Goal: Information Seeking & Learning: Learn about a topic

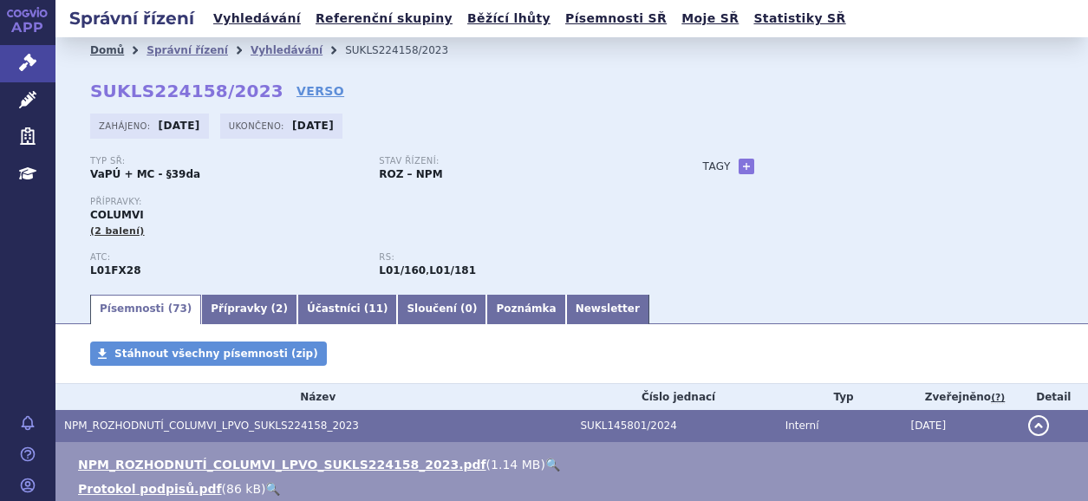
click at [100, 45] on link "Domů" at bounding box center [107, 50] width 34 height 12
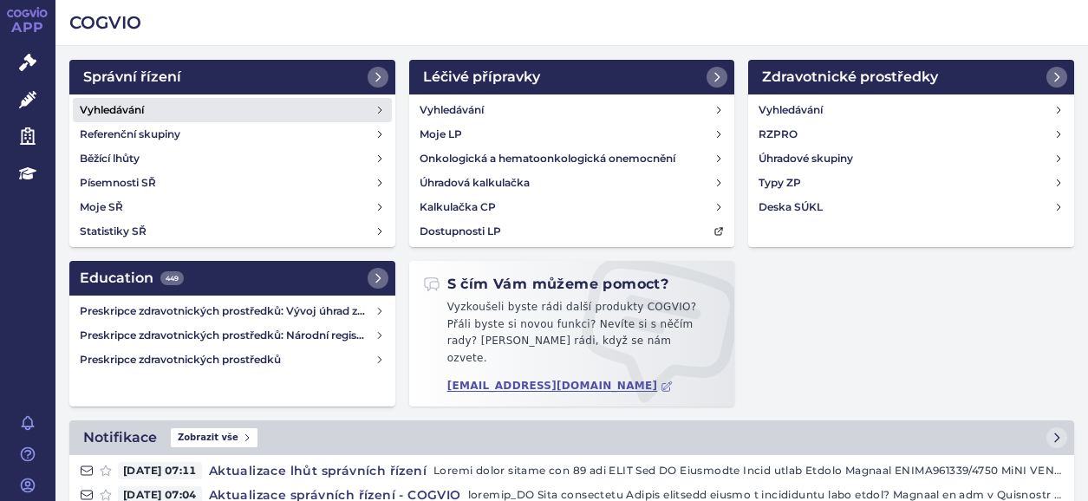
click at [118, 103] on h4 "Vyhledávání" at bounding box center [112, 109] width 64 height 17
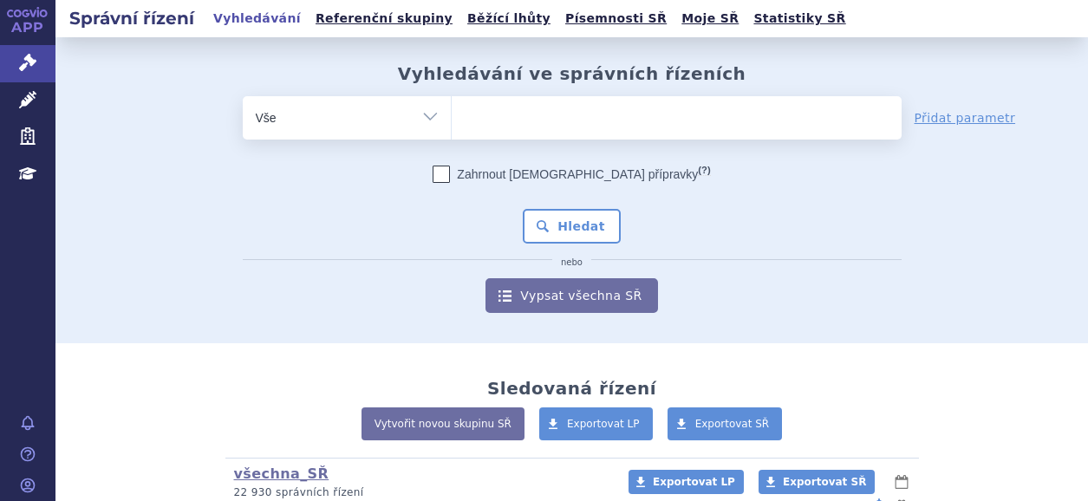
type input "REVESTIVE"
select select "REVESTIVE"
click at [562, 225] on button "Hledat" at bounding box center [572, 226] width 98 height 35
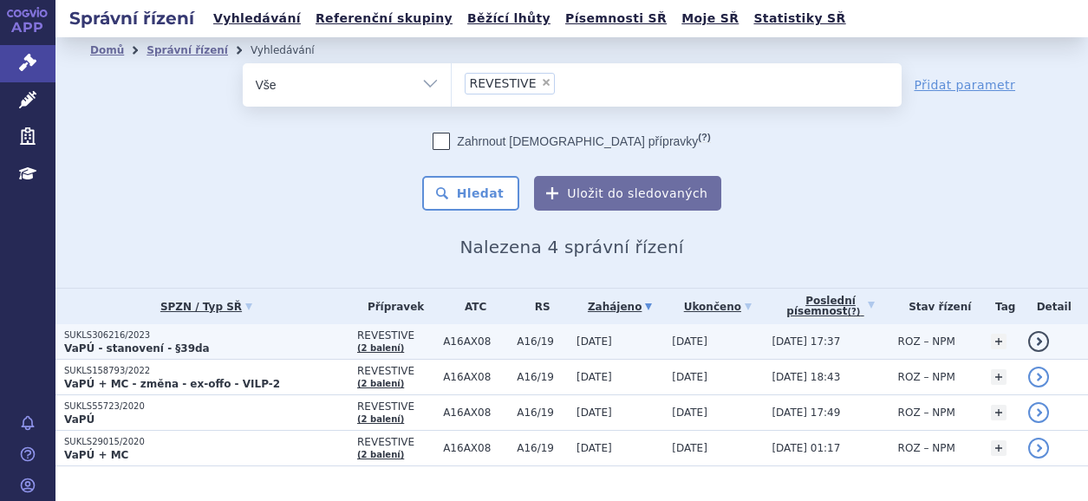
click at [132, 342] on strong "VaPÚ - stanovení - §39da" at bounding box center [137, 348] width 146 height 12
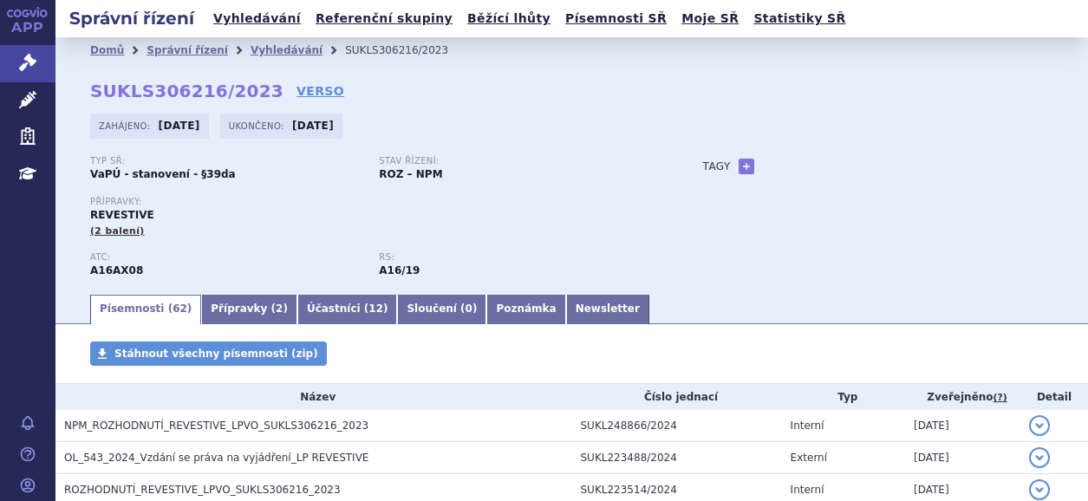
scroll to position [173, 0]
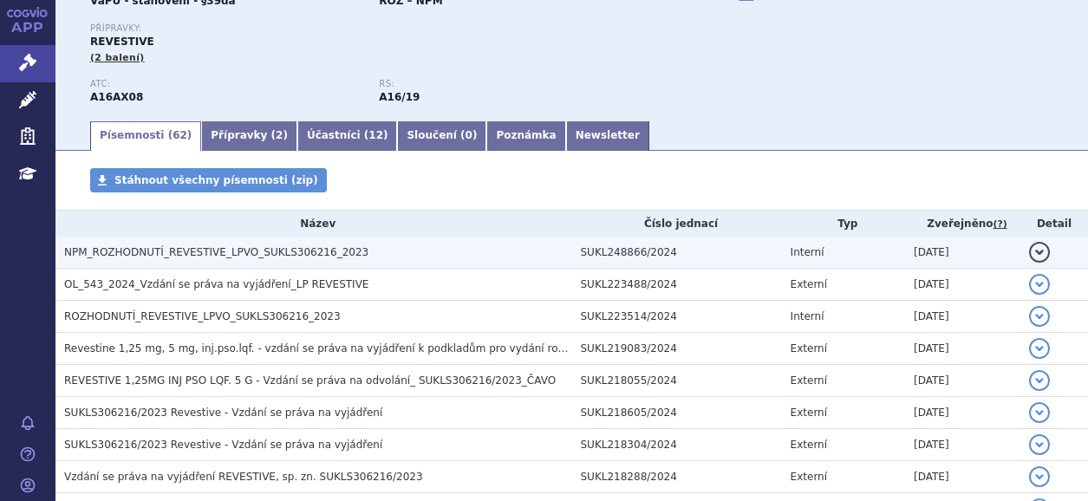
click at [186, 254] on span "NPM_ROZHODNUTÍ_REVESTIVE_LPVO_SUKLS306216_2023" at bounding box center [216, 252] width 304 height 12
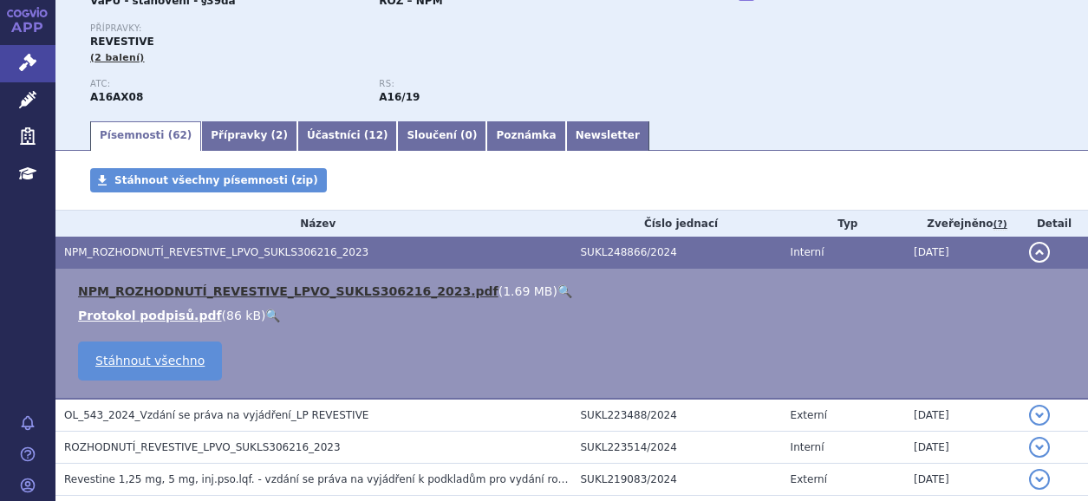
click at [311, 284] on link "NPM_ROZHODNUTÍ_REVESTIVE_LPVO_SUKLS306216_2023.pdf" at bounding box center [288, 291] width 421 height 14
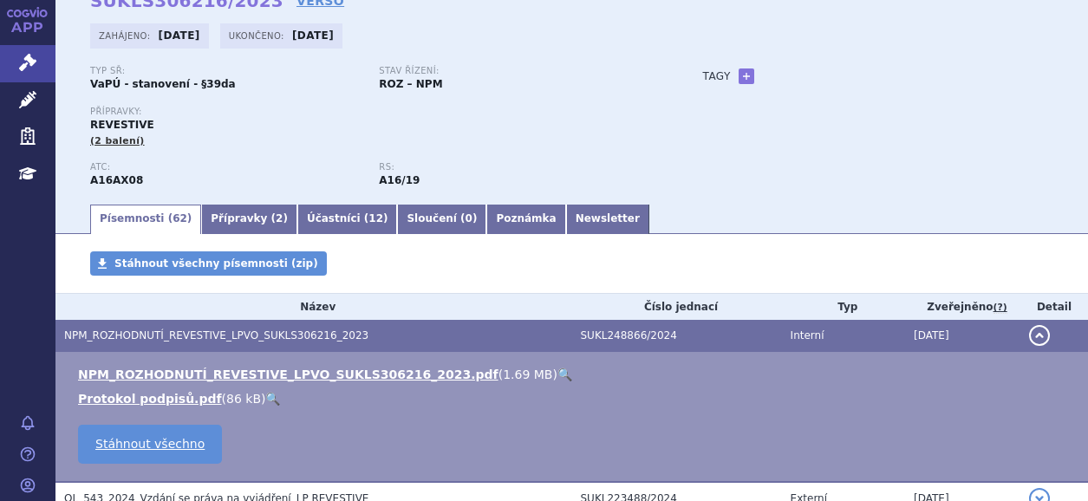
scroll to position [0, 0]
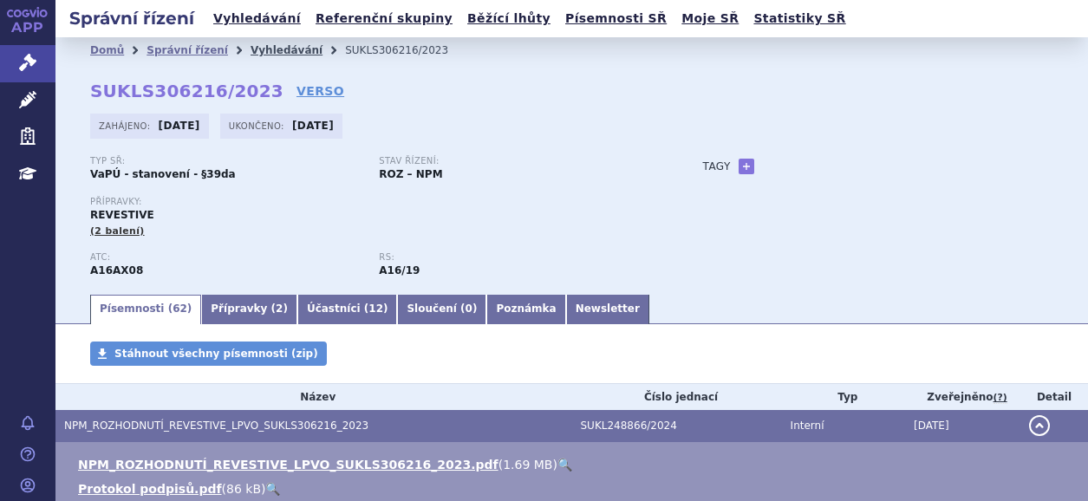
click at [264, 48] on link "Vyhledávání" at bounding box center [287, 50] width 72 height 12
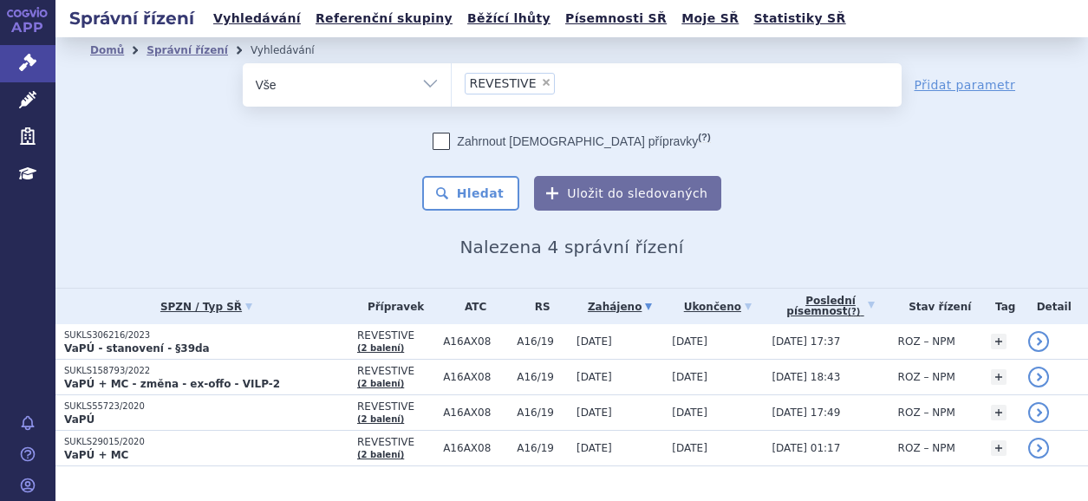
click at [541, 77] on span "×" at bounding box center [546, 82] width 10 height 10
click at [452, 77] on select "REVESTIVE" at bounding box center [451, 83] width 1 height 43
select select
type input "LIVTENCITY"
select select "LIVTENCITY"
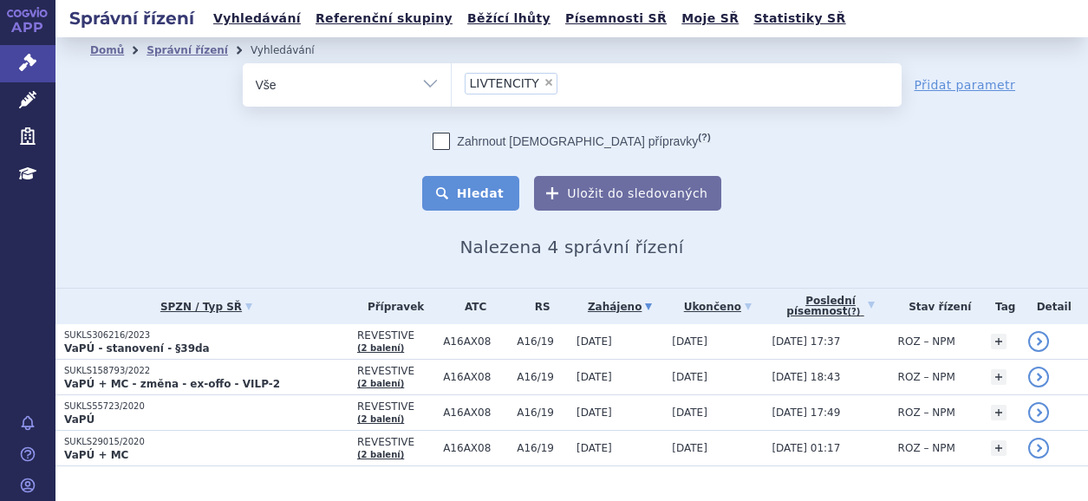
click at [484, 191] on button "Hledat" at bounding box center [471, 193] width 98 height 35
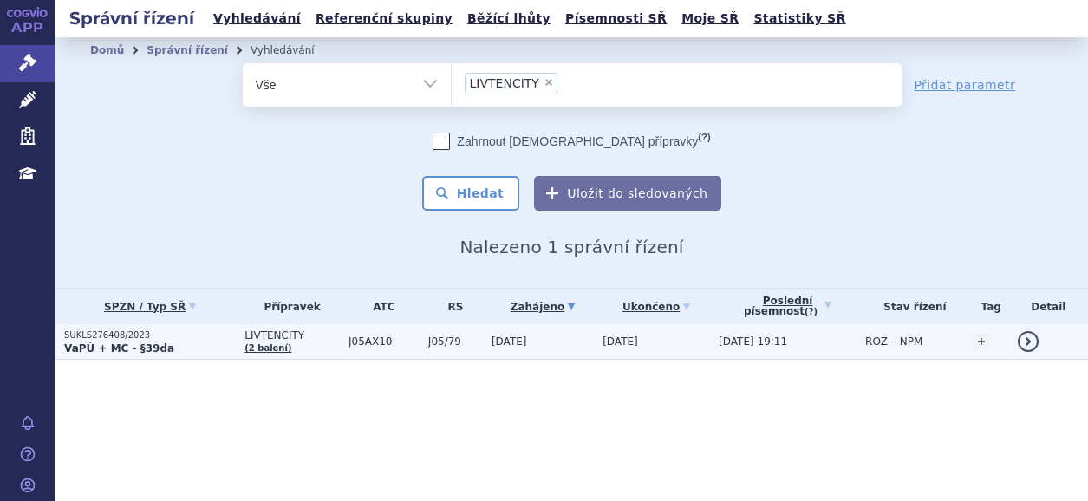
click at [122, 347] on strong "VaPÚ + MC - §39da" at bounding box center [119, 348] width 110 height 12
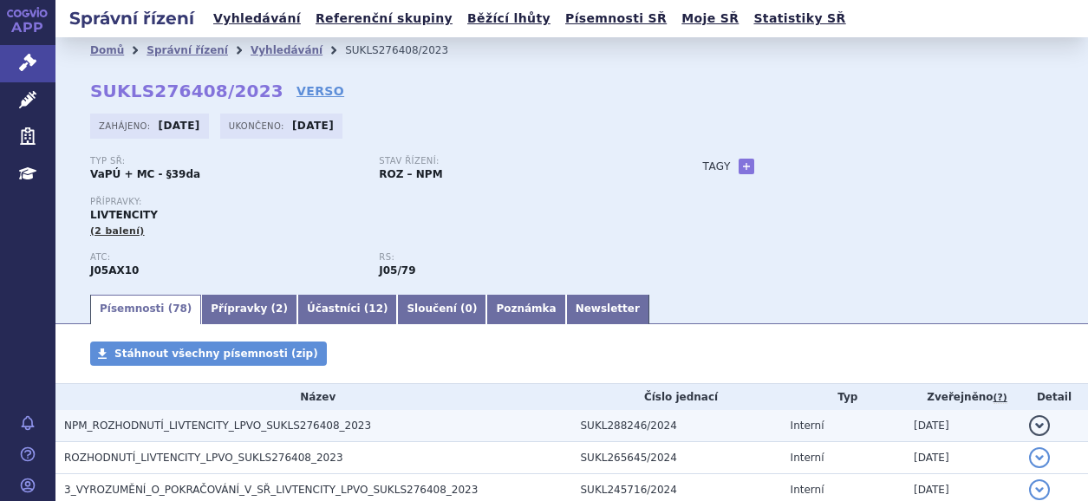
scroll to position [173, 0]
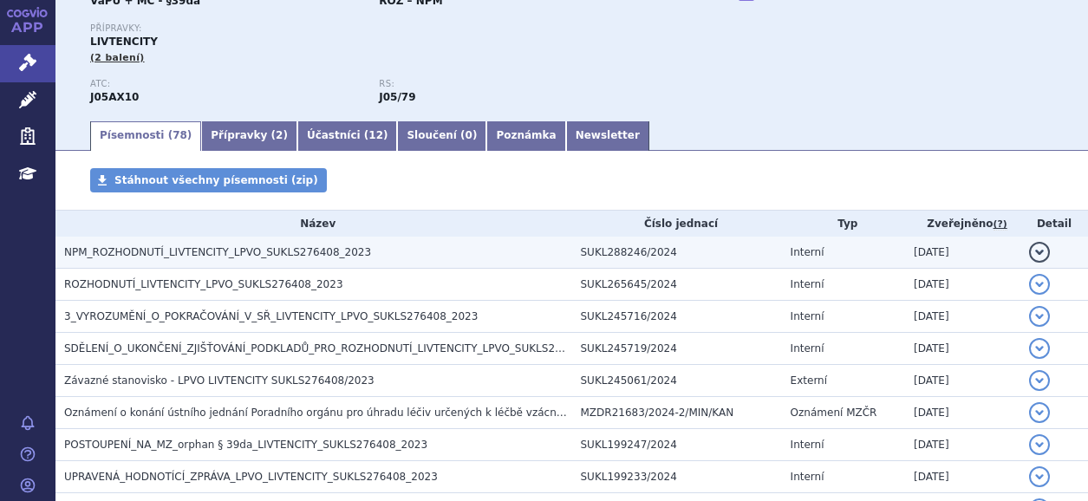
click at [204, 252] on span "NPM_ROZHODNUTÍ_LIVTENCITY_LPVO_SUKLS276408_2023" at bounding box center [217, 252] width 307 height 12
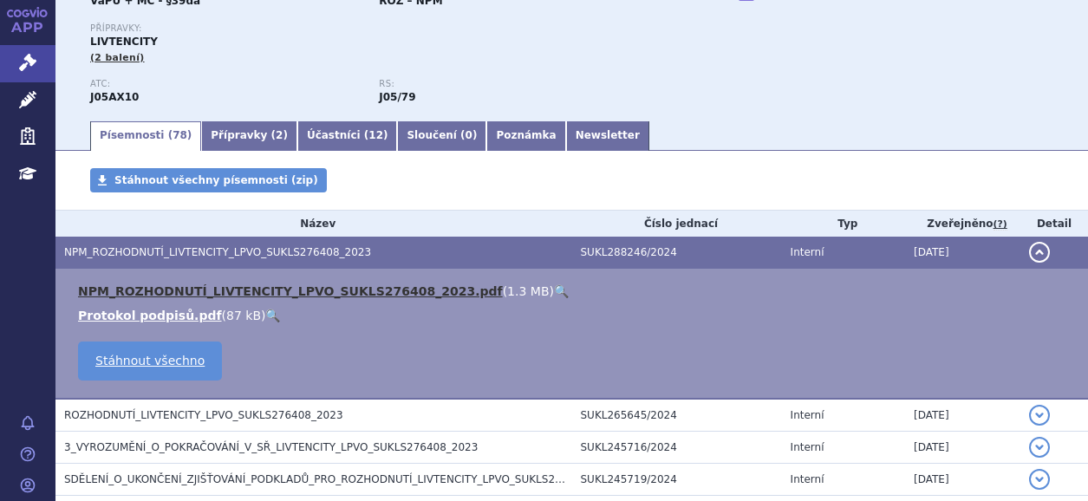
click at [164, 290] on link "NPM_ROZHODNUTÍ_LIVTENCITY_LPVO_SUKLS276408_2023.pdf" at bounding box center [290, 291] width 425 height 14
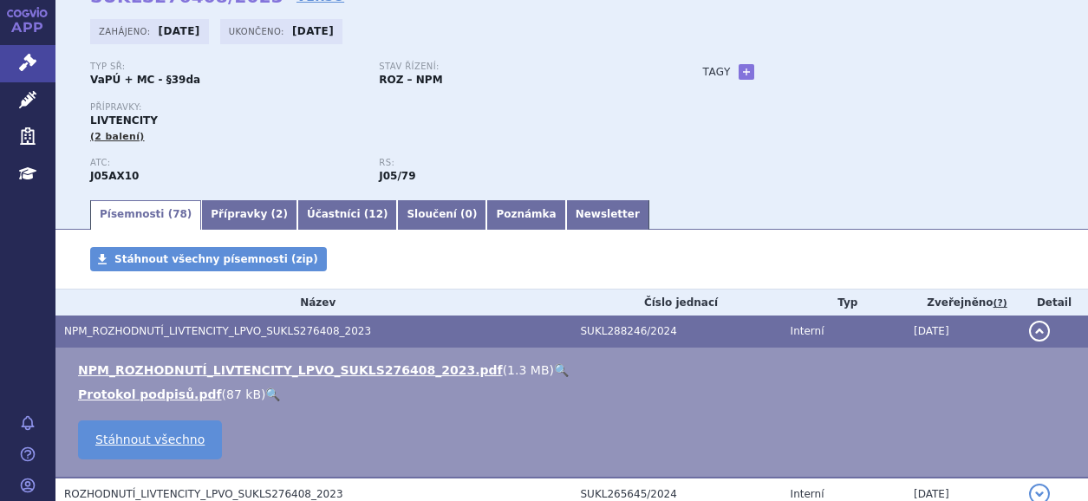
scroll to position [0, 0]
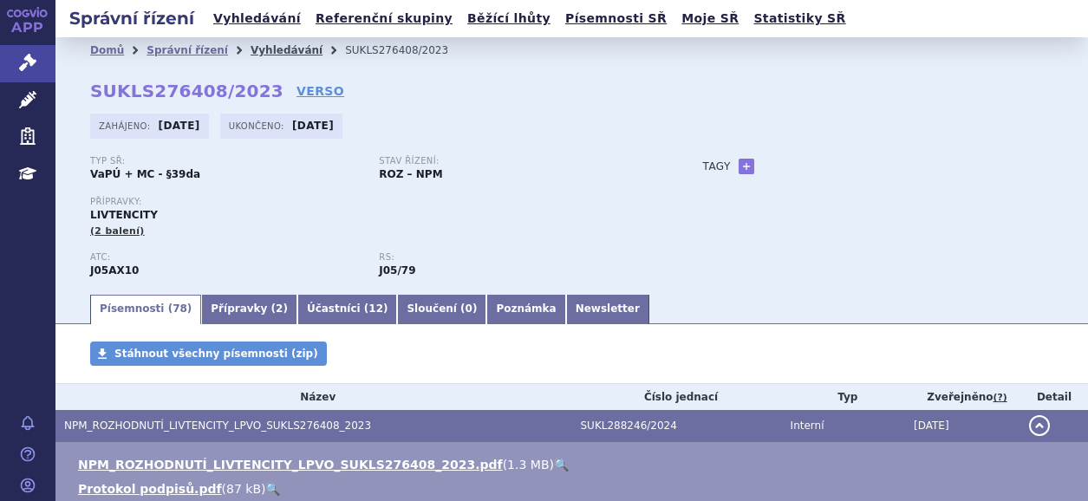
click at [262, 55] on link "Vyhledávání" at bounding box center [287, 50] width 72 height 12
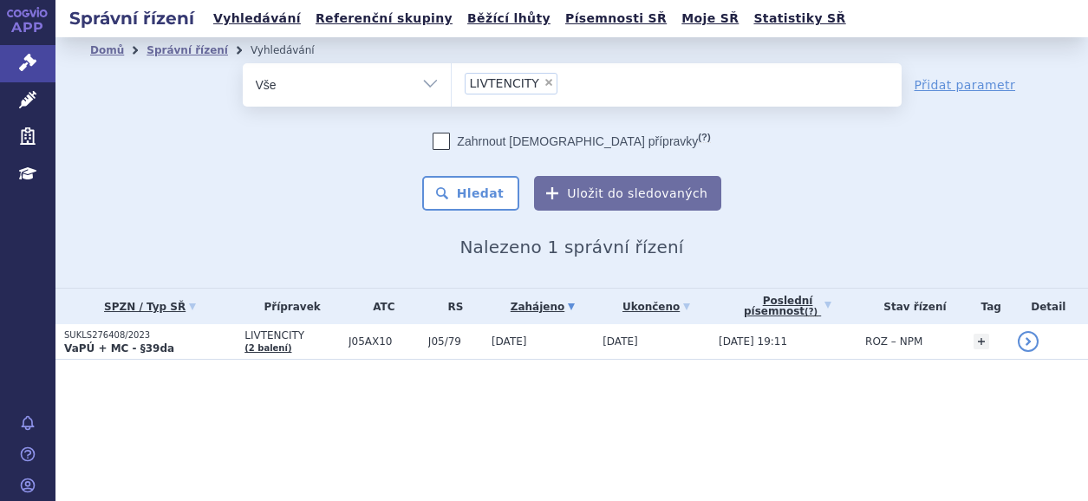
click at [544, 85] on span "×" at bounding box center [549, 82] width 10 height 10
click at [452, 85] on select "LIVTENCITY" at bounding box center [451, 83] width 1 height 43
select select
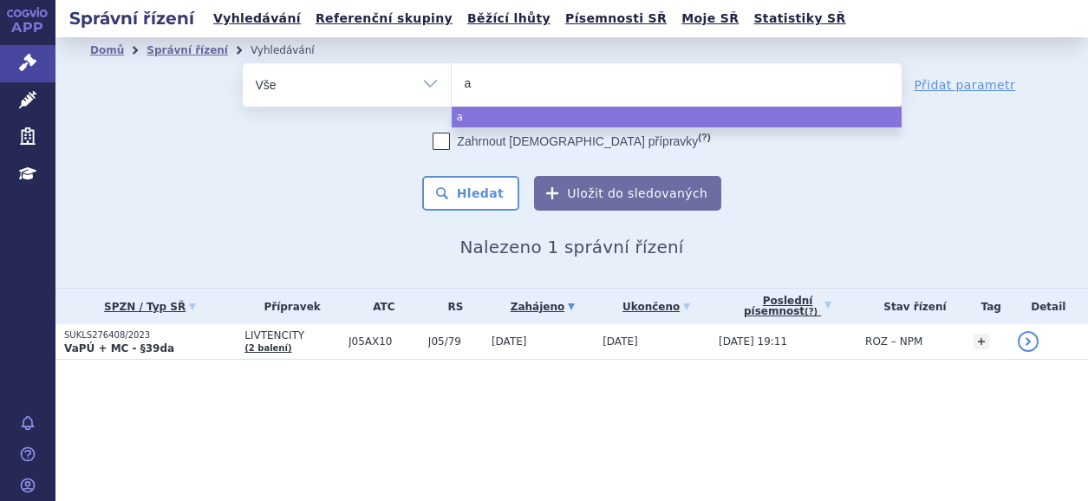
type input "ay"
type input "ayv"
type input "ayva"
type input "ayvak"
type input "ayvaky"
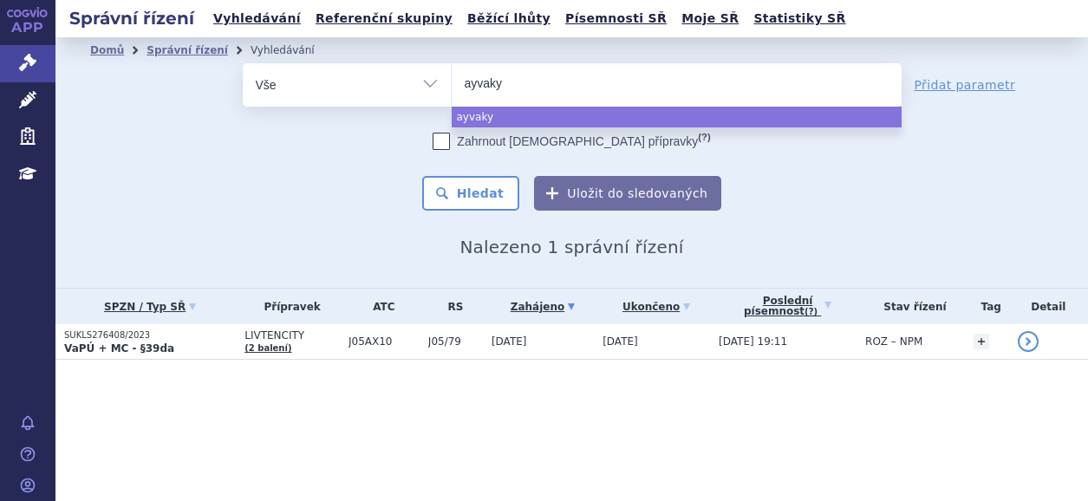
type input "ayvakyt"
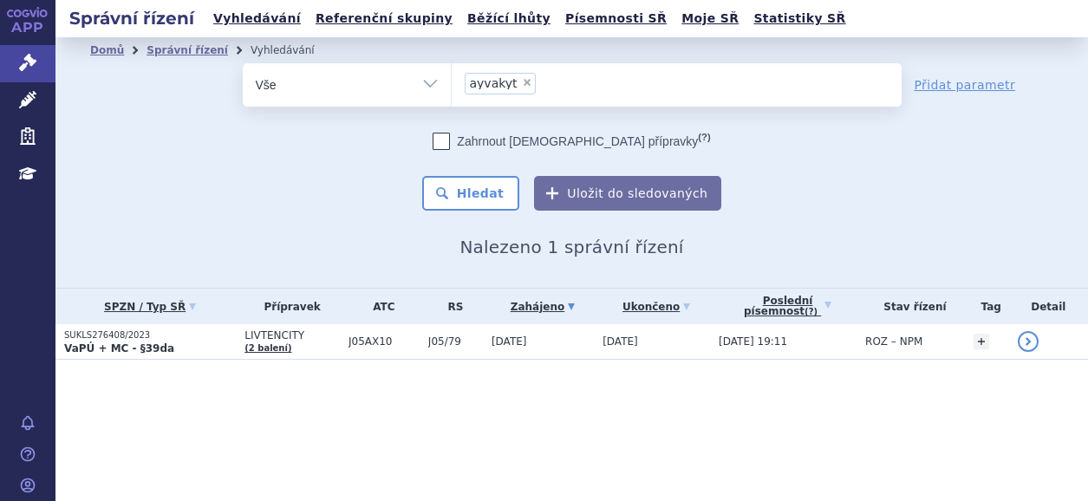
select select "ayvakyt"
click at [500, 186] on button "Hledat" at bounding box center [471, 193] width 98 height 35
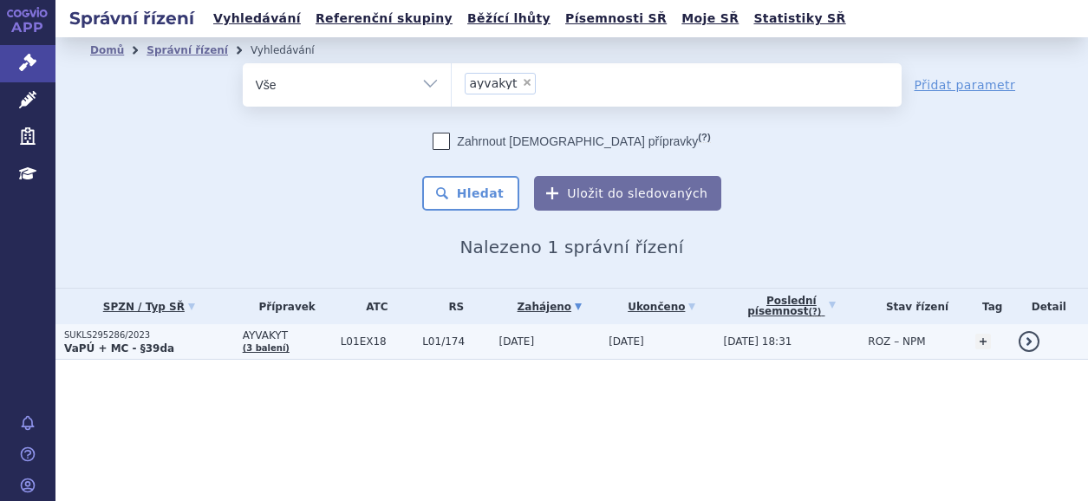
click at [123, 346] on strong "VaPÚ + MC - §39da" at bounding box center [119, 348] width 110 height 12
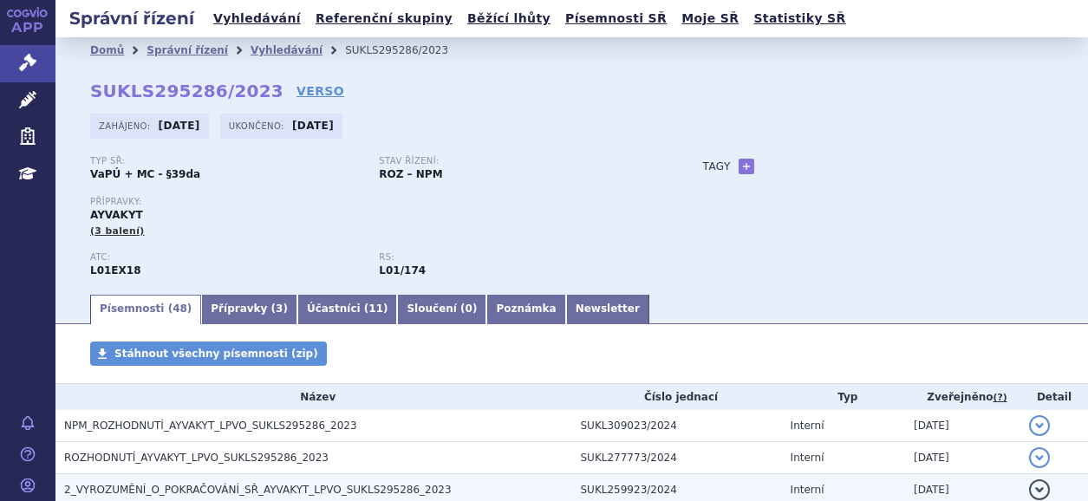
scroll to position [87, 0]
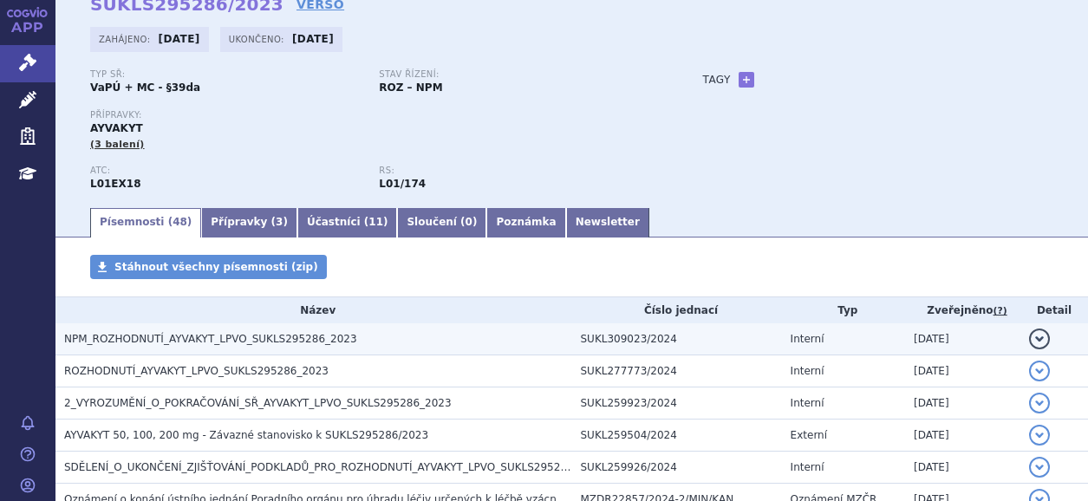
click at [173, 342] on span "NPM_ROZHODNUTÍ_AYVAKYT_LPVO_SUKLS295286_2023" at bounding box center [210, 339] width 293 height 12
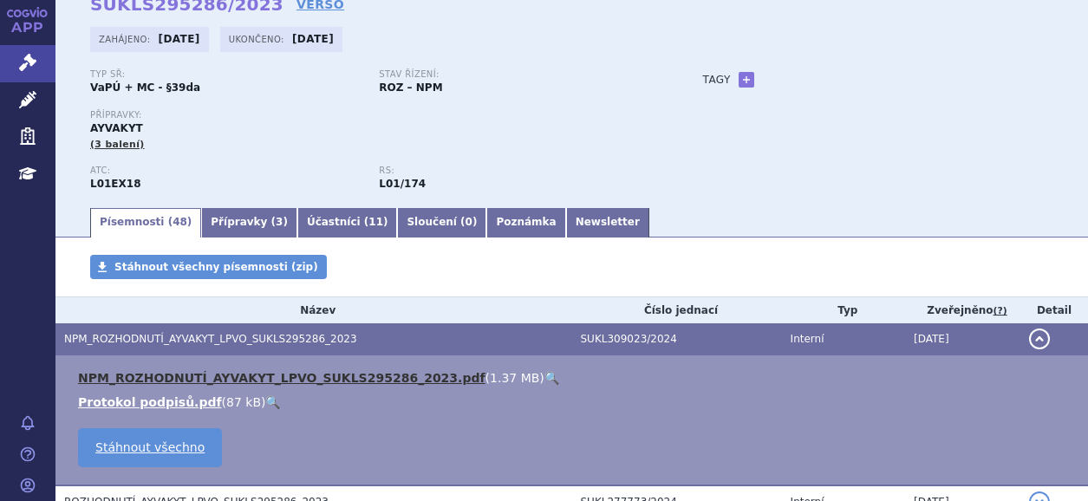
click at [338, 373] on link "NPM_ROZHODNUTÍ_AYVAKYT_LPVO_SUKLS295286_2023.pdf" at bounding box center [282, 378] width 408 height 14
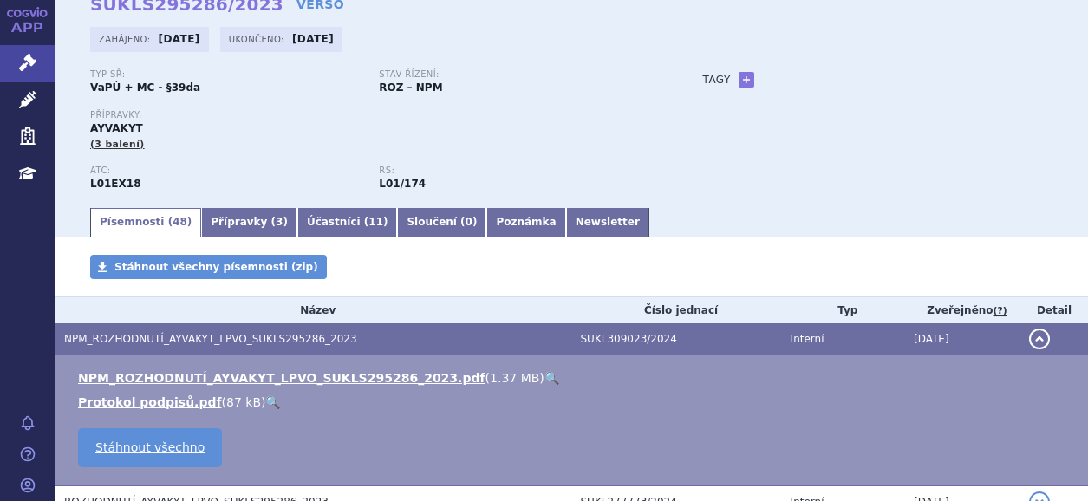
scroll to position [0, 0]
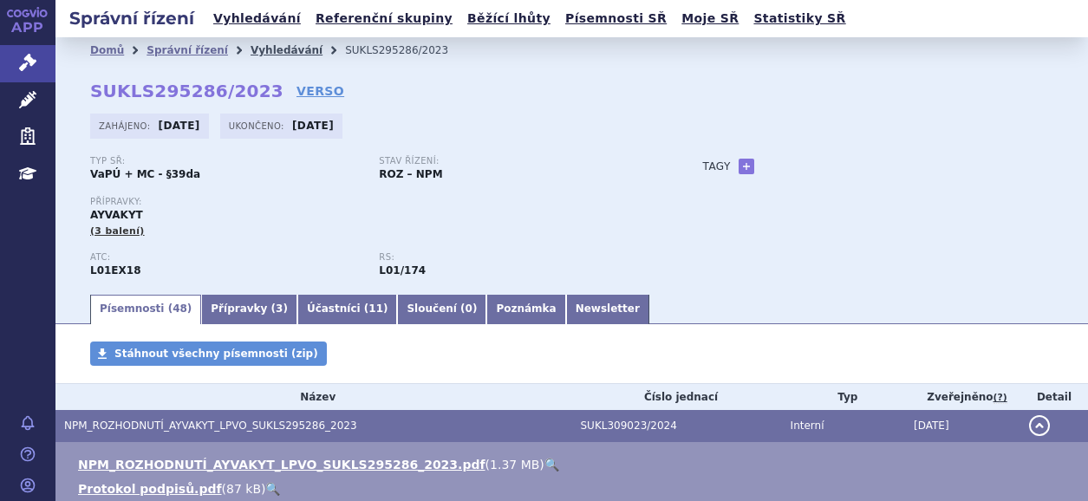
click at [251, 46] on link "Vyhledávání" at bounding box center [287, 50] width 72 height 12
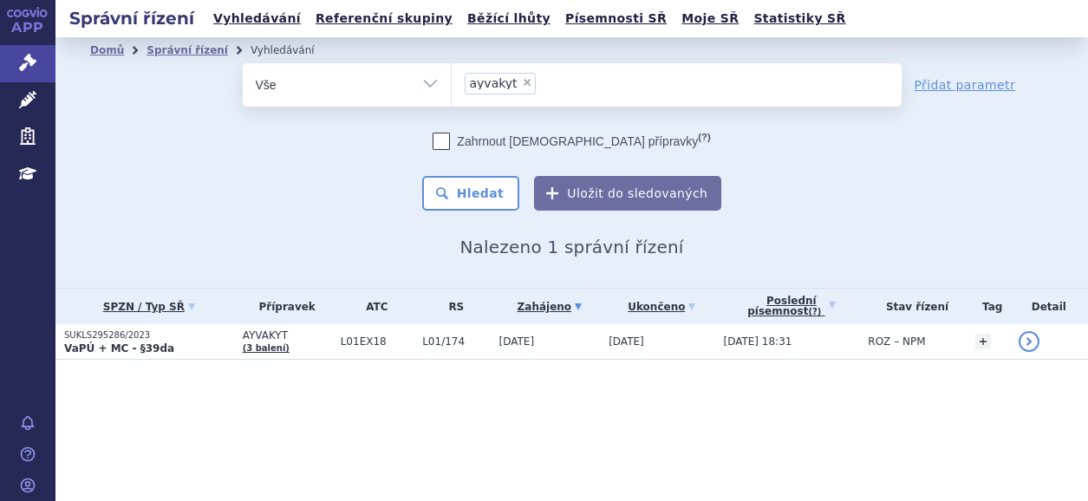
click at [522, 86] on span "×" at bounding box center [527, 82] width 10 height 10
click at [452, 86] on select "ayvakyt" at bounding box center [451, 83] width 1 height 43
select select
type input "HEPCLUDEX"
select select "HEPCLUDEX"
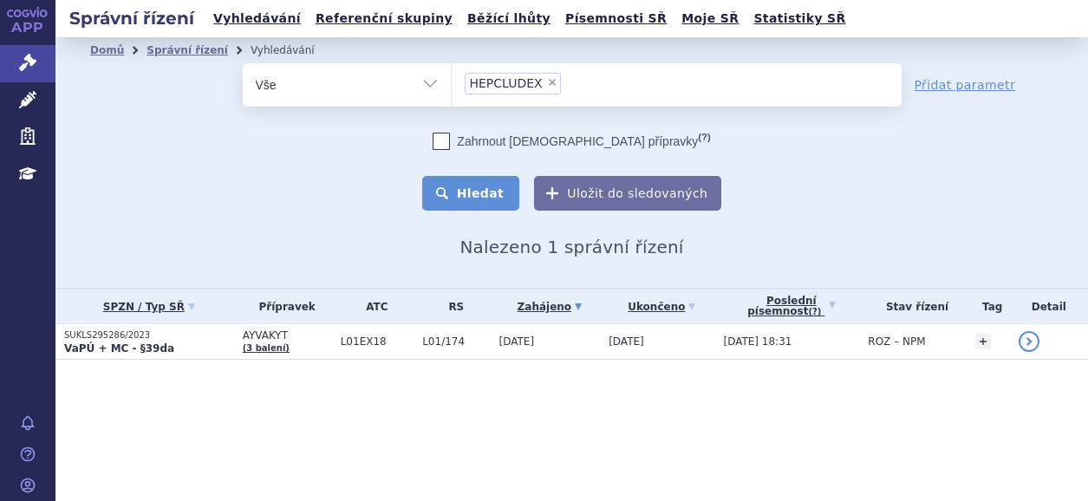
click at [486, 188] on button "Hledat" at bounding box center [471, 193] width 98 height 35
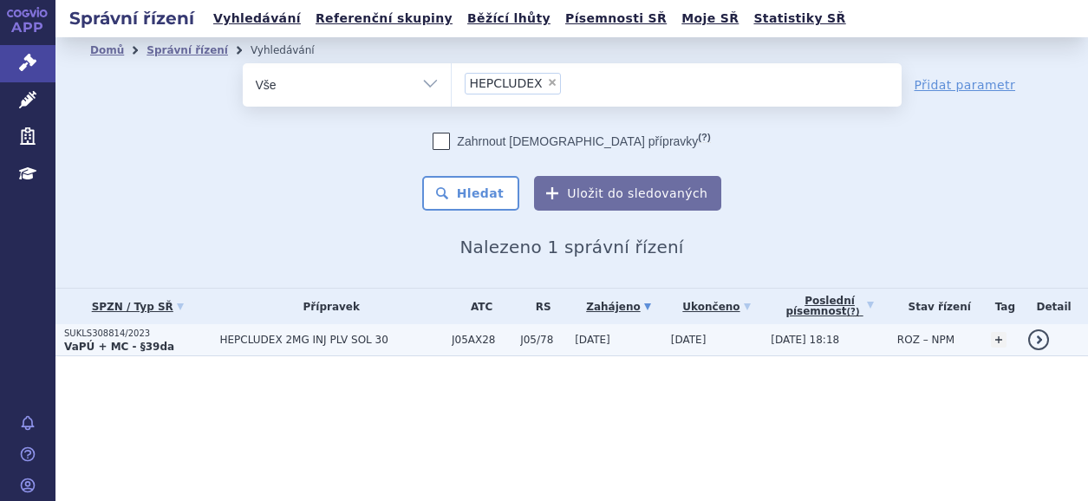
click at [276, 341] on span "HEPCLUDEX 2MG INJ PLV SOL 30" at bounding box center [332, 340] width 224 height 12
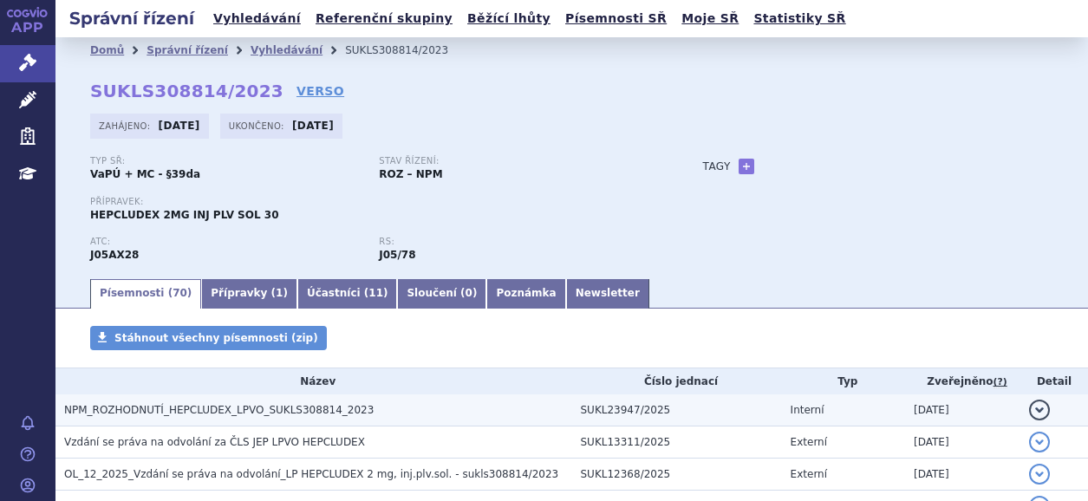
click at [233, 412] on span "NPM_ROZHODNUTÍ_HEPCLUDEX_LPVO_SUKLS308814_2023" at bounding box center [219, 410] width 310 height 12
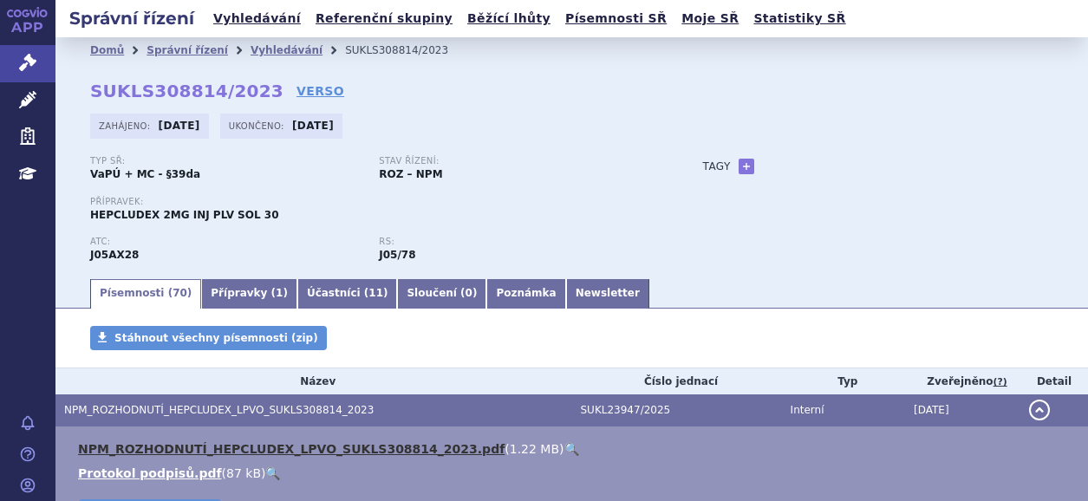
click at [363, 444] on link "NPM_ROZHODNUTÍ_HEPCLUDEX_LPVO_SUKLS308814_2023.pdf" at bounding box center [291, 449] width 427 height 14
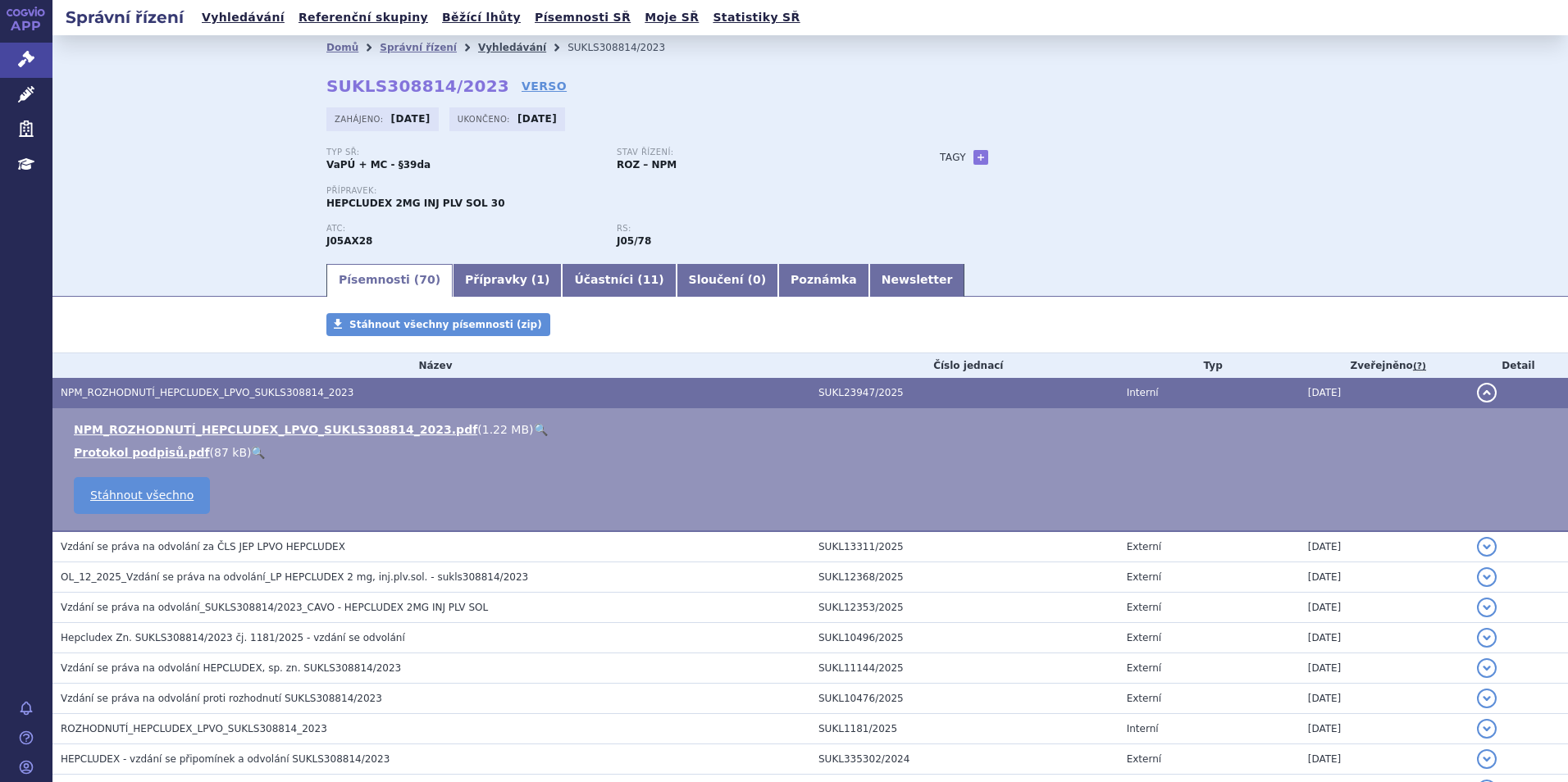
click at [479, 48] on link "Vyhledávání" at bounding box center [513, 47] width 68 height 11
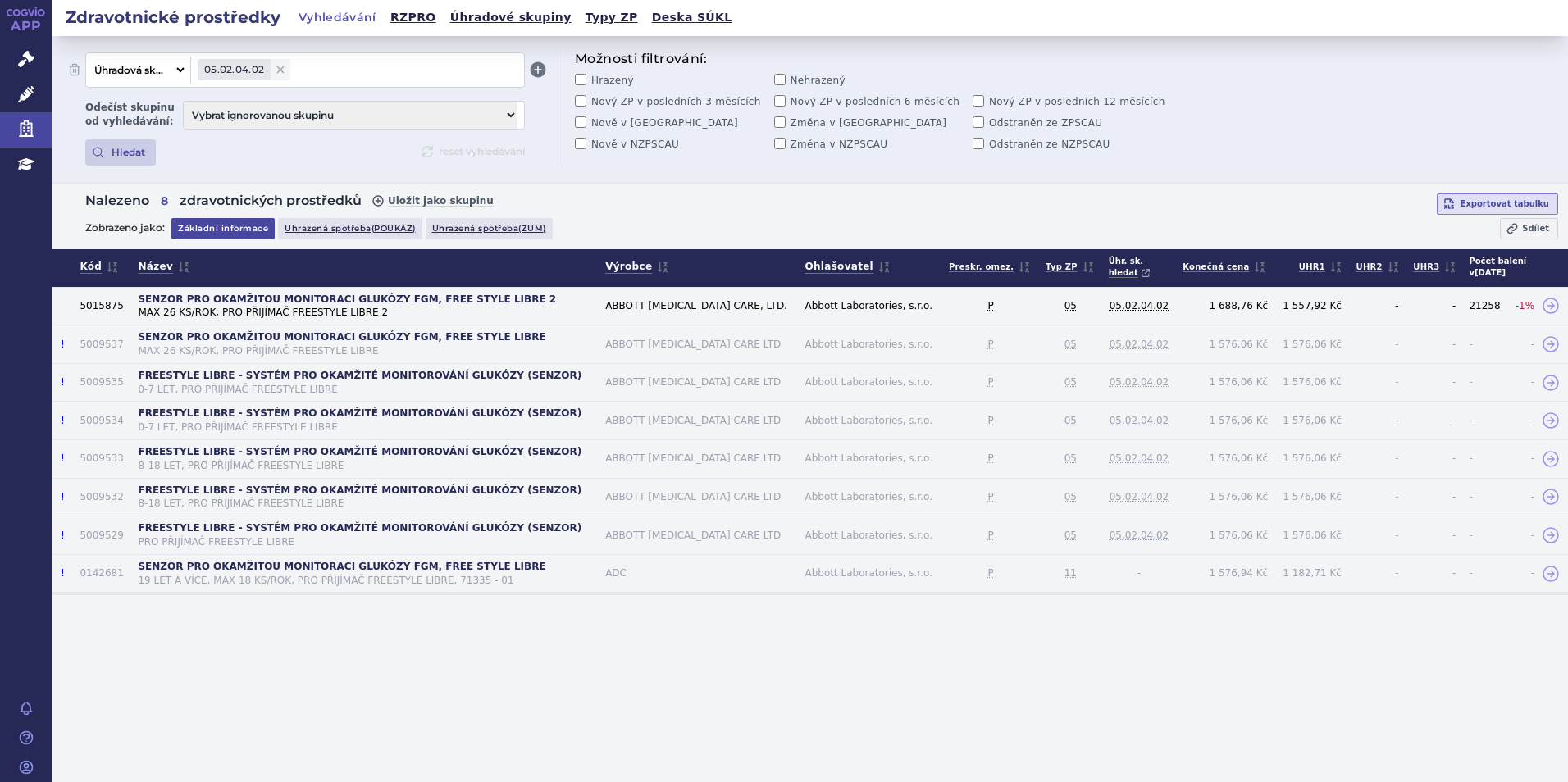
select select "filter-category-tree"
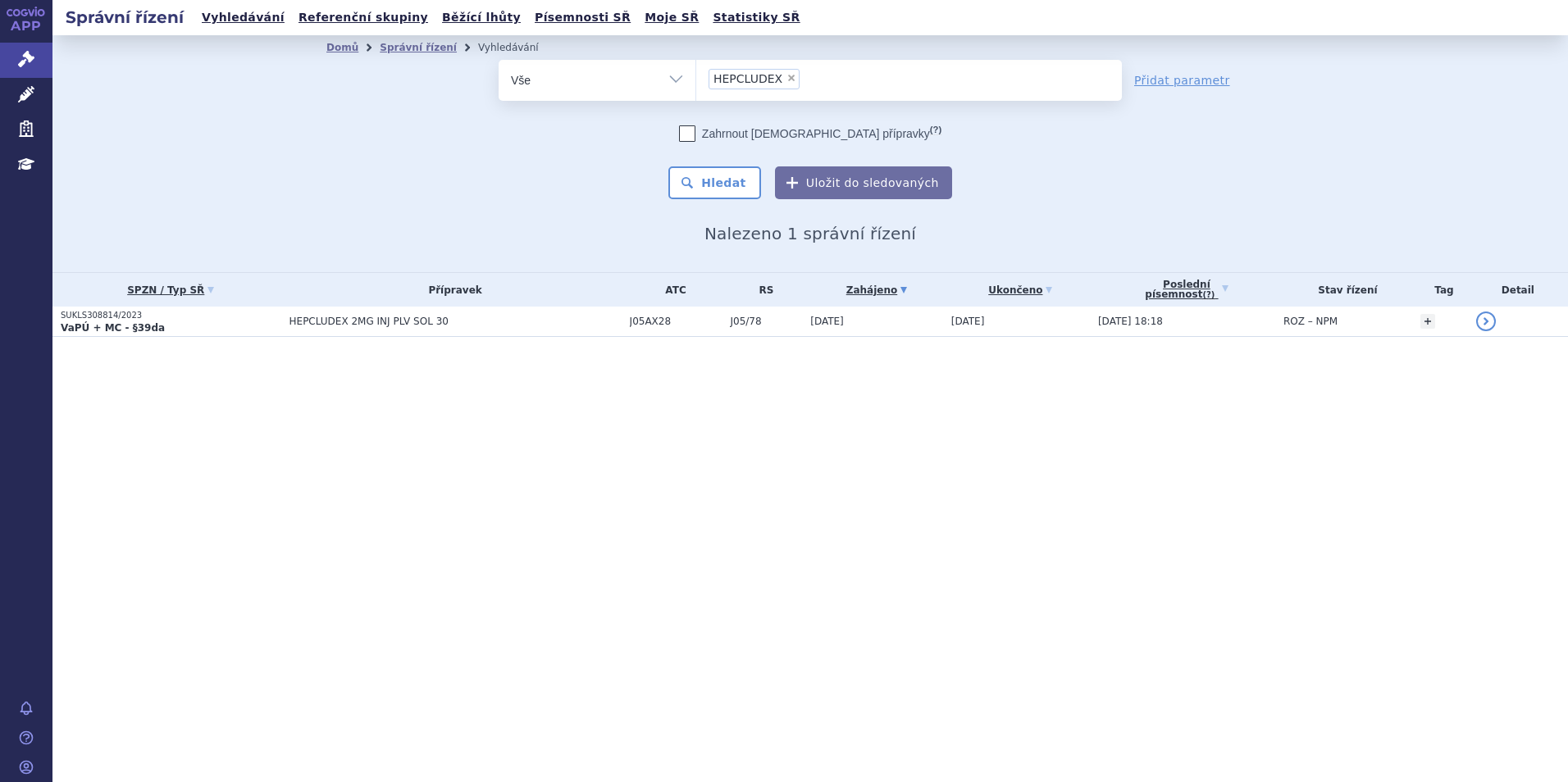
click at [787, 78] on span "×" at bounding box center [792, 78] width 9 height 9
click at [696, 78] on select "HEPCLUDEX" at bounding box center [695, 78] width 1 height 41
select select
click at [747, 72] on ul at bounding box center [909, 77] width 426 height 34
click at [696, 72] on select "HEPCLUDEX" at bounding box center [695, 78] width 1 height 41
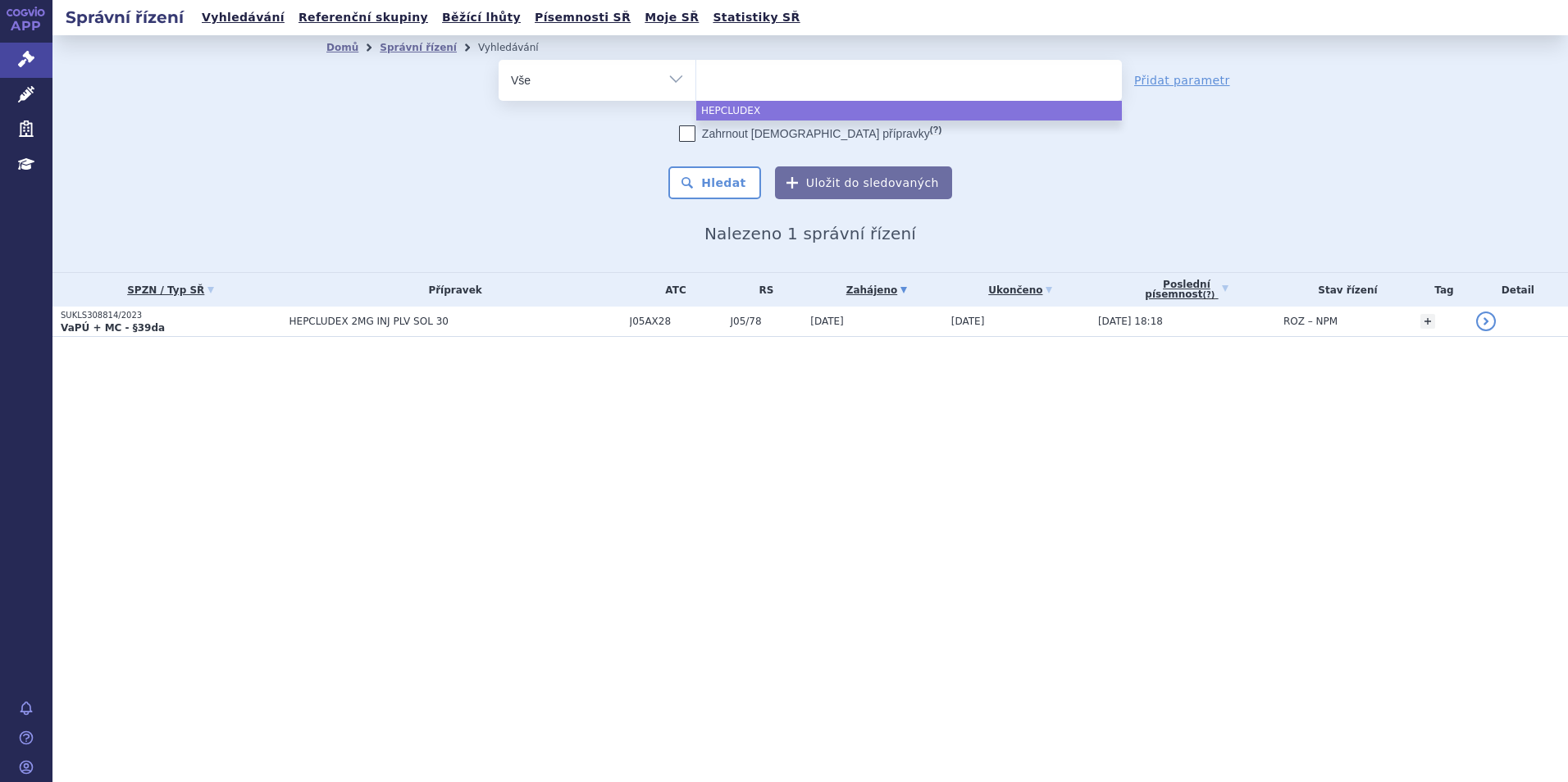
paste input "ISTURISA"
type input "ISTURISA"
select select "ISTURISA"
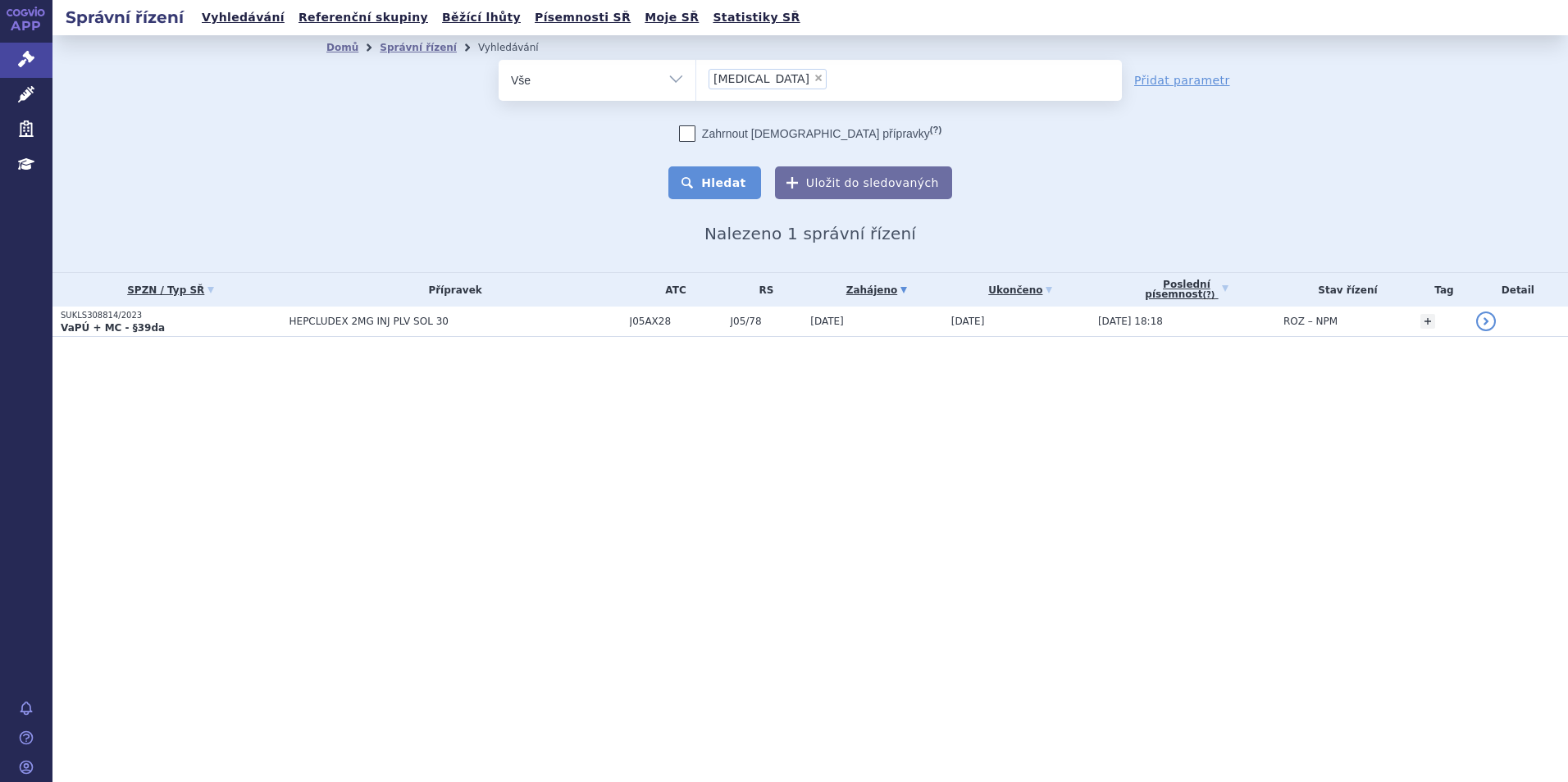
click at [717, 185] on button "Hledat" at bounding box center [715, 182] width 93 height 33
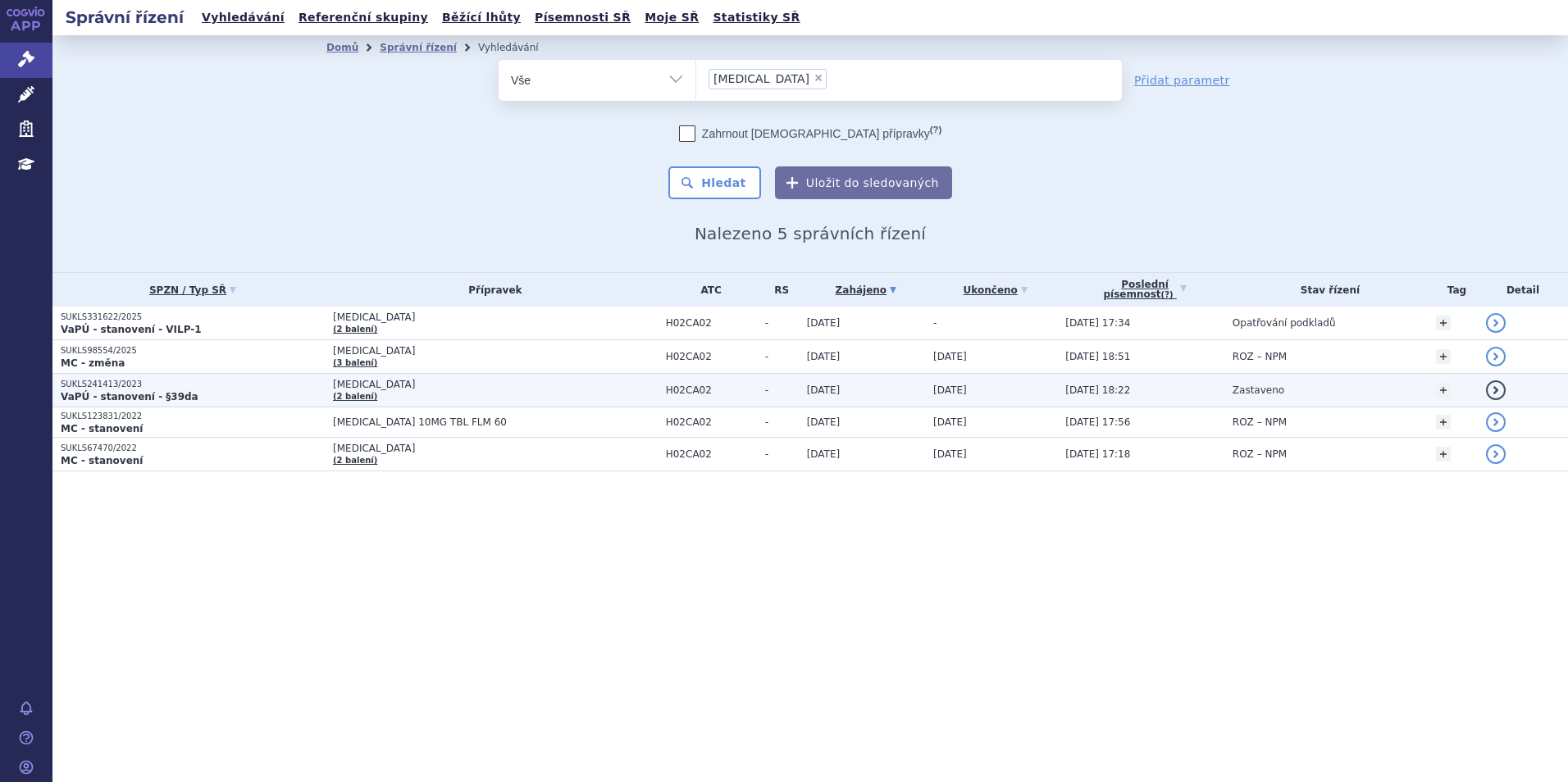
click at [103, 394] on strong "VaPÚ - stanovení - §39da" at bounding box center [130, 397] width 138 height 11
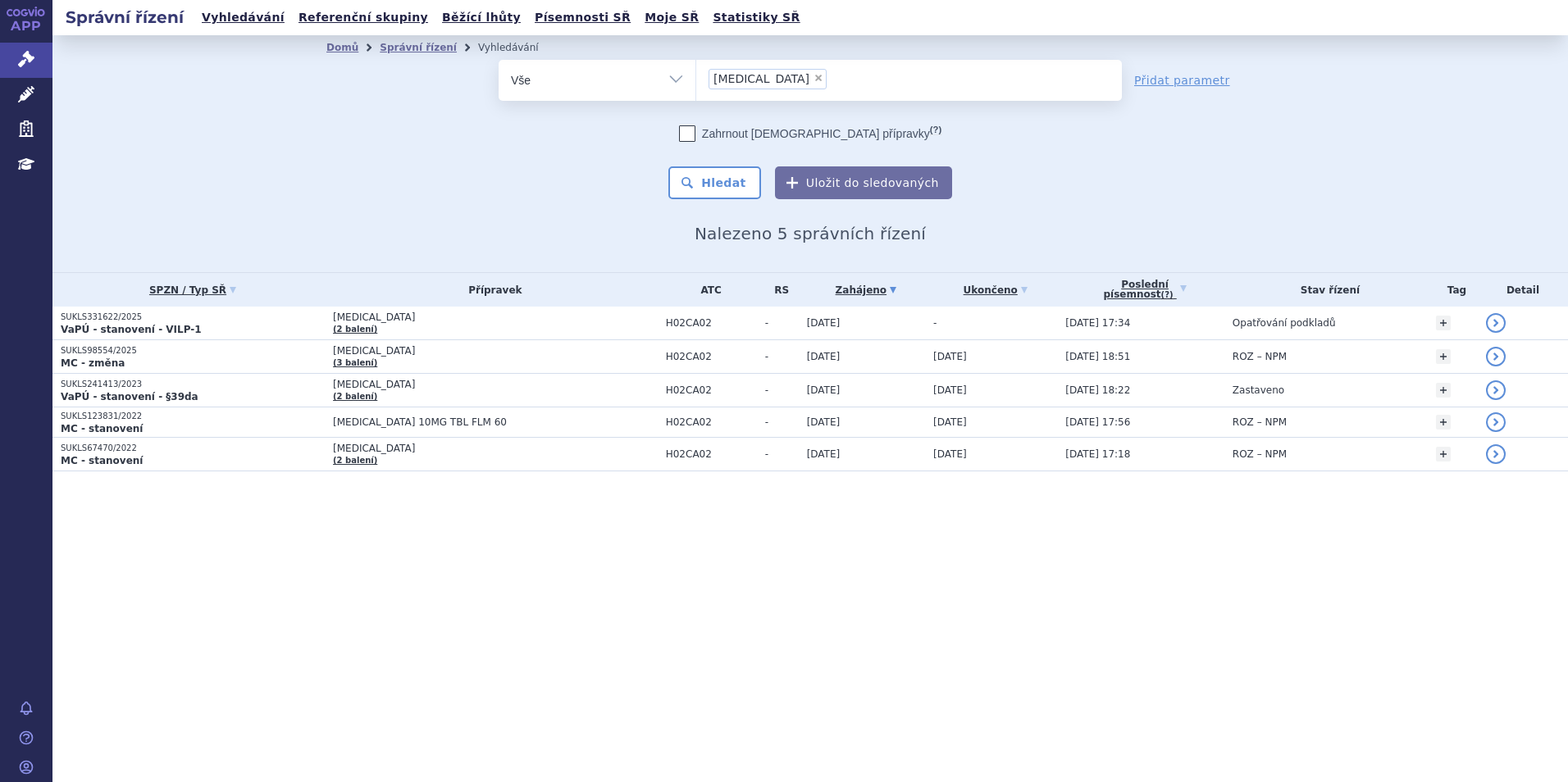
click at [813, 74] on span "×" at bounding box center [818, 78] width 9 height 9
click at [696, 74] on select "ISTURISA" at bounding box center [695, 78] width 1 height 41
select select
type input "BYLVAY"
select select "BYLVAY"
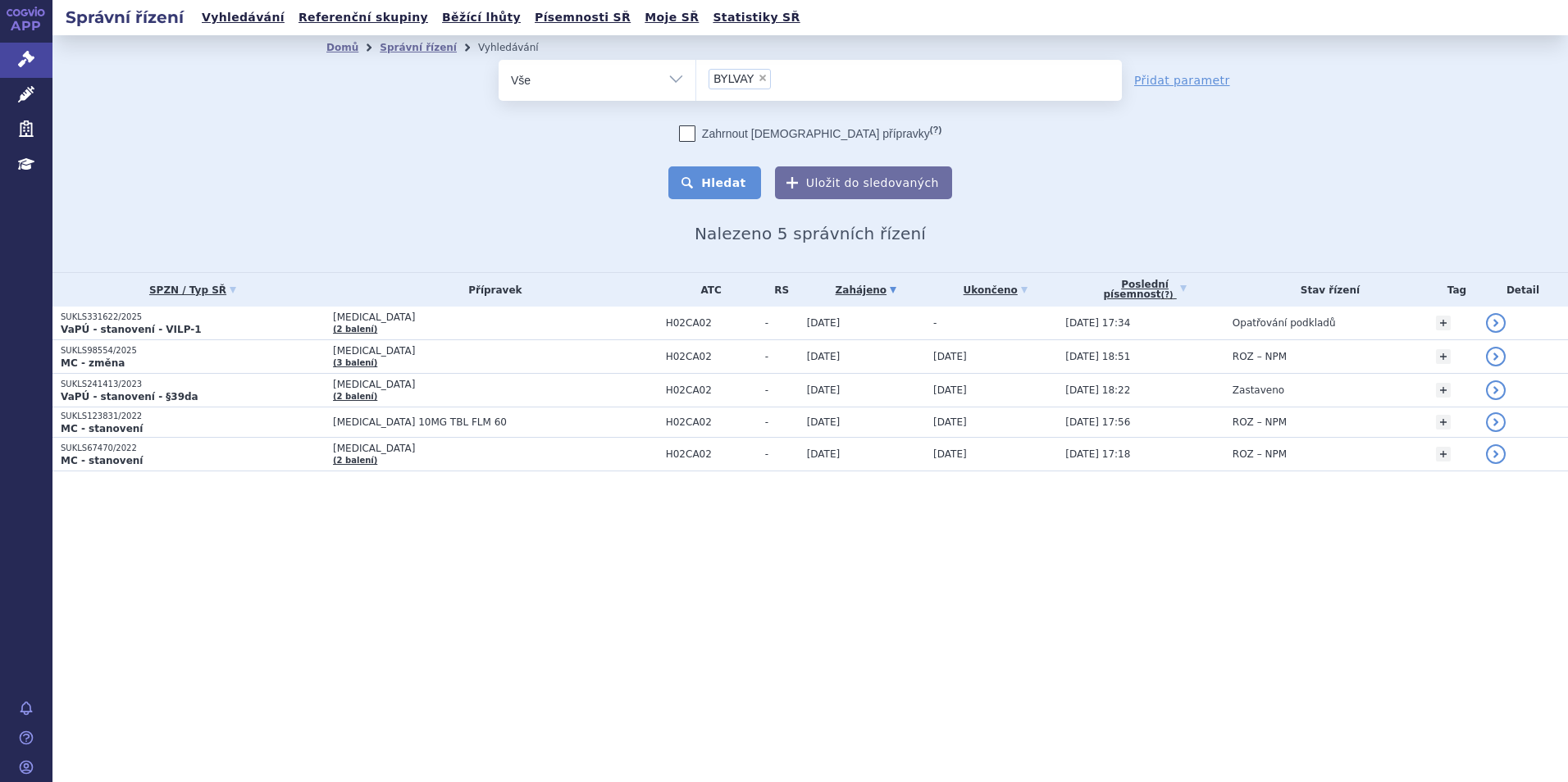
click at [742, 174] on button "Hledat" at bounding box center [715, 182] width 93 height 33
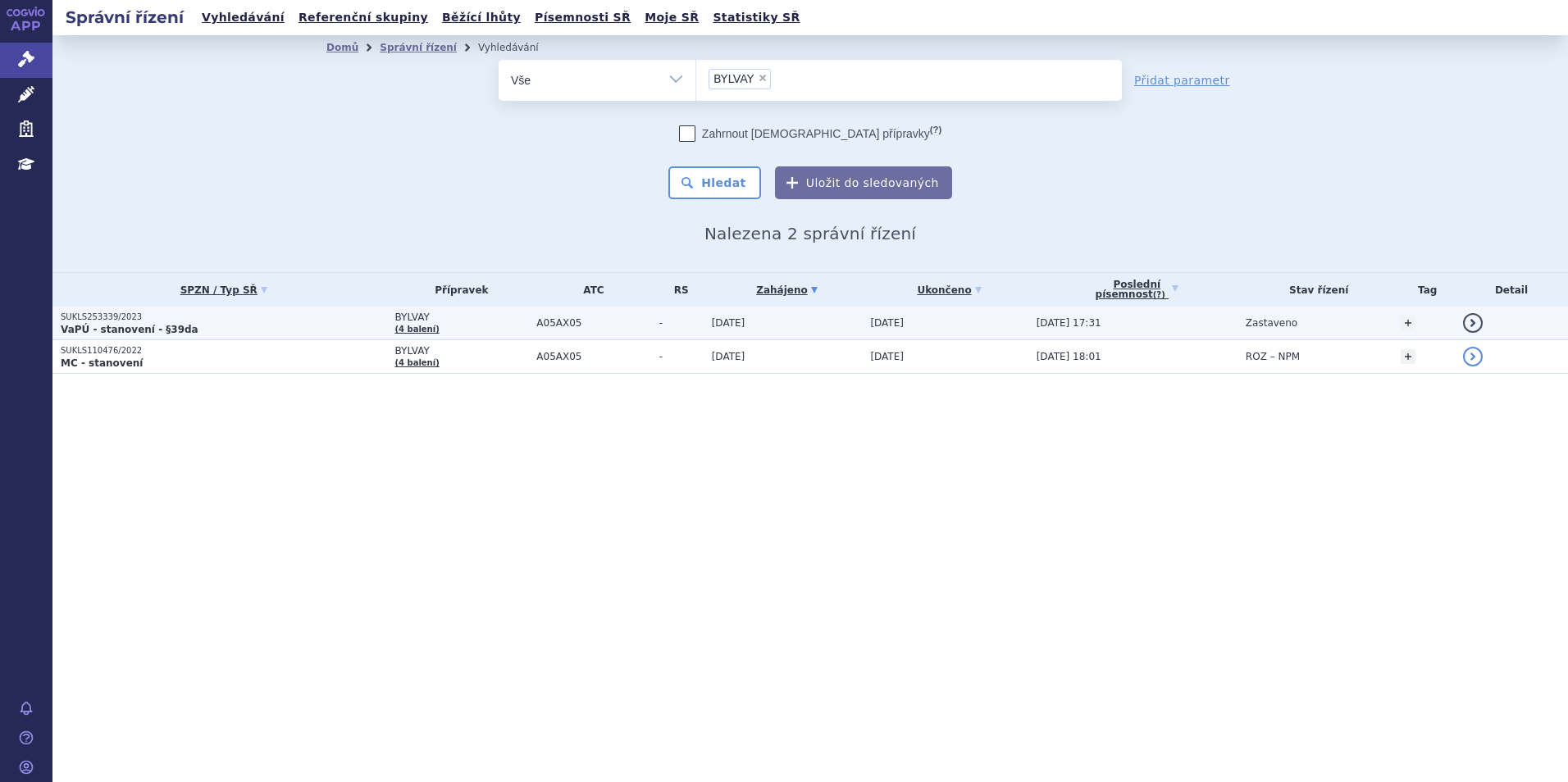
click at [114, 332] on strong "VaPÚ - stanovení - §39da" at bounding box center [130, 329] width 138 height 11
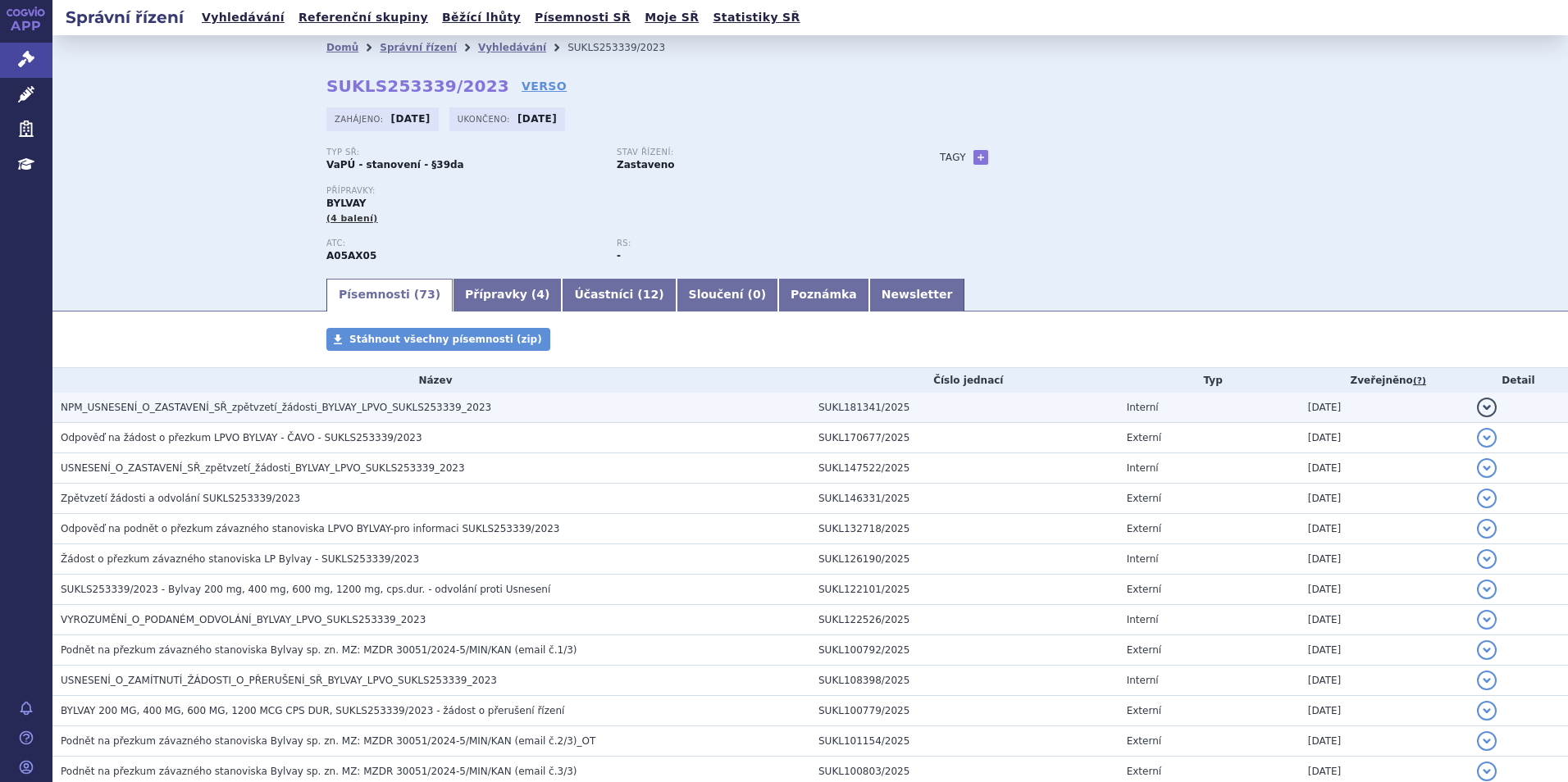
click at [268, 412] on span "NPM_USNESENÍ_O_ZASTAVENÍ_SŘ_zpětvzetí_žádosti_BYLVAY_LPVO_SUKLS253339_2023" at bounding box center [275, 408] width 430 height 11
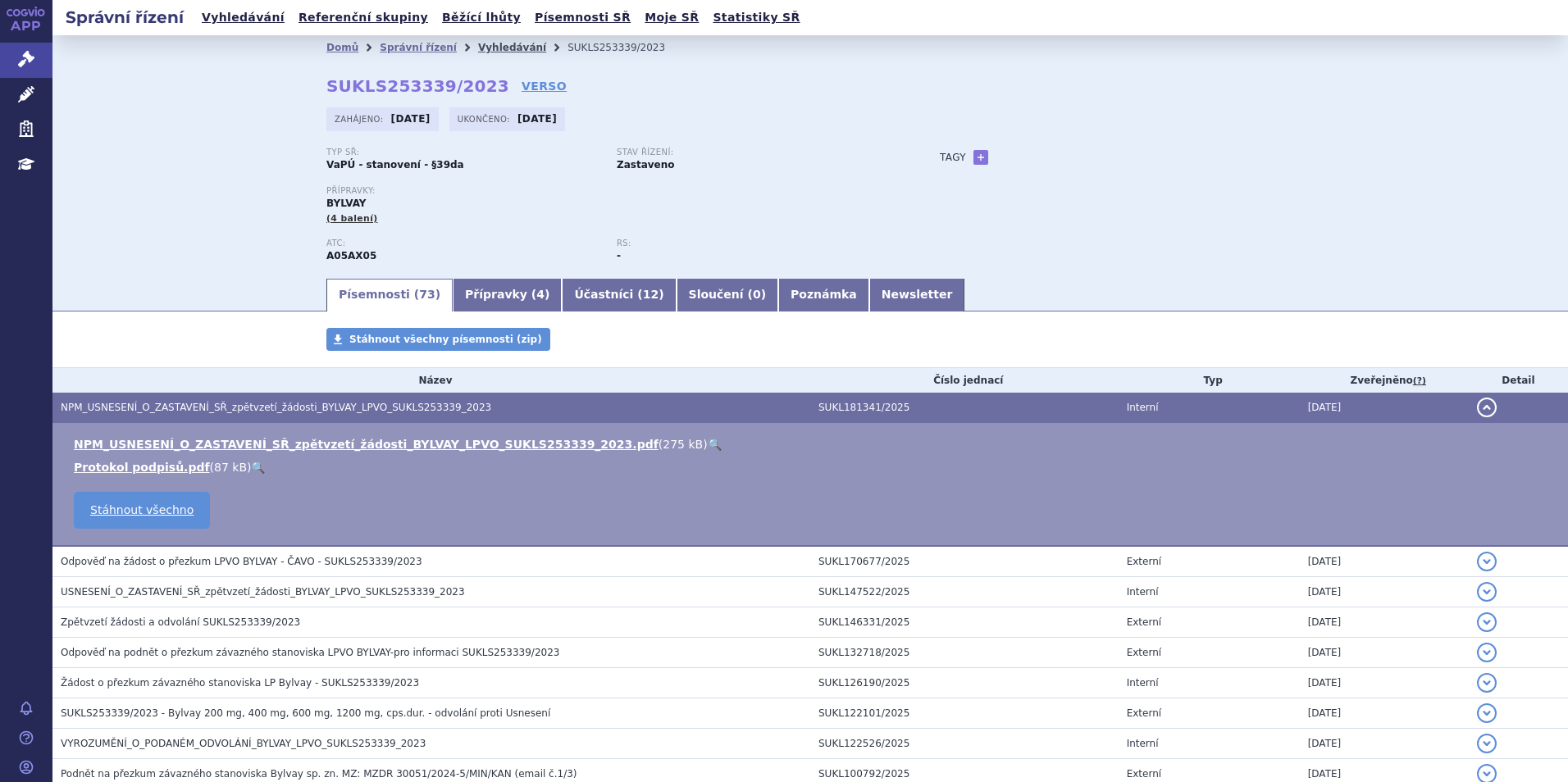
click at [480, 45] on link "Vyhledávání" at bounding box center [513, 47] width 68 height 11
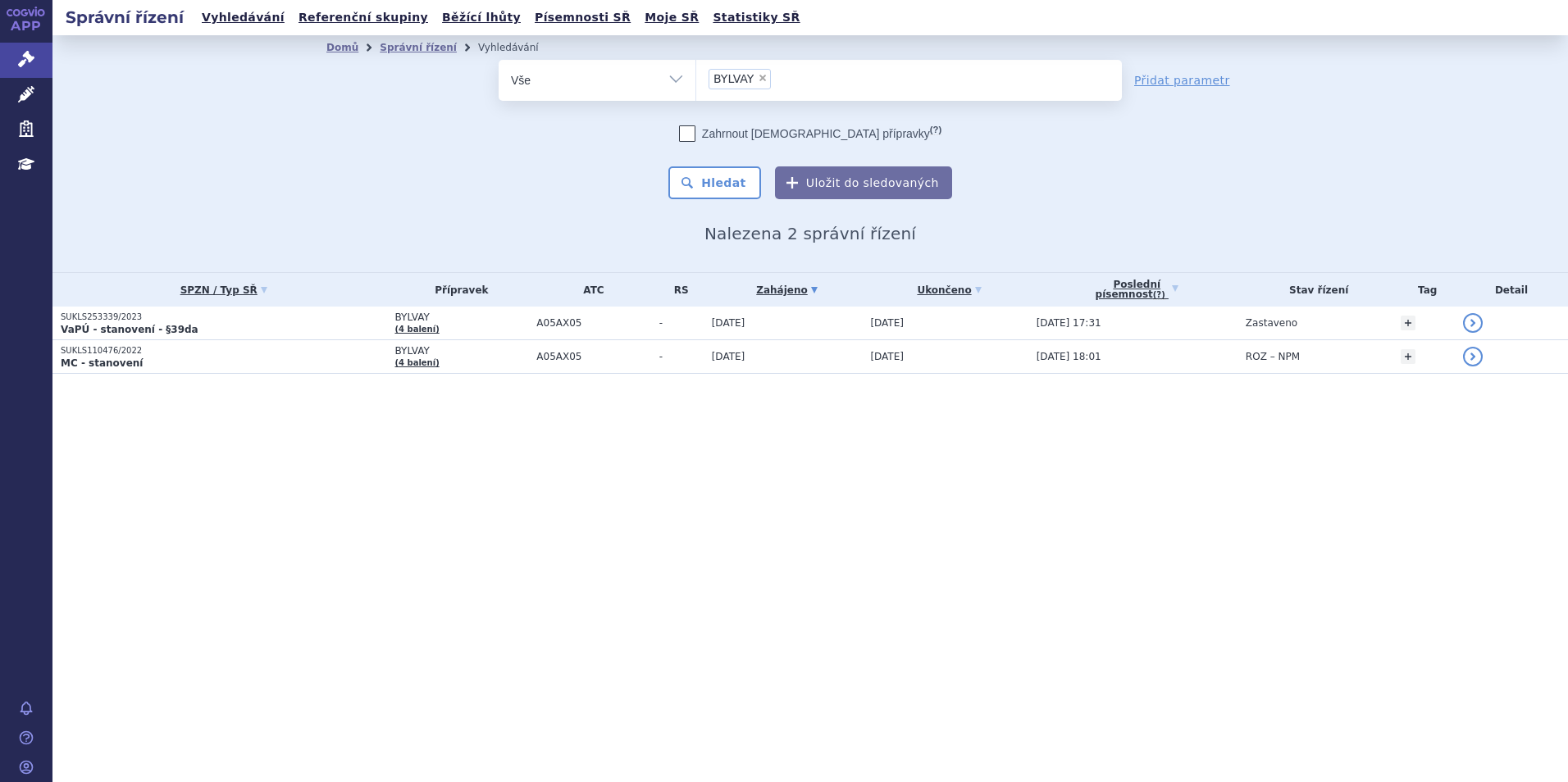
click at [762, 73] on span "×" at bounding box center [762, 78] width 9 height 9
click at [696, 73] on select "BYLVAY" at bounding box center [695, 78] width 1 height 41
select select
type input "LIVTENCITY"
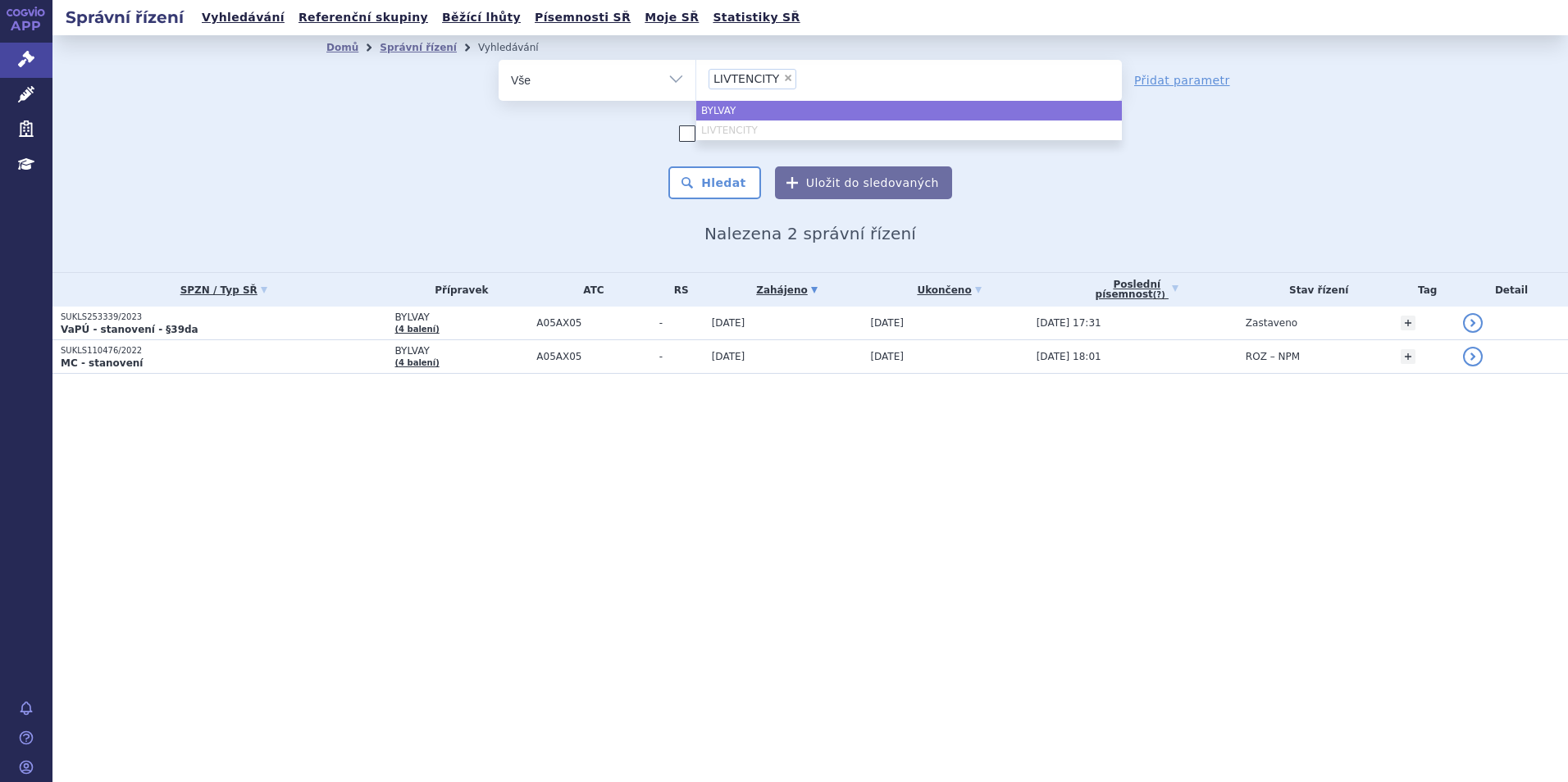
click at [489, 229] on h2 "Nalezena 2 správní řízení" at bounding box center [810, 234] width 967 height 20
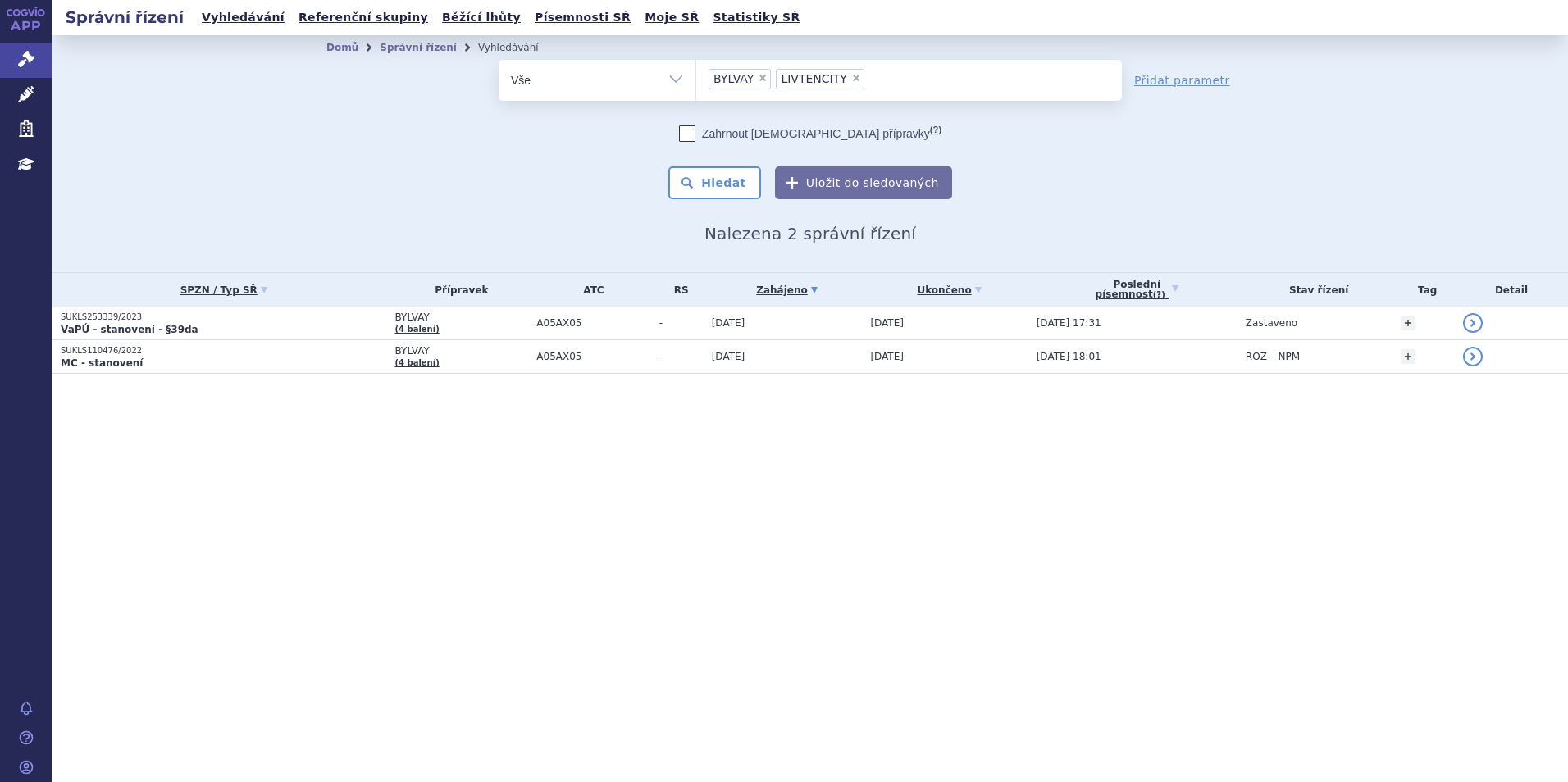
click at [761, 80] on span "×" at bounding box center [762, 78] width 9 height 9
click at [696, 80] on select "BYLVAY LIVTENCITY" at bounding box center [695, 78] width 1 height 41
select select "LIVTENCITY"
click at [752, 182] on button "Hledat" at bounding box center [715, 182] width 93 height 33
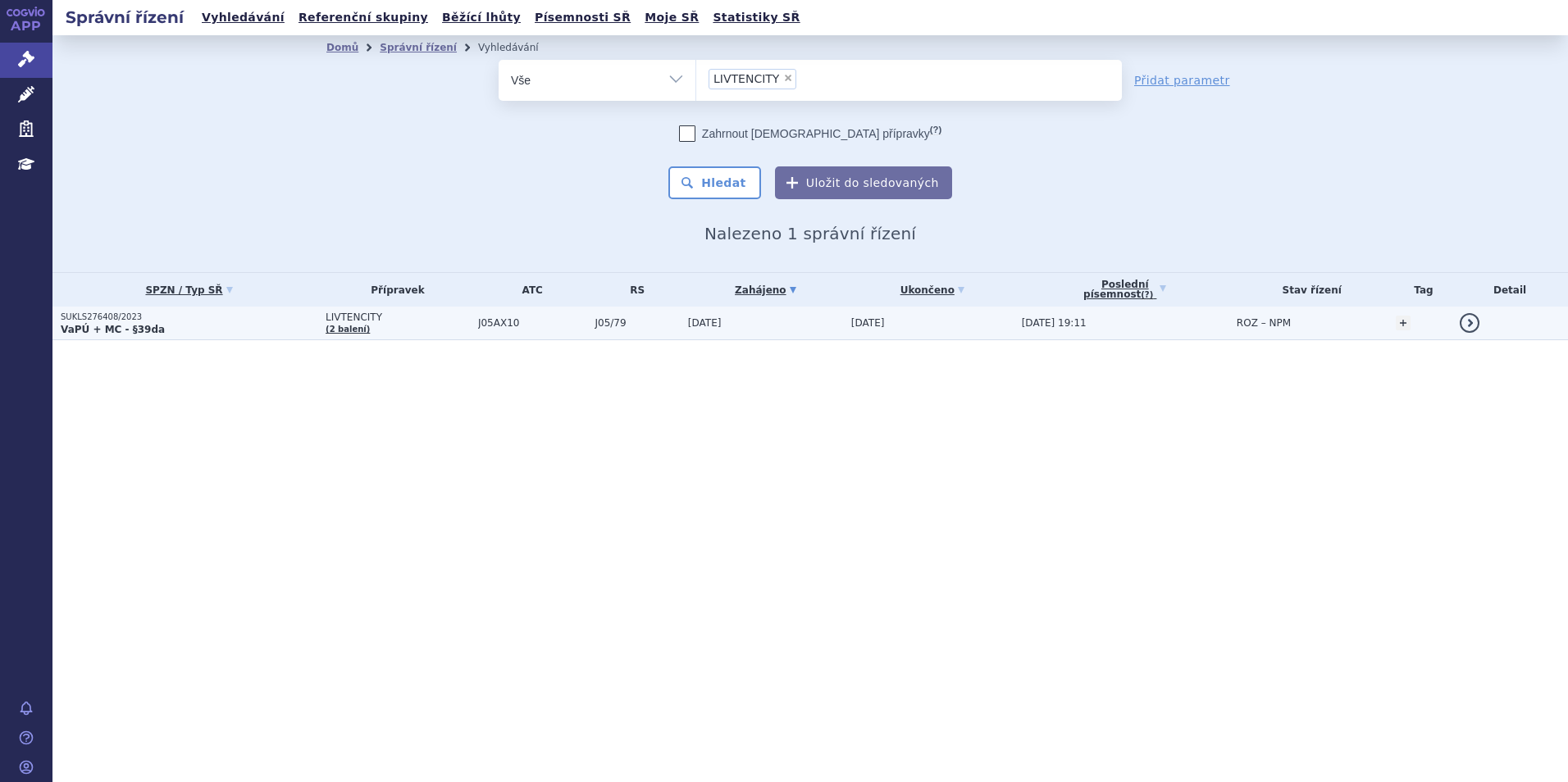
click at [88, 324] on strong "VaPÚ + MC - §39da" at bounding box center [113, 329] width 104 height 11
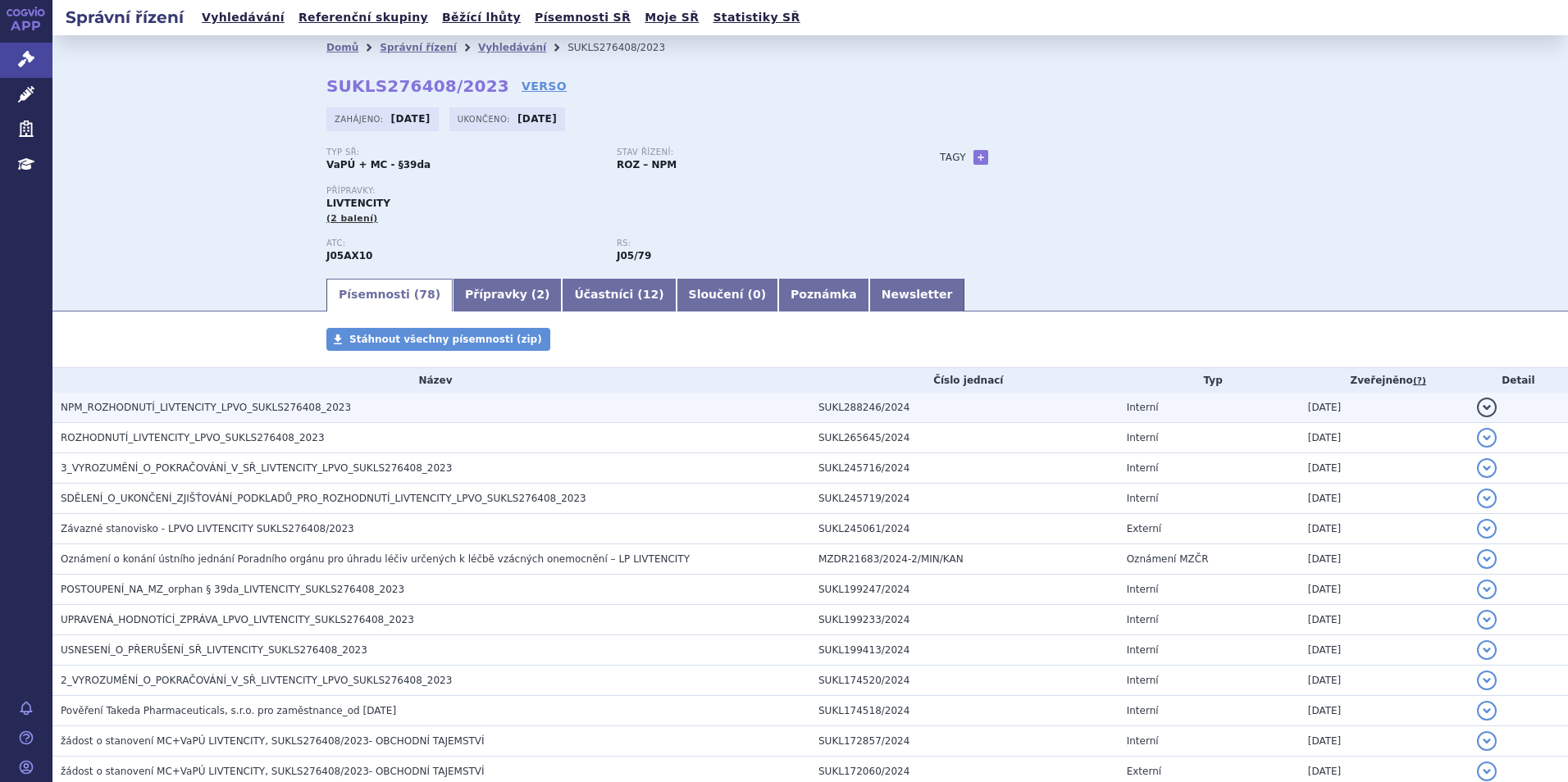
click at [201, 408] on span "NPM_ROZHODNUTÍ_LIVTENCITY_LPVO_SUKLS276408_2023" at bounding box center [205, 408] width 290 height 11
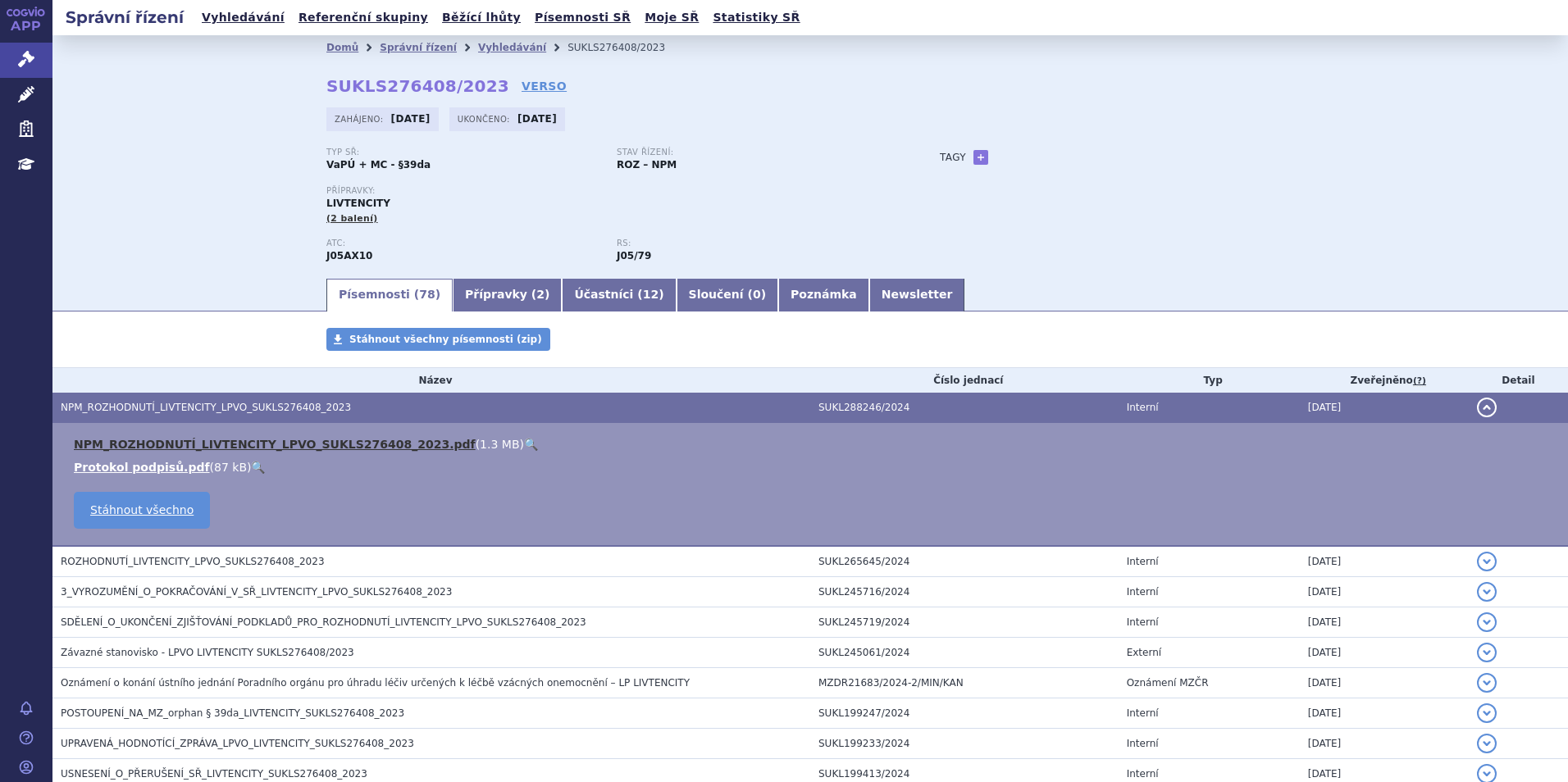
click at [166, 439] on link "NPM_ROZHODNUTÍ_LIVTENCITY_LPVO_SUKLS276408_2023.pdf" at bounding box center [274, 444] width 402 height 13
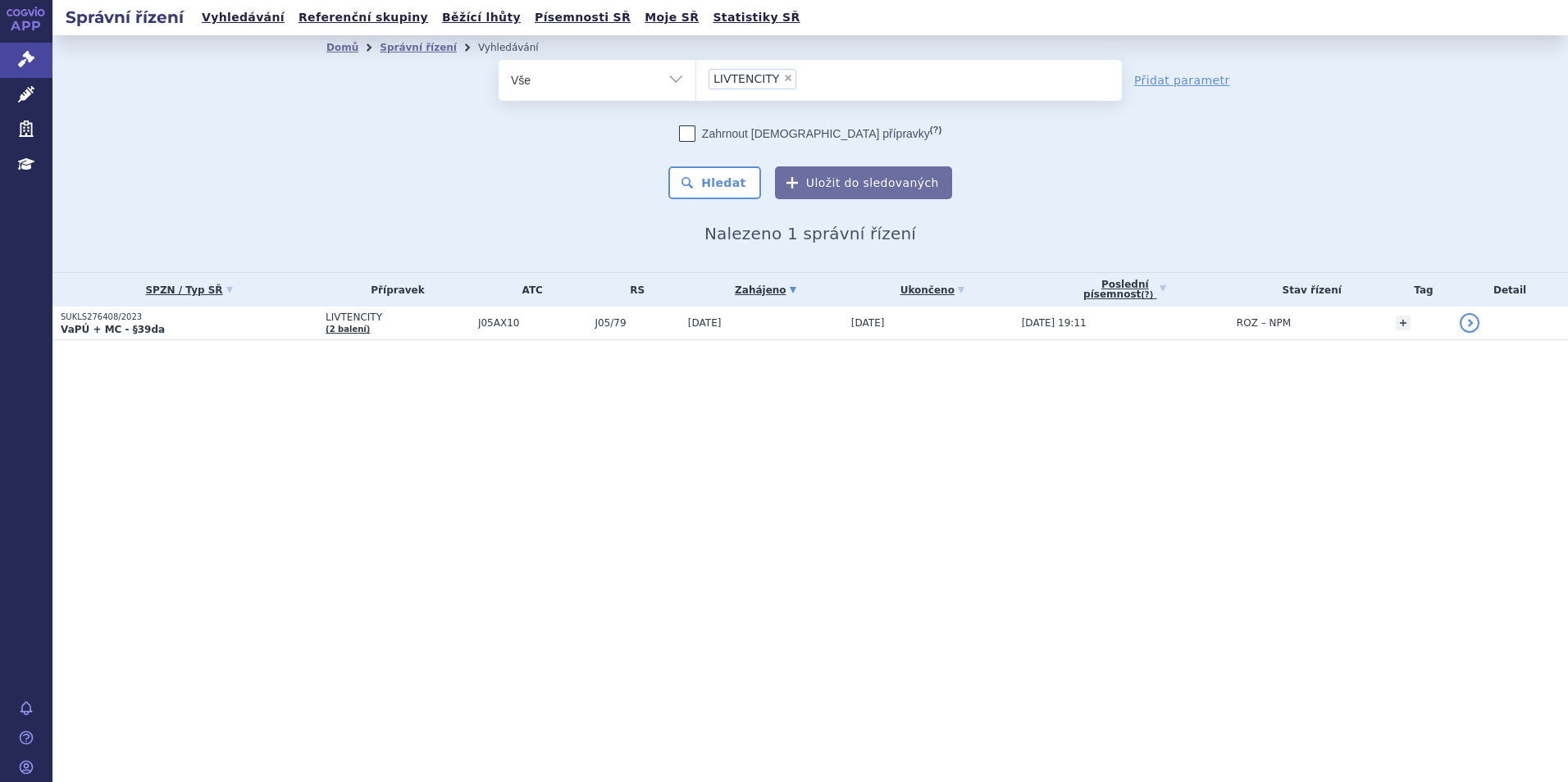
click at [193, 576] on div "Správní řízení Vyhledávání Referenční skupiny Běžící lhůty Písemnosti SŘ Moje S…" at bounding box center [810, 391] width 1515 height 782
click at [783, 75] on span "×" at bounding box center [788, 78] width 9 height 9
click at [696, 75] on select "LIVTENCITY" at bounding box center [695, 78] width 1 height 41
select select
type input "[MEDICAL_DATA]"
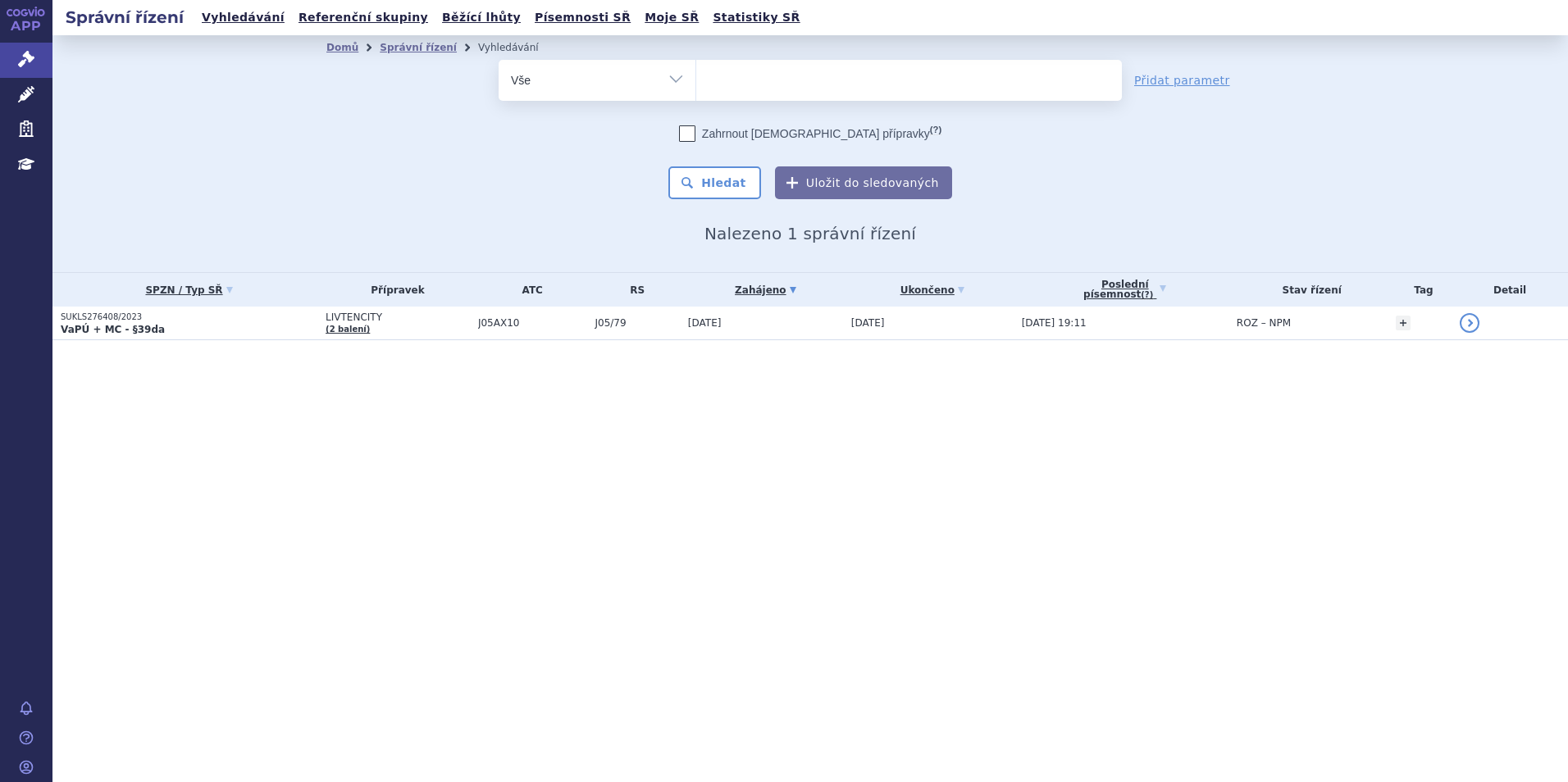
select select "[MEDICAL_DATA]"
click at [744, 173] on button "Hledat" at bounding box center [715, 182] width 93 height 33
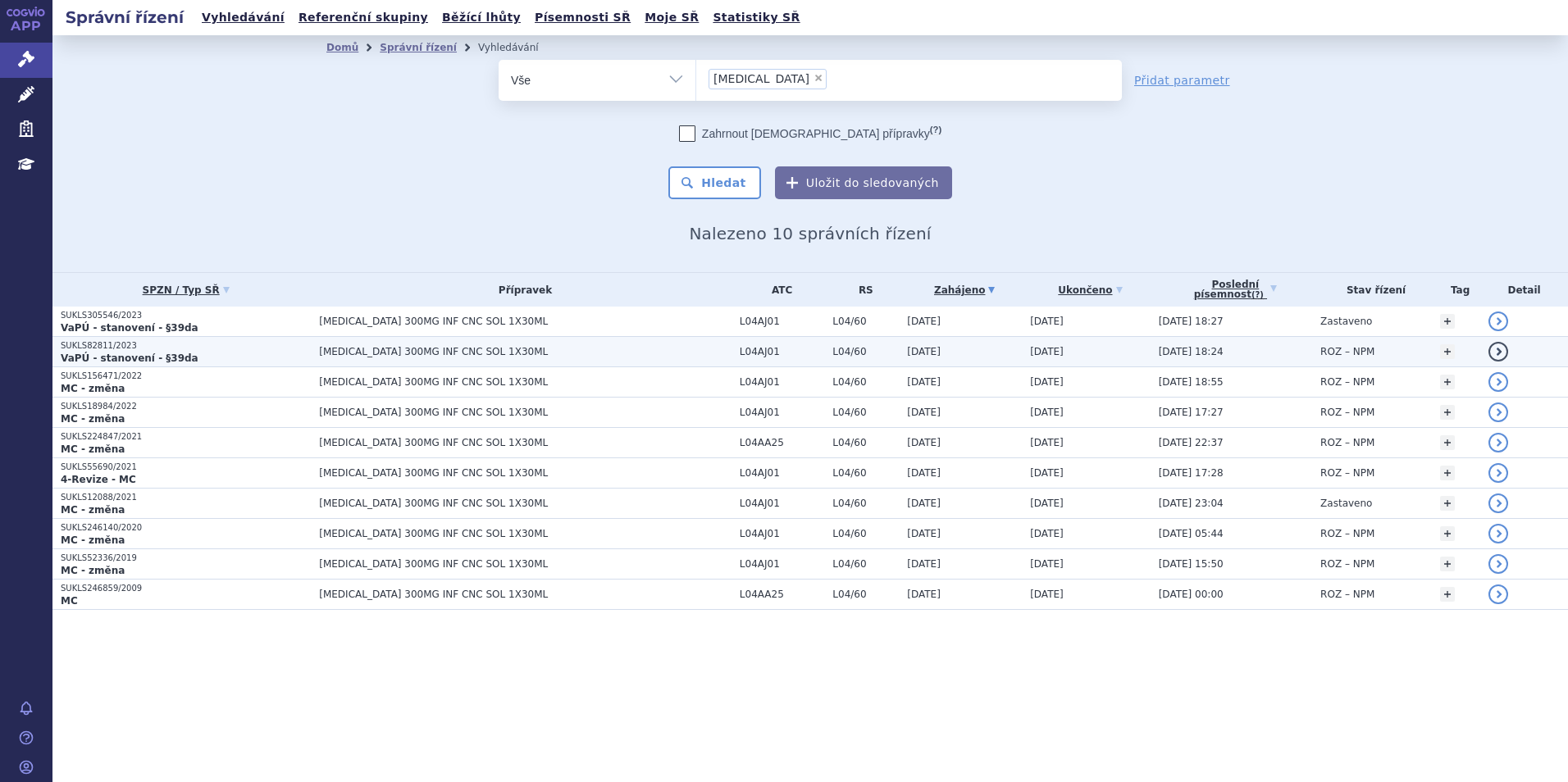
click at [140, 355] on strong "VaPÚ - stanovení - §39da" at bounding box center [130, 358] width 138 height 11
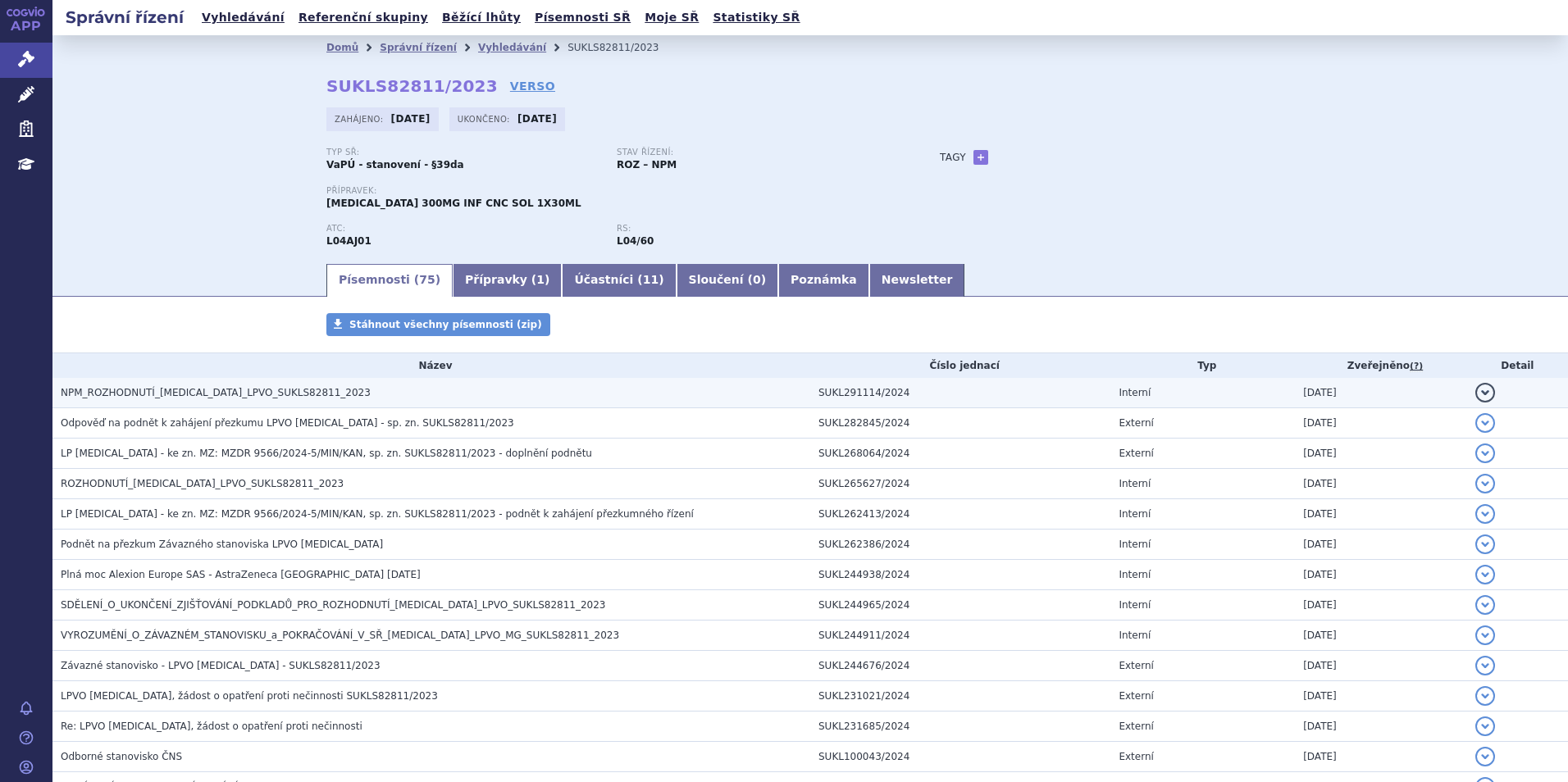
click at [218, 398] on span "NPM_ROZHODNUTÍ_SOLIRIS_LPVO_SUKLS82811_2023" at bounding box center [216, 392] width 310 height 11
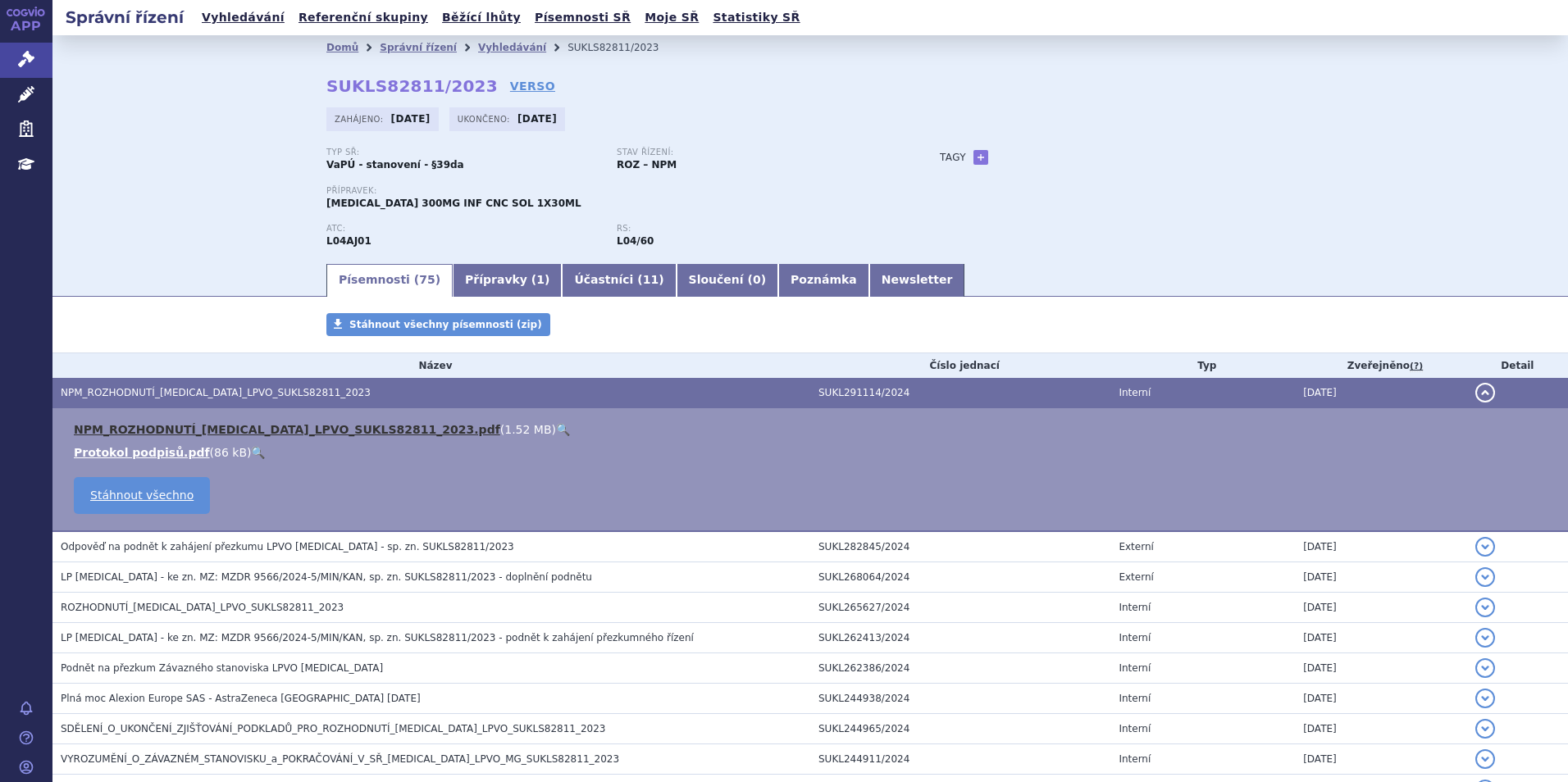
click at [238, 431] on link "NPM_ROZHODNUTÍ_SOLIRIS_LPVO_SUKLS82811_2023.pdf" at bounding box center [287, 429] width 427 height 13
click at [241, 10] on link "Vyhledávání" at bounding box center [243, 17] width 93 height 22
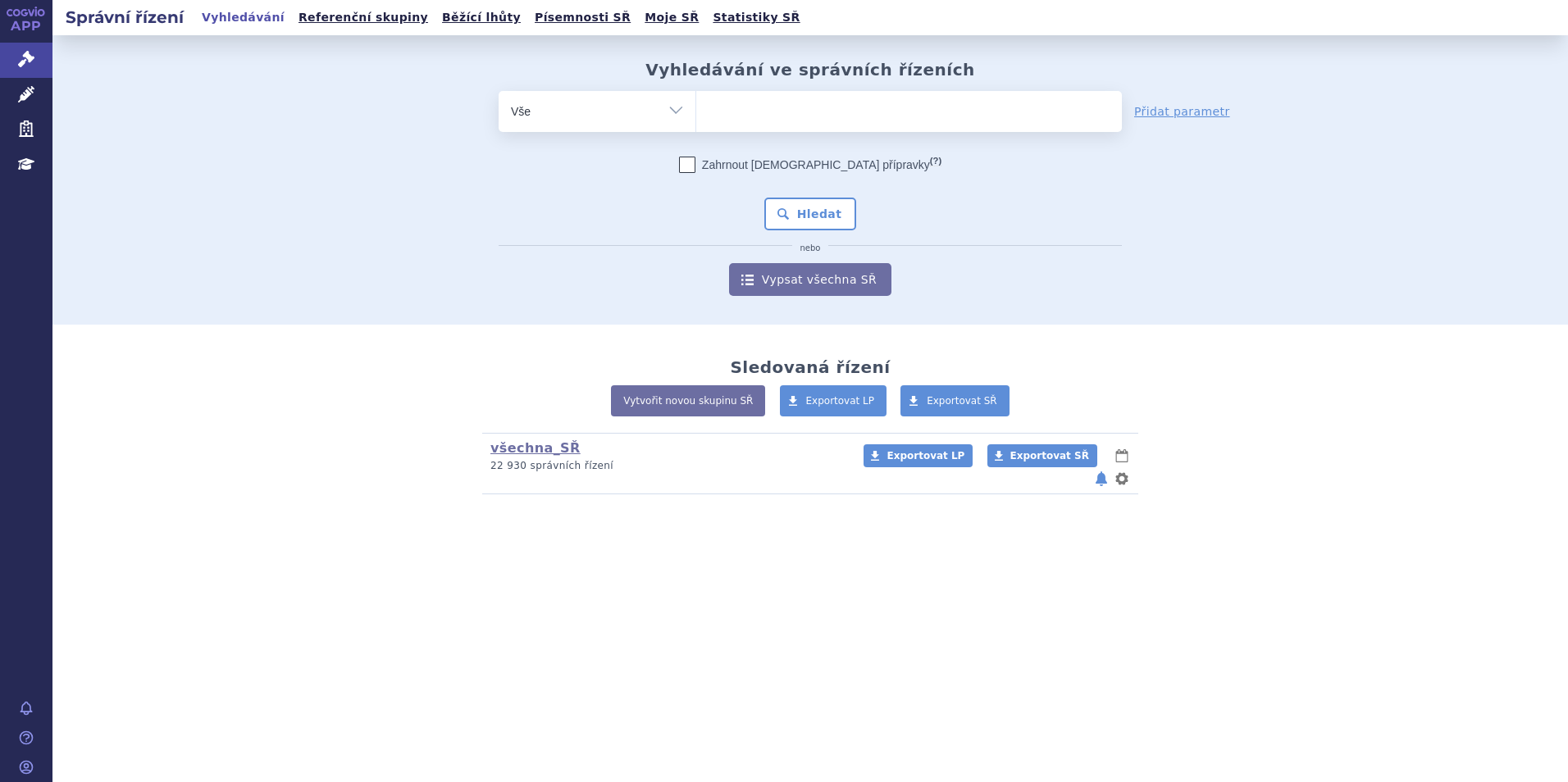
click at [731, 114] on ul at bounding box center [909, 108] width 426 height 34
click at [696, 114] on select at bounding box center [695, 110] width 1 height 41
type input "he"
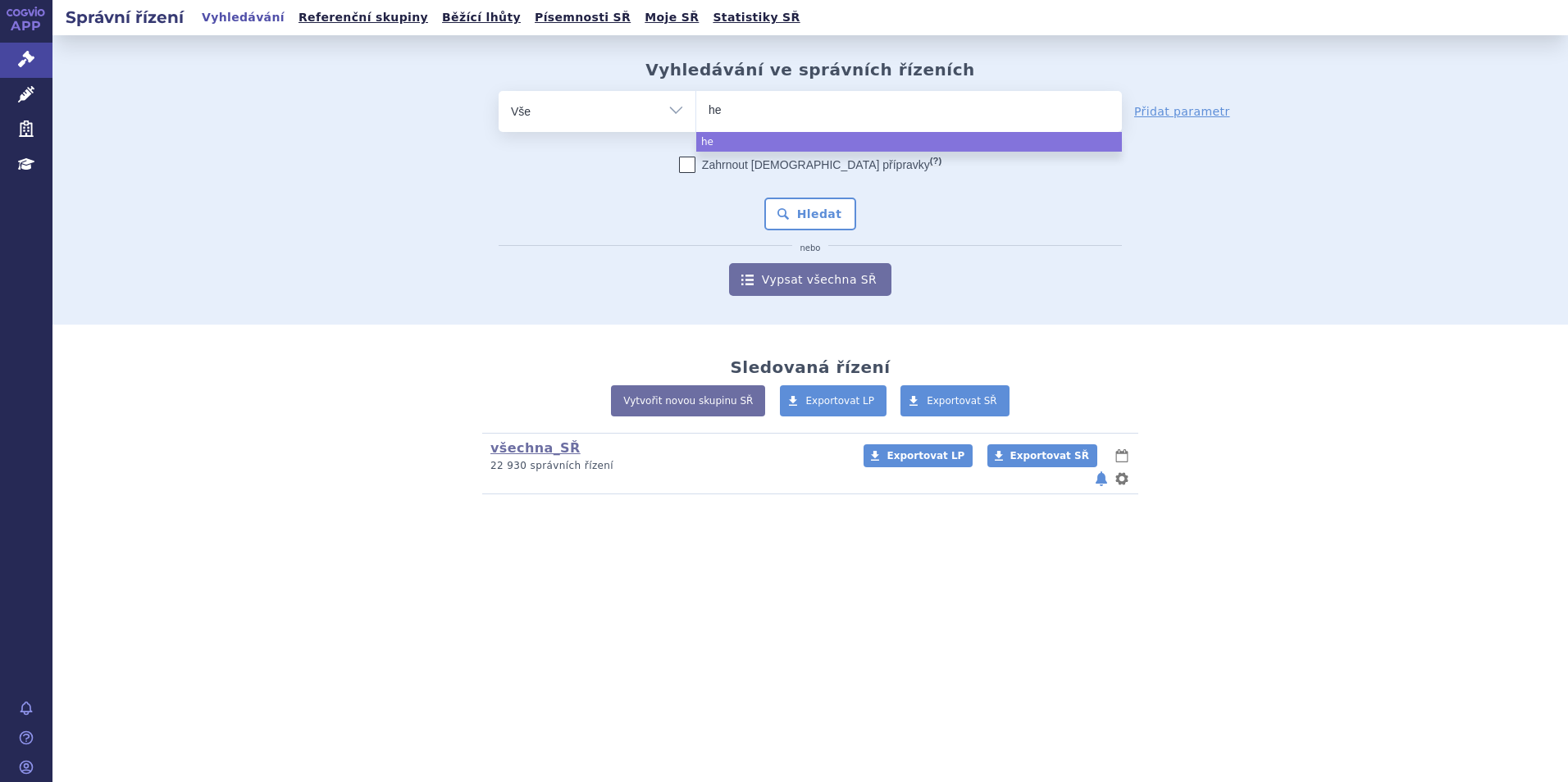
type input "hep"
type input "hepl"
type input "heplu"
type input "heplud"
type input "heplude"
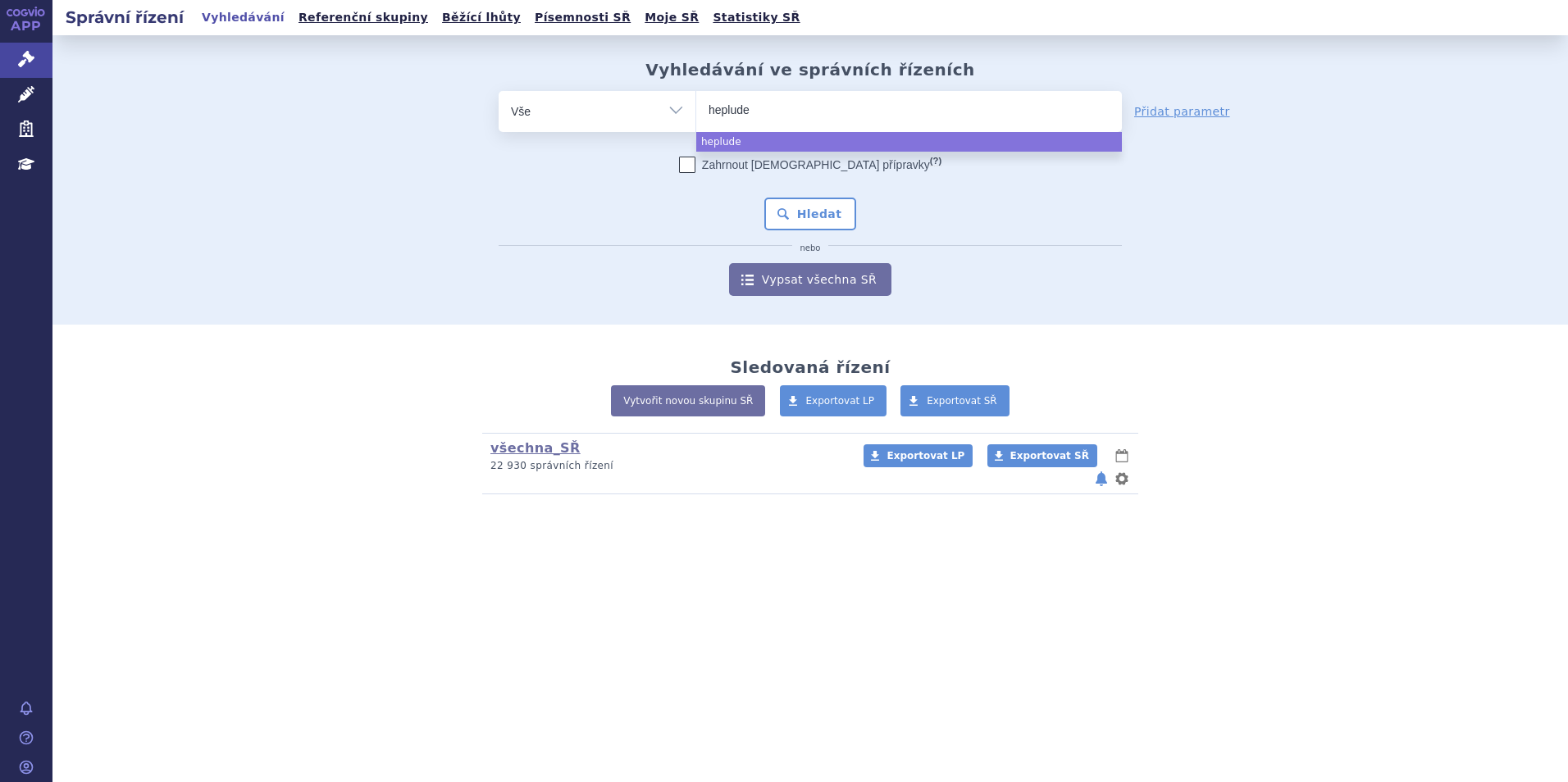
type input "hepludex"
select select "hepludex"
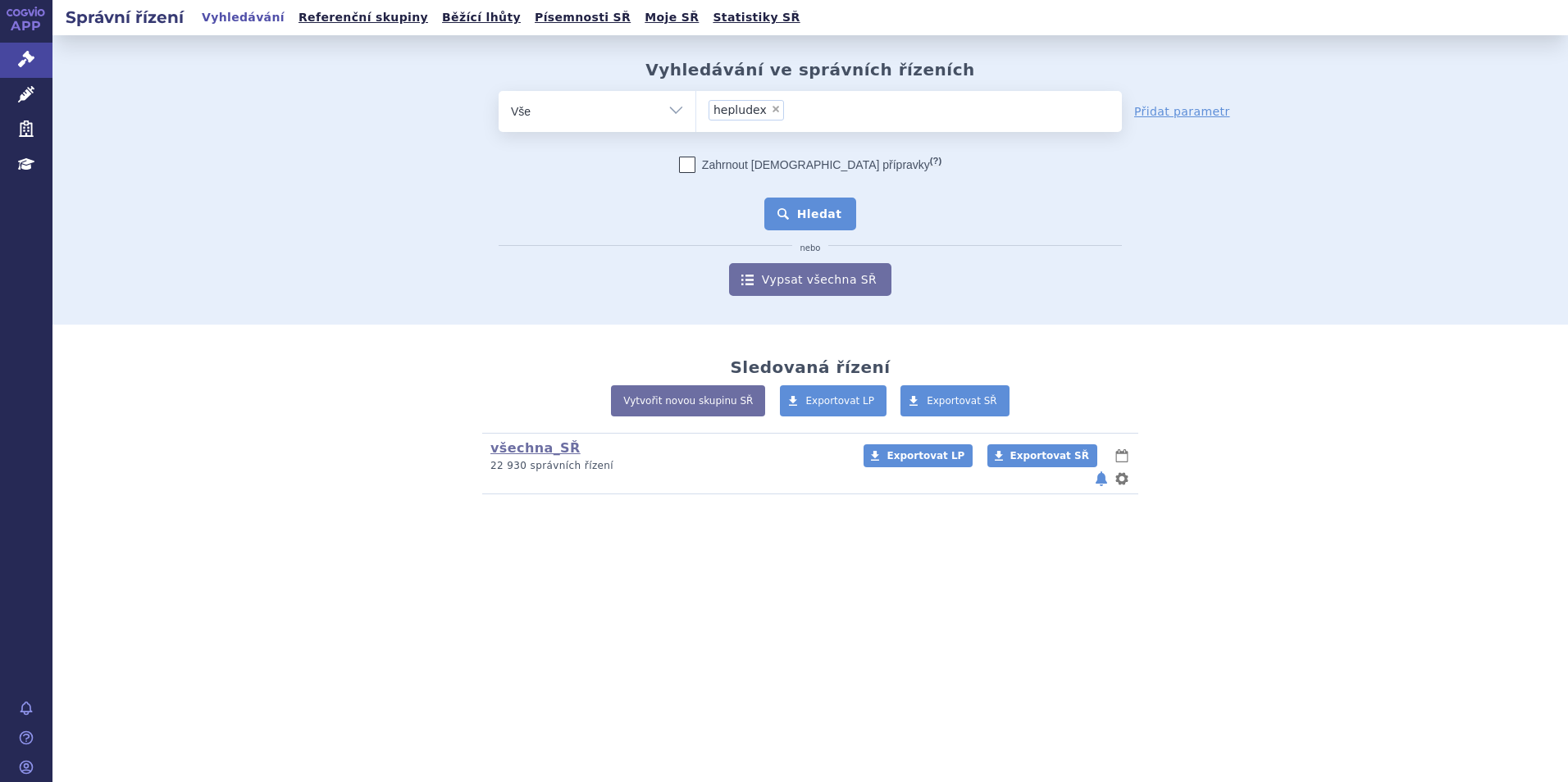
click at [809, 206] on button "Hledat" at bounding box center [810, 214] width 93 height 33
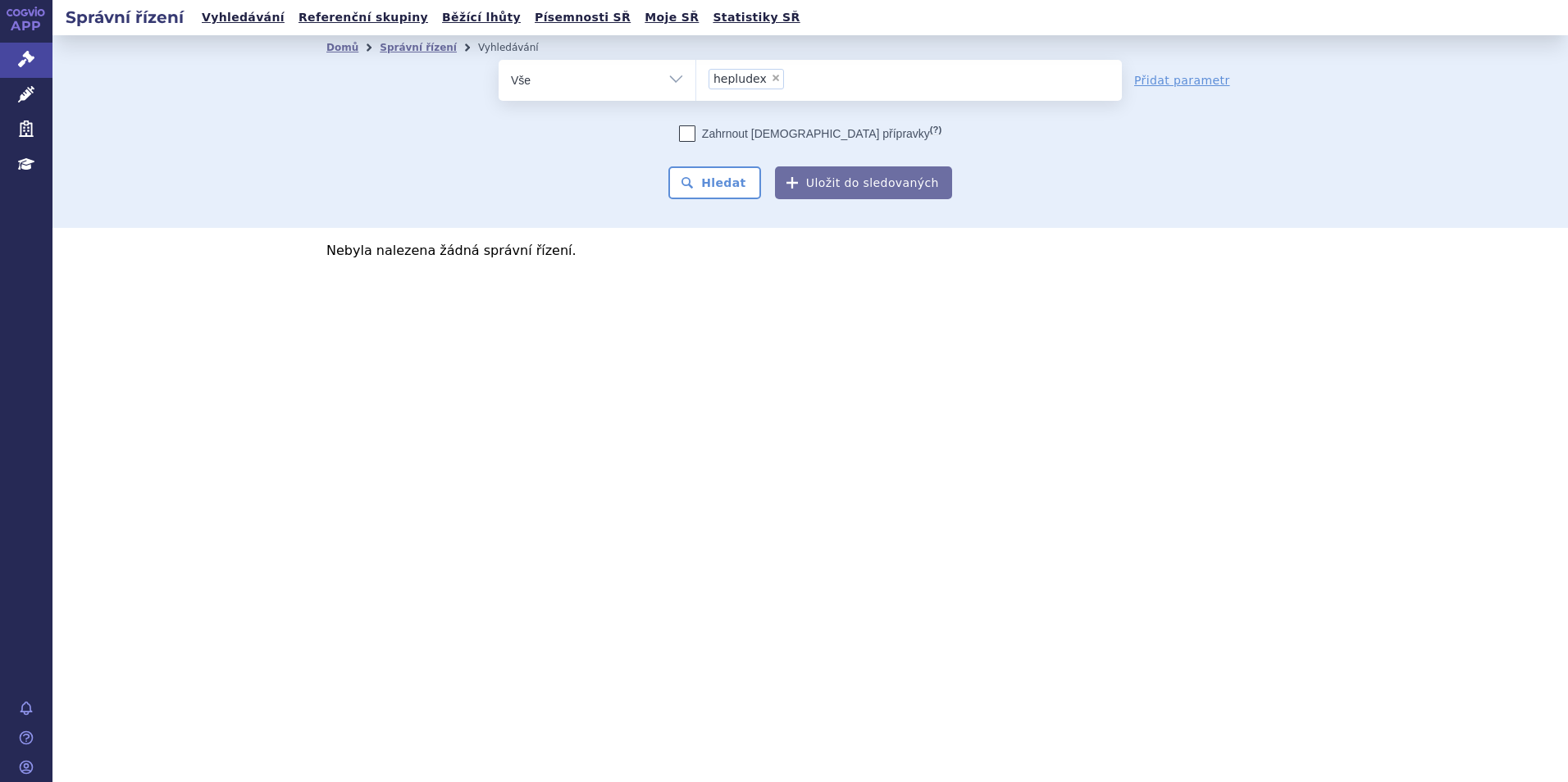
click at [729, 78] on span "hepludex" at bounding box center [740, 78] width 53 height 11
click at [696, 78] on select "hepludex" at bounding box center [695, 78] width 1 height 41
click at [734, 78] on span "hepludex" at bounding box center [740, 78] width 53 height 11
click at [696, 78] on select "hepludex" at bounding box center [695, 78] width 1 height 41
click at [771, 77] on span "×" at bounding box center [775, 78] width 9 height 9
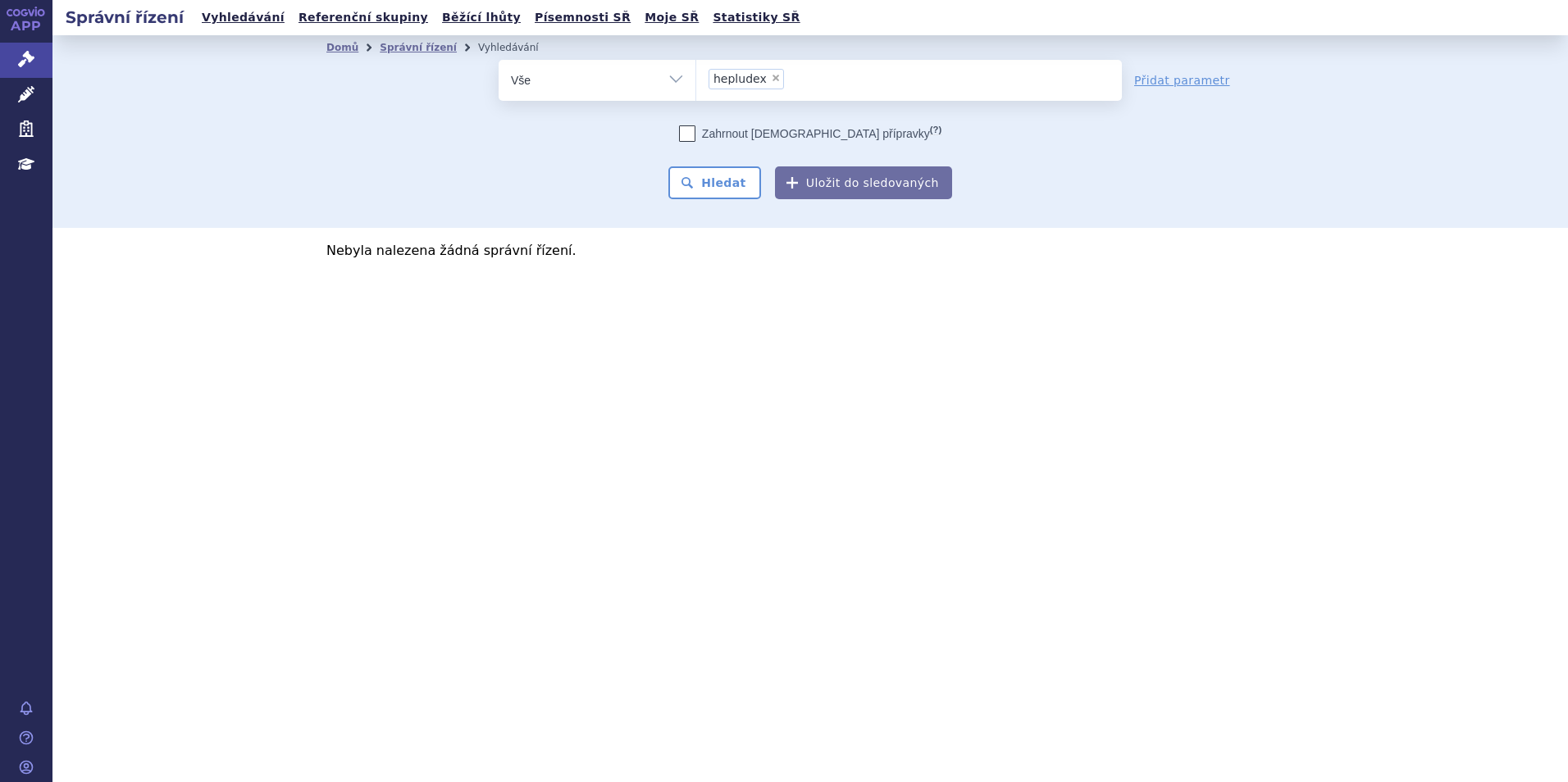
click at [696, 77] on select "hepludex" at bounding box center [695, 78] width 1 height 41
select select
click at [756, 75] on ul at bounding box center [909, 77] width 426 height 34
click at [696, 75] on select "hepludex" at bounding box center [695, 78] width 1 height 41
paste input "HEPCLUDEX"
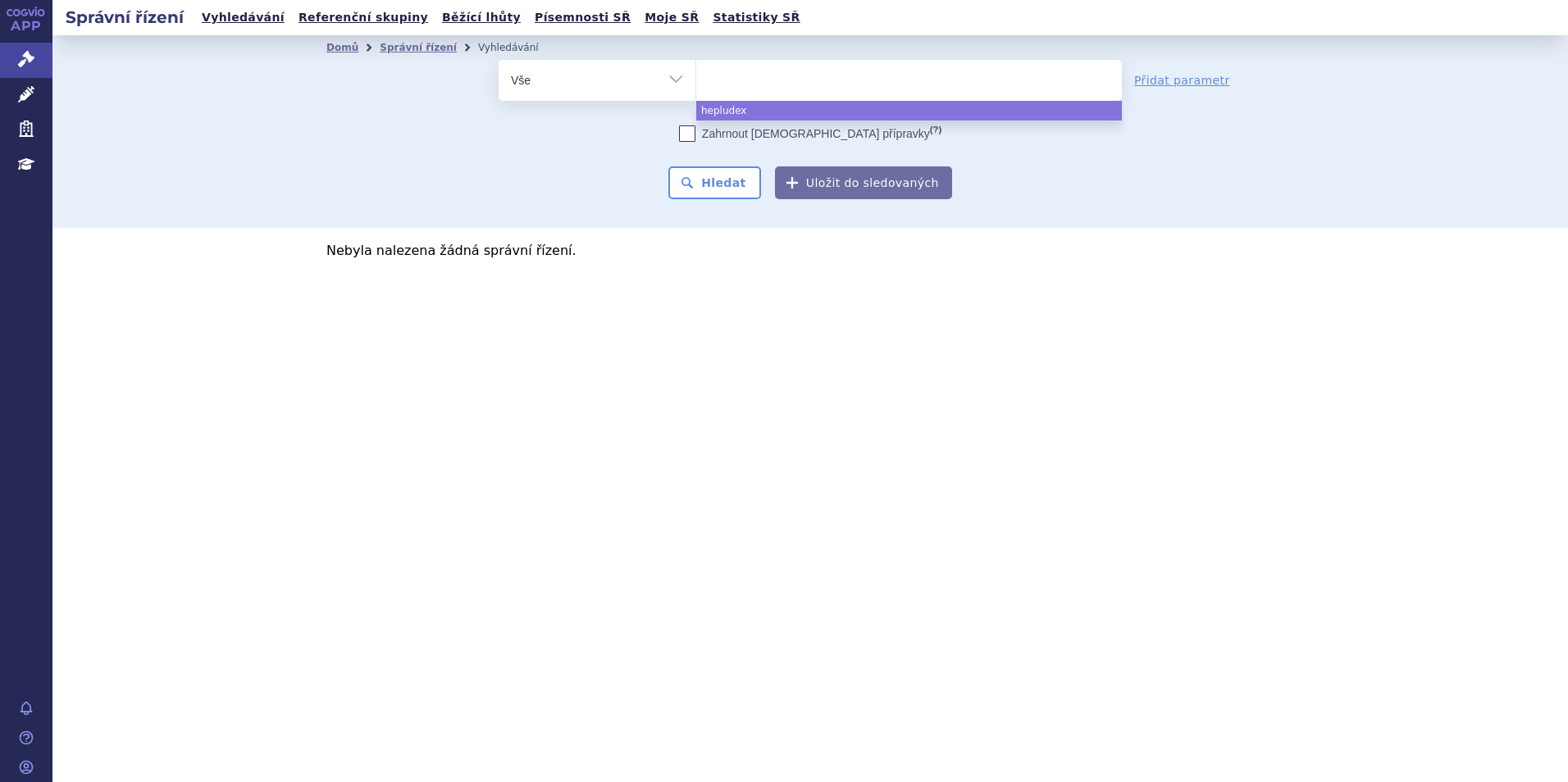
type input "HEPCLUDEX"
select select "HEPCLUDEX"
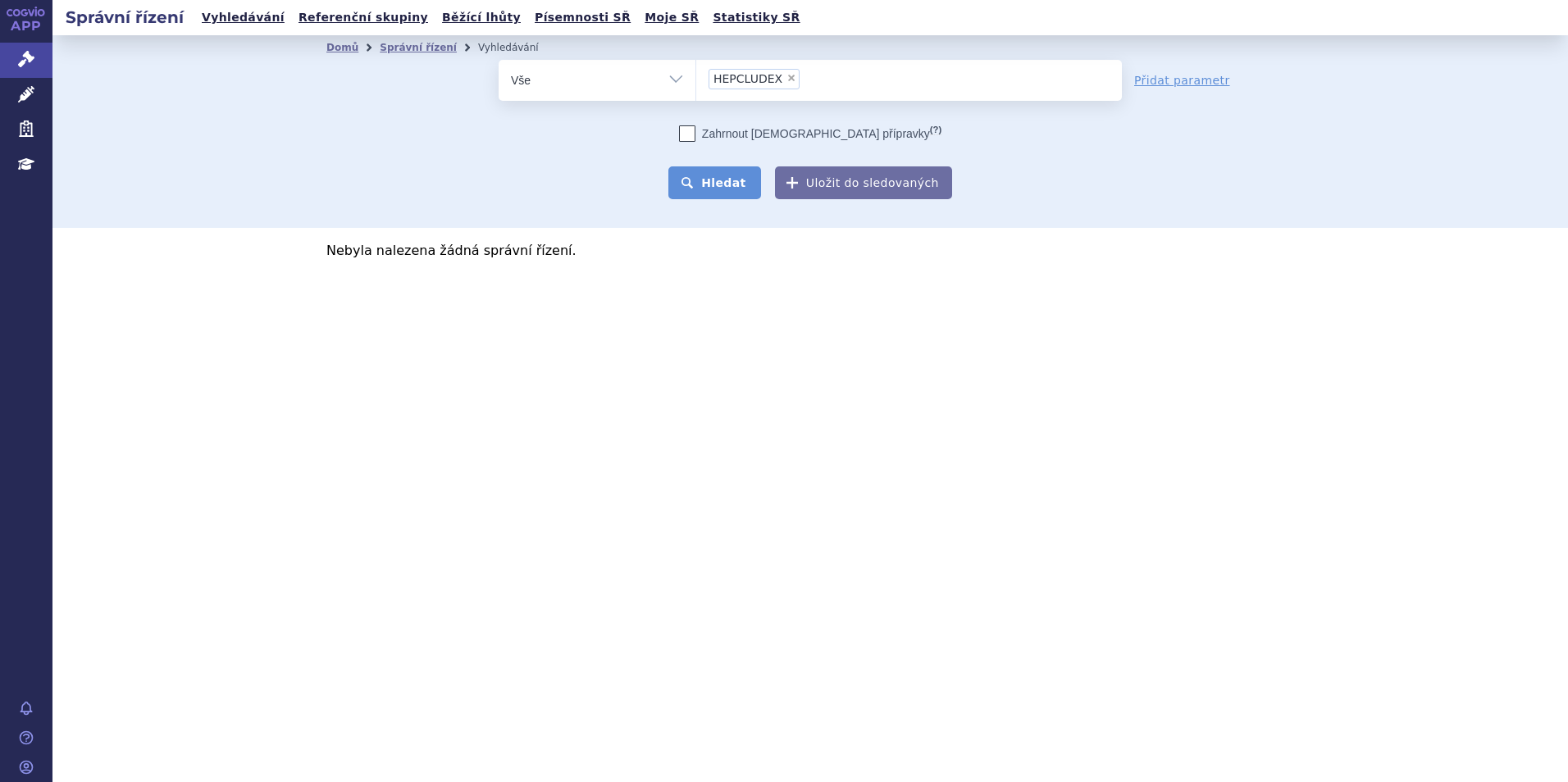
click at [758, 177] on button "Hledat" at bounding box center [715, 182] width 93 height 33
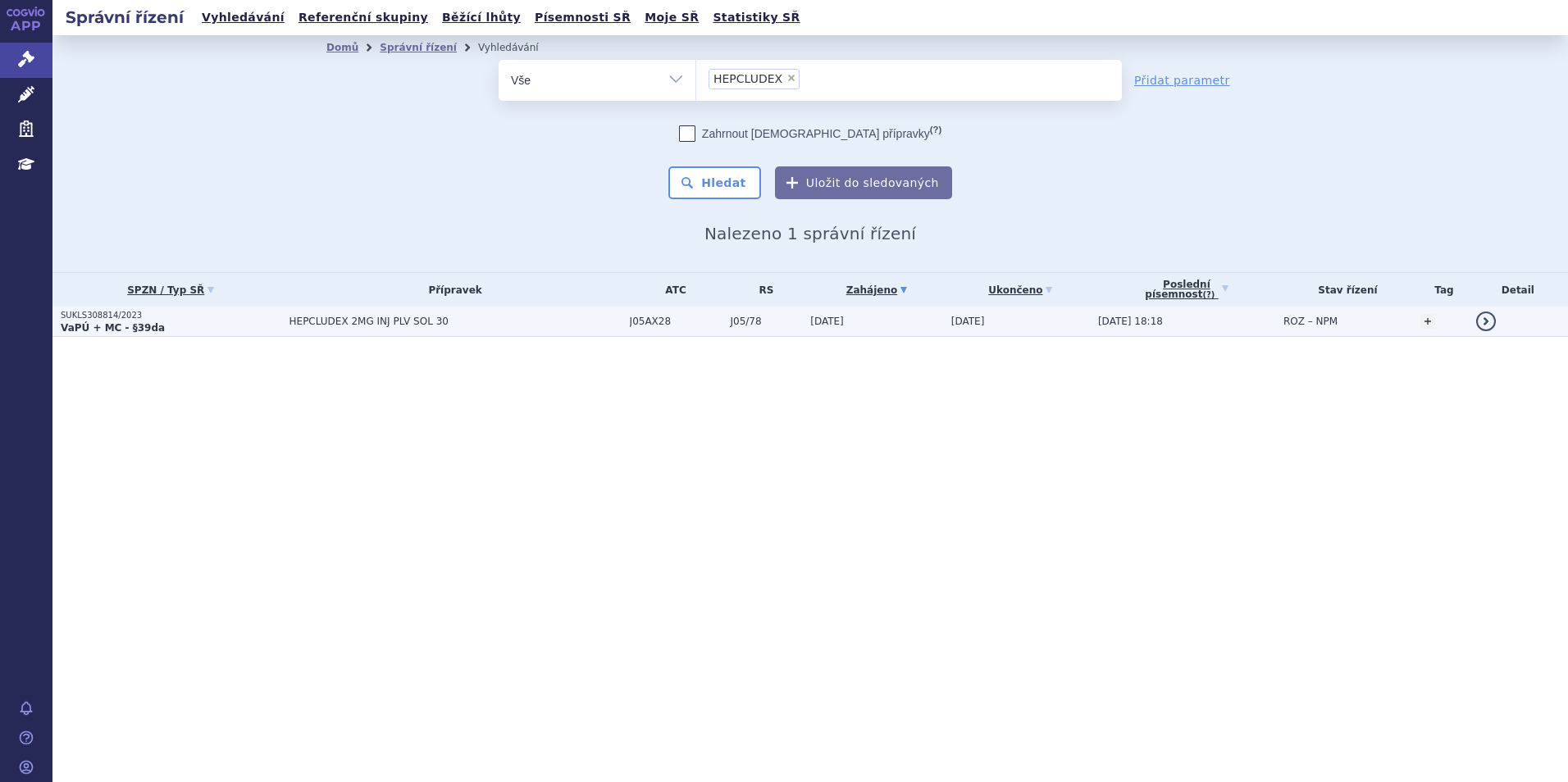
click at [128, 324] on strong "VaPÚ + MC - §39da" at bounding box center [113, 328] width 104 height 11
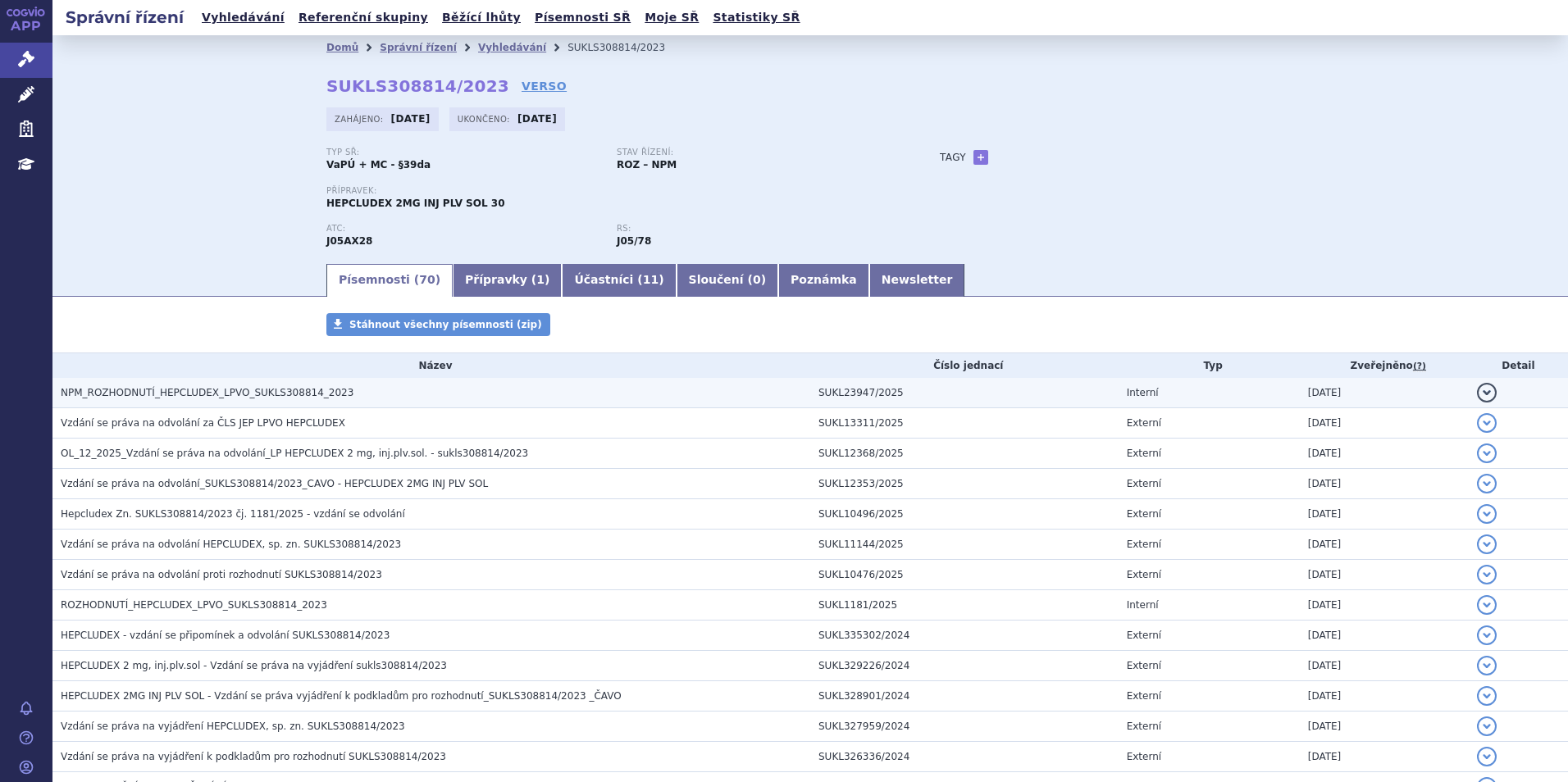
click at [268, 386] on h3 "NPM_ROZHODNUTÍ_HEPCLUDEX_LPVO_SUKLS308814_2023" at bounding box center [435, 392] width 750 height 16
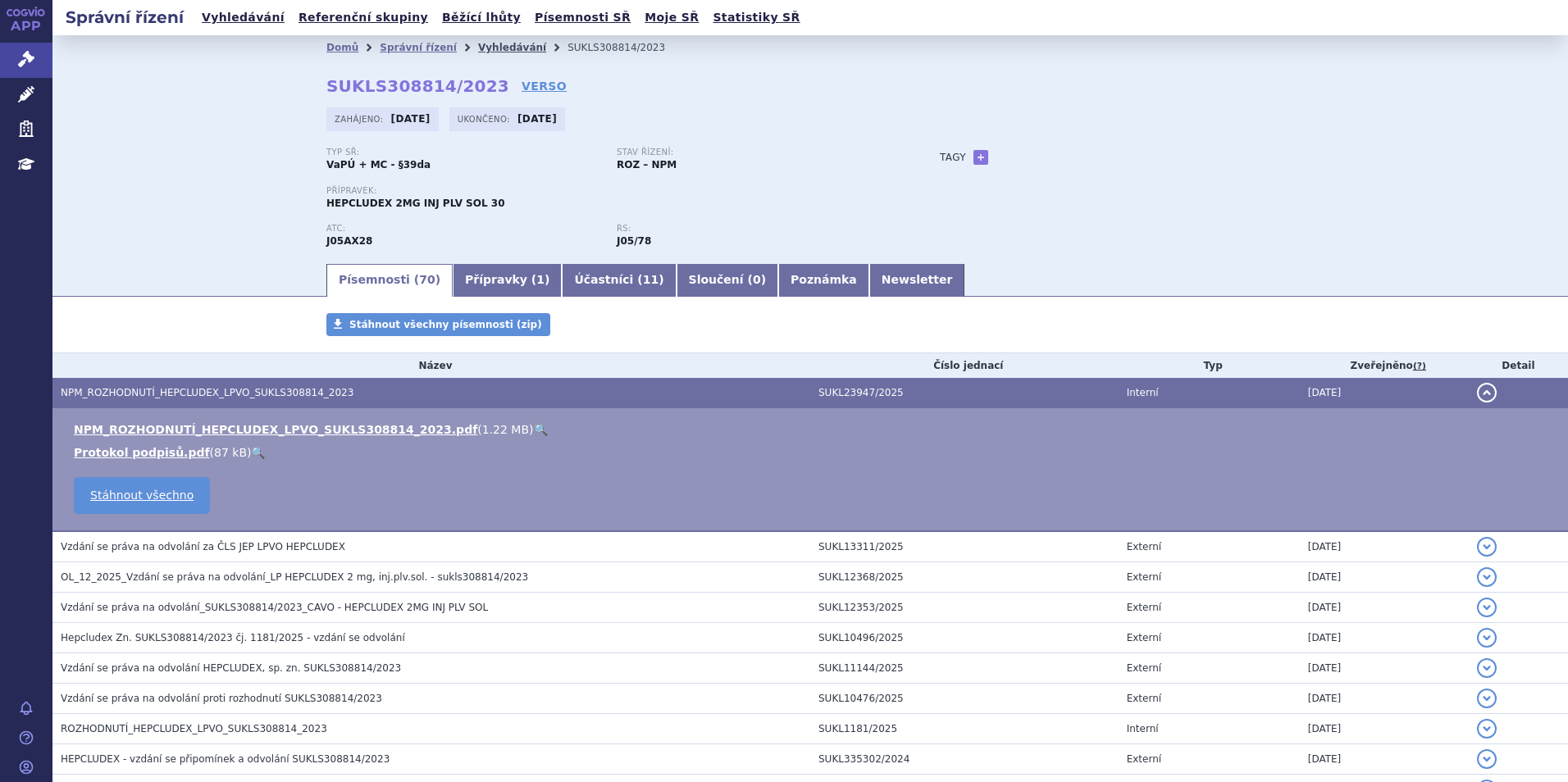
click at [492, 46] on link "Vyhledávání" at bounding box center [513, 47] width 68 height 11
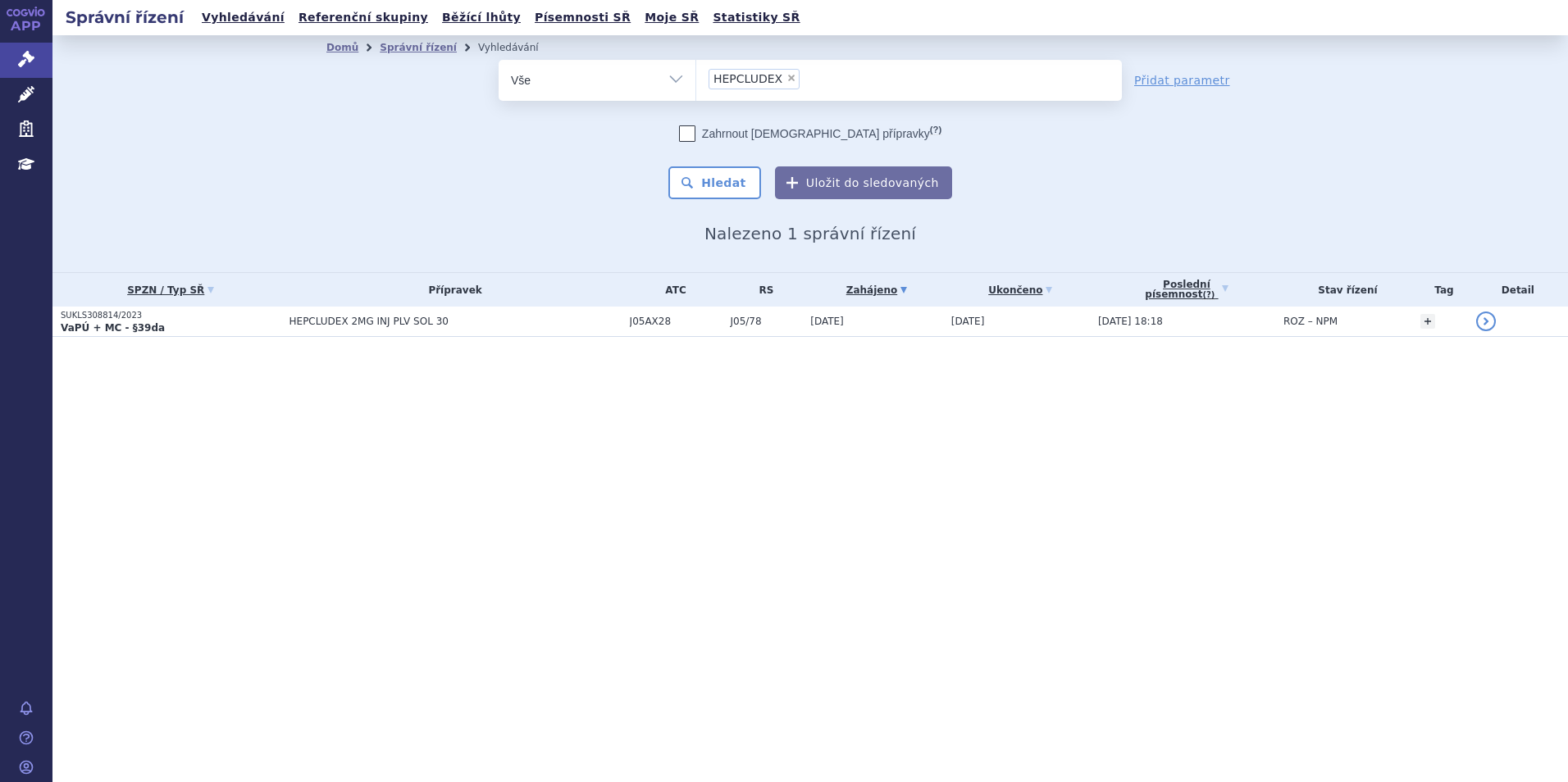
click at [787, 82] on span "×" at bounding box center [792, 78] width 9 height 9
click at [696, 82] on select "HEPCLUDEX" at bounding box center [695, 78] width 1 height 41
select select
type input "[MEDICAL_DATA]"
select select "TIBSOVO"
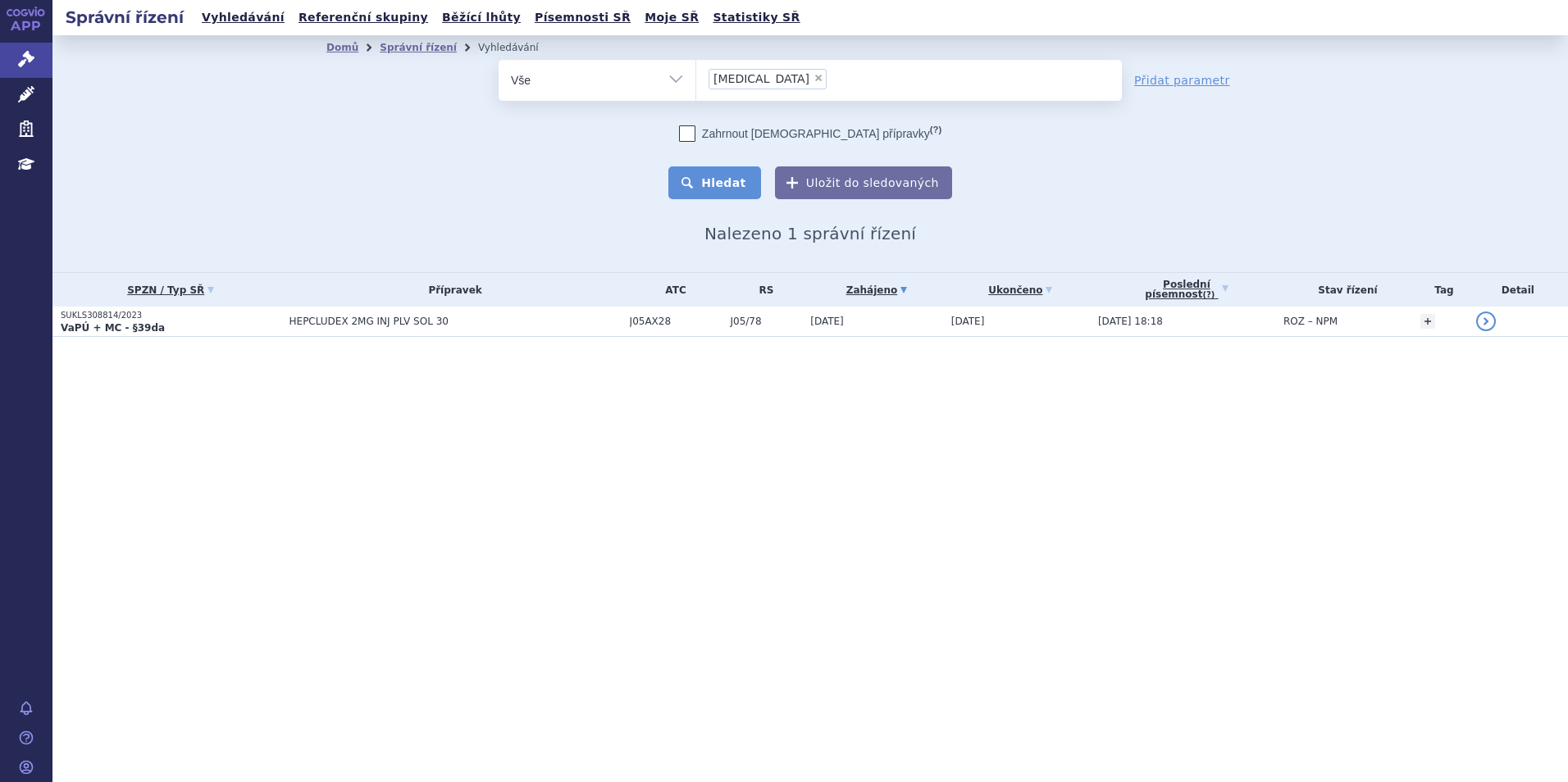
click at [742, 177] on button "Hledat" at bounding box center [715, 182] width 93 height 33
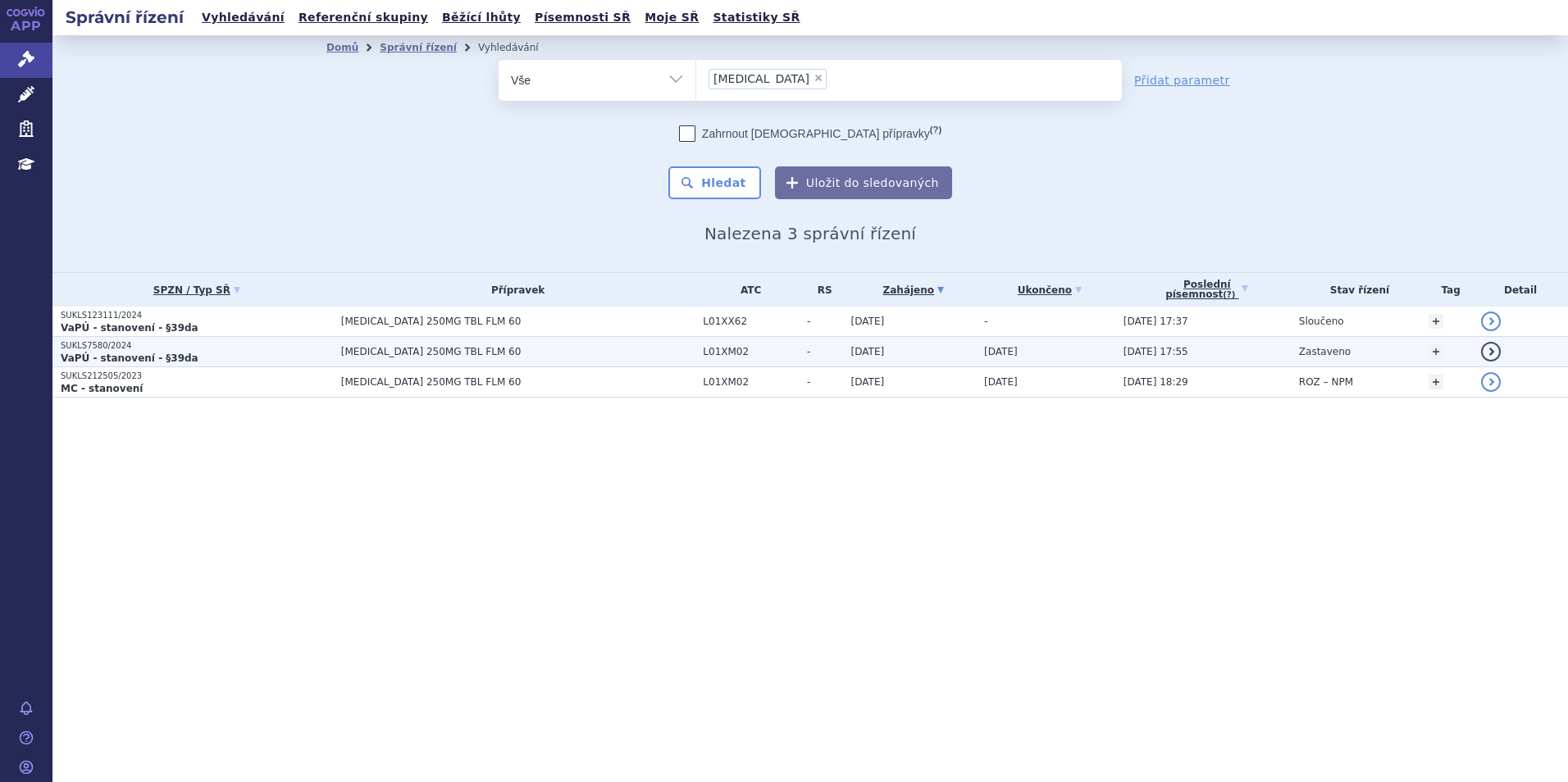
click at [153, 353] on strong "VaPÚ - stanovení - §39da" at bounding box center [130, 358] width 138 height 11
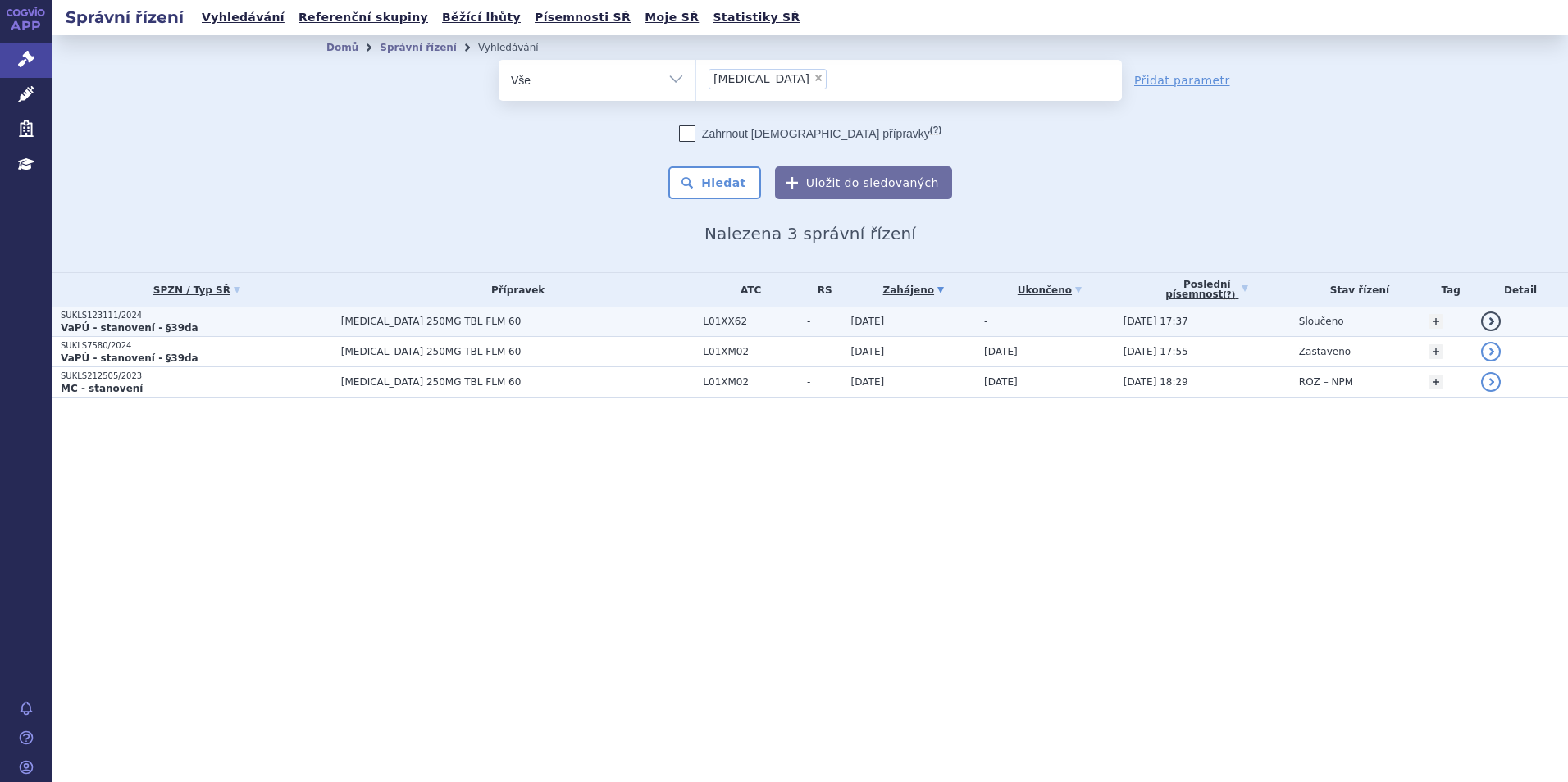
drag, startPoint x: 0, startPoint y: 0, endPoint x: 95, endPoint y: 325, distance: 338.6
click at [95, 325] on strong "VaPÚ - stanovení - §39da" at bounding box center [130, 328] width 138 height 11
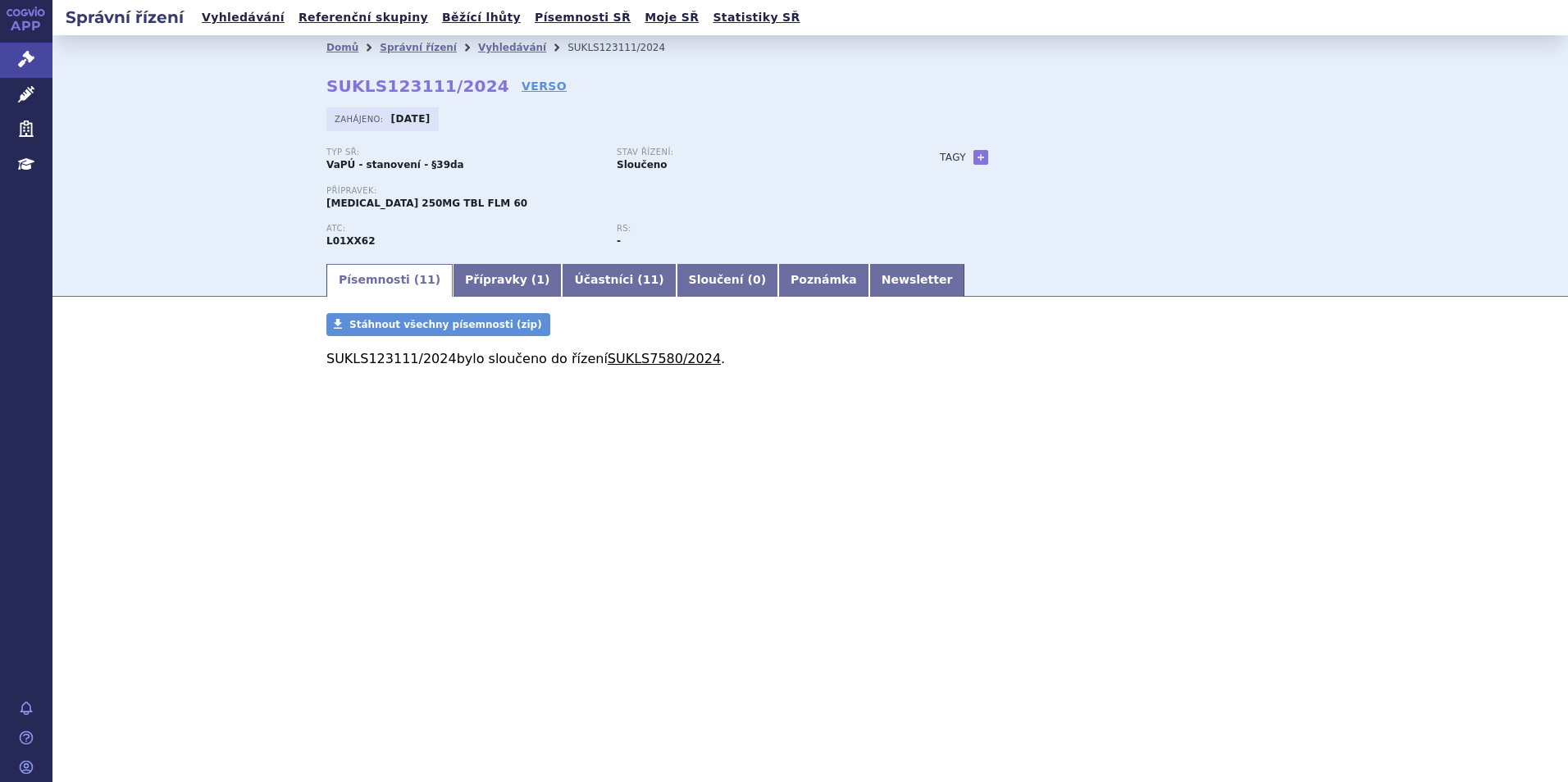
click at [638, 353] on link "SUKLS7580/2024" at bounding box center [665, 358] width 113 height 15
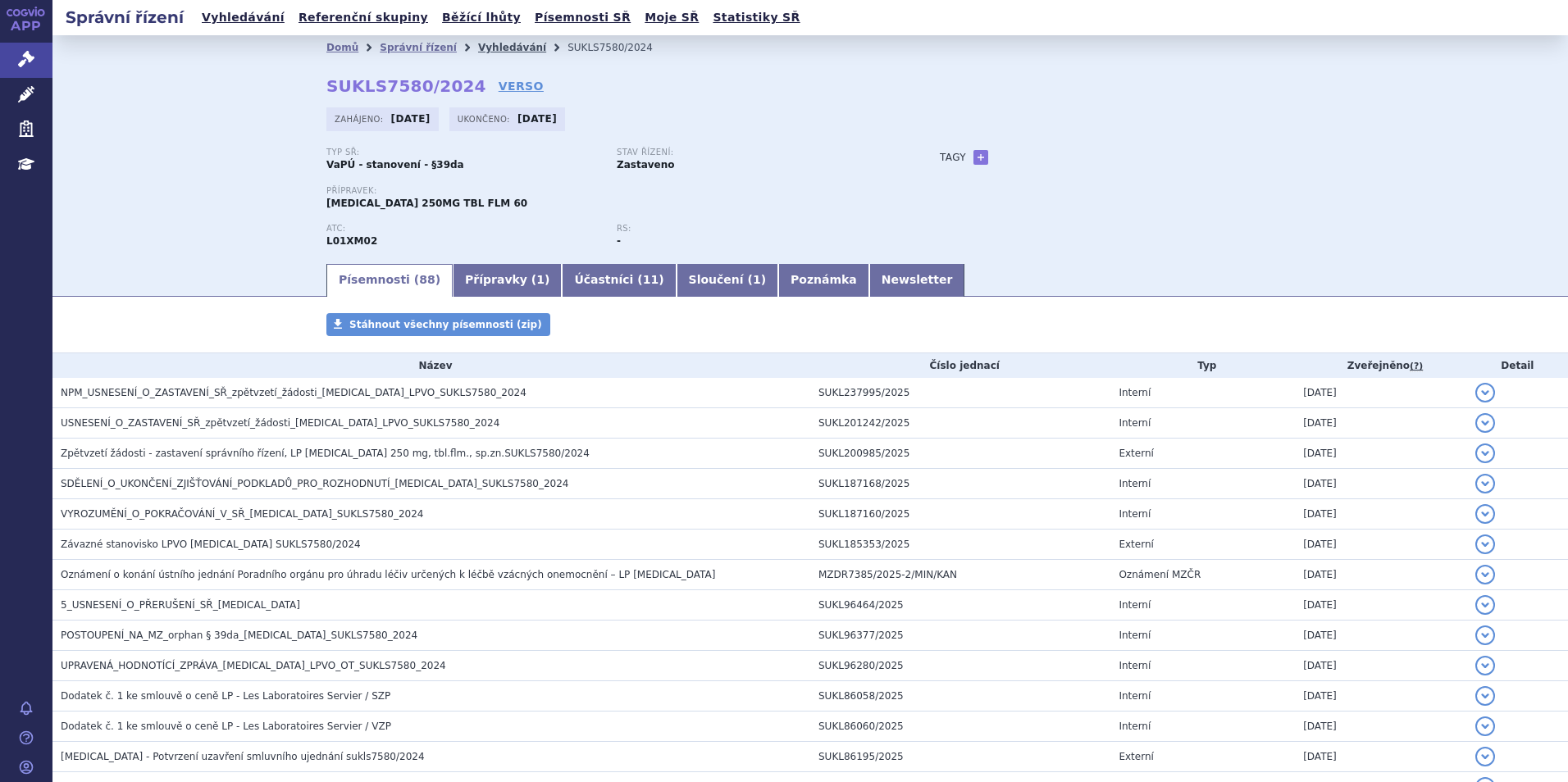
click at [479, 45] on link "Vyhledávání" at bounding box center [513, 47] width 68 height 11
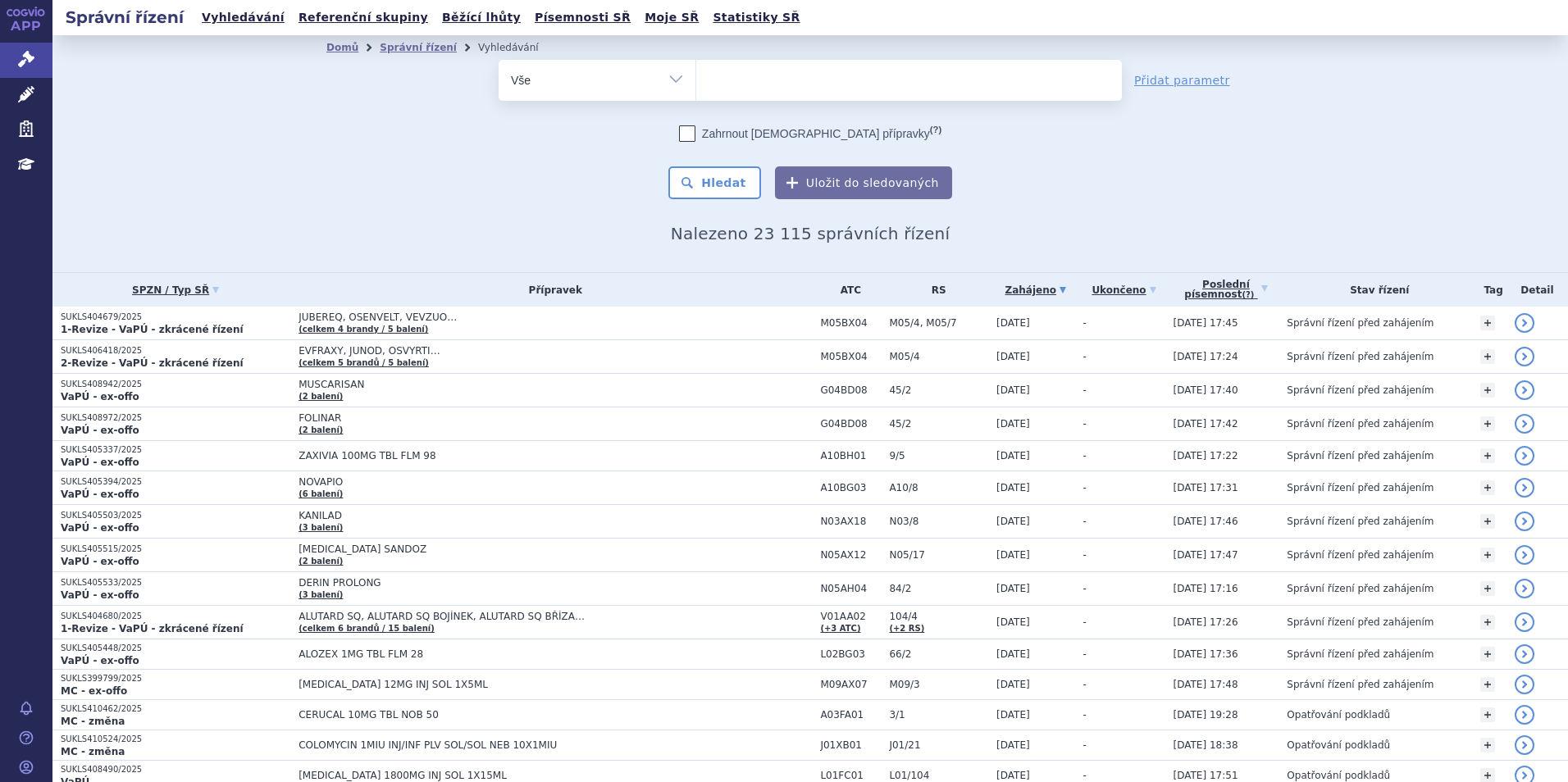
click at [744, 82] on ul at bounding box center [909, 77] width 426 height 34
click at [696, 82] on select at bounding box center [695, 78] width 1 height 41
paste input "AMVUTTRA"
type input "AMVUTTRA"
select select "AMVUTTRA"
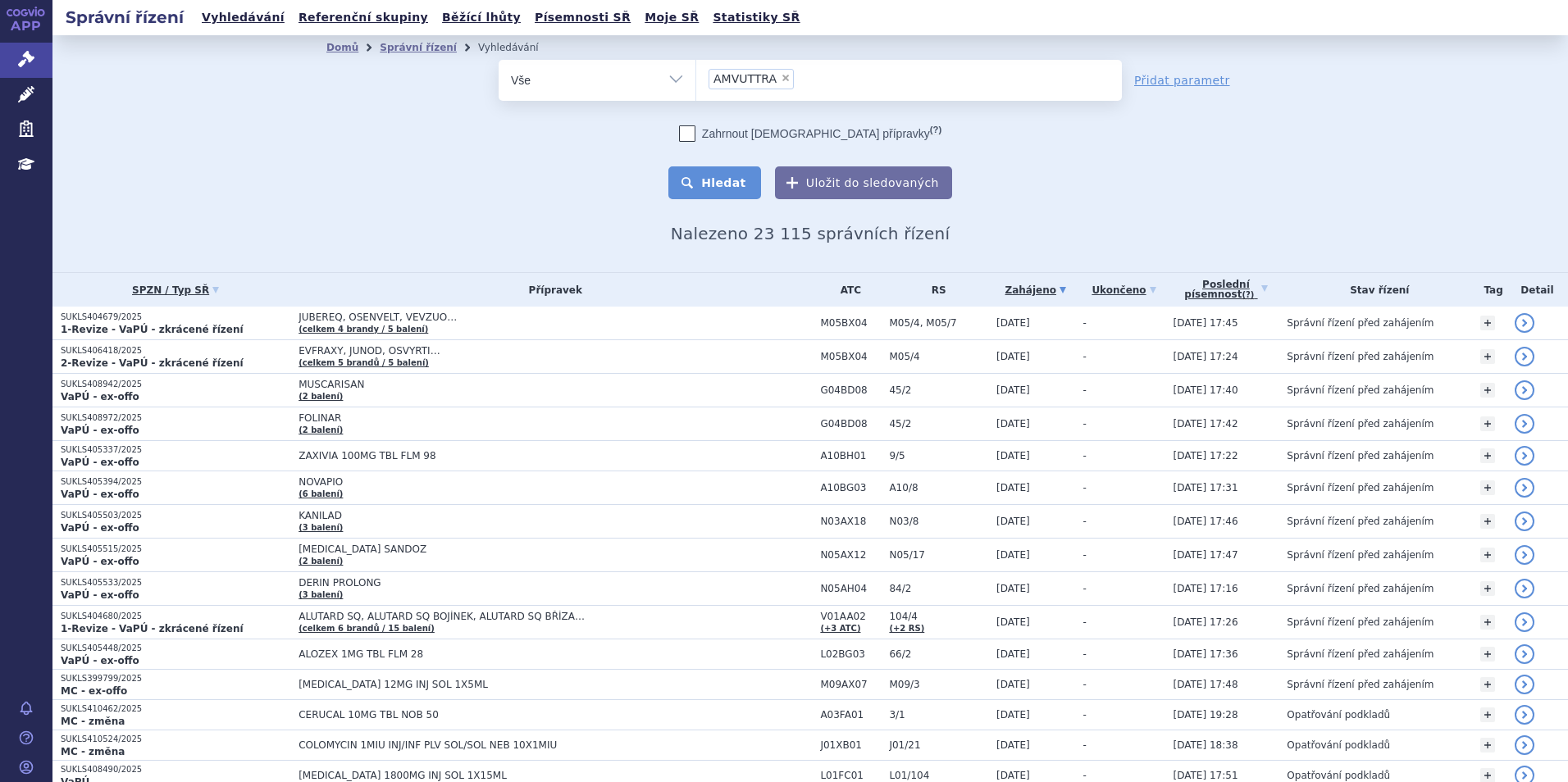
click at [706, 176] on button "Hledat" at bounding box center [715, 182] width 93 height 33
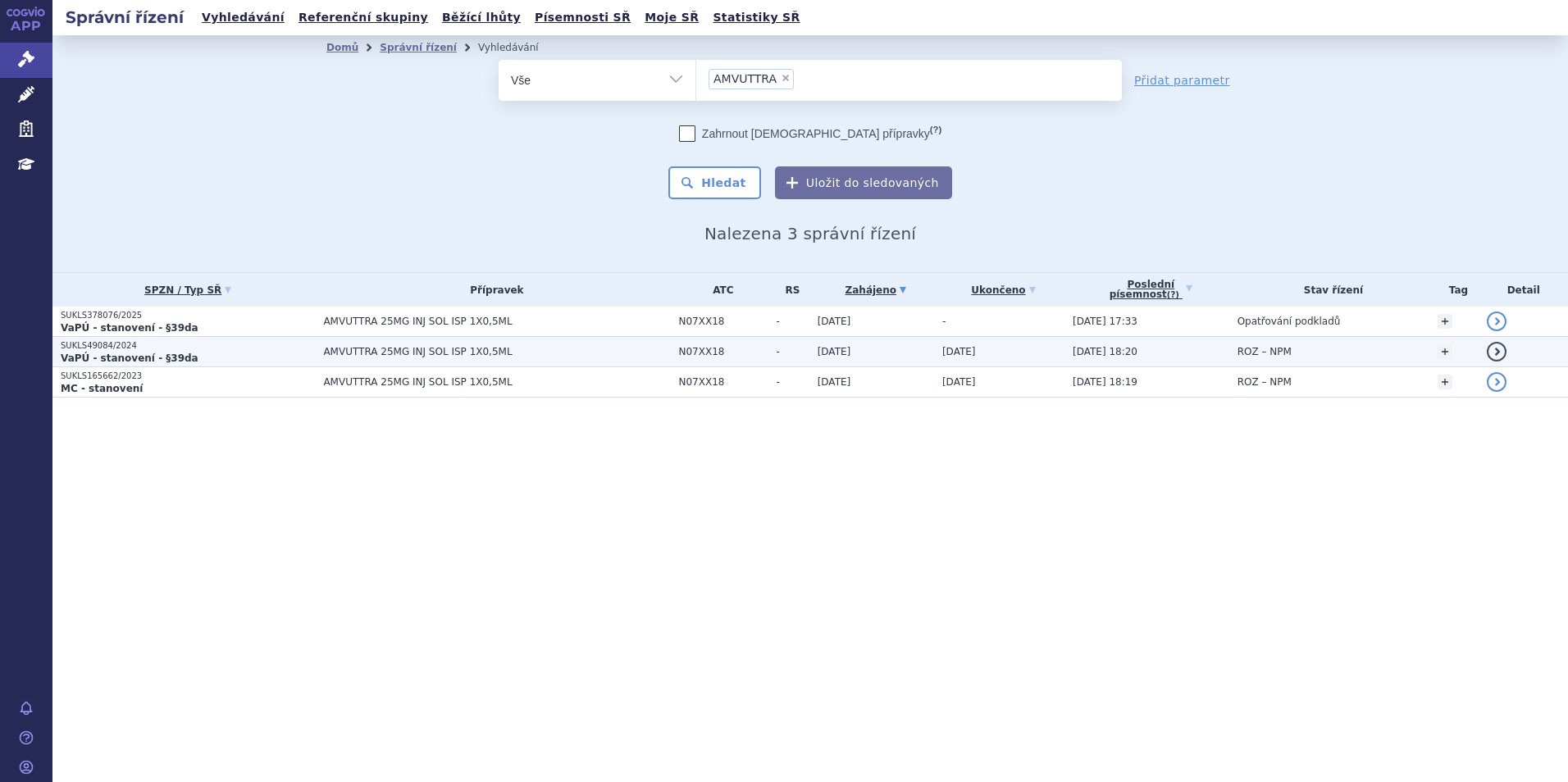
click at [74, 353] on strong "VaPÚ - stanovení - §39da" at bounding box center [130, 358] width 138 height 11
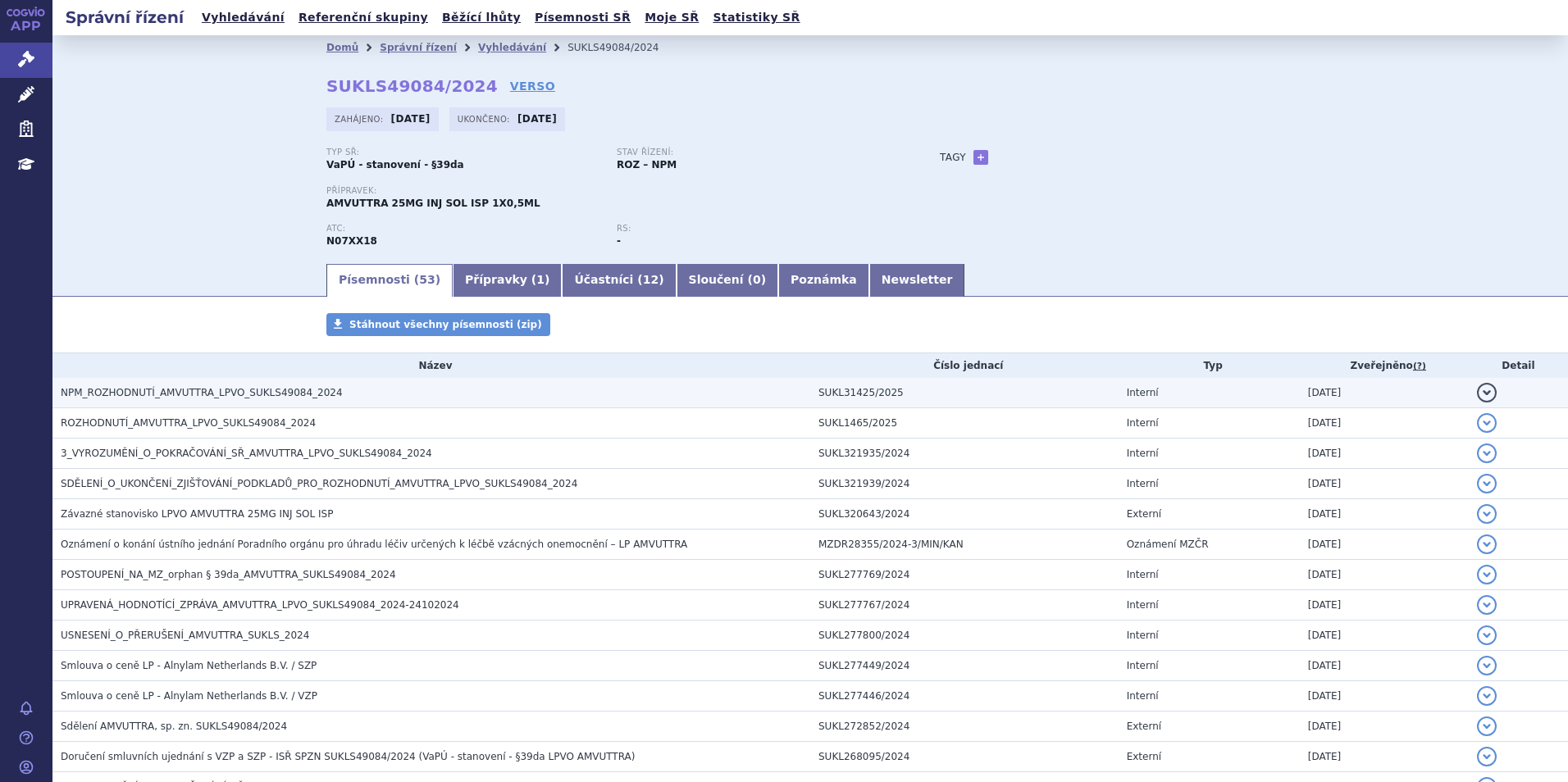
click at [206, 393] on span "NPM_ROZHODNUTÍ_AMVUTTRA_LPVO_SUKLS49084_2024" at bounding box center [201, 392] width 282 height 11
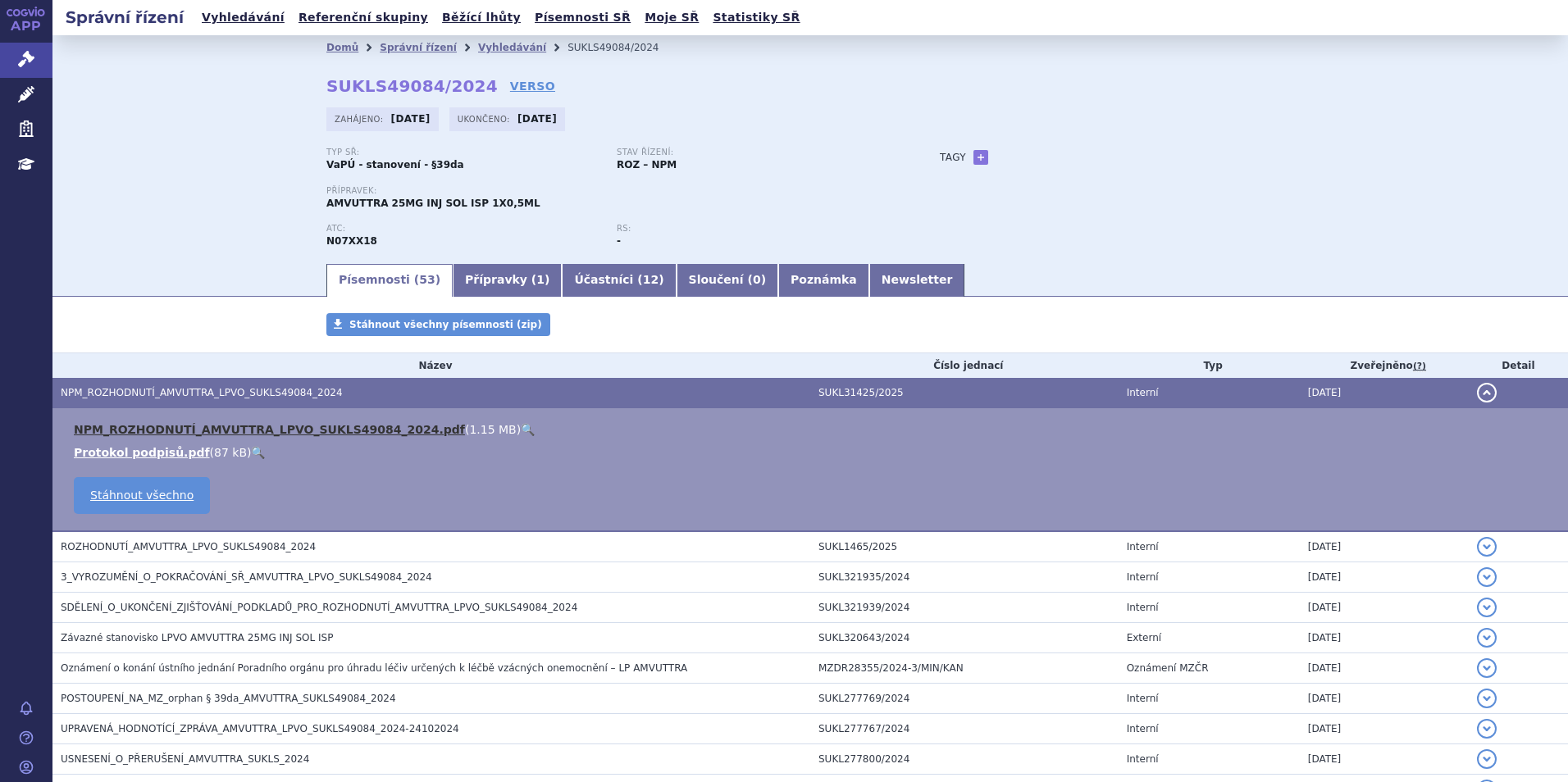
click at [168, 423] on link "NPM_ROZHODNUTÍ_AMVUTTRA_LPVO_SUKLS49084_2024.pdf" at bounding box center [270, 429] width 392 height 13
click at [495, 48] on link "Vyhledávání" at bounding box center [513, 47] width 68 height 11
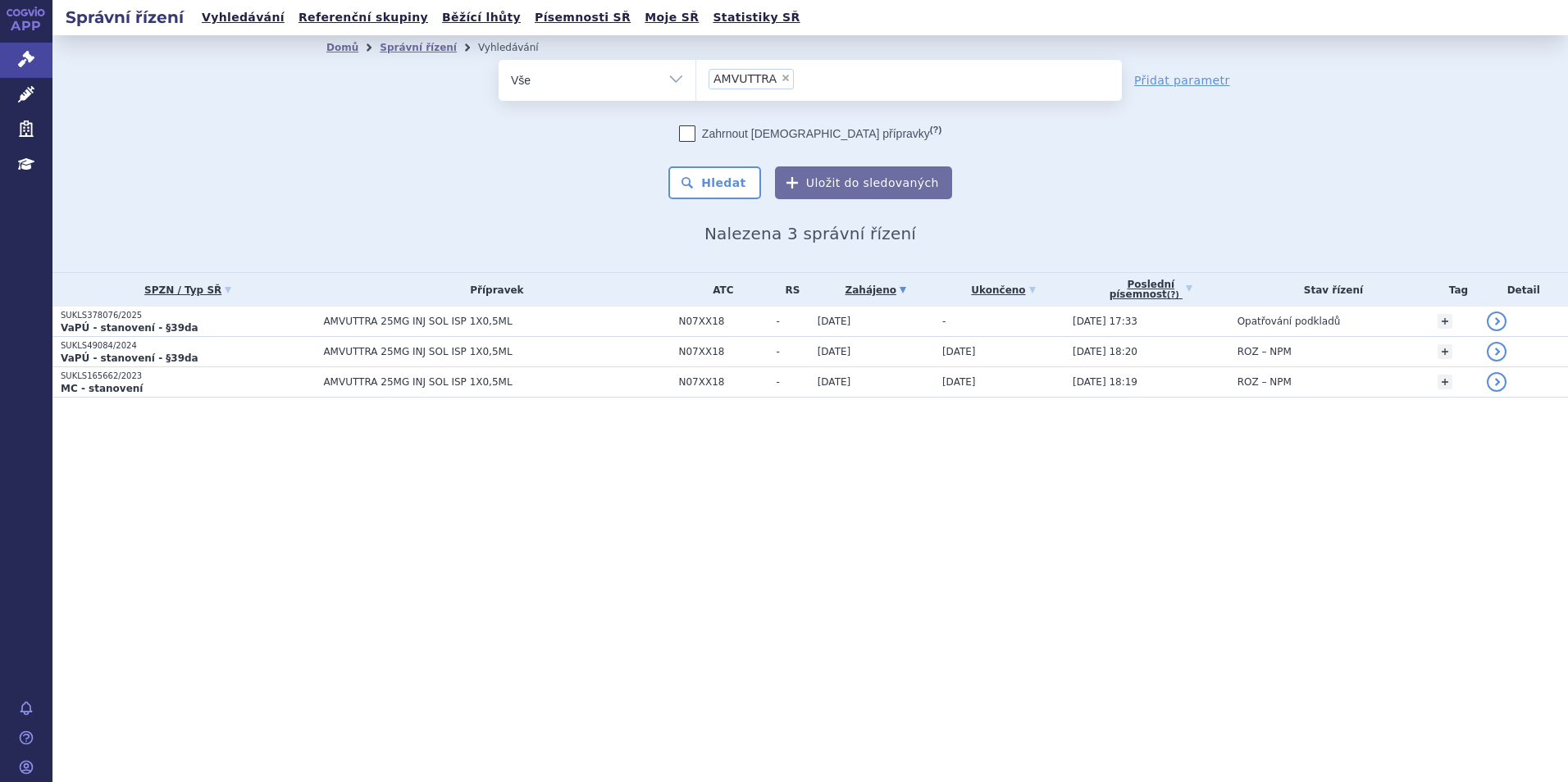
click at [780, 78] on span "×" at bounding box center [785, 78] width 9 height 9
click at [696, 78] on select "AMVUTTRA" at bounding box center [695, 78] width 1 height 41
select select
type input "[MEDICAL_DATA]"
select select "FINTEPLA"
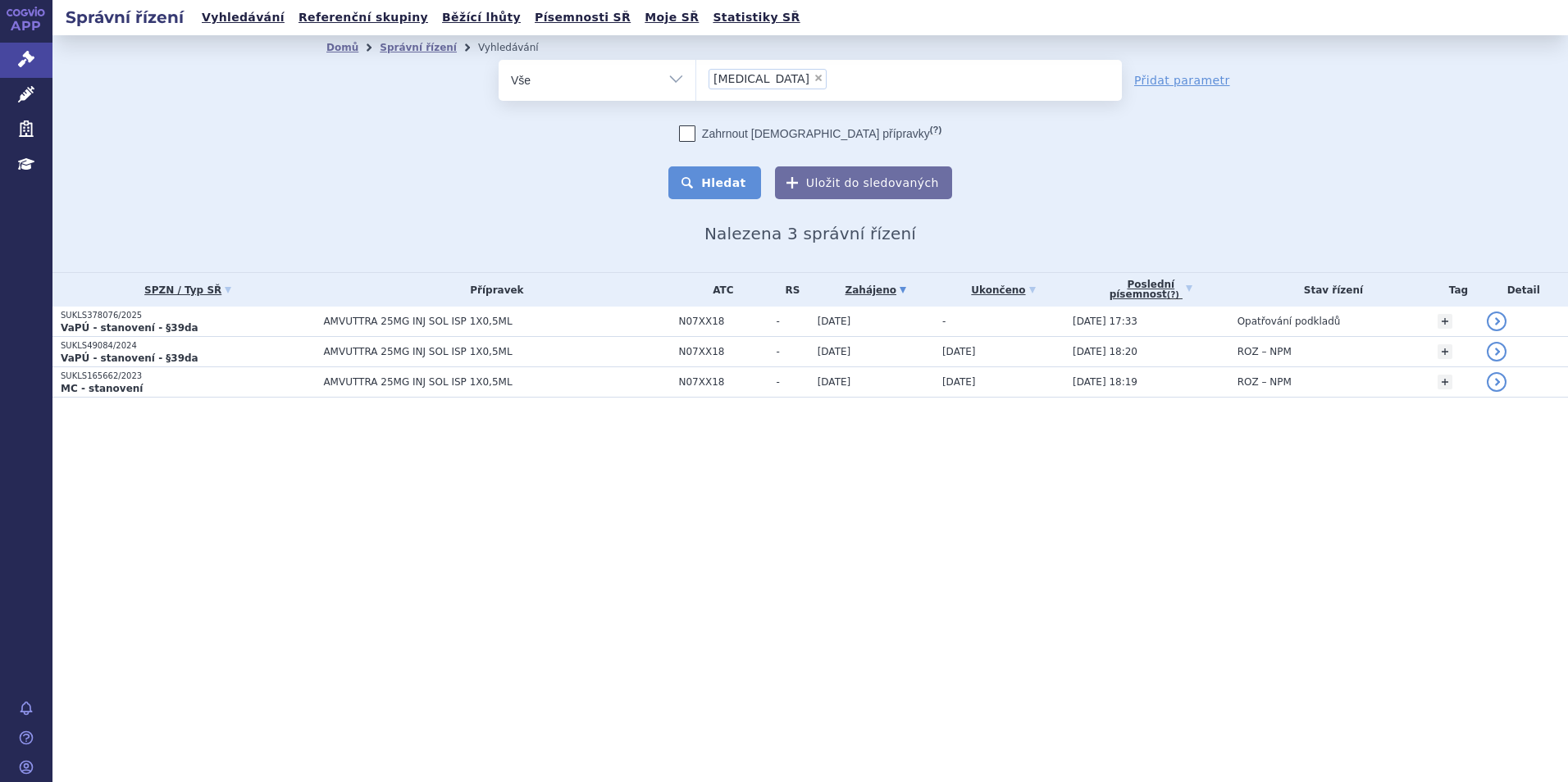
click at [697, 180] on button "Hledat" at bounding box center [715, 182] width 93 height 33
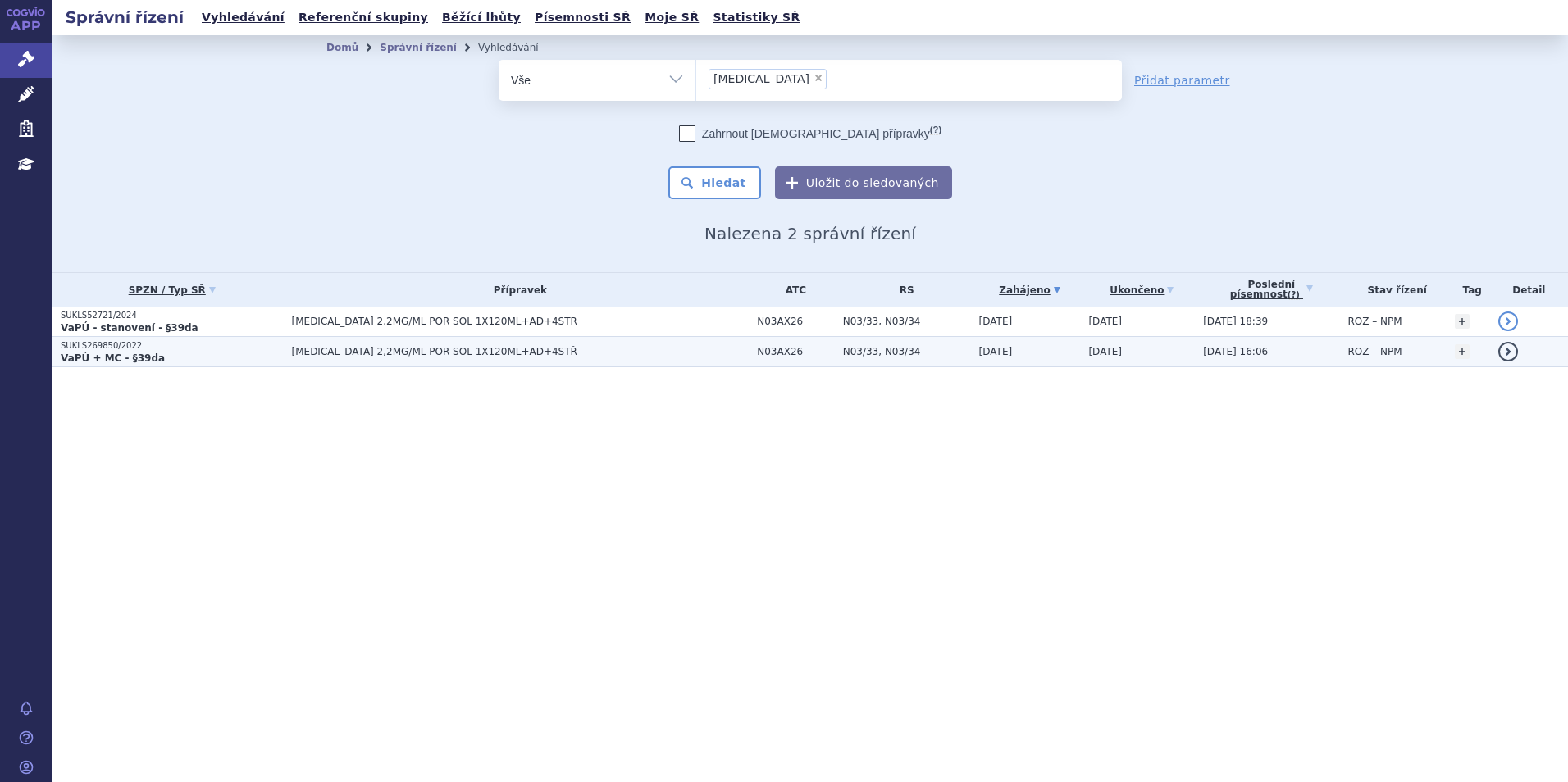
click at [120, 341] on p "SUKLS269850/2022" at bounding box center [172, 346] width 223 height 11
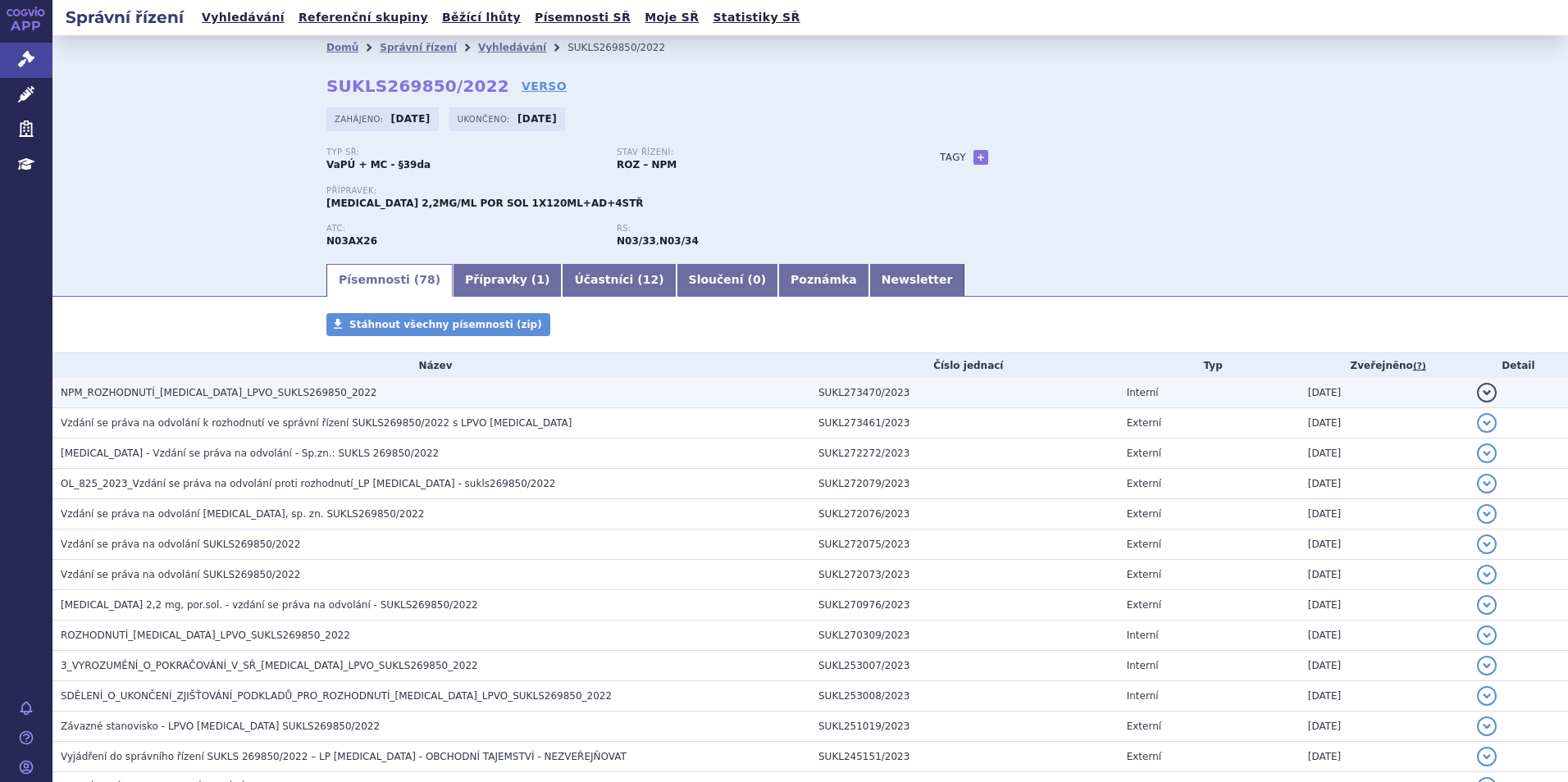
click at [132, 387] on span "NPM_ROZHODNUTÍ_FINTEPLA_LPVO_SUKLS269850_2022" at bounding box center [218, 392] width 316 height 11
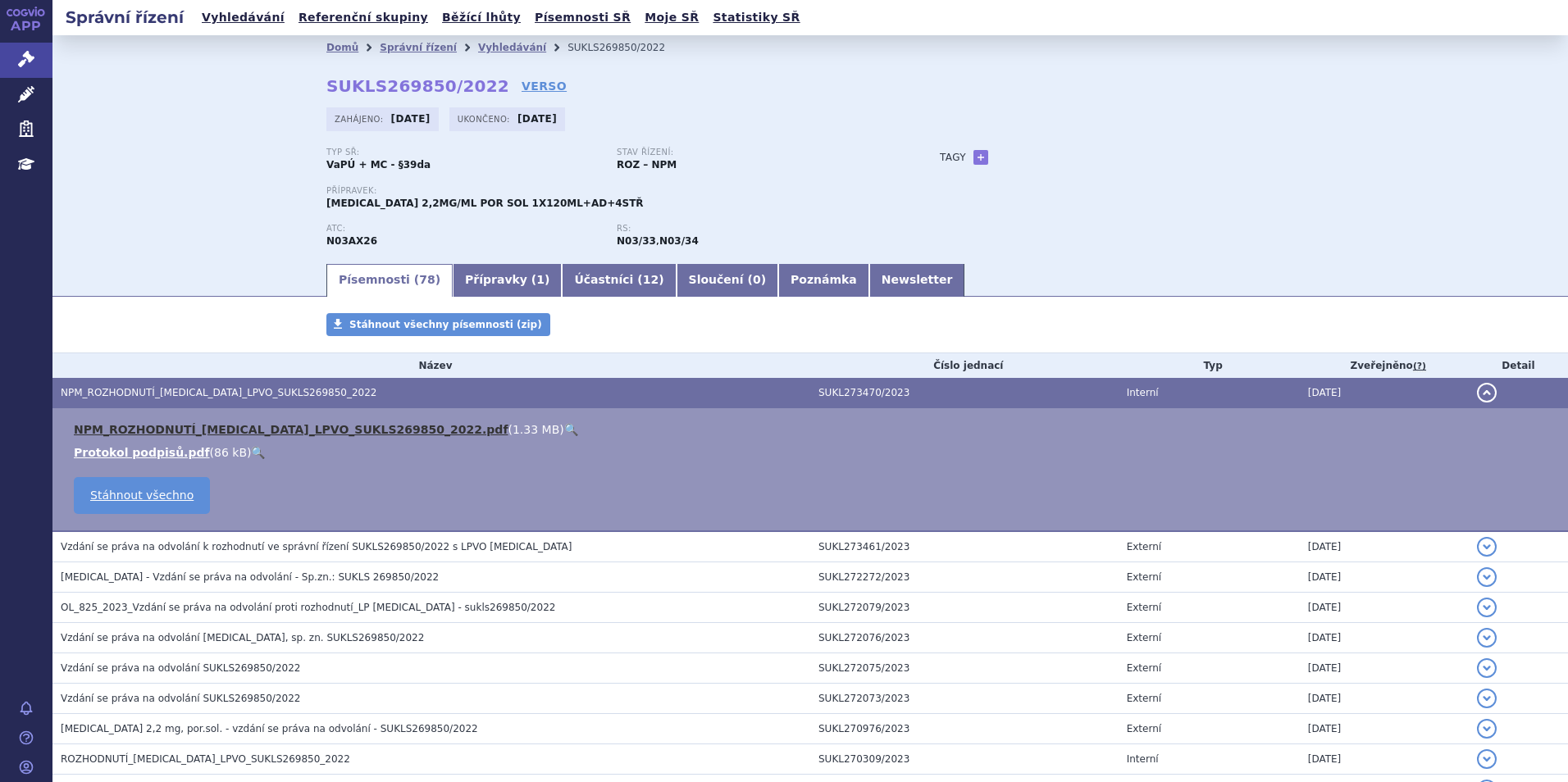
click at [200, 427] on link "NPM_ROZHODNUTÍ_FINTEPLA_LPVO_SUKLS269850_2022.pdf" at bounding box center [290, 429] width 434 height 13
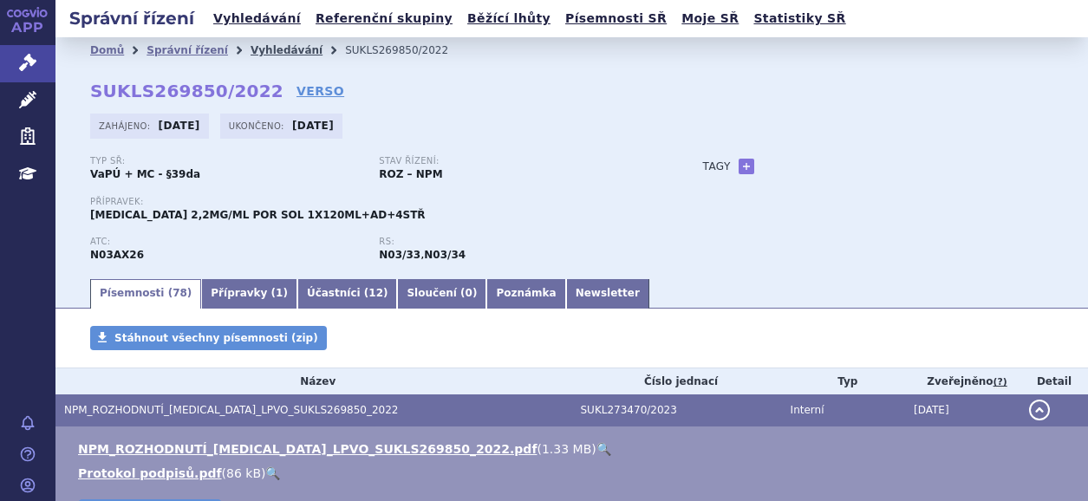
click at [264, 53] on link "Vyhledávání" at bounding box center [287, 50] width 72 height 12
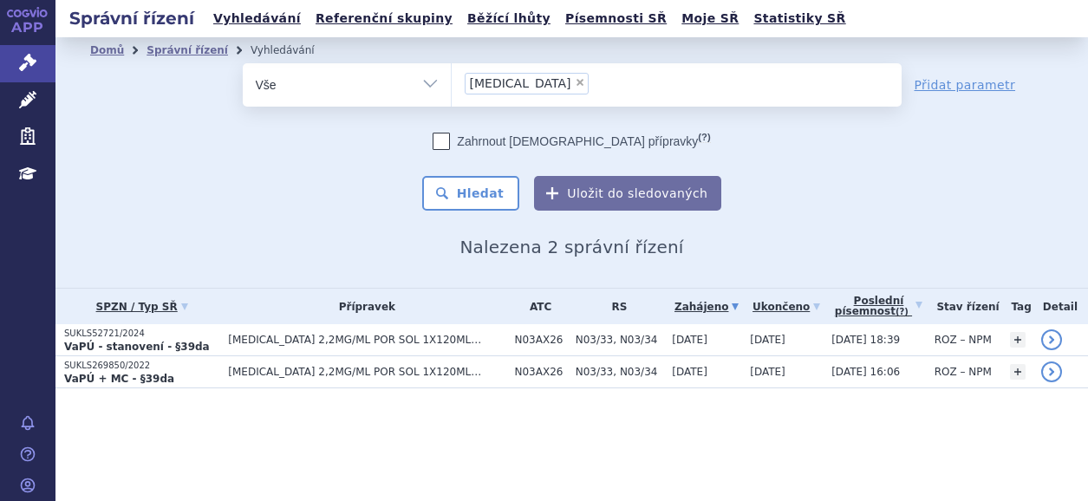
click at [575, 80] on span "×" at bounding box center [580, 82] width 10 height 10
click at [452, 80] on select "FINTEPLA" at bounding box center [451, 83] width 1 height 43
select select
type input "KAFTRIO"
select select "KAFTRIO"
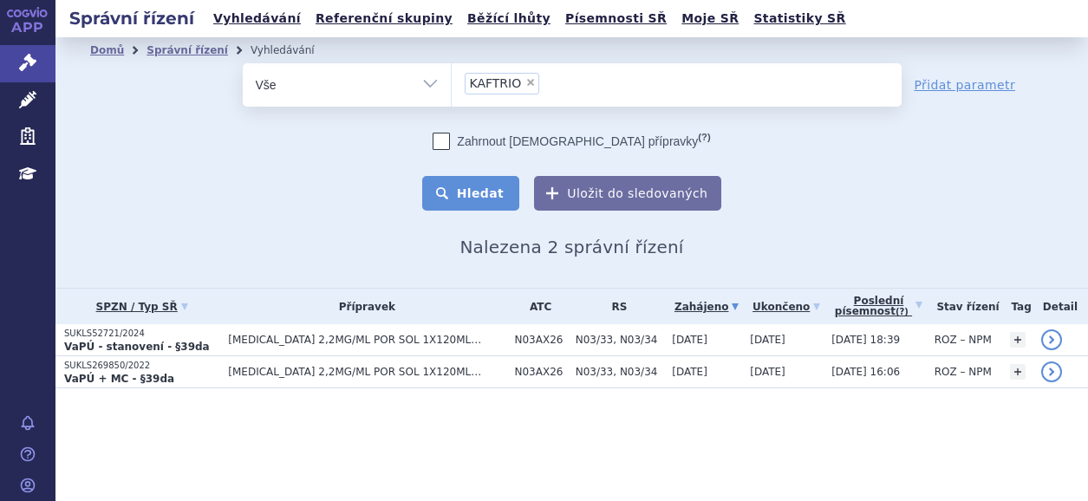
click at [496, 204] on button "Hledat" at bounding box center [471, 193] width 98 height 35
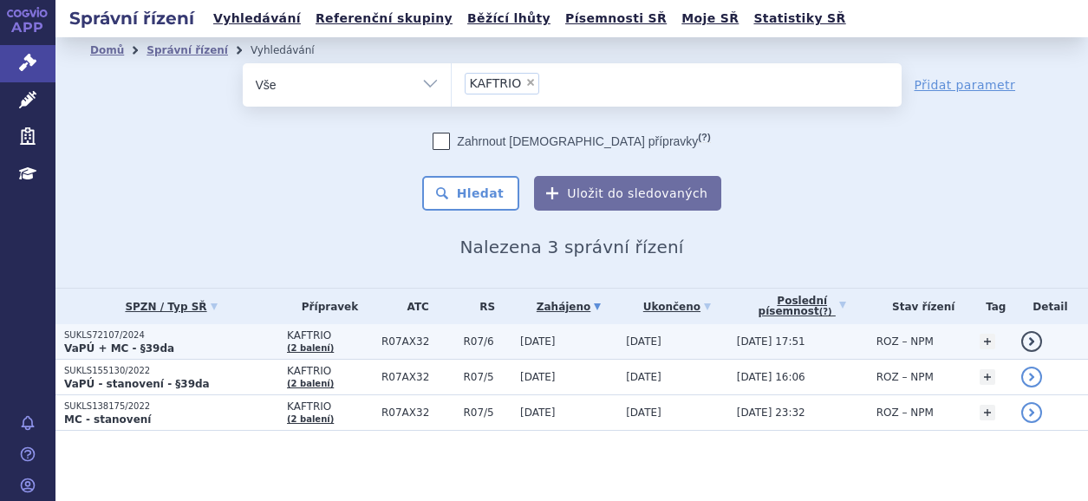
click at [120, 337] on p "SUKLS72107/2024" at bounding box center [171, 335] width 214 height 12
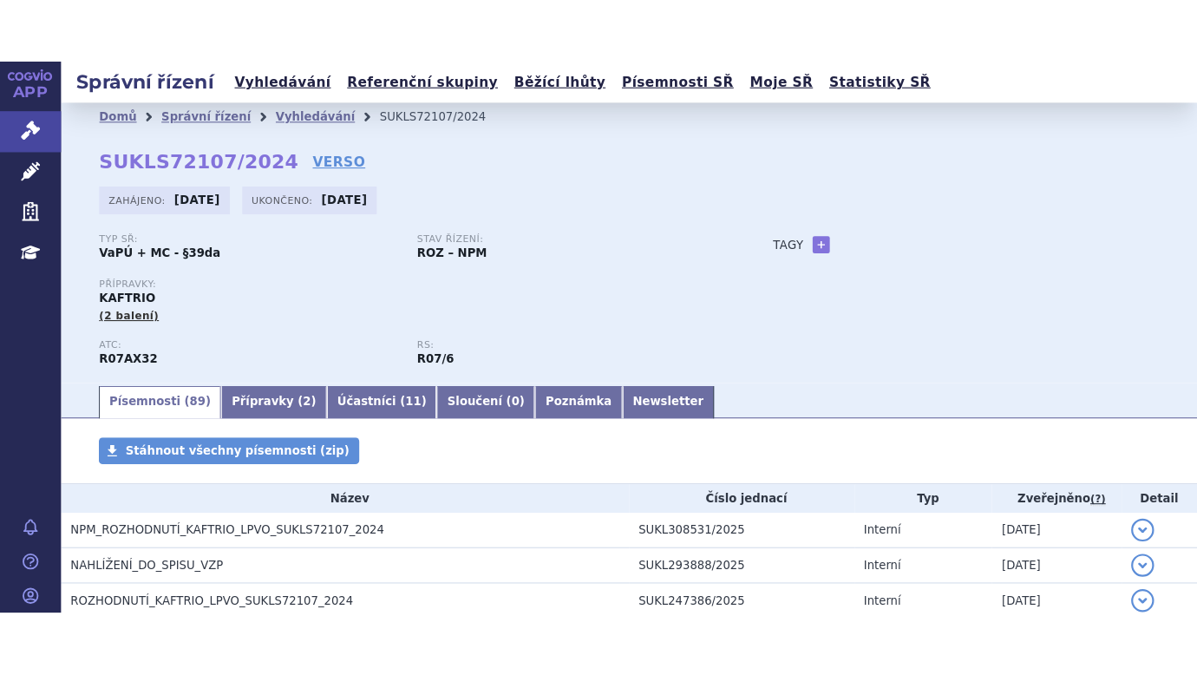
scroll to position [87, 0]
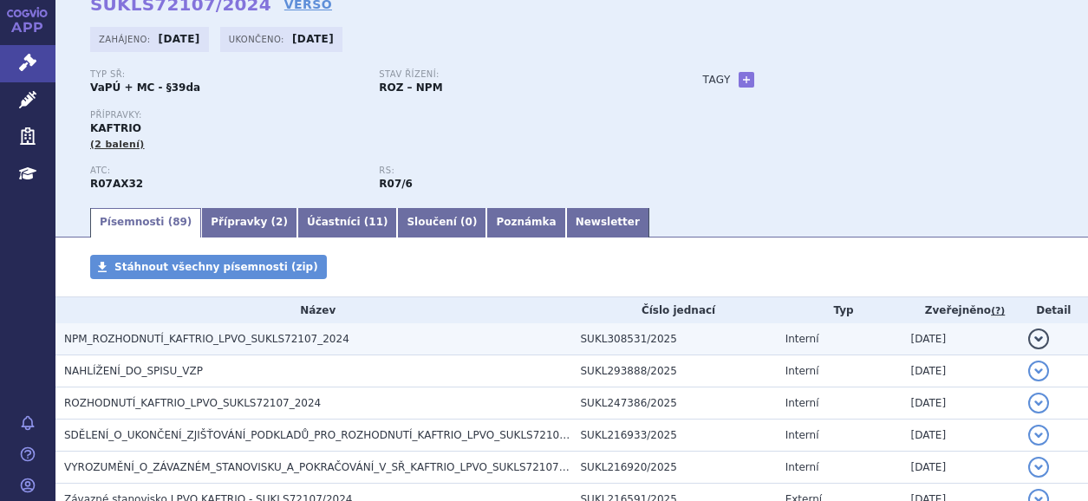
click at [208, 331] on h3 "NPM_ROZHODNUTÍ_KAFTRIO_LPVO_SUKLS72107_2024" at bounding box center [318, 338] width 508 height 17
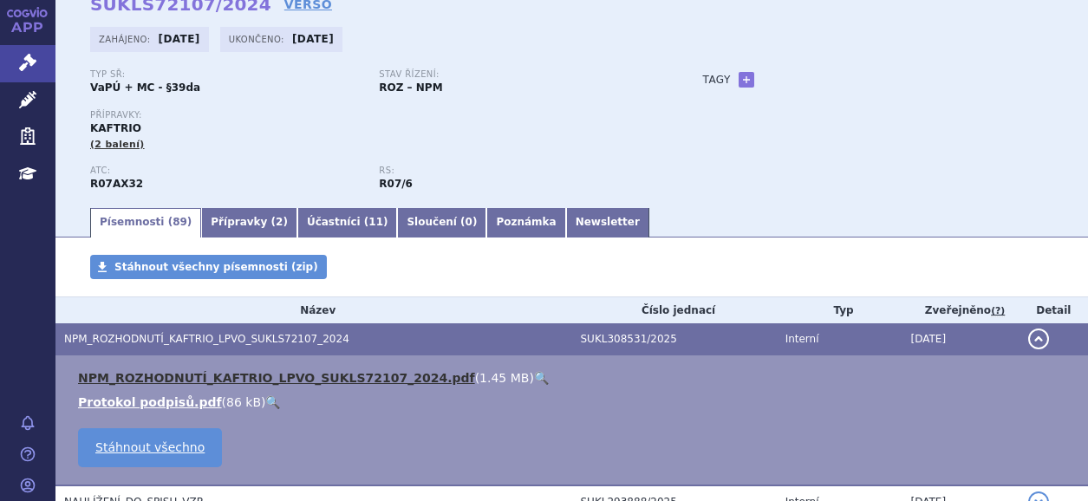
click at [170, 374] on link "NPM_ROZHODNUTÍ_KAFTRIO_LPVO_SUKLS72107_2024.pdf" at bounding box center [276, 378] width 397 height 14
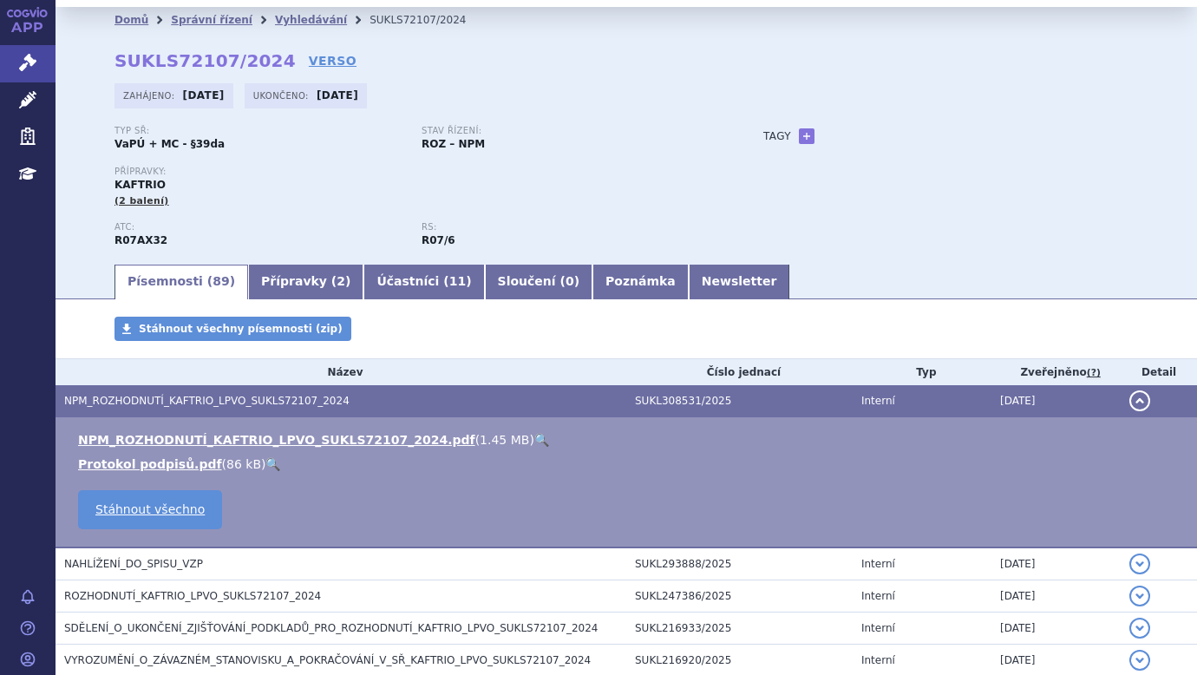
scroll to position [0, 0]
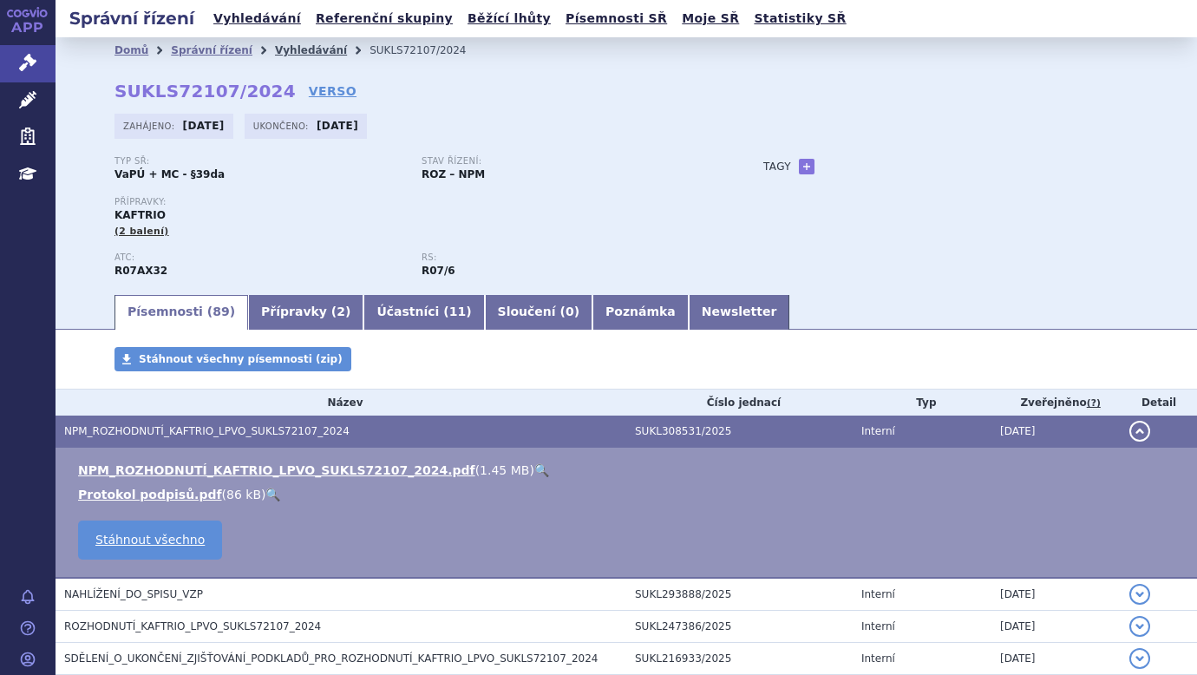
click at [295, 52] on link "Vyhledávání" at bounding box center [311, 50] width 72 height 12
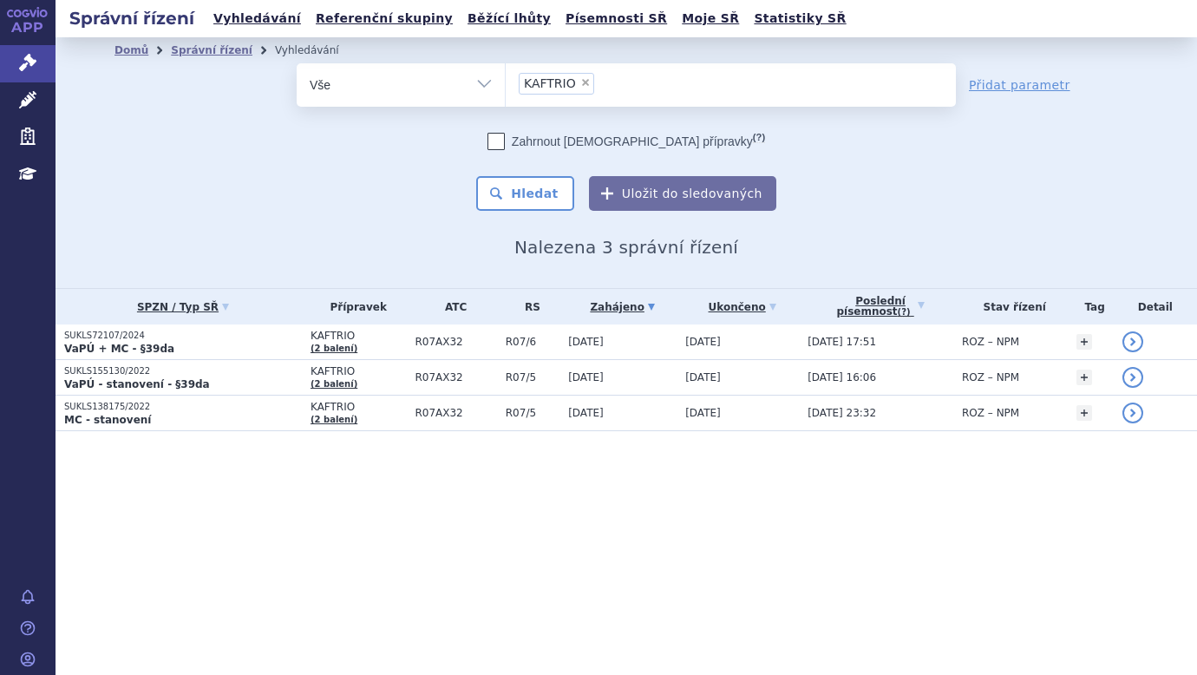
click at [580, 79] on span "×" at bounding box center [585, 82] width 10 height 10
click at [506, 79] on select "KAFTRIO" at bounding box center [505, 83] width 1 height 43
select select
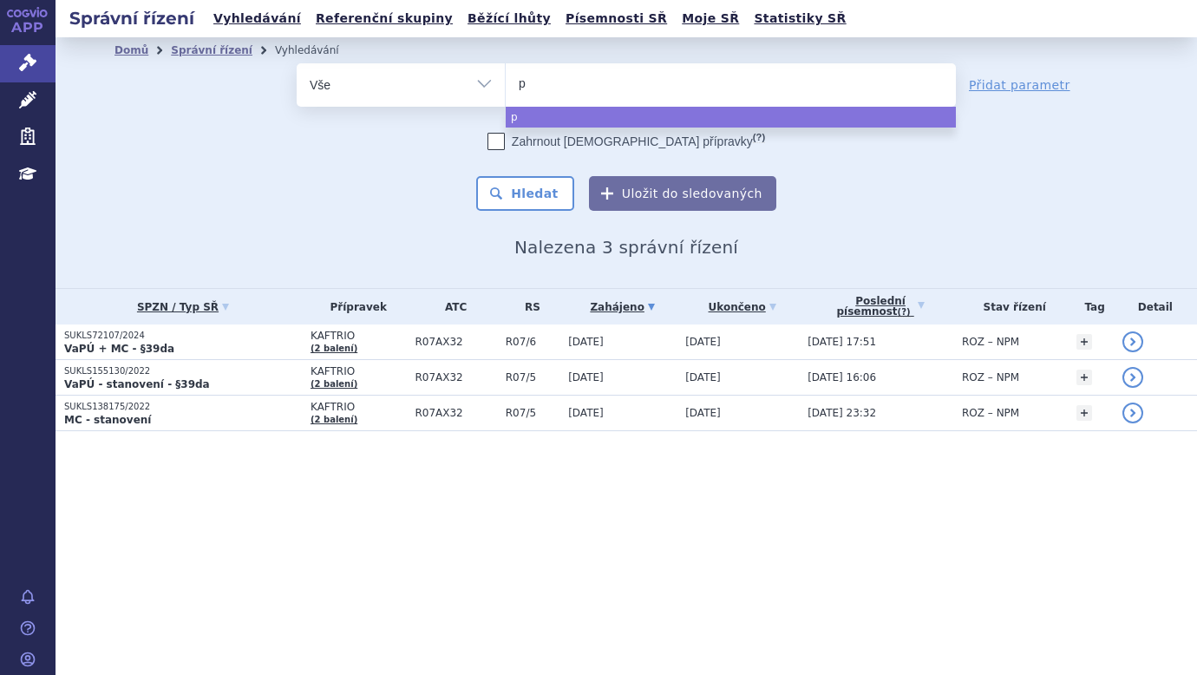
type input "pe"
type input "pema"
type input "pemazy"
type input "pemazyr"
type input "[MEDICAL_DATA]"
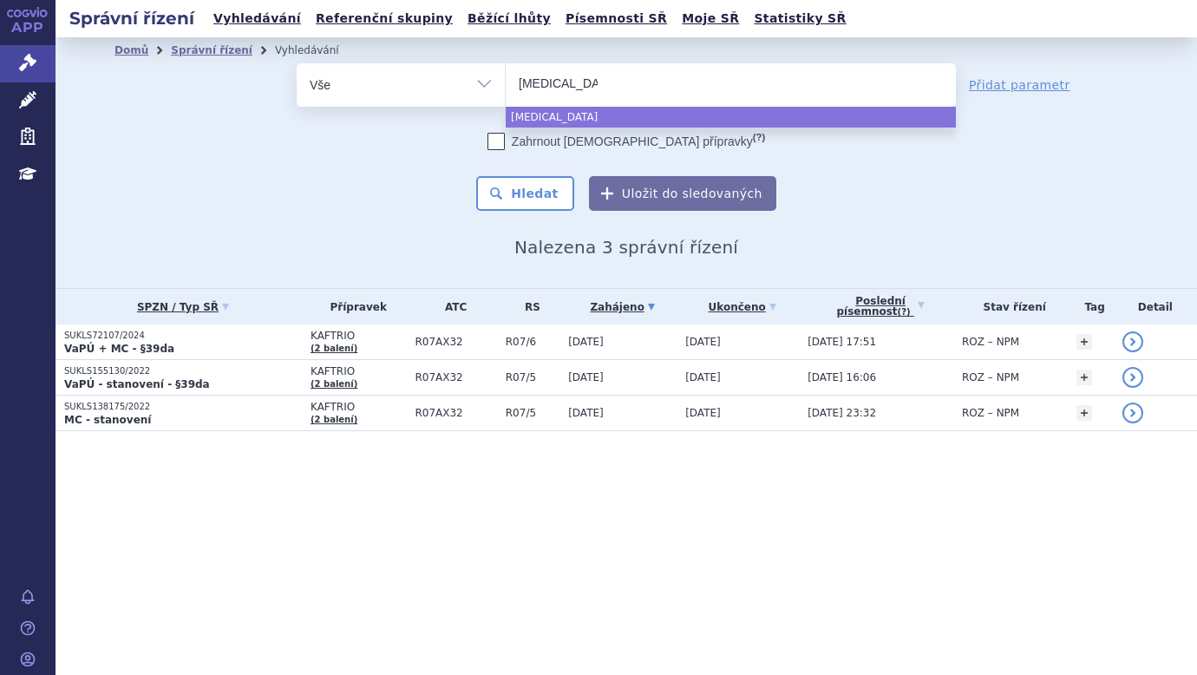
select select "[MEDICAL_DATA]"
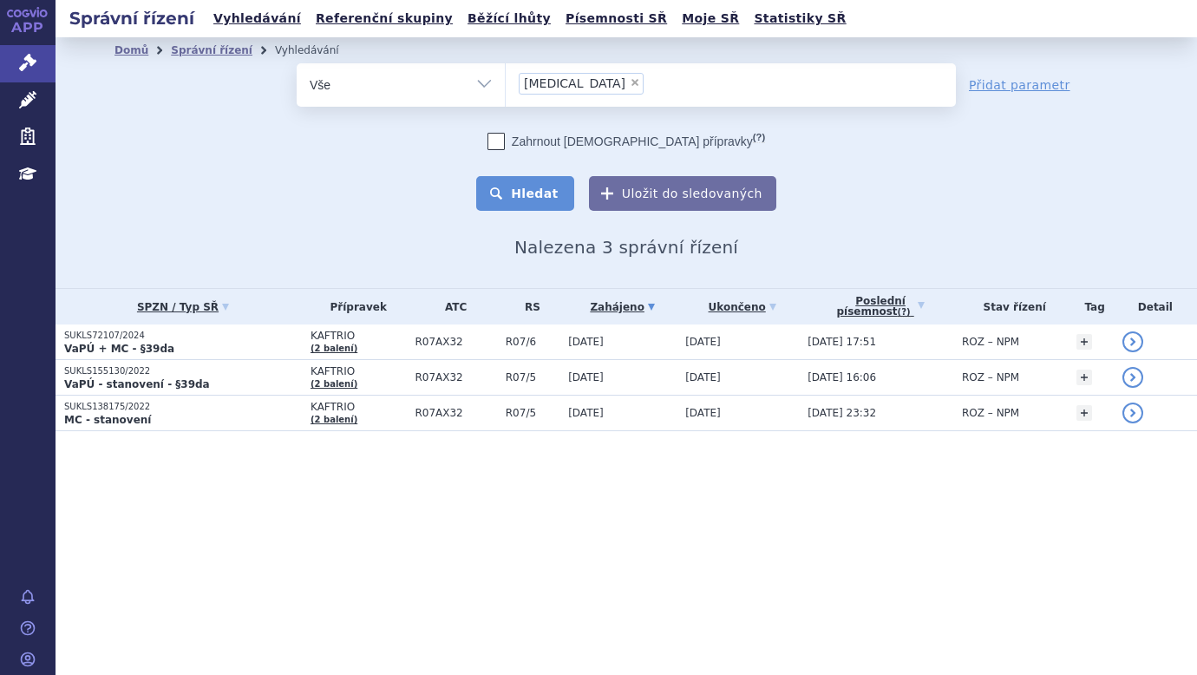
click at [521, 180] on button "Hledat" at bounding box center [525, 193] width 98 height 35
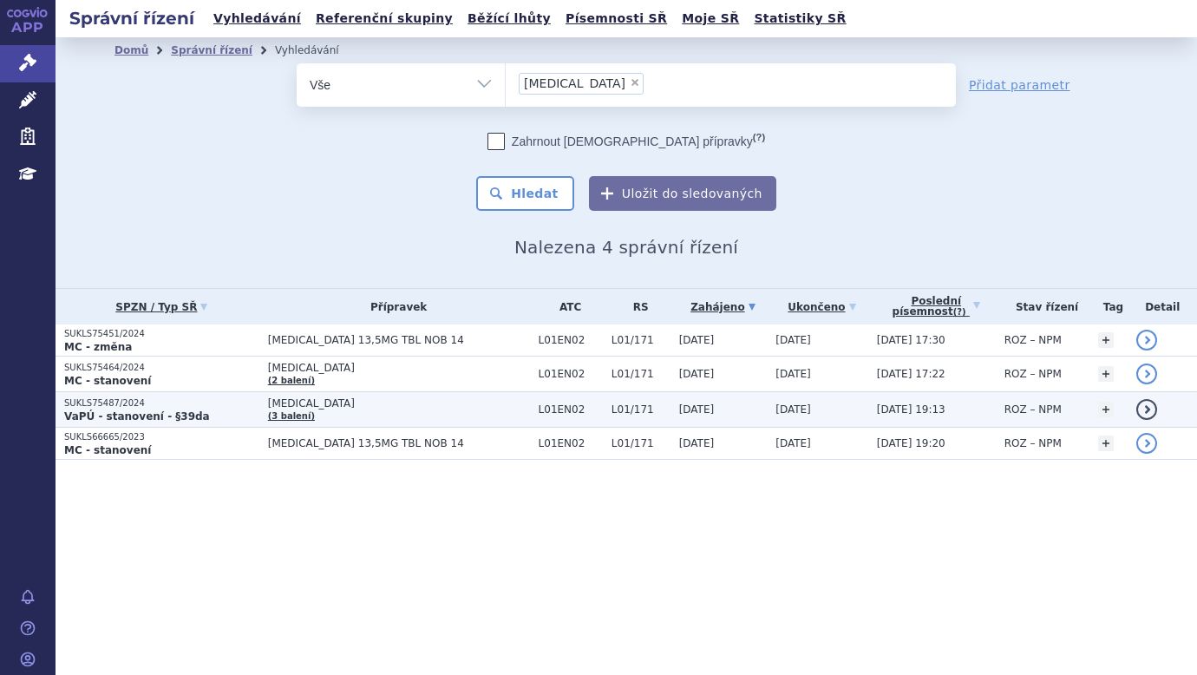
click at [84, 411] on strong "VaPÚ - stanovení - §39da" at bounding box center [137, 416] width 146 height 12
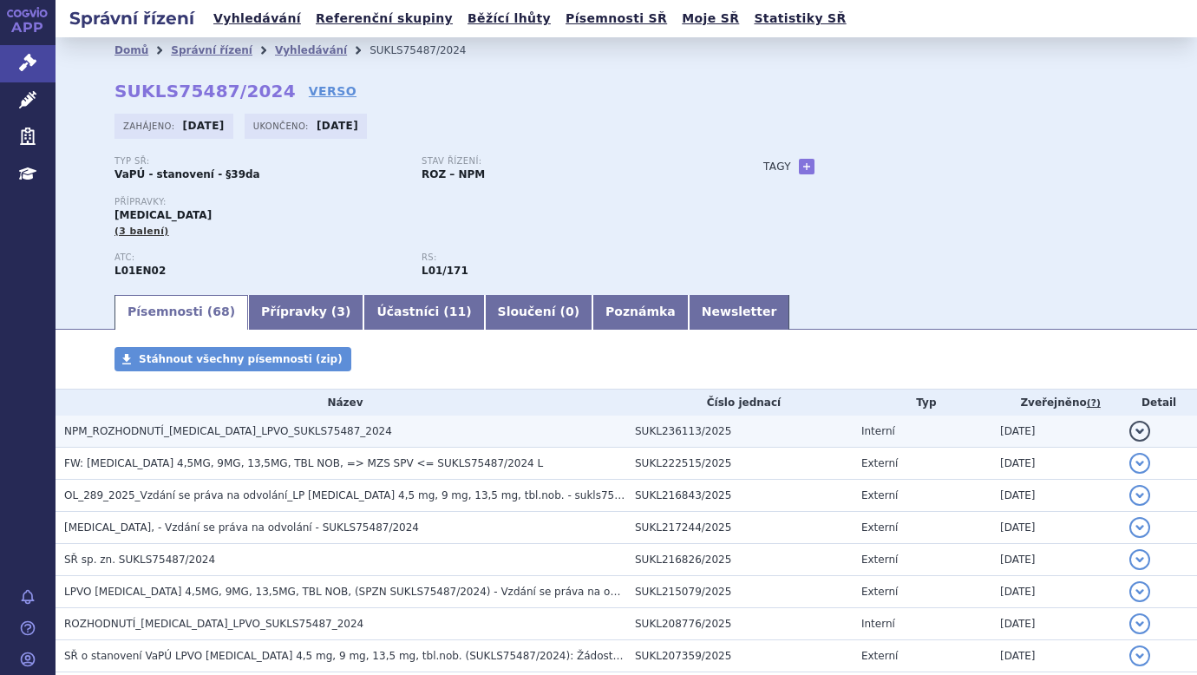
click at [221, 437] on span "NPM_ROZHODNUTÍ_PEMAZYRE_LPVO_SUKLS75487_2024" at bounding box center [228, 431] width 328 height 12
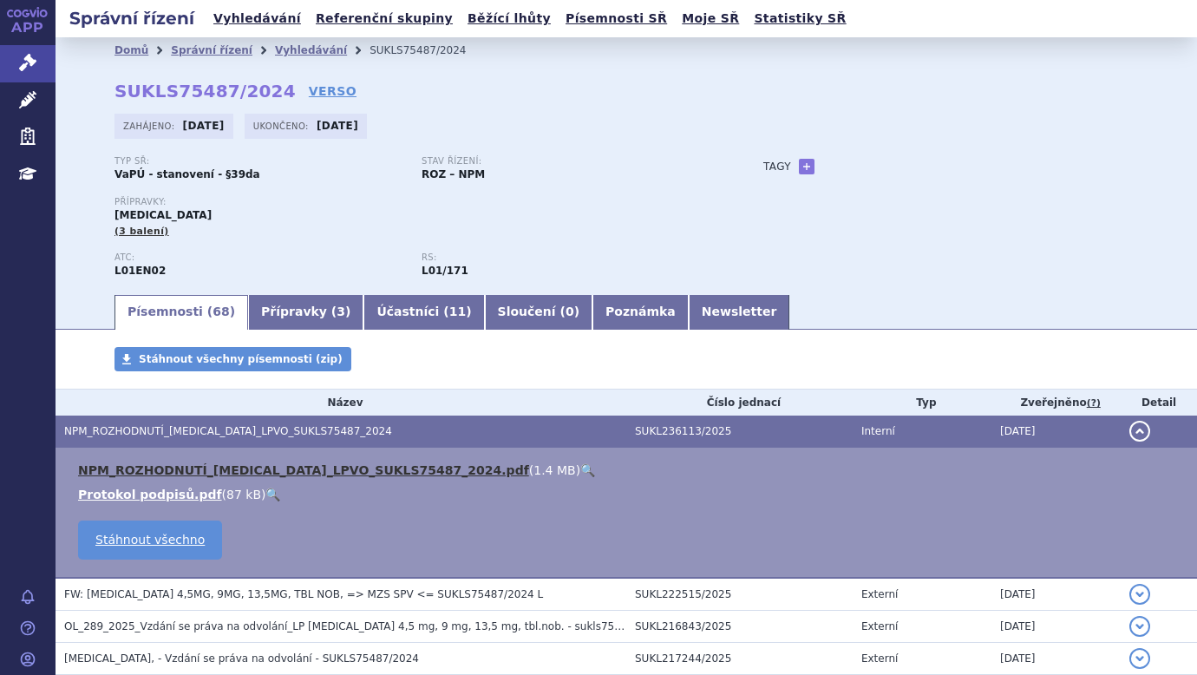
click at [240, 473] on link "NPM_ROZHODNUTÍ_PEMAZYRE_LPVO_SUKLS75487_2024.pdf" at bounding box center [303, 470] width 451 height 14
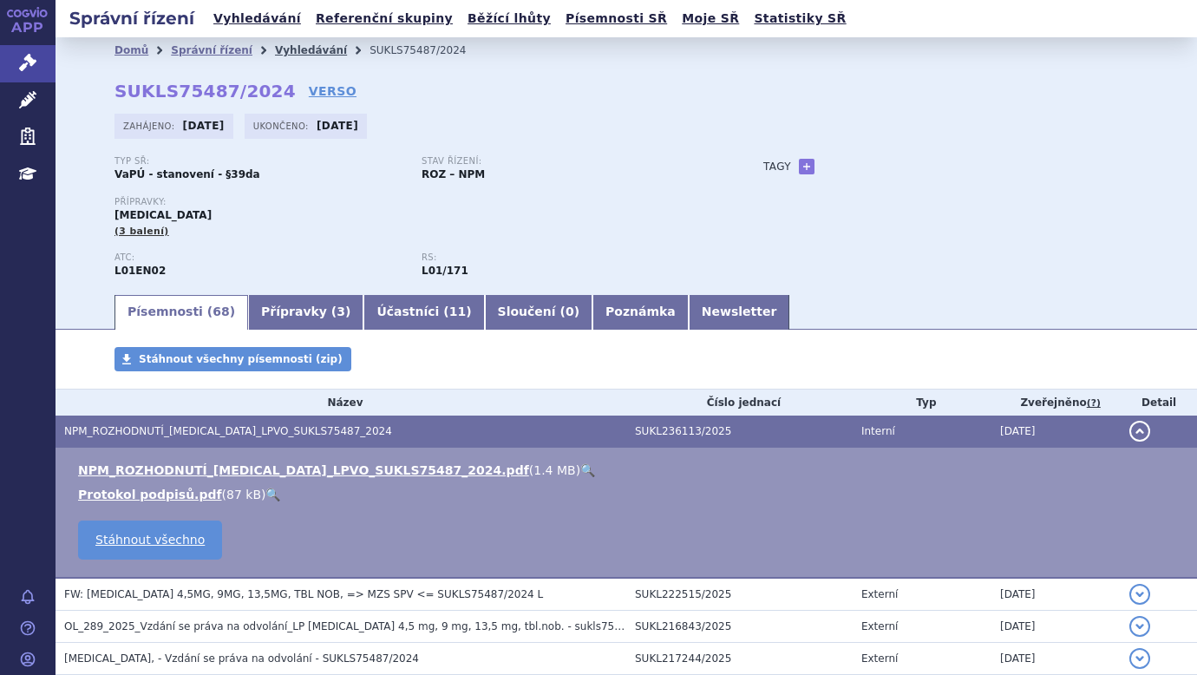
click at [275, 44] on link "Vyhledávání" at bounding box center [311, 50] width 72 height 12
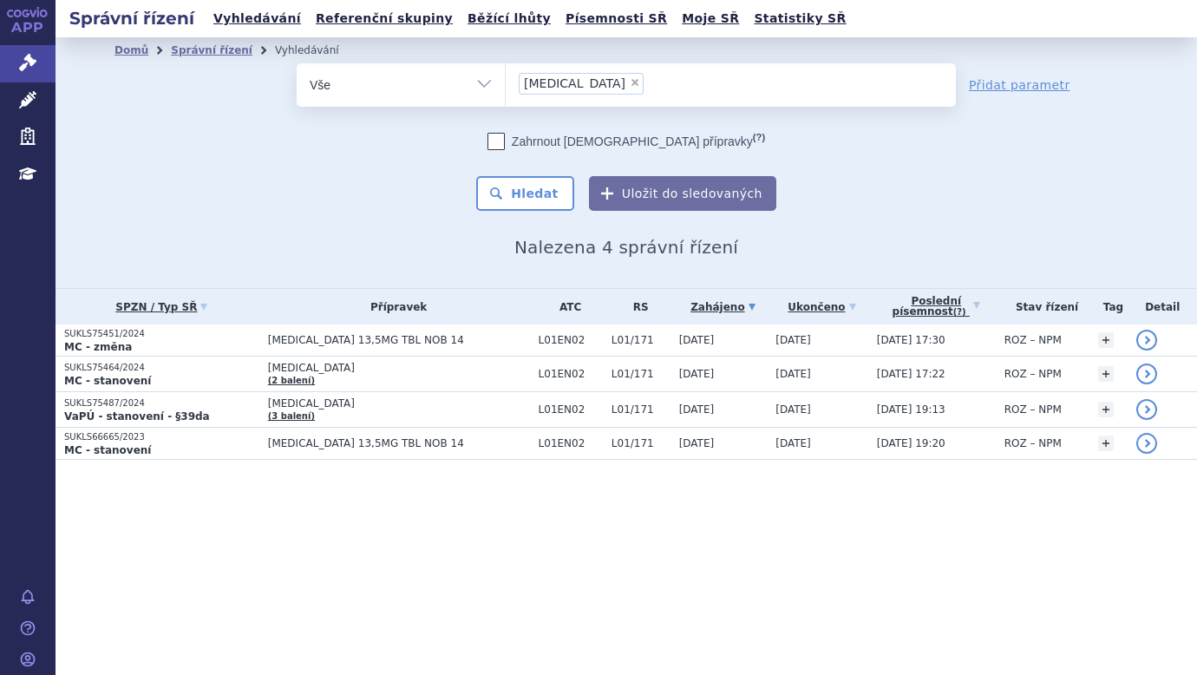
click at [630, 78] on span "×" at bounding box center [635, 82] width 10 height 10
click at [506, 78] on select "pemazyre" at bounding box center [505, 83] width 1 height 43
select select
type input "LIVMARLI"
select select "LIVMARLI"
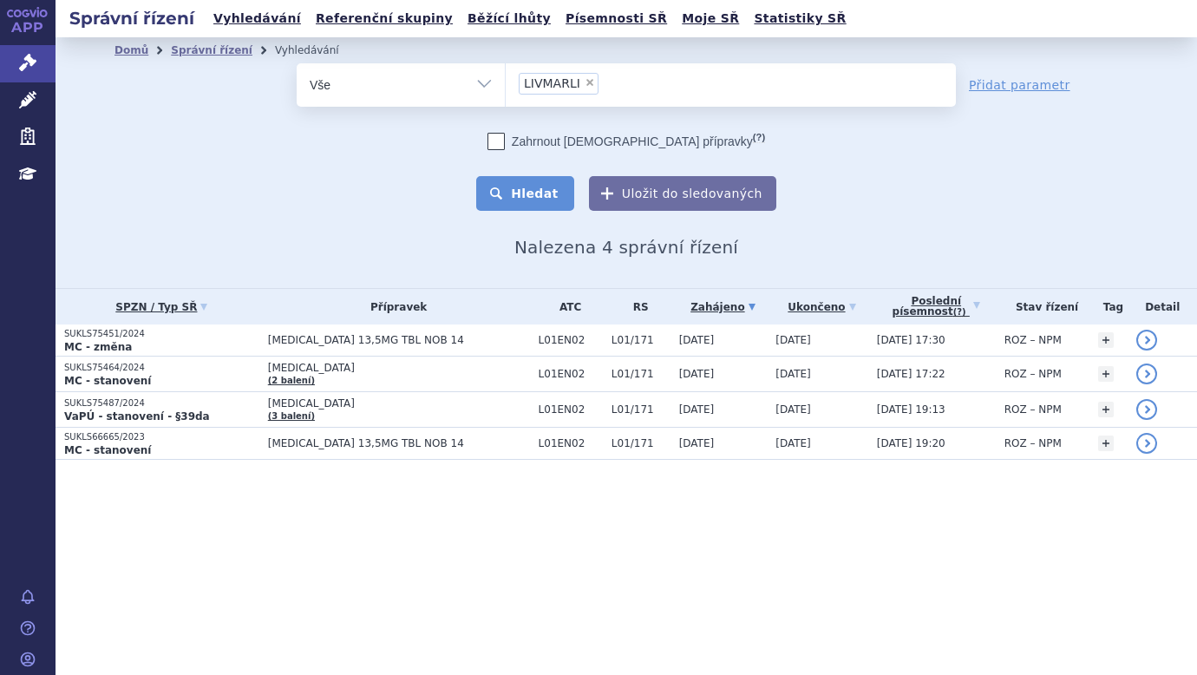
click at [543, 189] on button "Hledat" at bounding box center [525, 193] width 98 height 35
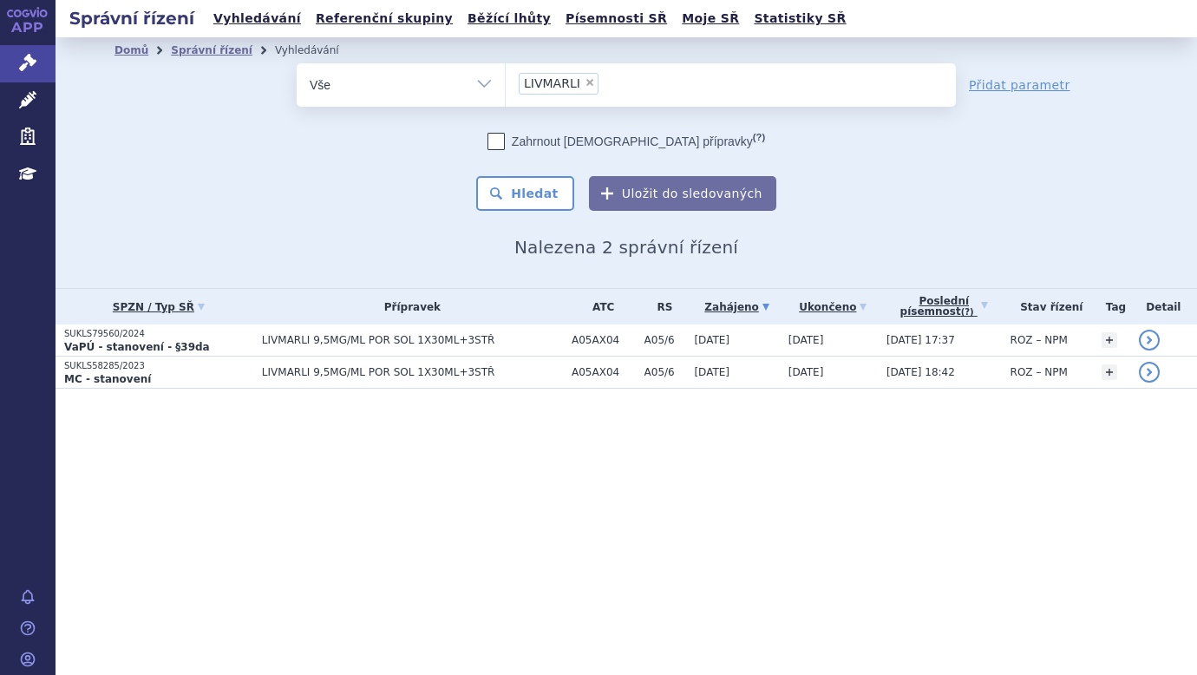
click at [121, 341] on strong "VaPÚ - stanovení - §39da" at bounding box center [137, 347] width 146 height 12
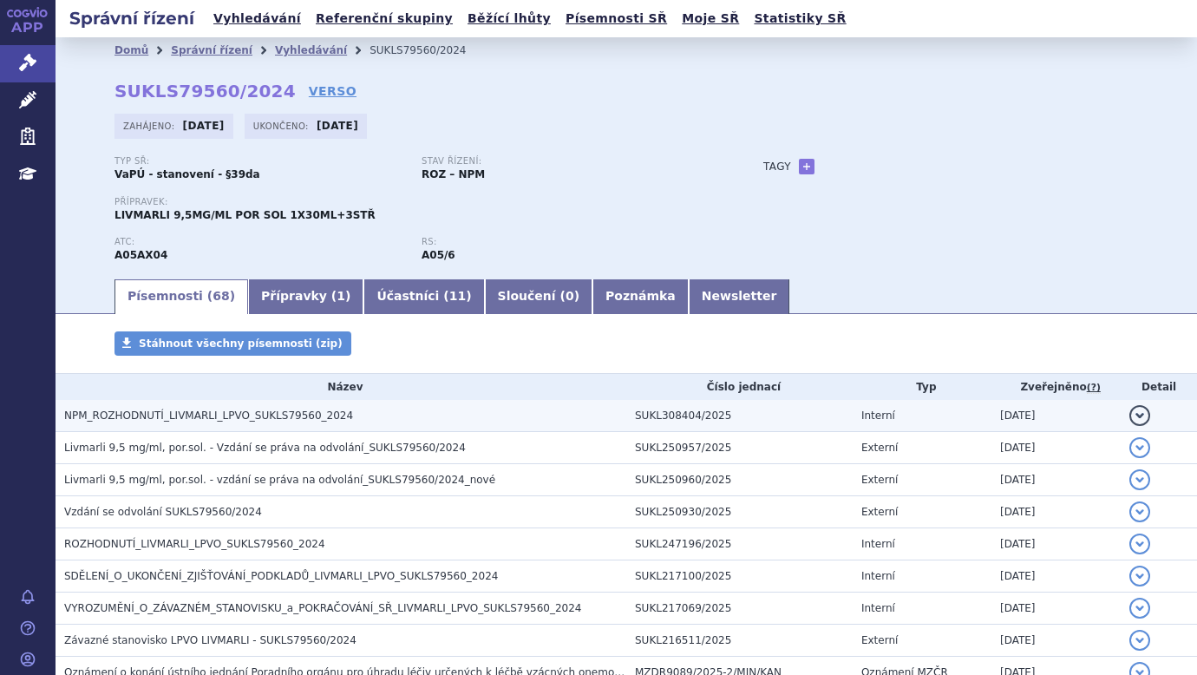
click at [250, 421] on span "NPM_ROZHODNUTÍ_LIVMARLI_LPVO_SUKLS79560_2024" at bounding box center [208, 415] width 289 height 12
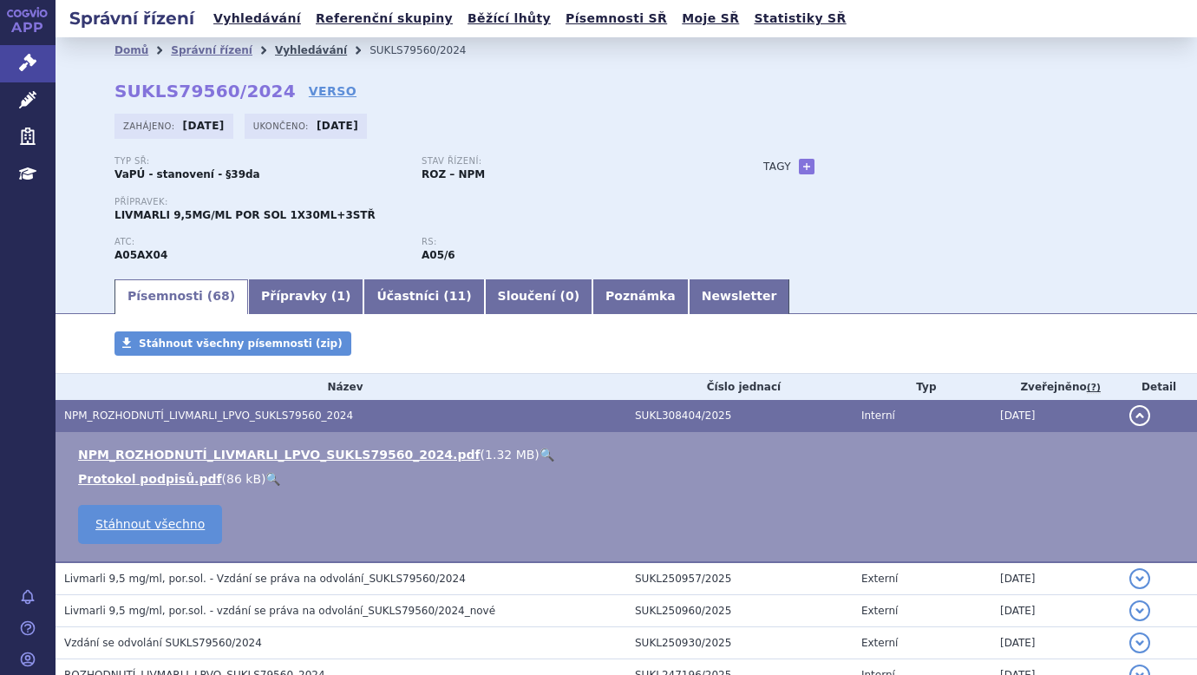
click at [275, 49] on link "Vyhledávání" at bounding box center [311, 50] width 72 height 12
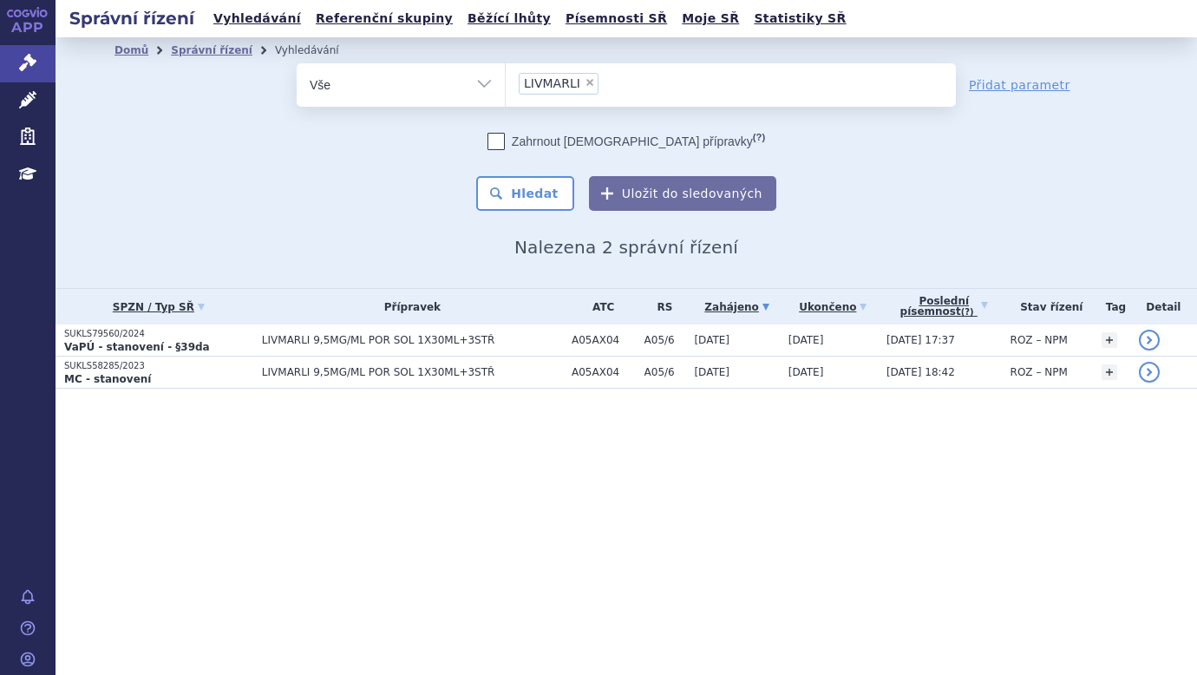
click at [584, 81] on span "×" at bounding box center [589, 82] width 10 height 10
click at [506, 81] on select "LIVMARLI" at bounding box center [505, 83] width 1 height 43
select select
type input "SKYCLARYS"
select select "LIVMARLI"
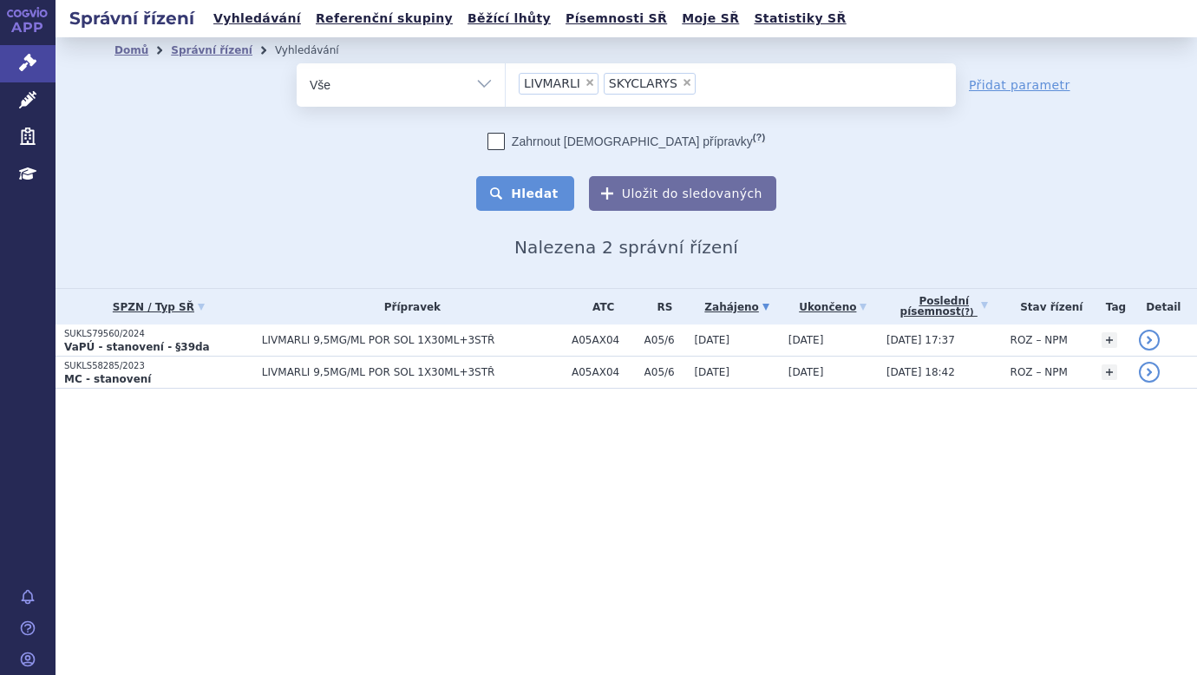
click at [523, 209] on button "Hledat" at bounding box center [525, 193] width 98 height 35
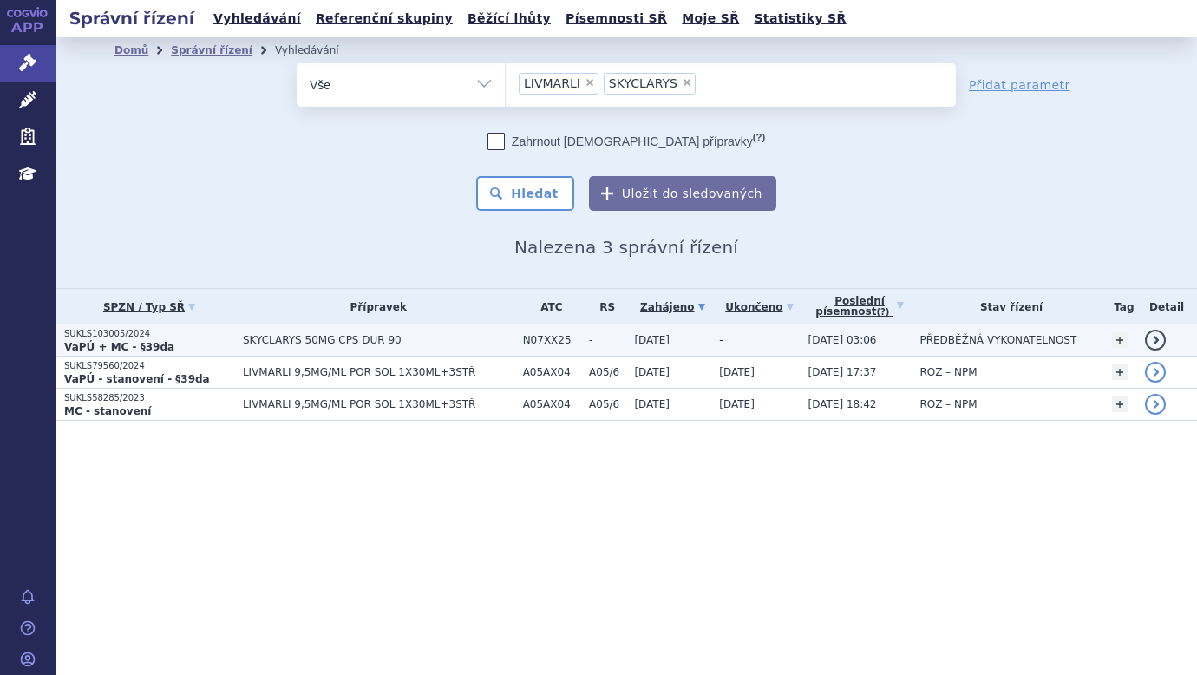
click at [95, 341] on strong "VaPÚ + MC - §39da" at bounding box center [119, 347] width 110 height 12
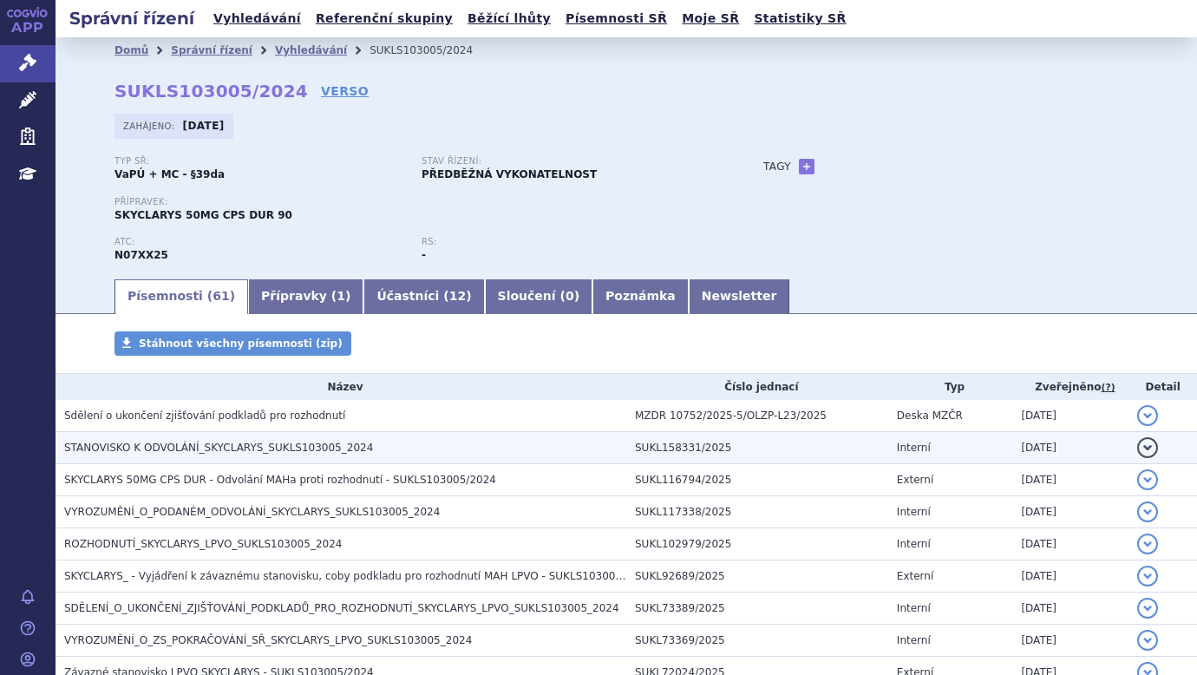
scroll to position [87, 0]
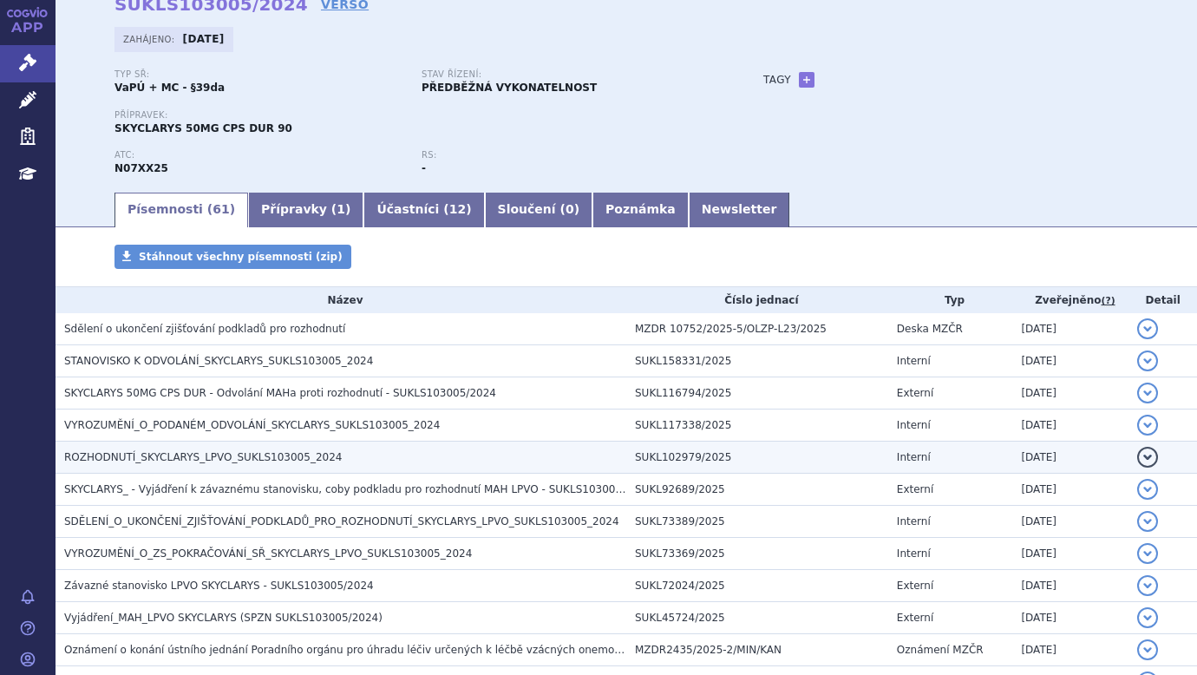
click at [192, 456] on span "ROZHODNUTÍ_SKYCLARYS_LPVO_SUKLS103005_2024" at bounding box center [202, 457] width 277 height 12
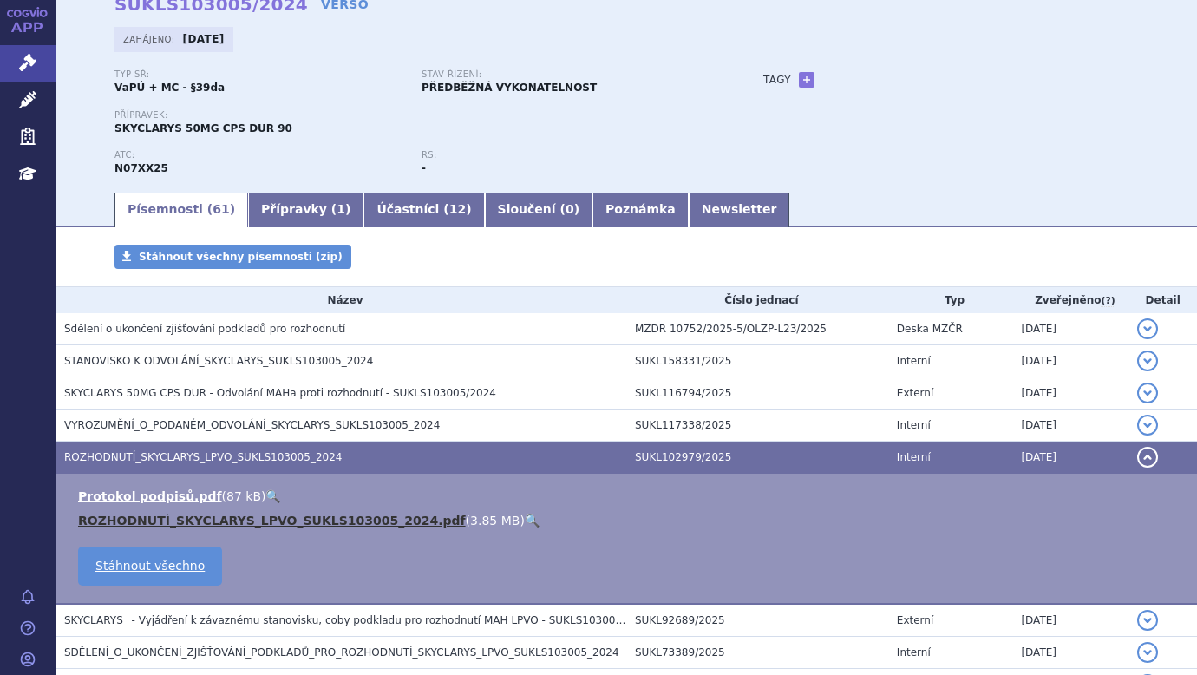
click at [210, 515] on link "ROZHODNUTÍ_SKYCLARYS_LPVO_SUKLS103005_2024.pdf" at bounding box center [272, 520] width 388 height 14
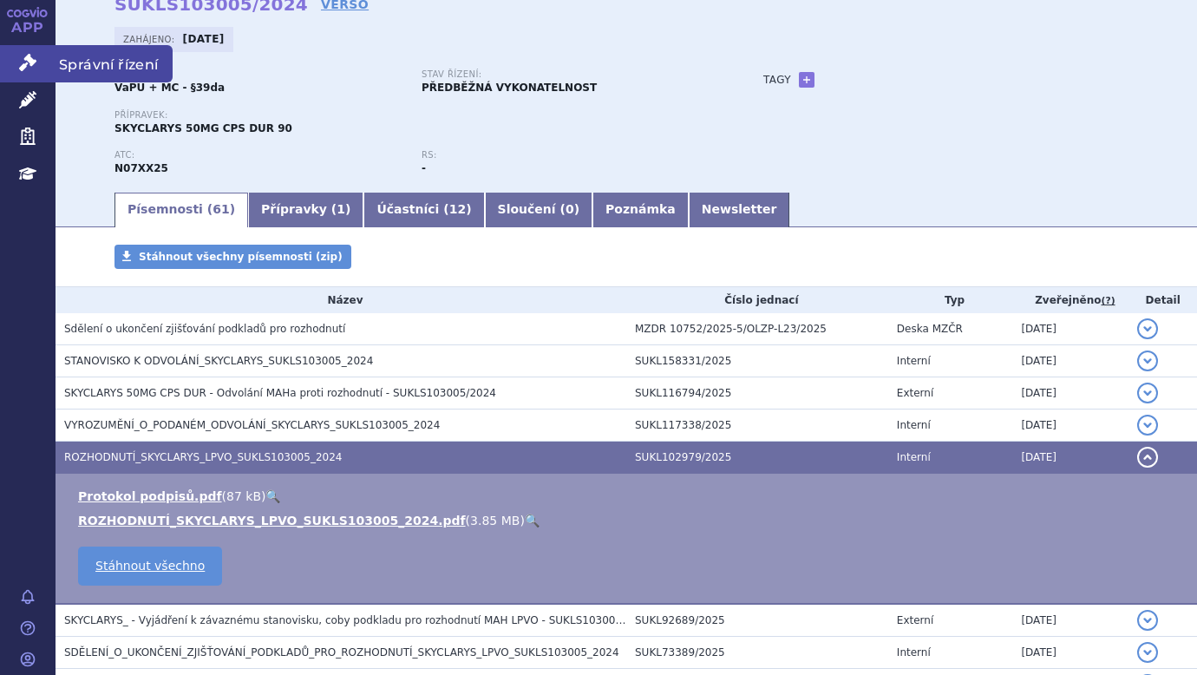
click at [31, 61] on icon at bounding box center [27, 62] width 17 height 17
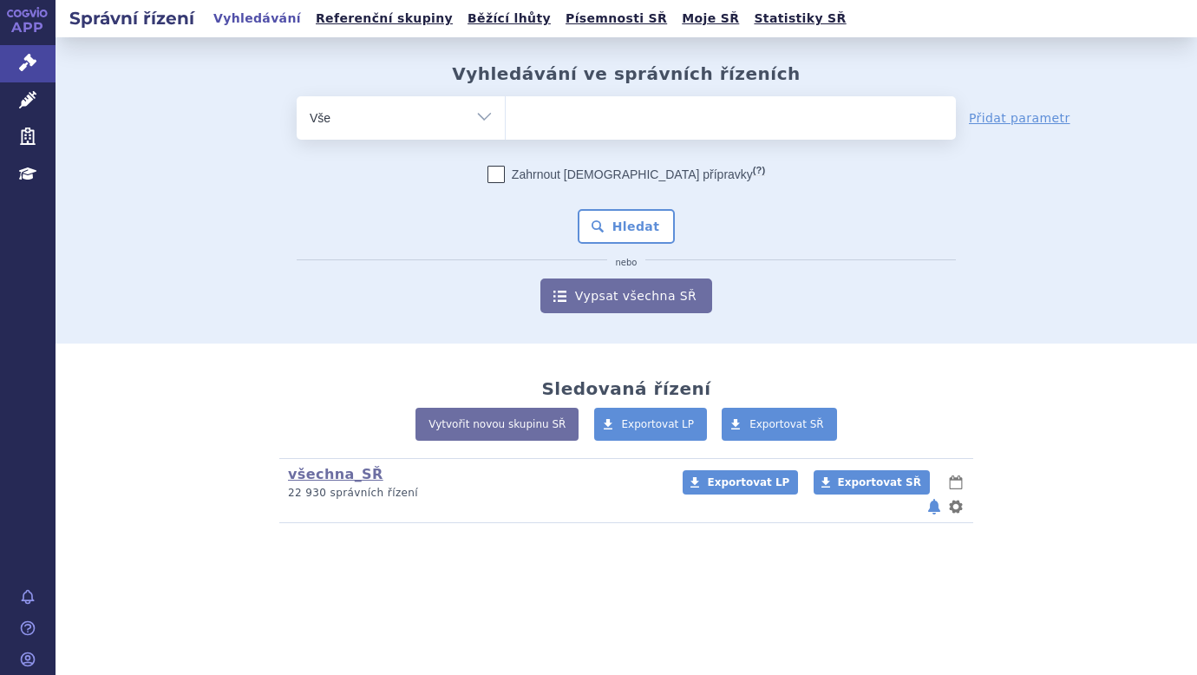
type input "[MEDICAL_DATA]"
select select "[MEDICAL_DATA]"
click at [650, 232] on button "Hledat" at bounding box center [626, 226] width 98 height 35
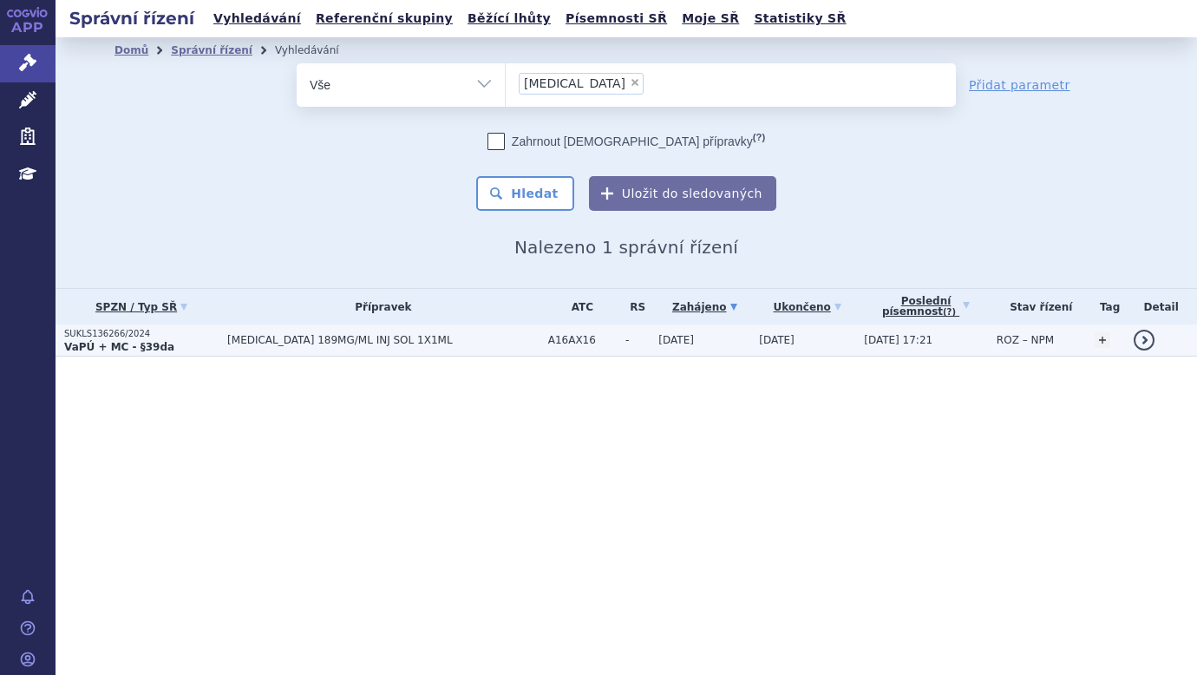
click at [147, 345] on strong "VaPÚ + MC - §39da" at bounding box center [119, 347] width 110 height 12
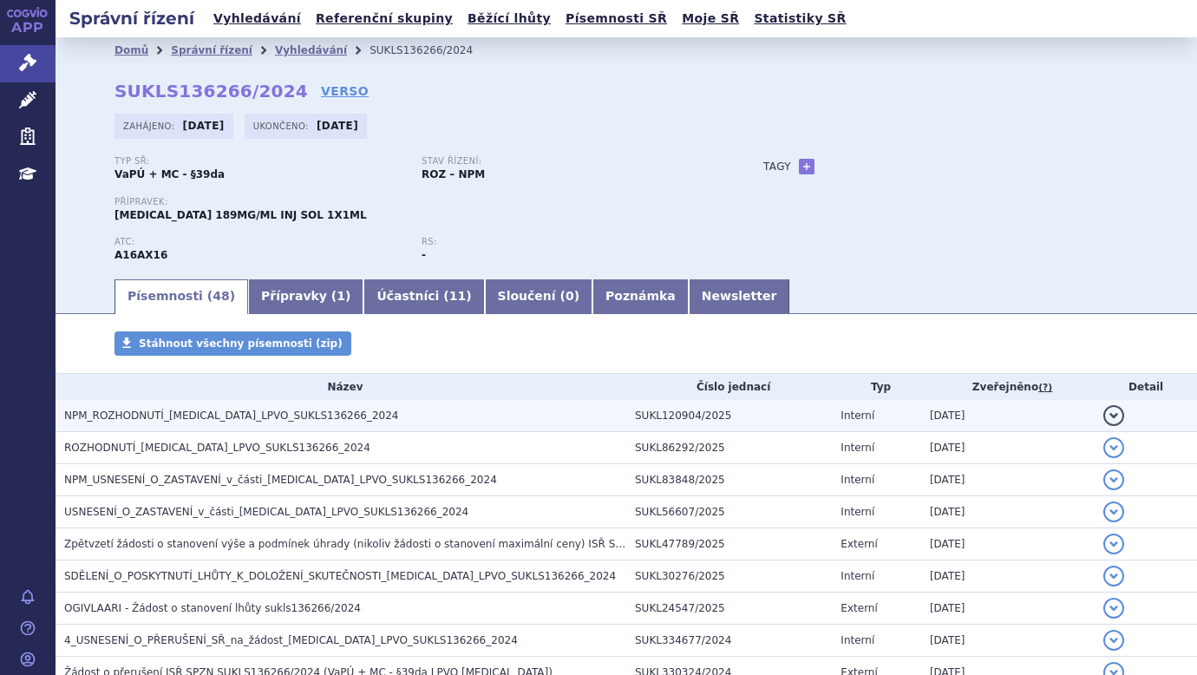
click at [217, 413] on span "NPM_ROZHODNUTÍ_GIVLAARI_LPVO_SUKLS136266_2024" at bounding box center [231, 415] width 334 height 12
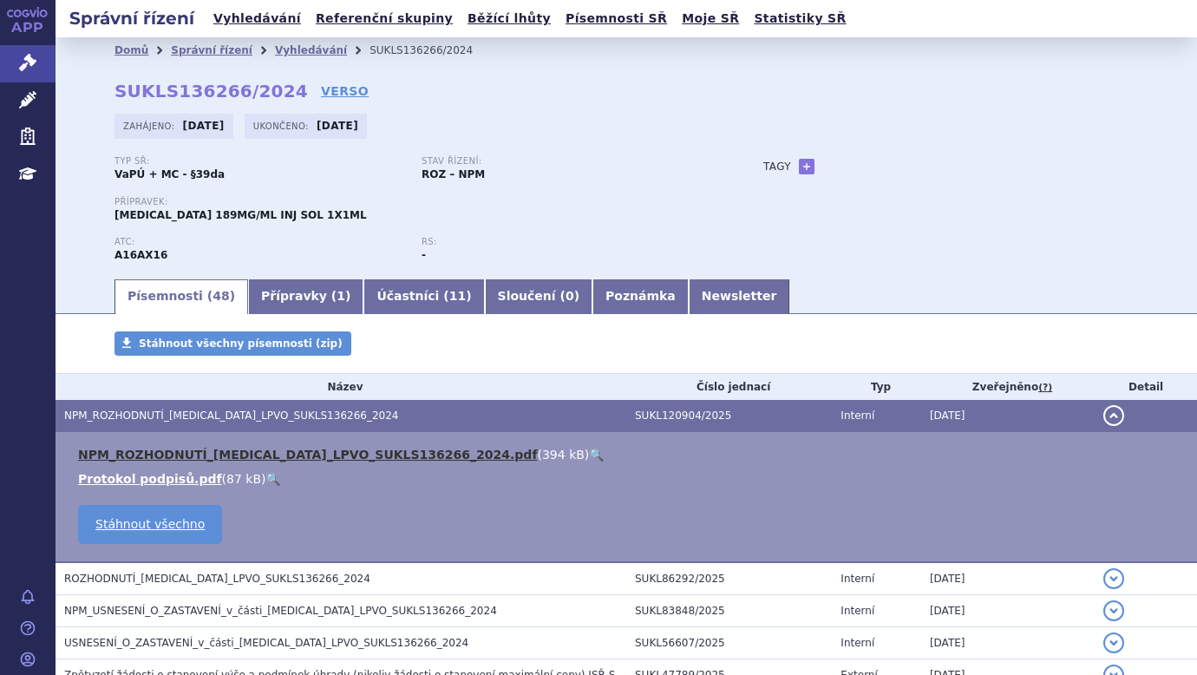
click at [196, 450] on link "NPM_ROZHODNUTÍ_GIVLAARI_LPVO_SUKLS136266_2024.pdf" at bounding box center [307, 454] width 459 height 14
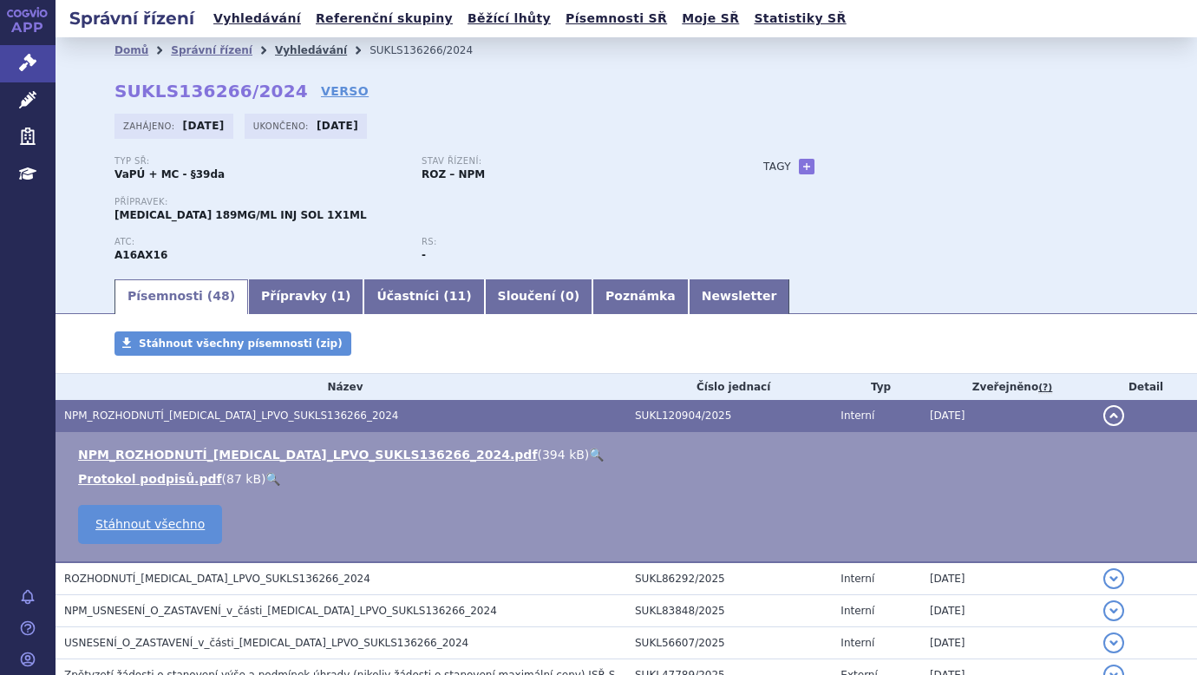
click at [281, 53] on link "Vyhledávání" at bounding box center [311, 50] width 72 height 12
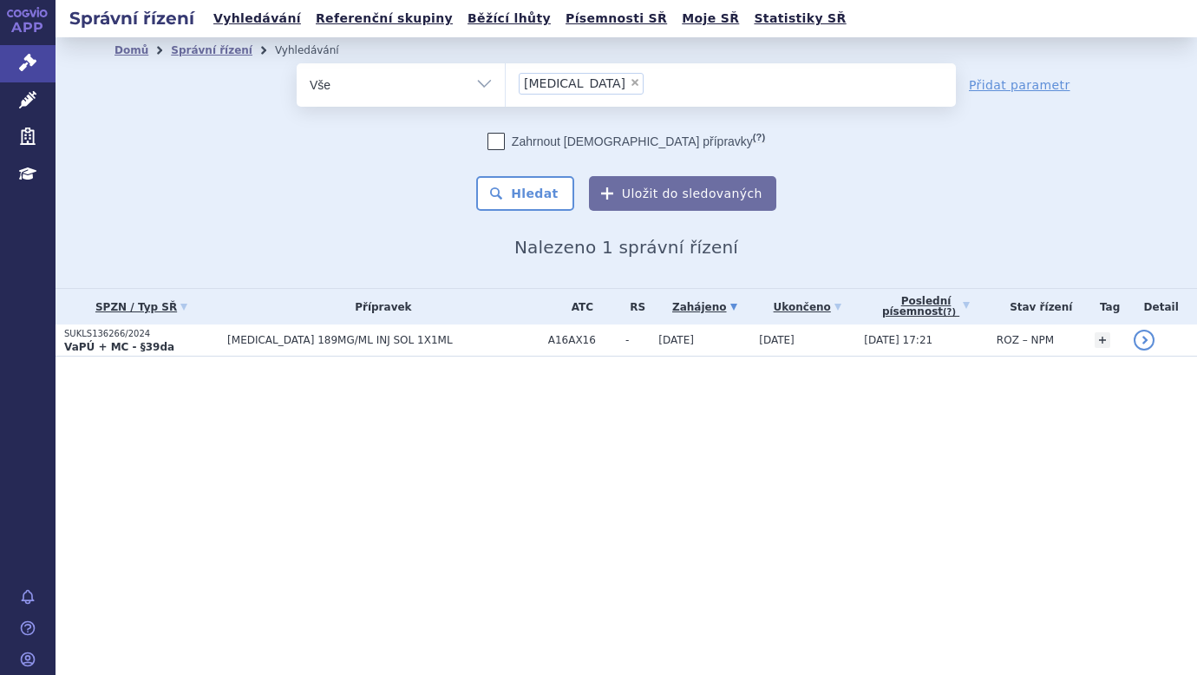
click at [630, 86] on span "×" at bounding box center [635, 82] width 10 height 10
click at [506, 86] on select "[MEDICAL_DATA]" at bounding box center [505, 83] width 1 height 43
select select
type input "MINJUVI"
select select "MINJUVI"
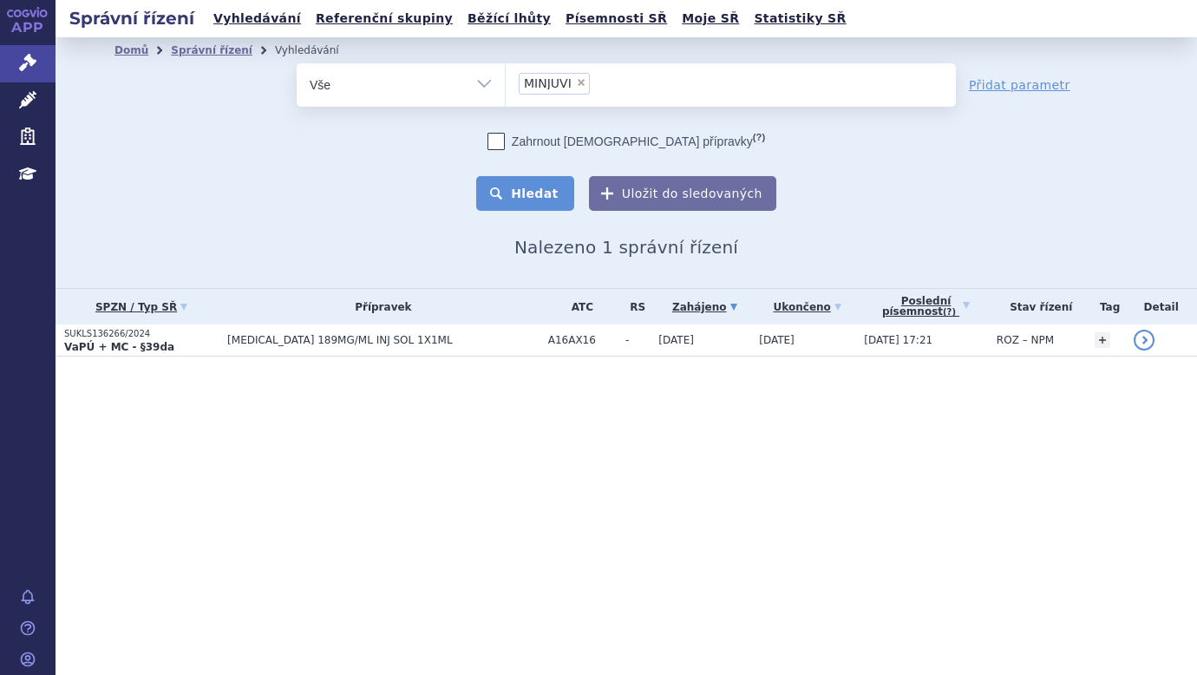
click at [540, 201] on button "Hledat" at bounding box center [525, 193] width 98 height 35
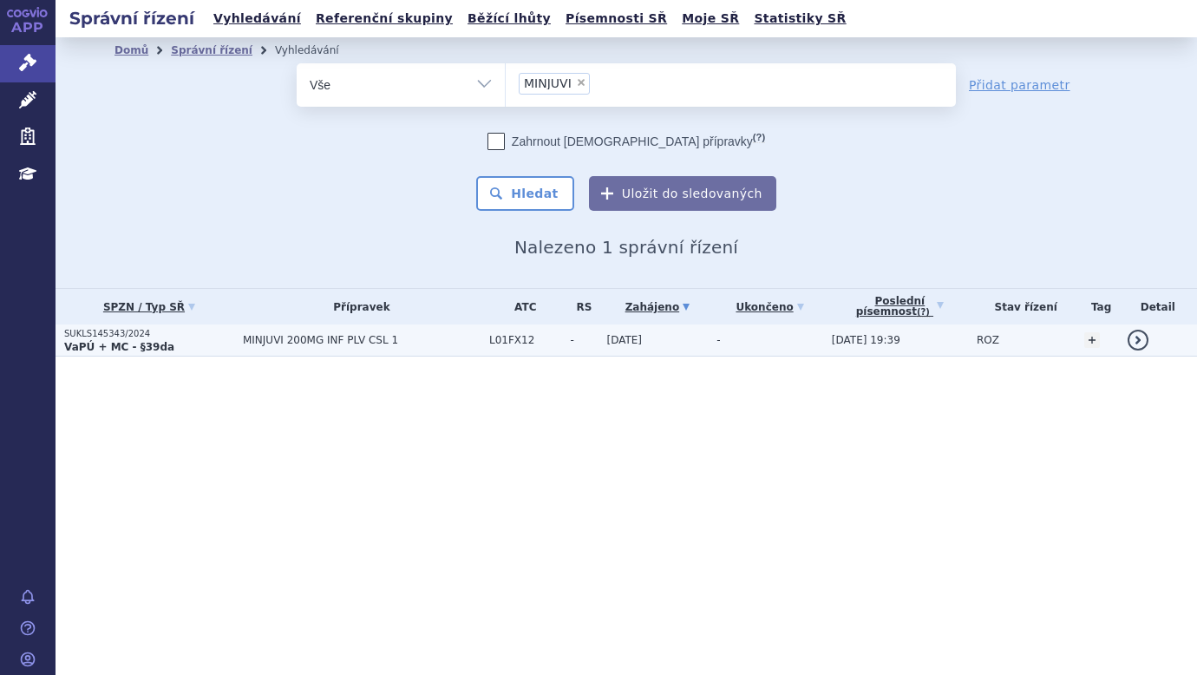
click at [97, 341] on strong "VaPÚ + MC - §39da" at bounding box center [119, 347] width 110 height 12
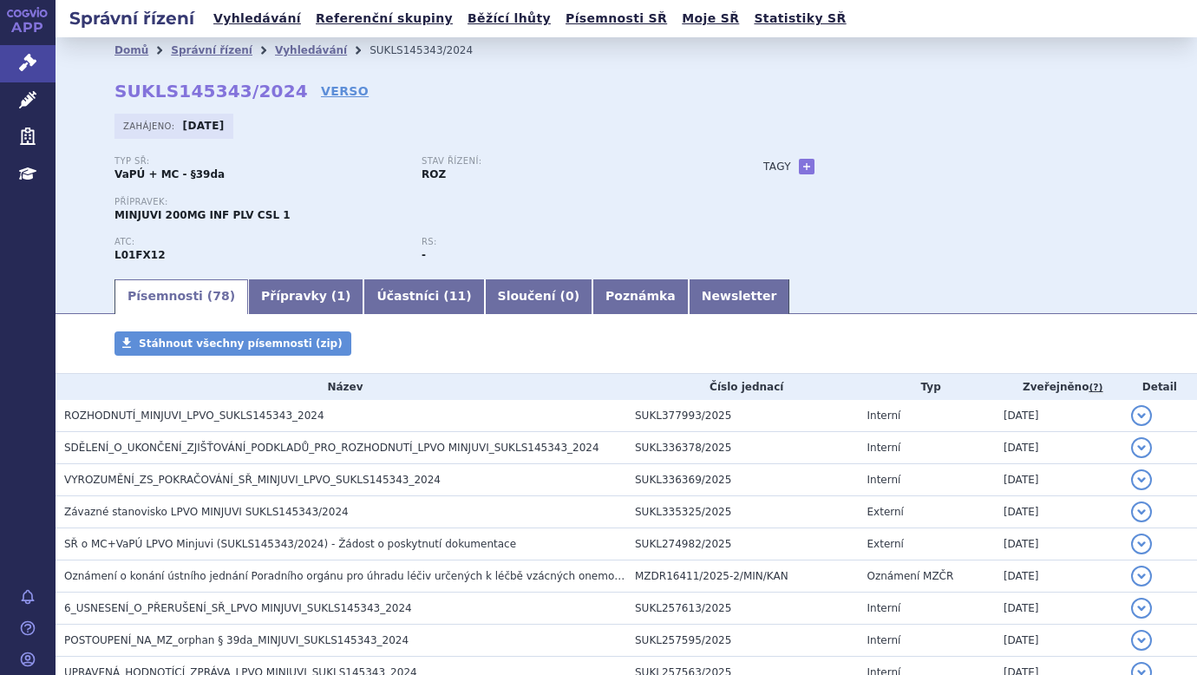
click at [153, 419] on span "ROZHODNUTÍ_MINJUVI_LPVO_SUKLS145343_2024" at bounding box center [194, 415] width 260 height 12
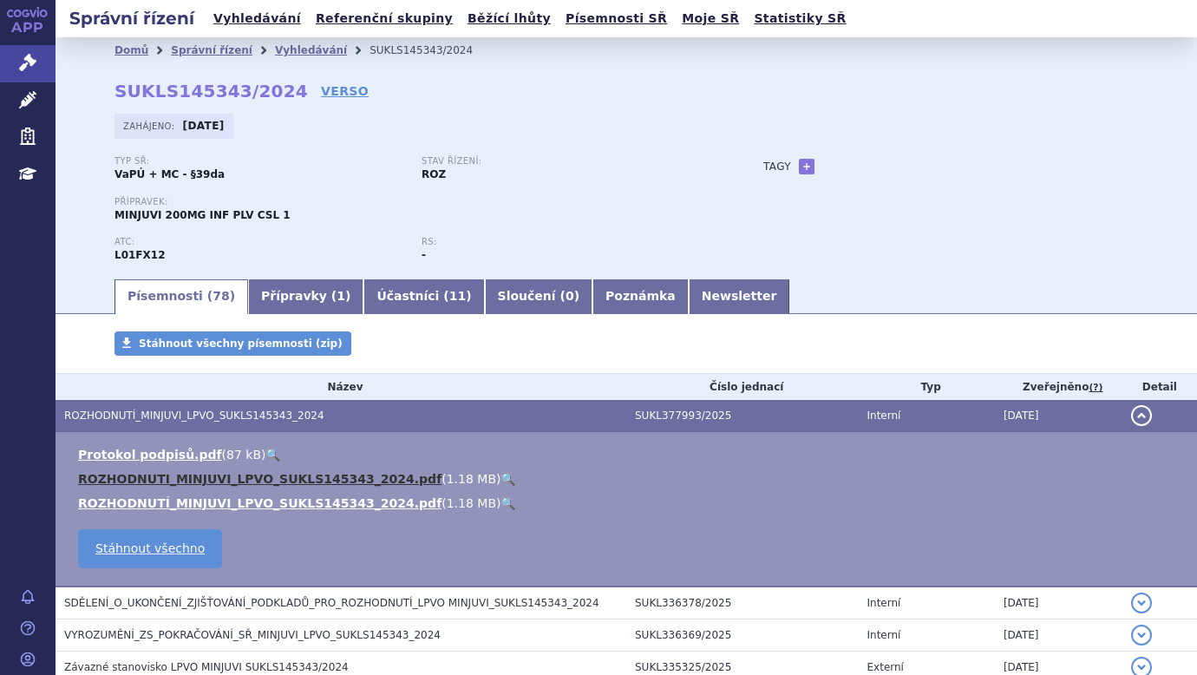
click at [181, 472] on link "ROZHODNUTI_MINJUVI_LPVO_SUKLS145343_2024.pdf" at bounding box center [259, 479] width 363 height 14
drag, startPoint x: 285, startPoint y: 44, endPoint x: 292, endPoint y: 55, distance: 13.2
click at [285, 44] on link "Vyhledávání" at bounding box center [311, 50] width 72 height 12
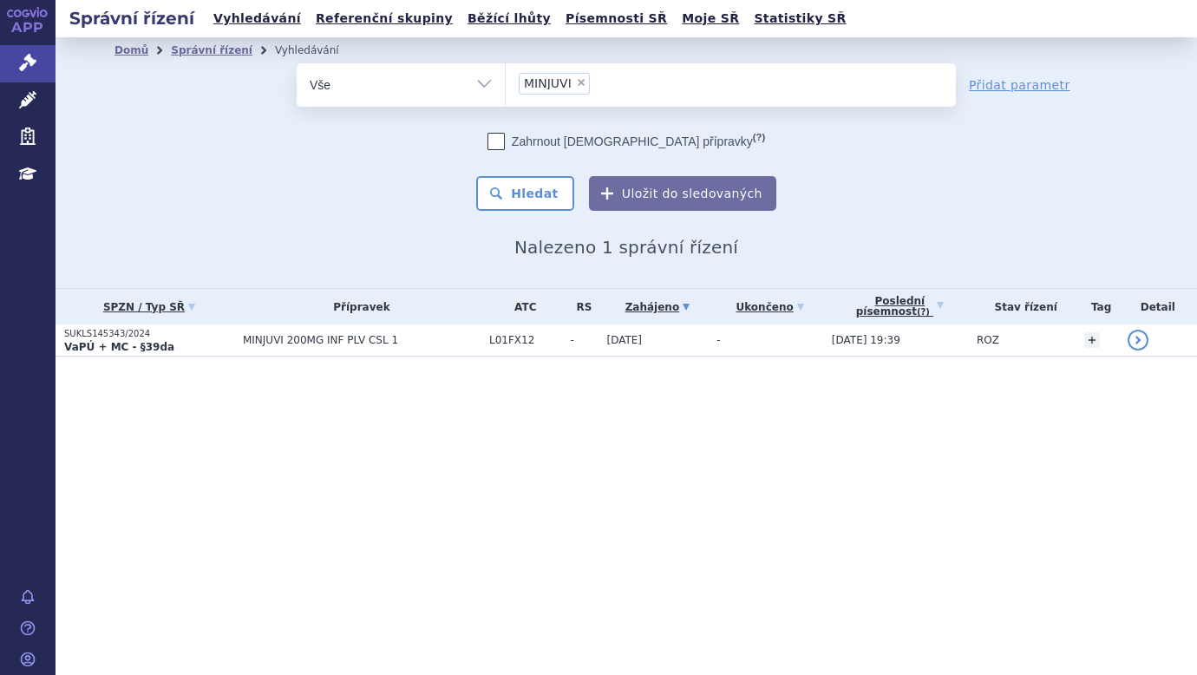
click at [579, 84] on span "×" at bounding box center [581, 82] width 10 height 10
click at [506, 84] on select "MINJUVI" at bounding box center [505, 83] width 1 height 43
select select
type input "ASPAVELI"
select select "ASPAVELI"
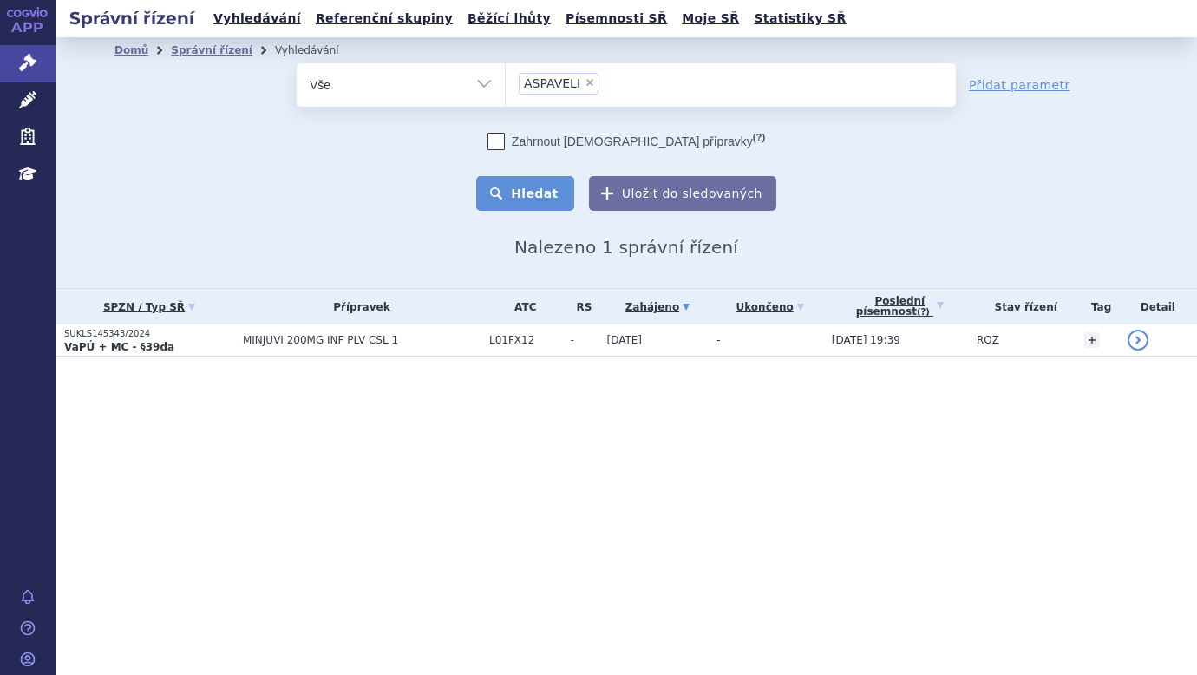
click at [543, 197] on button "Hledat" at bounding box center [525, 193] width 98 height 35
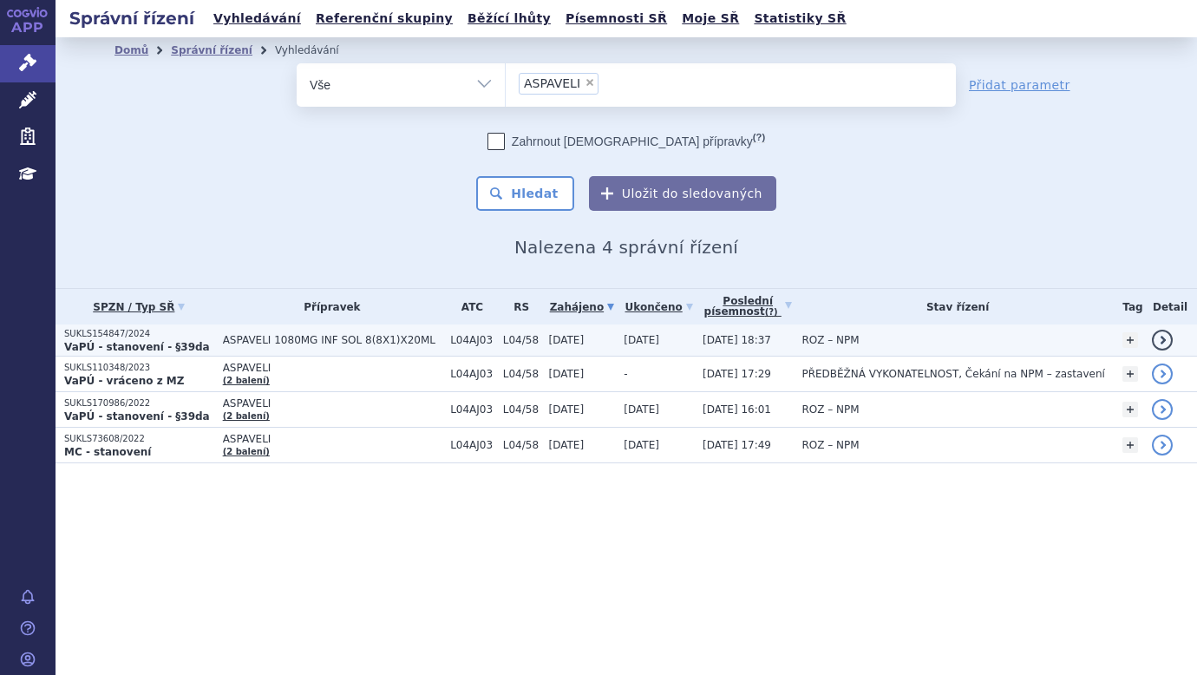
click at [126, 338] on p "SUKLS154847/2024" at bounding box center [139, 334] width 150 height 12
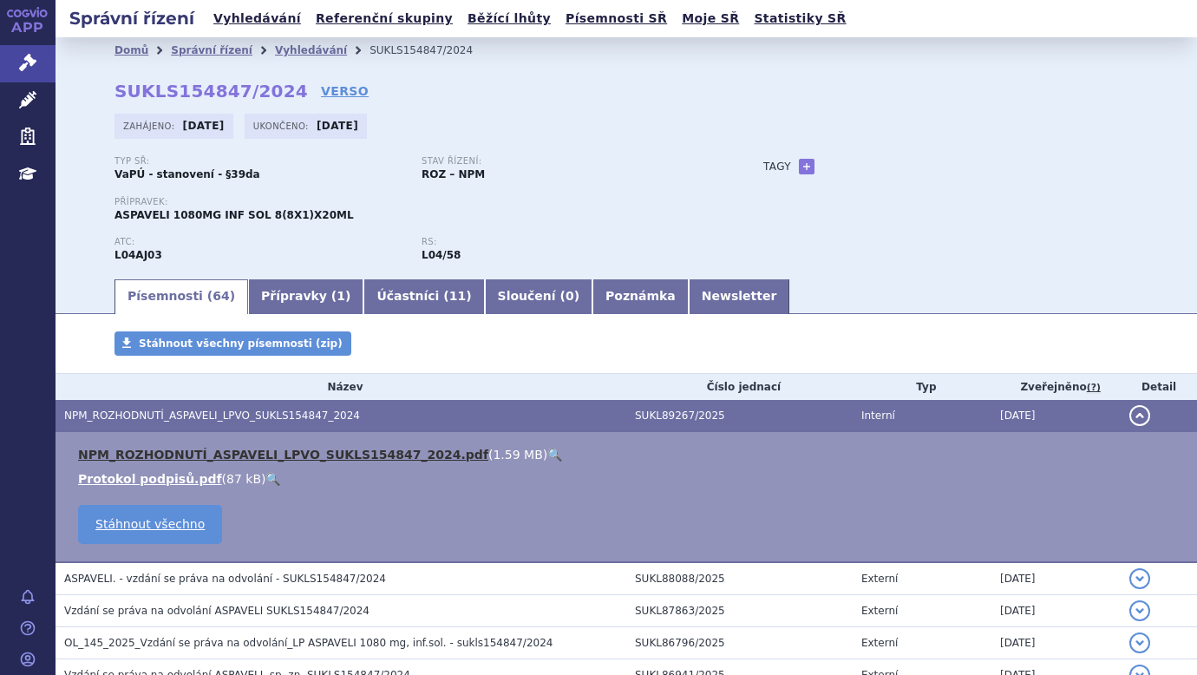
click at [333, 453] on link "NPM_ROZHODNUTÍ_ASPAVELI_LPVO_SUKLS154847_2024.pdf" at bounding box center [283, 454] width 410 height 14
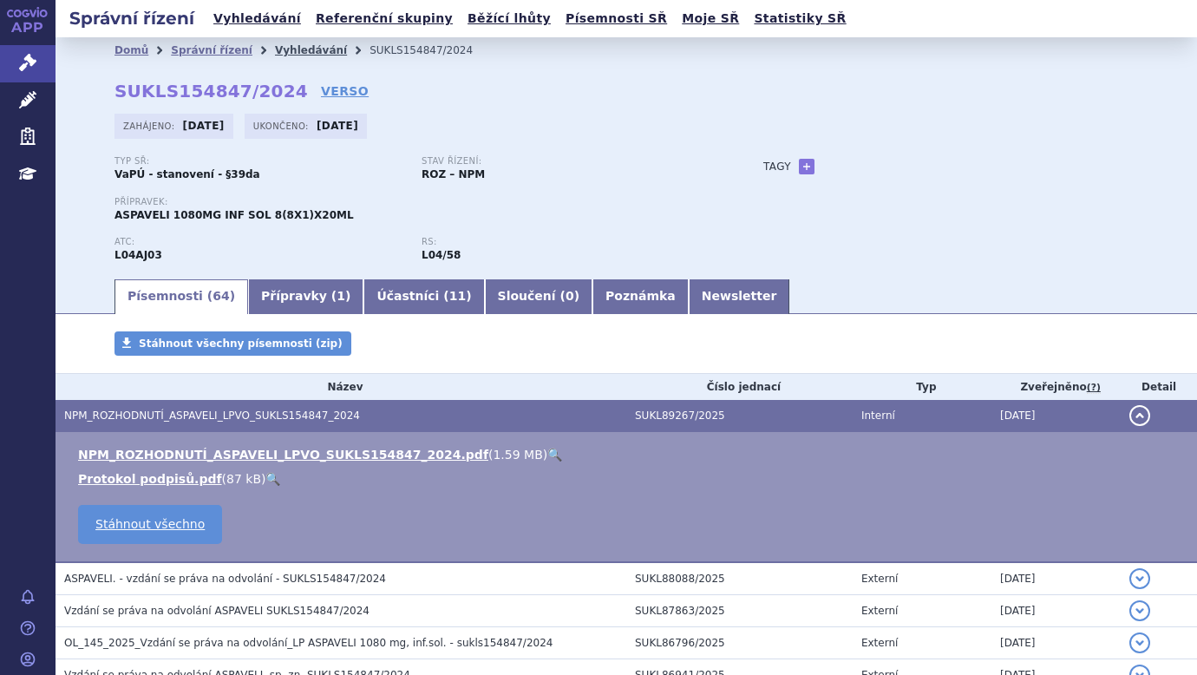
click at [275, 48] on link "Vyhledávání" at bounding box center [311, 50] width 72 height 12
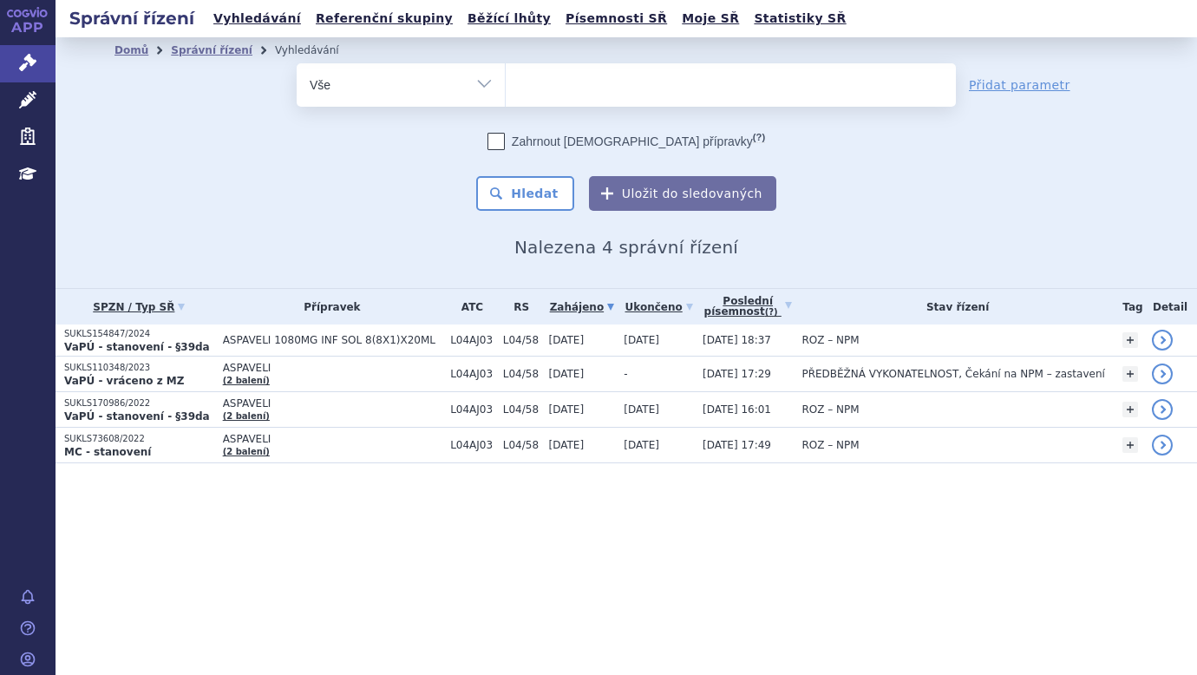
select select
type input "[MEDICAL_DATA]"
select select "XOSPATA"
click at [539, 199] on button "Hledat" at bounding box center [525, 193] width 98 height 35
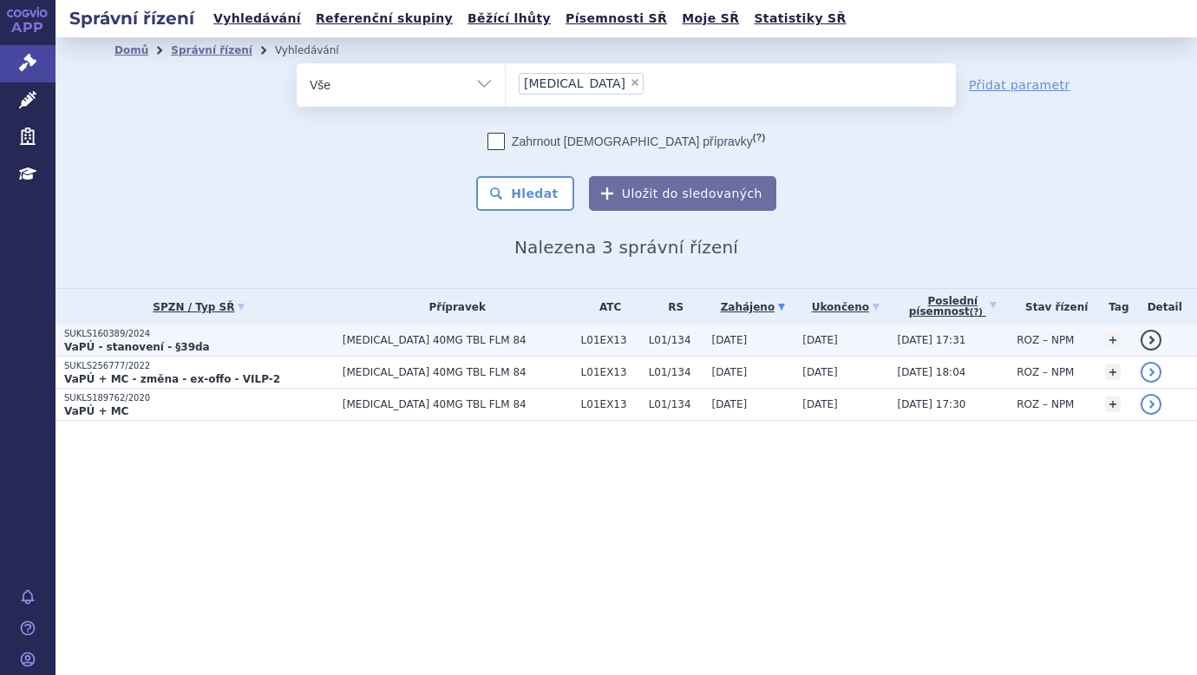
click at [80, 337] on p "SUKLS160389/2024" at bounding box center [199, 334] width 270 height 12
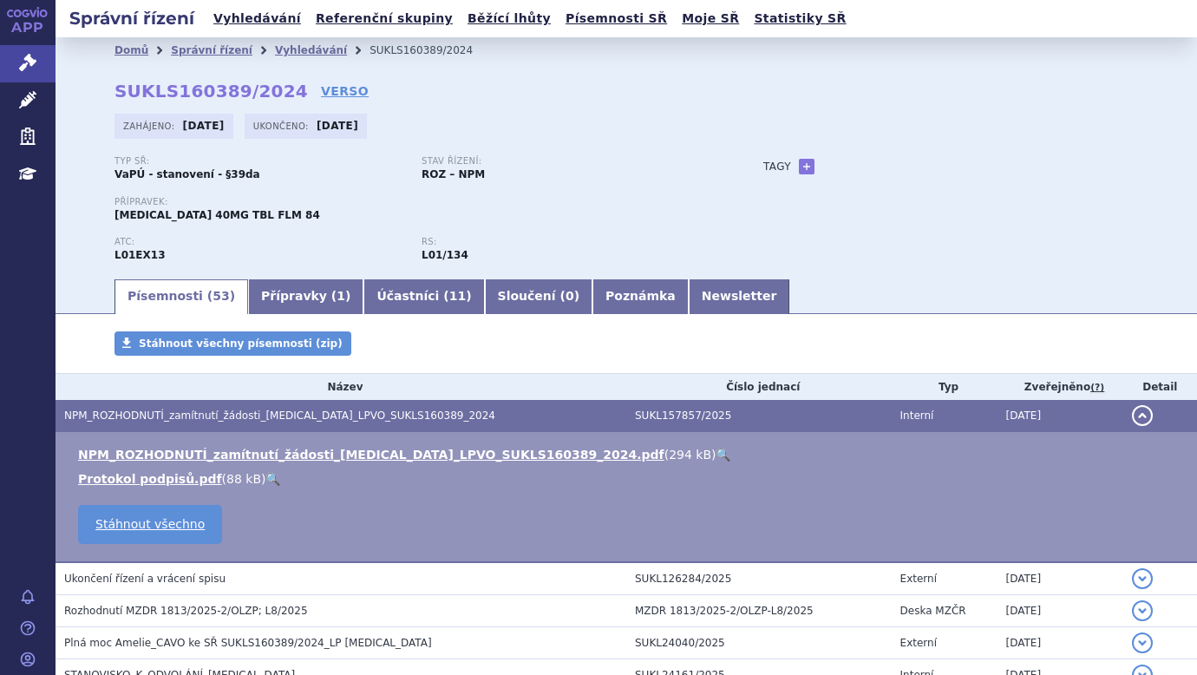
drag, startPoint x: 271, startPoint y: 52, endPoint x: 288, endPoint y: 61, distance: 19.4
click at [275, 52] on link "Vyhledávání" at bounding box center [311, 50] width 72 height 12
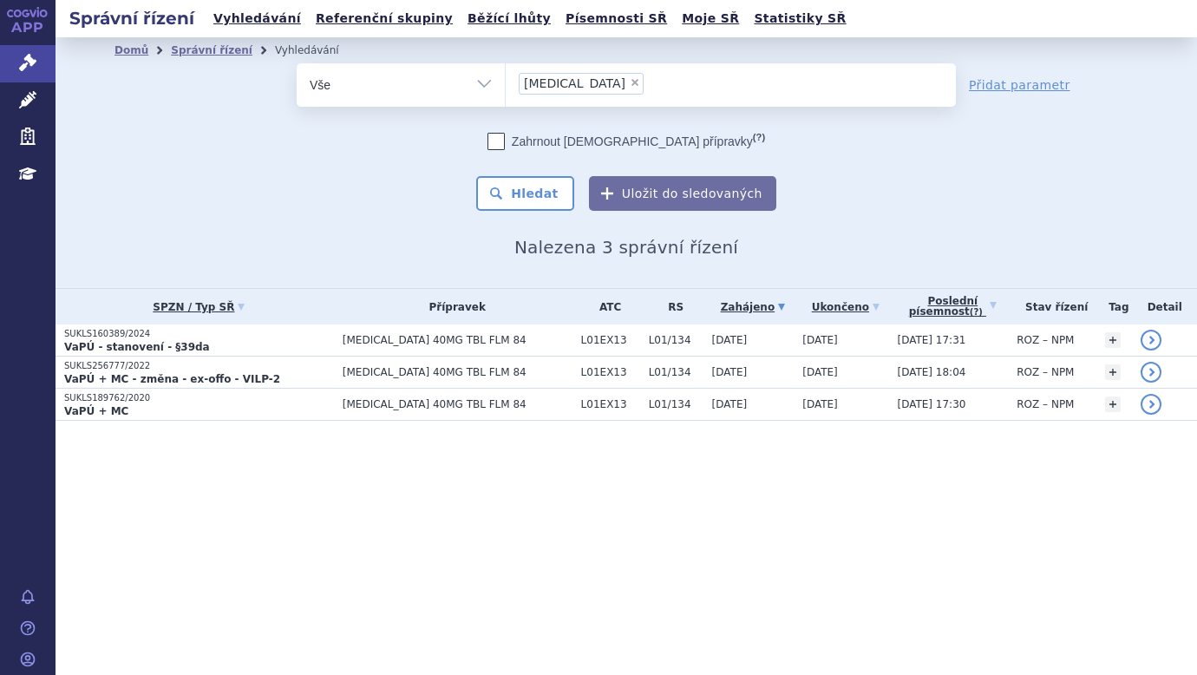
click at [630, 82] on span "×" at bounding box center [635, 82] width 10 height 10
click at [506, 82] on select "XOSPATA" at bounding box center [505, 83] width 1 height 43
select select
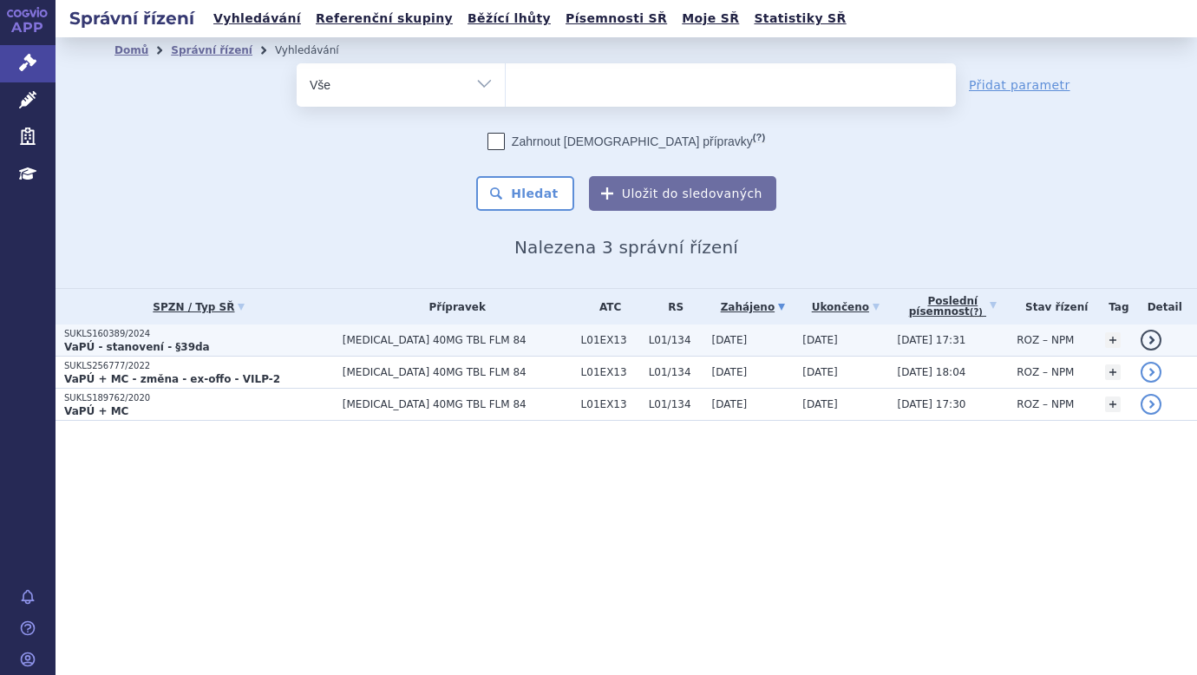
click at [160, 343] on strong "VaPÚ - stanovení - §39da" at bounding box center [137, 347] width 146 height 12
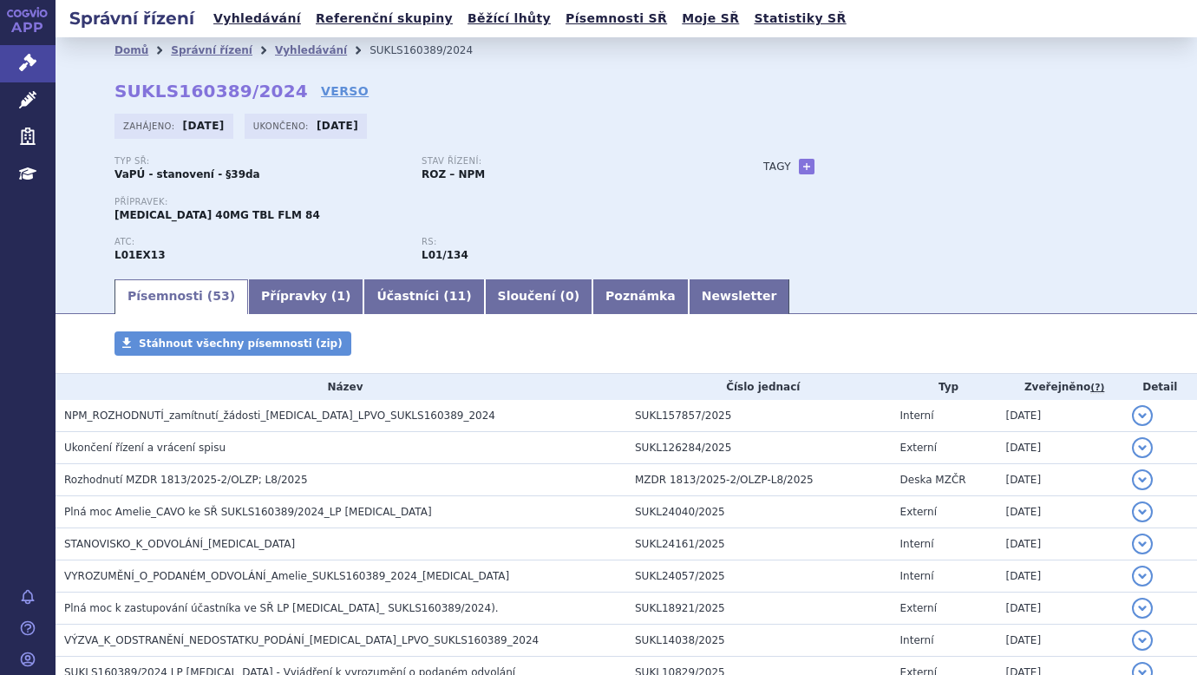
click at [160, 418] on span "NPM_ROZHODNUTÍ_zamítnutí_žádosti_[MEDICAL_DATA]_LPVO_SUKLS160389_2024" at bounding box center [279, 415] width 431 height 12
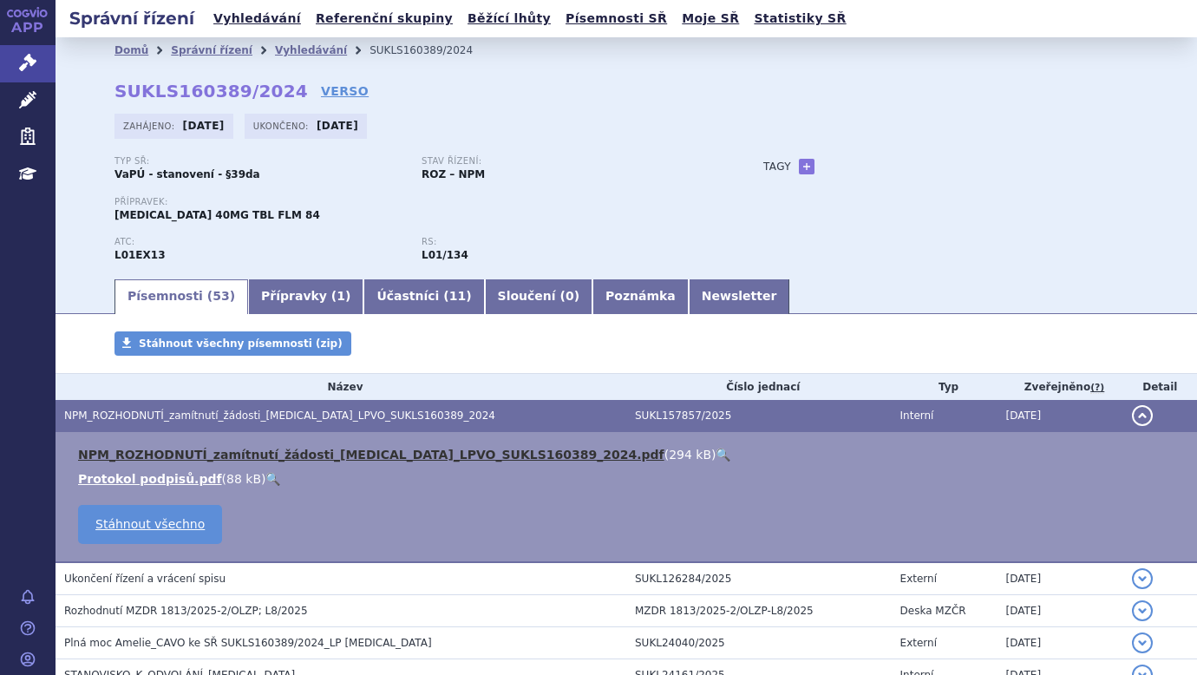
click at [354, 451] on link "NPM_ROZHODNUTÍ_zamítnutí_žádosti_XOSPATA_LPVO_SUKLS160389_2024.pdf" at bounding box center [371, 454] width 586 height 14
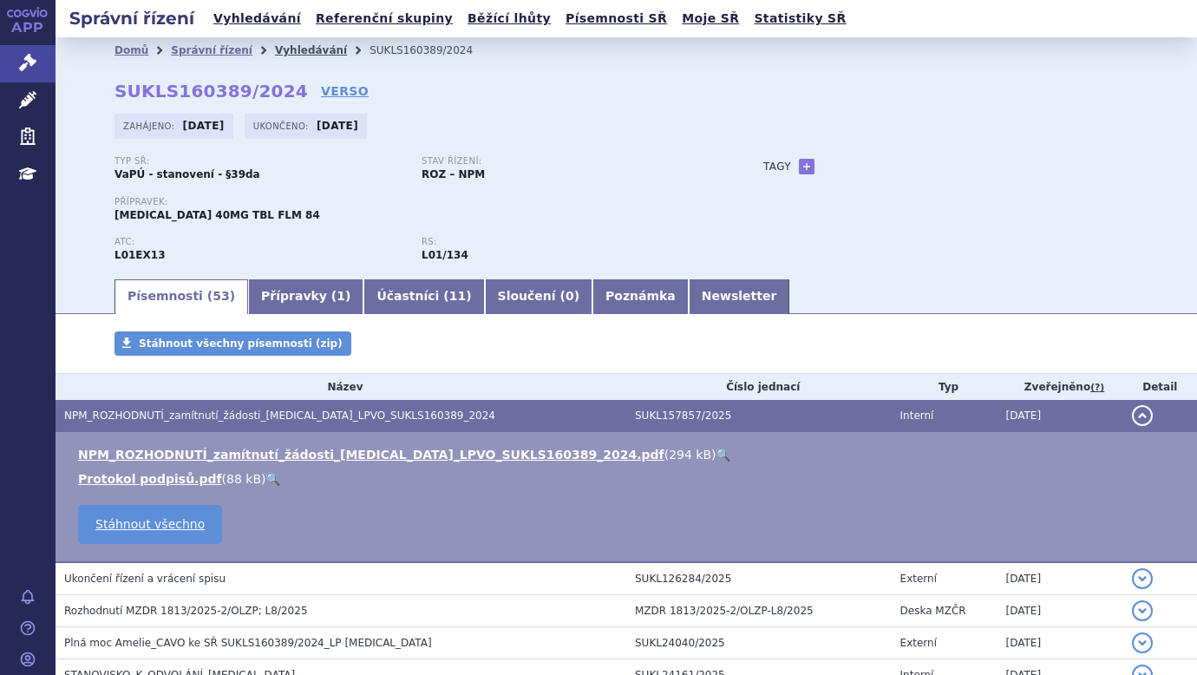
click at [290, 53] on link "Vyhledávání" at bounding box center [311, 50] width 72 height 12
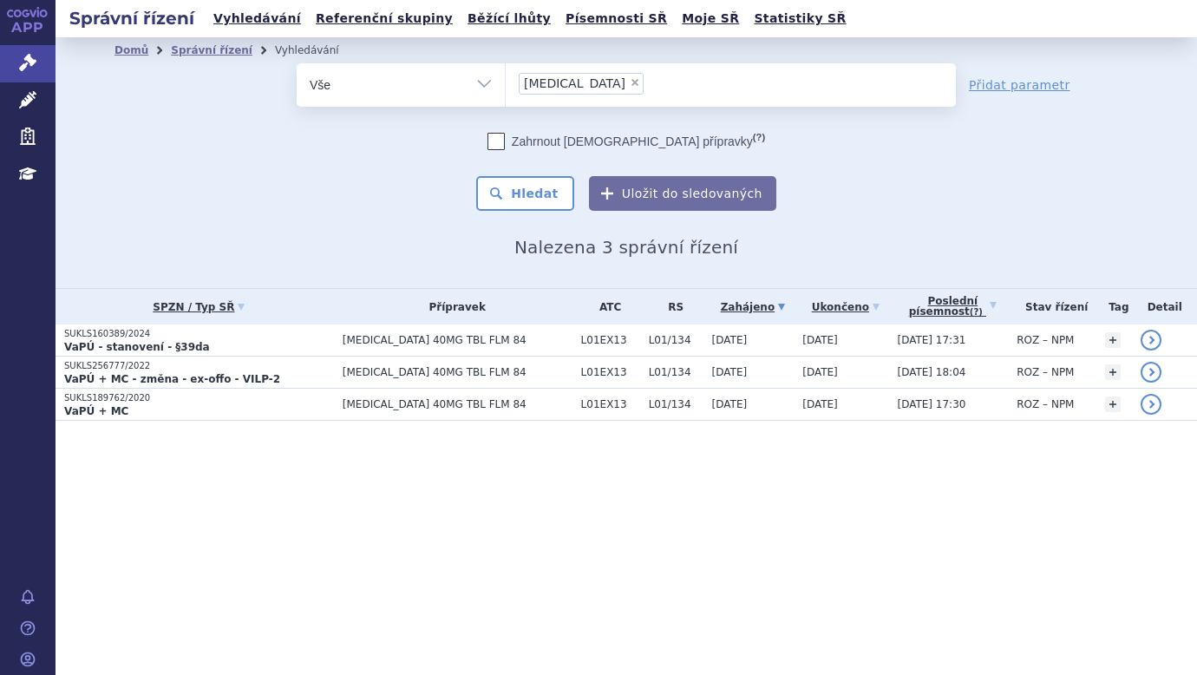
click at [630, 79] on span "×" at bounding box center [635, 82] width 10 height 10
click at [506, 79] on select "XOSPATA" at bounding box center [505, 83] width 1 height 43
select select
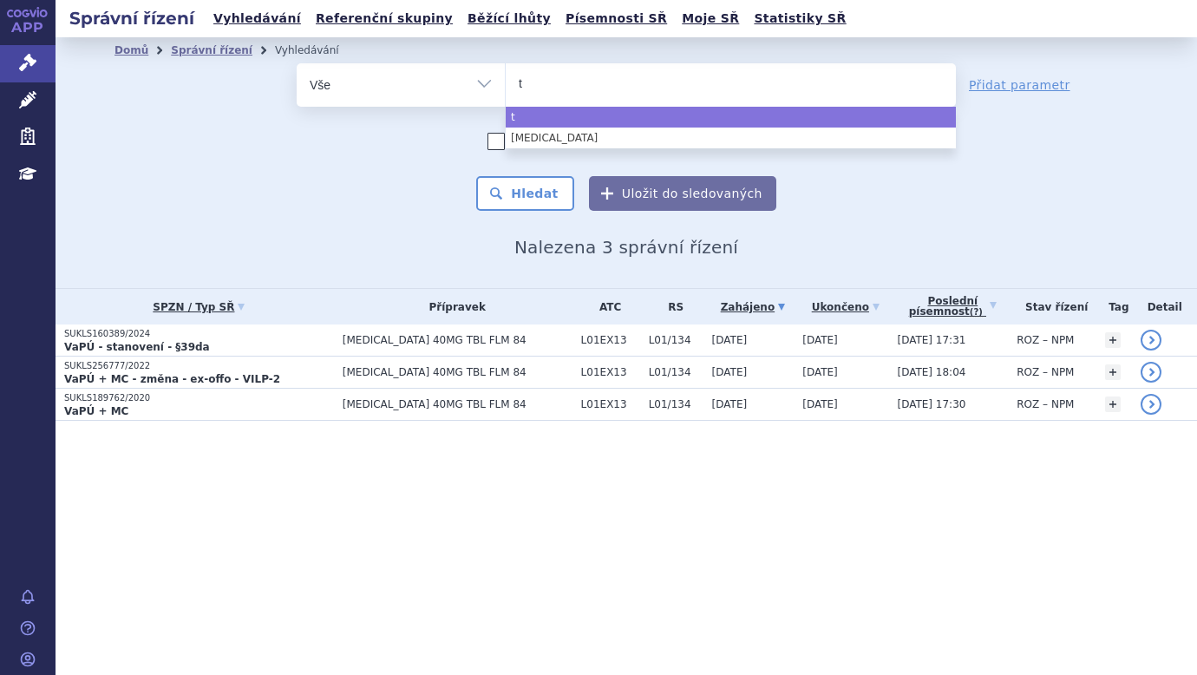
type input "ta"
type input "tavn"
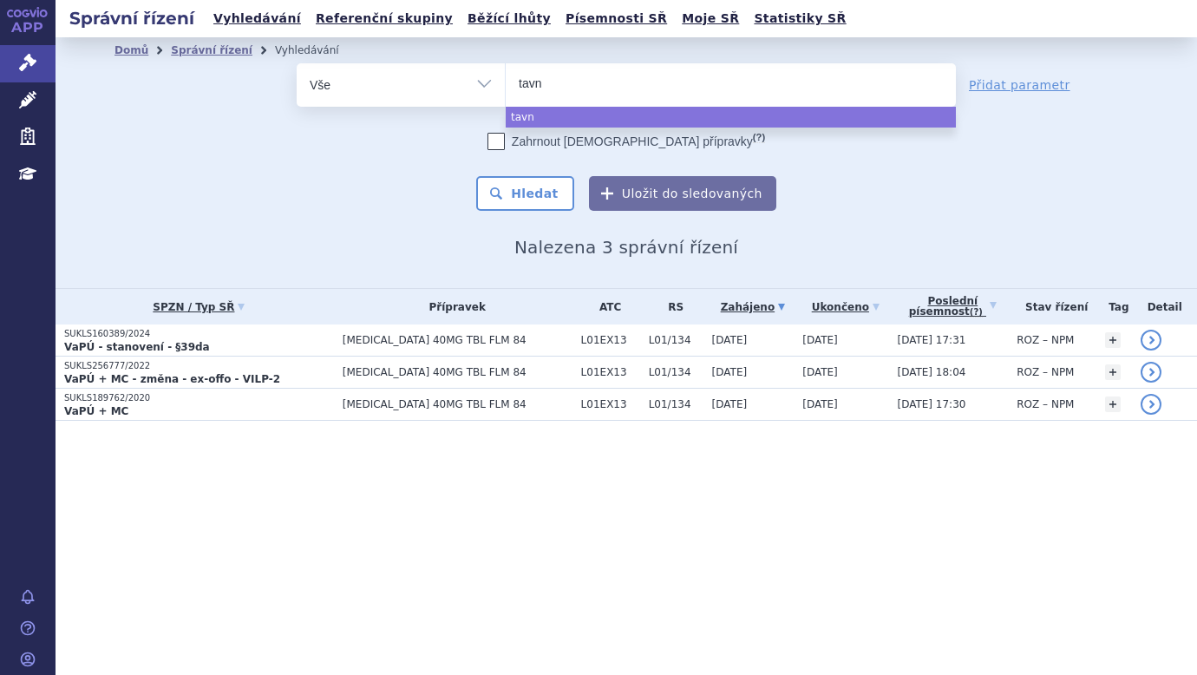
type input "tavne"
type input "tavneo"
type input "tavneos"
select select "tavneos"
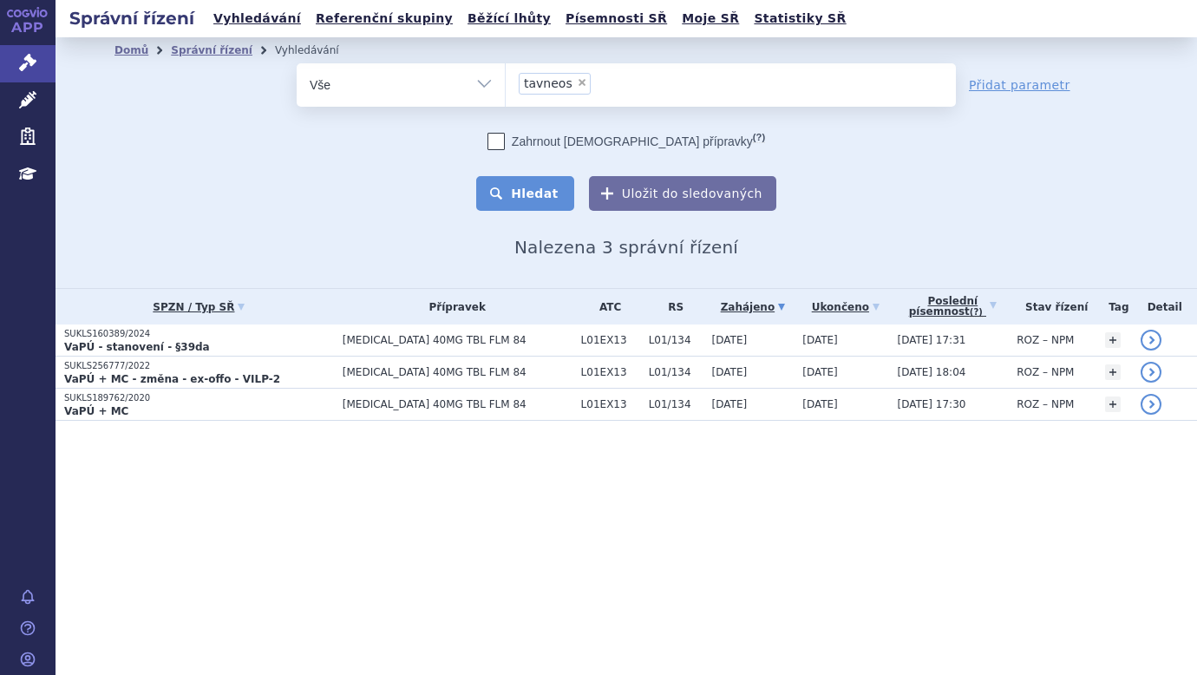
click at [515, 187] on button "Hledat" at bounding box center [525, 193] width 98 height 35
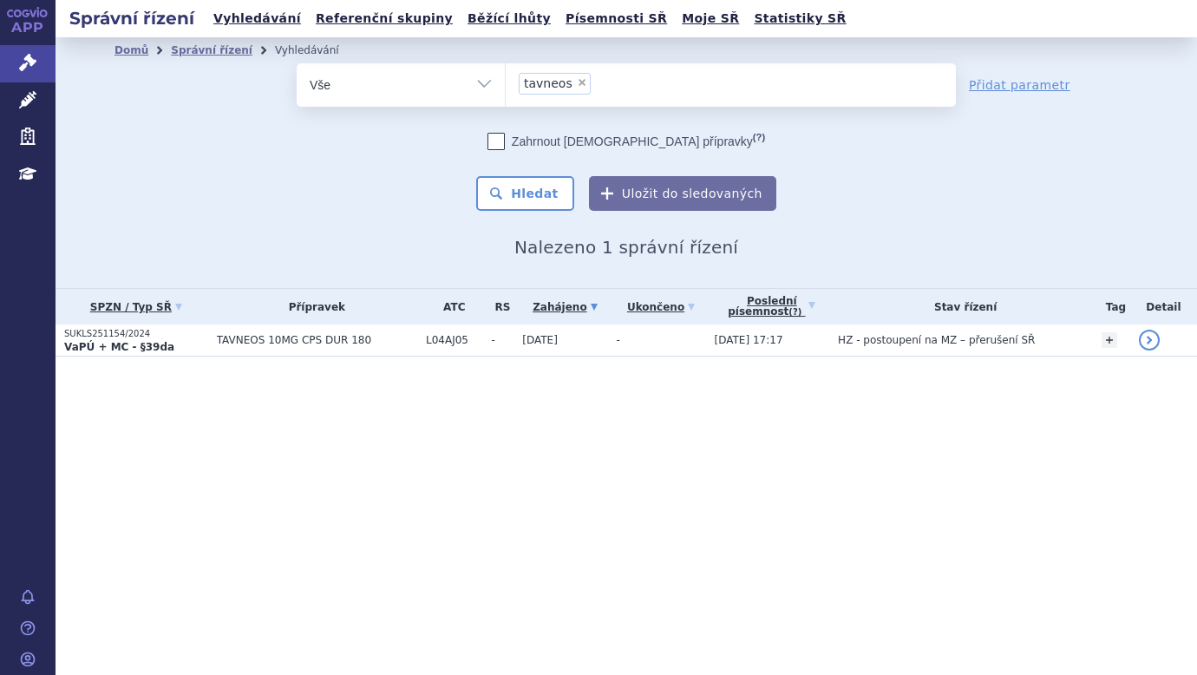
click at [103, 341] on strong "VaPÚ + MC - §39da" at bounding box center [119, 347] width 110 height 12
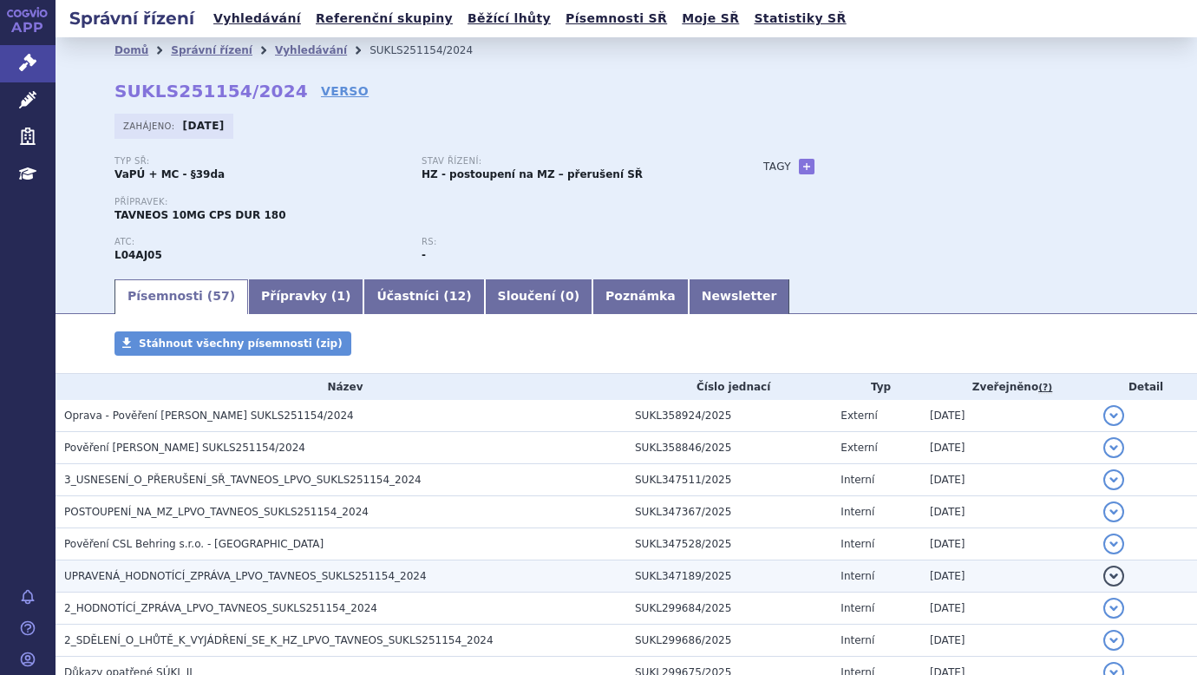
click at [227, 587] on td "UPRAVENÁ_HODNOTÍCÍ_ZPRÁVA_LPVO_TAVNEOS_SUKLS251154_2024" at bounding box center [340, 576] width 571 height 32
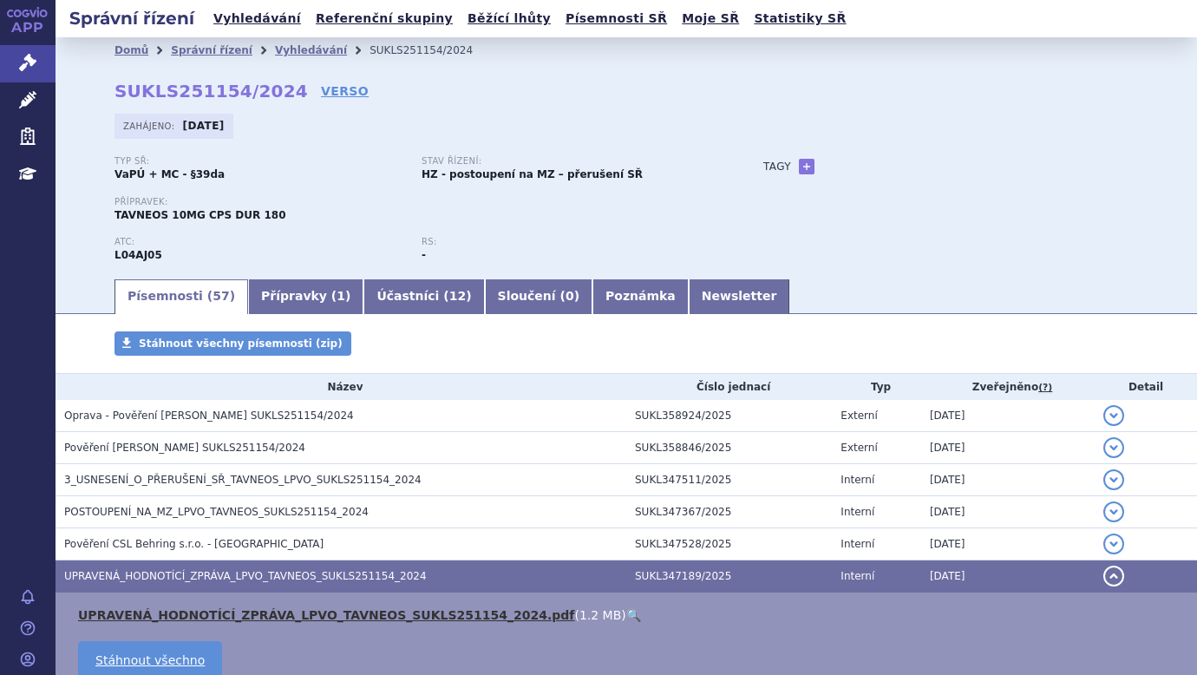
click at [277, 619] on link "UPRAVENÁ_HODNOTÍCÍ_ZPRÁVA_LPVO_TAVNEOS_SUKLS251154_2024.pdf" at bounding box center [326, 615] width 496 height 14
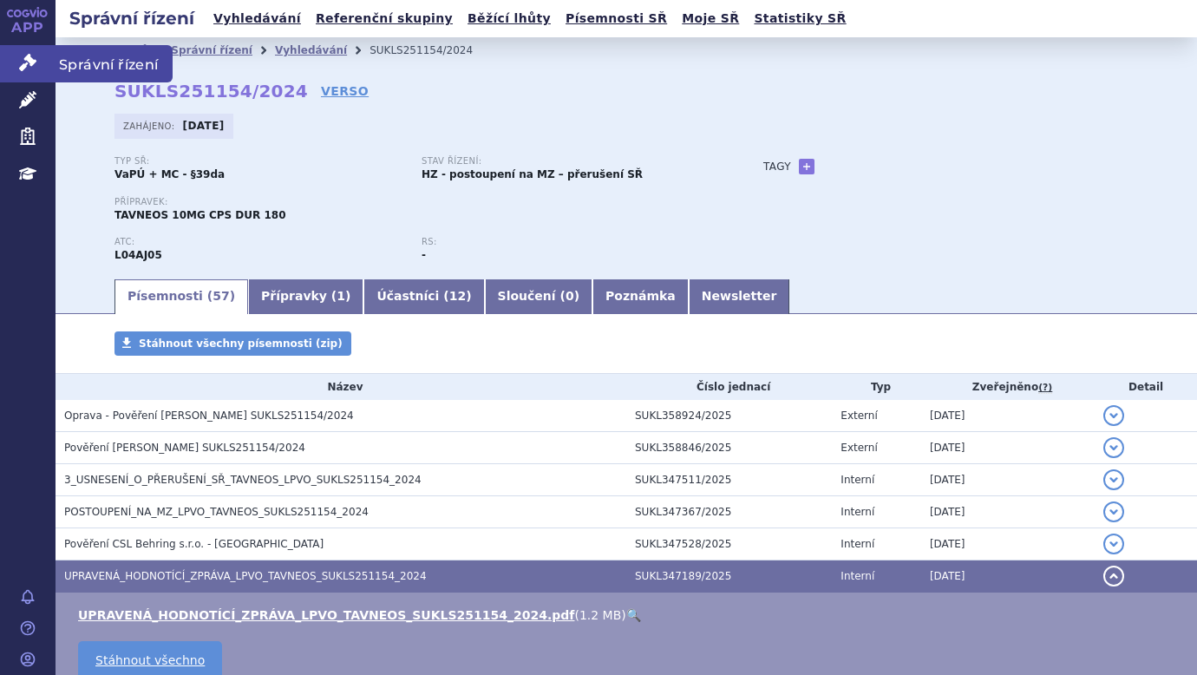
click at [17, 60] on link "Správní řízení" at bounding box center [27, 63] width 55 height 36
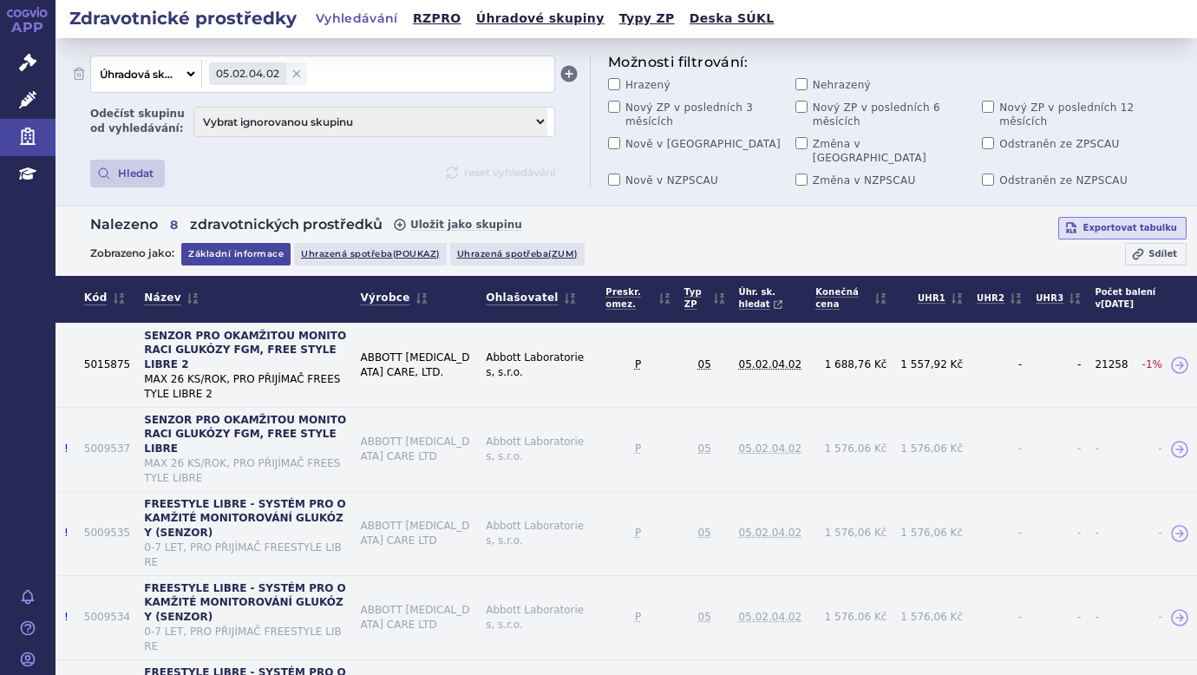
select select "filter-category-tree"
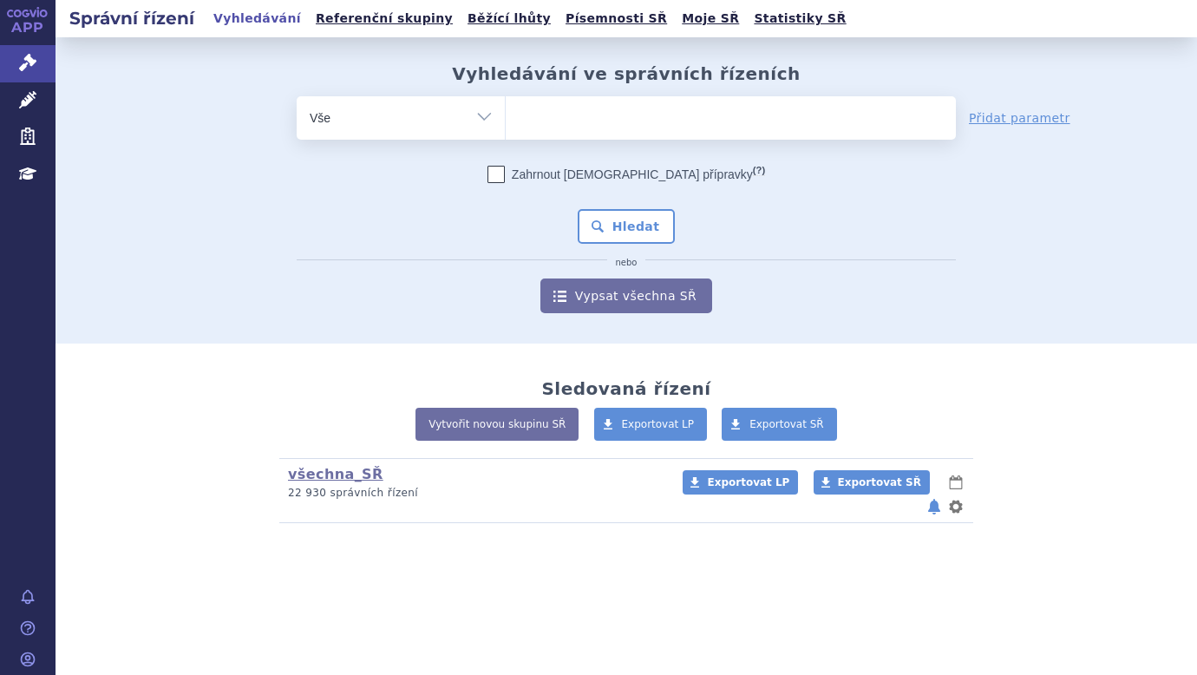
type input "BYLVAY"
select select "BYLVAY"
click at [604, 221] on button "Hledat" at bounding box center [626, 226] width 98 height 35
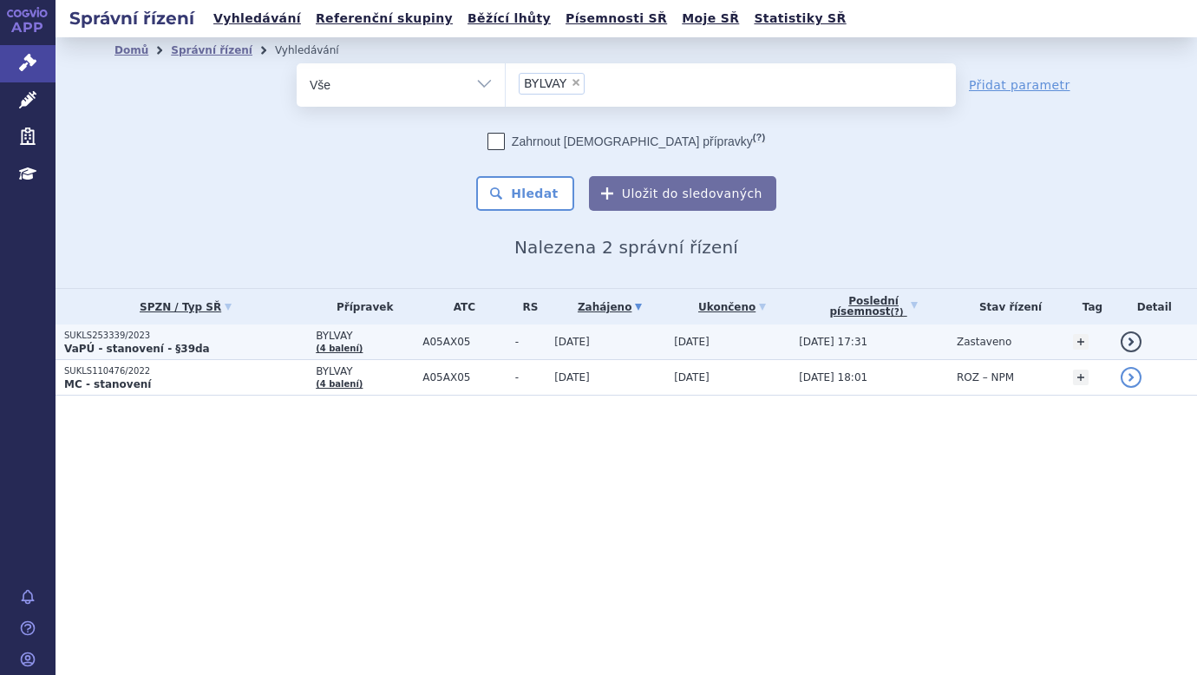
click at [115, 343] on strong "VaPÚ - stanovení - §39da" at bounding box center [137, 348] width 146 height 12
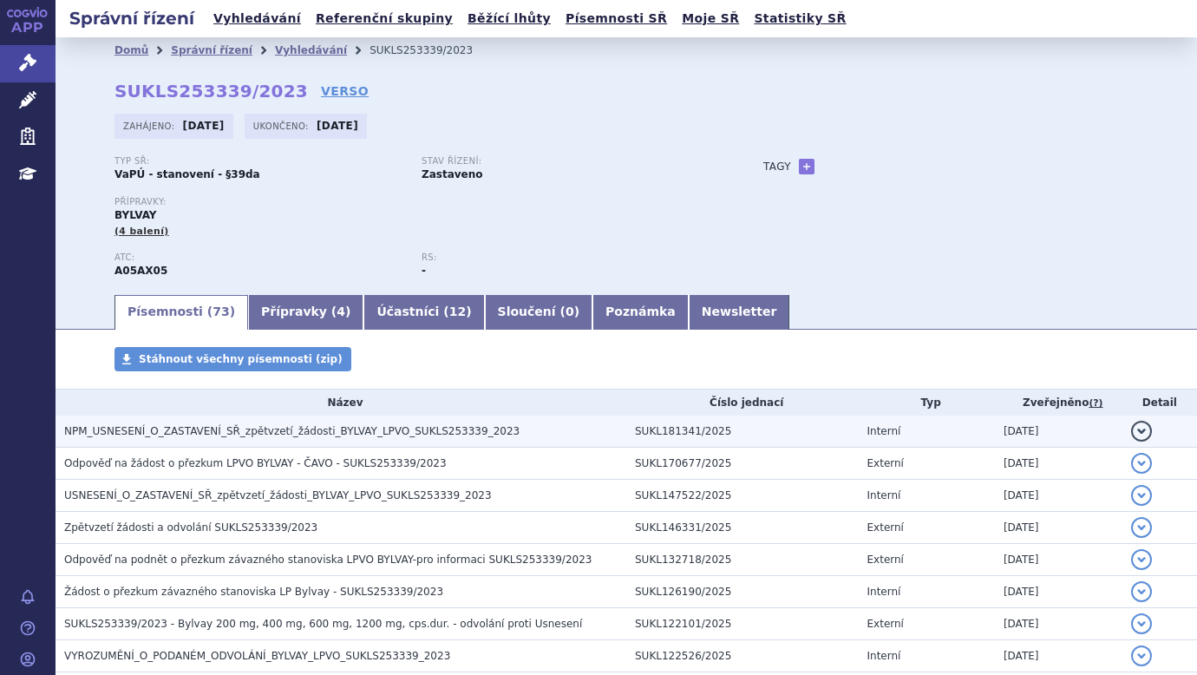
click at [253, 440] on td "NPM_USNESENÍ_O_ZASTAVENÍ_SŘ_zpětvzetí_žádosti_BYLVAY_LPVO_SUKLS253339_2023" at bounding box center [340, 431] width 571 height 32
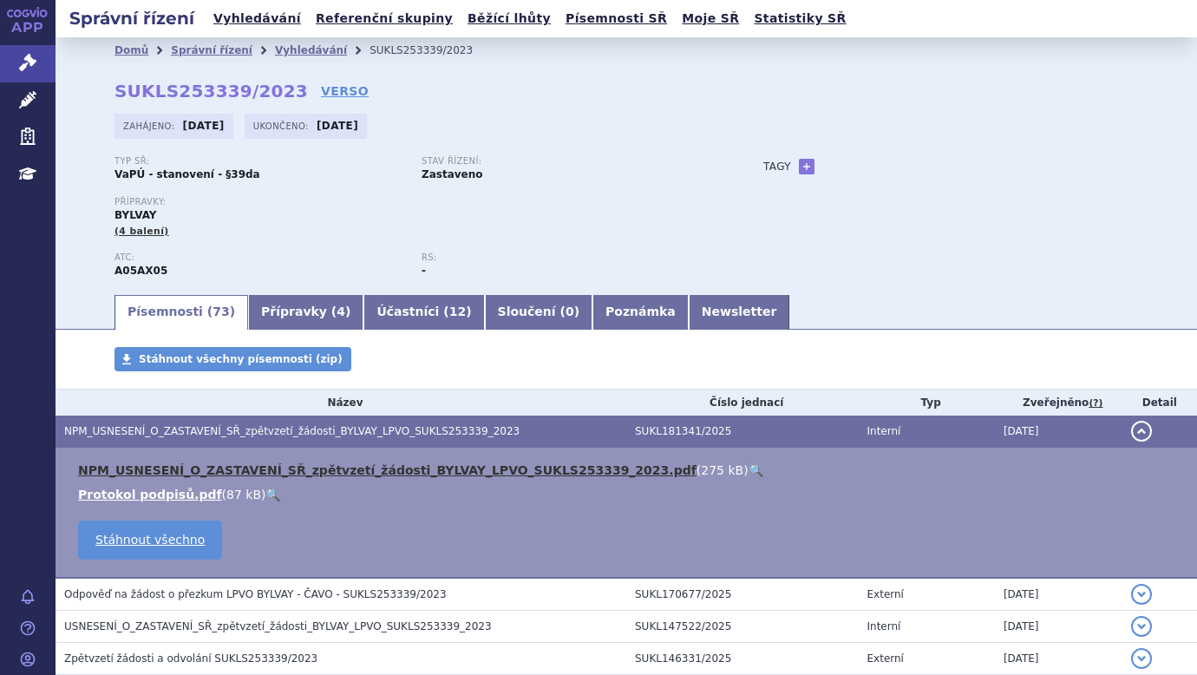
click at [192, 464] on link "NPM_USNESENÍ_O_ZASTAVENÍ_SŘ_zpětvzetí_žádosti_BYLVAY_LPVO_SUKLS253339_2023.pdf" at bounding box center [387, 470] width 618 height 14
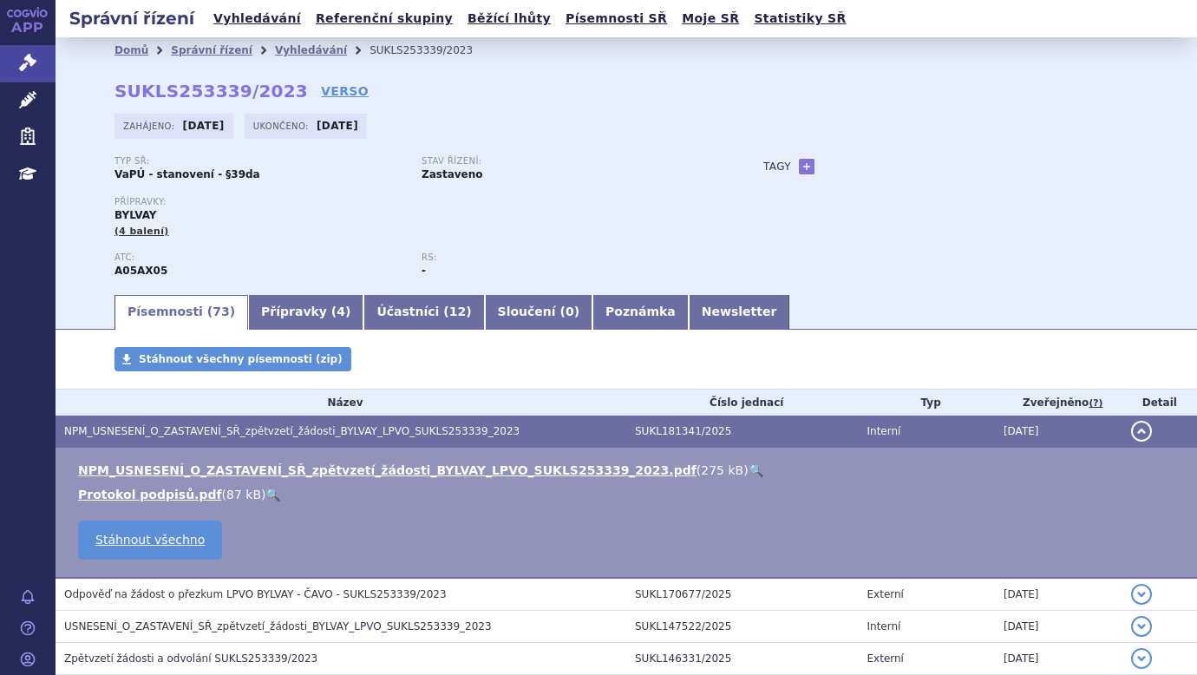
click at [739, 55] on ul "Domů Správní řízení Vyhledávání SUKLS253339/2023" at bounding box center [625, 50] width 1023 height 26
click at [75, 63] on span "Správní řízení" at bounding box center [113, 63] width 117 height 36
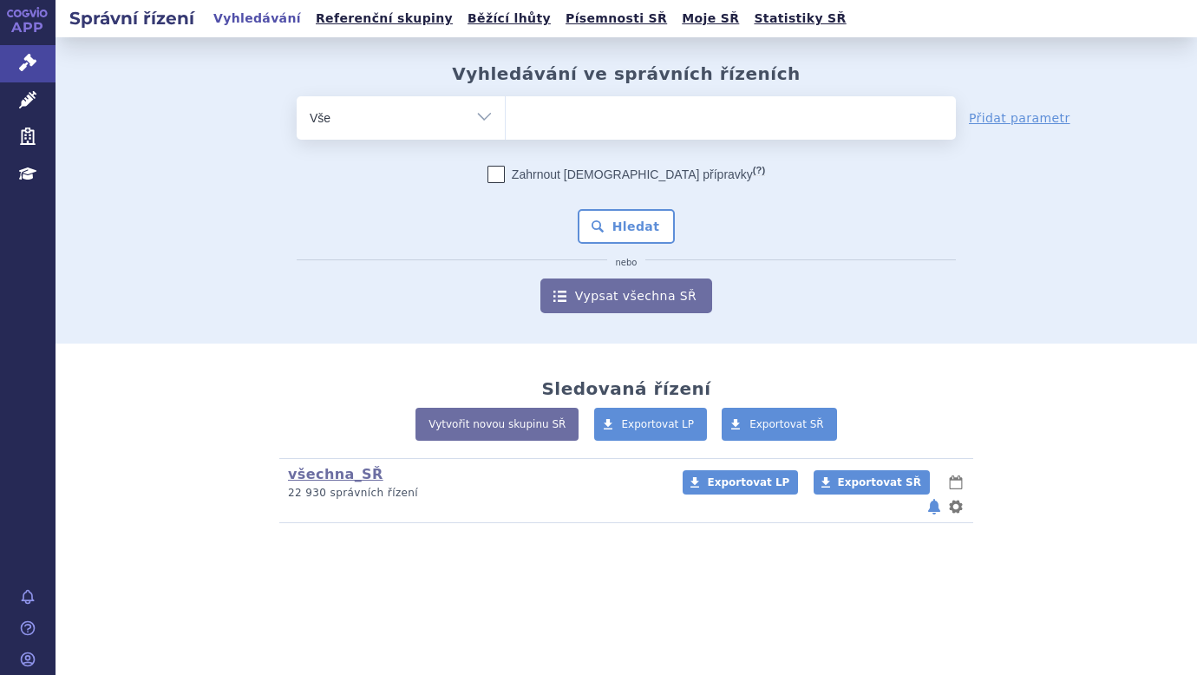
click at [552, 112] on ul at bounding box center [731, 114] width 450 height 36
click at [506, 112] on select at bounding box center [505, 116] width 1 height 43
paste input "WINREVAIR"
type input "WINREVAIR"
select select "WINREVAIR"
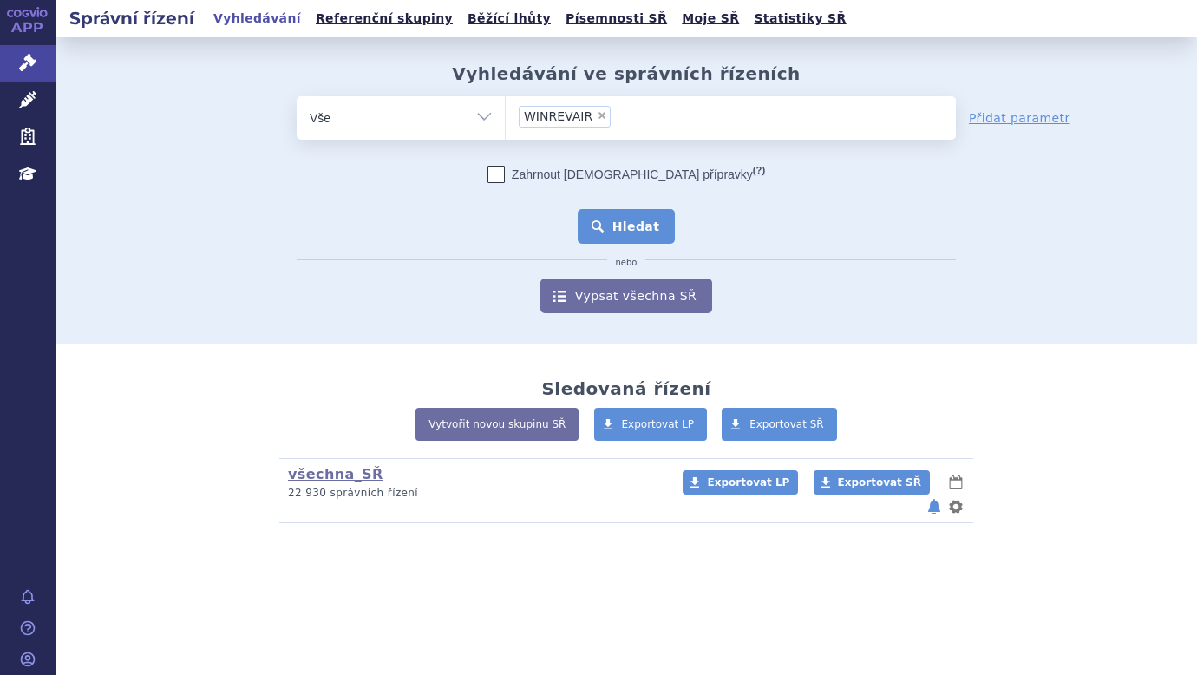
click at [629, 235] on button "Hledat" at bounding box center [626, 226] width 98 height 35
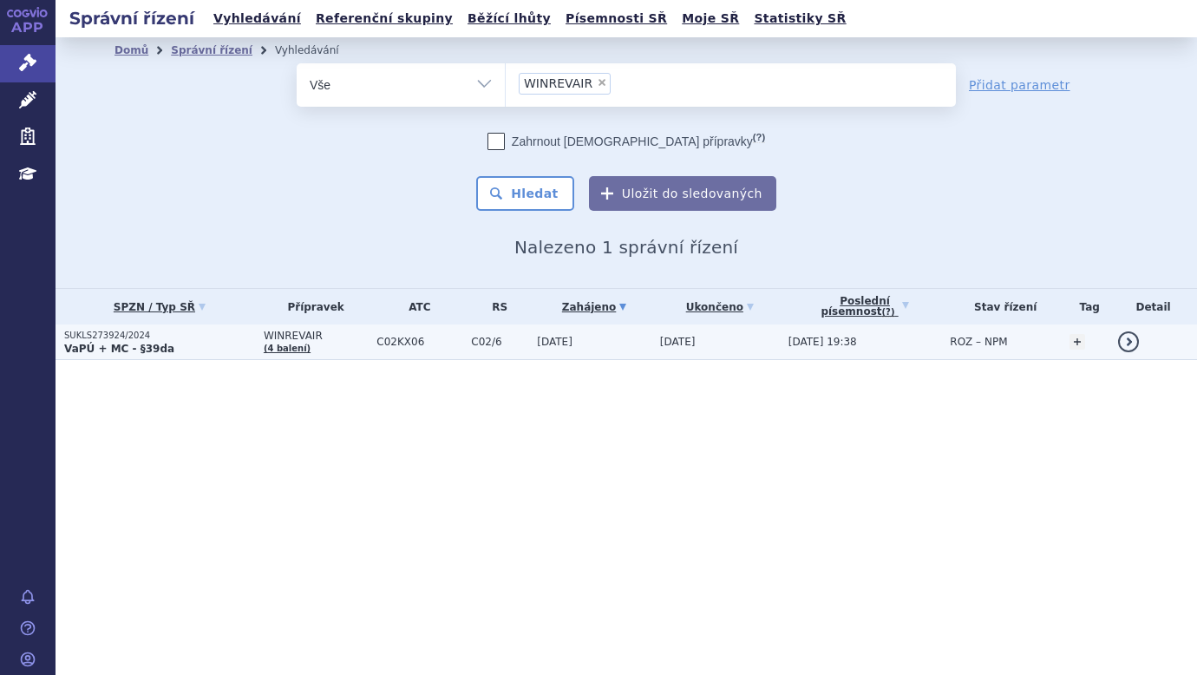
click at [116, 339] on p "SUKLS273924/2024" at bounding box center [159, 335] width 191 height 12
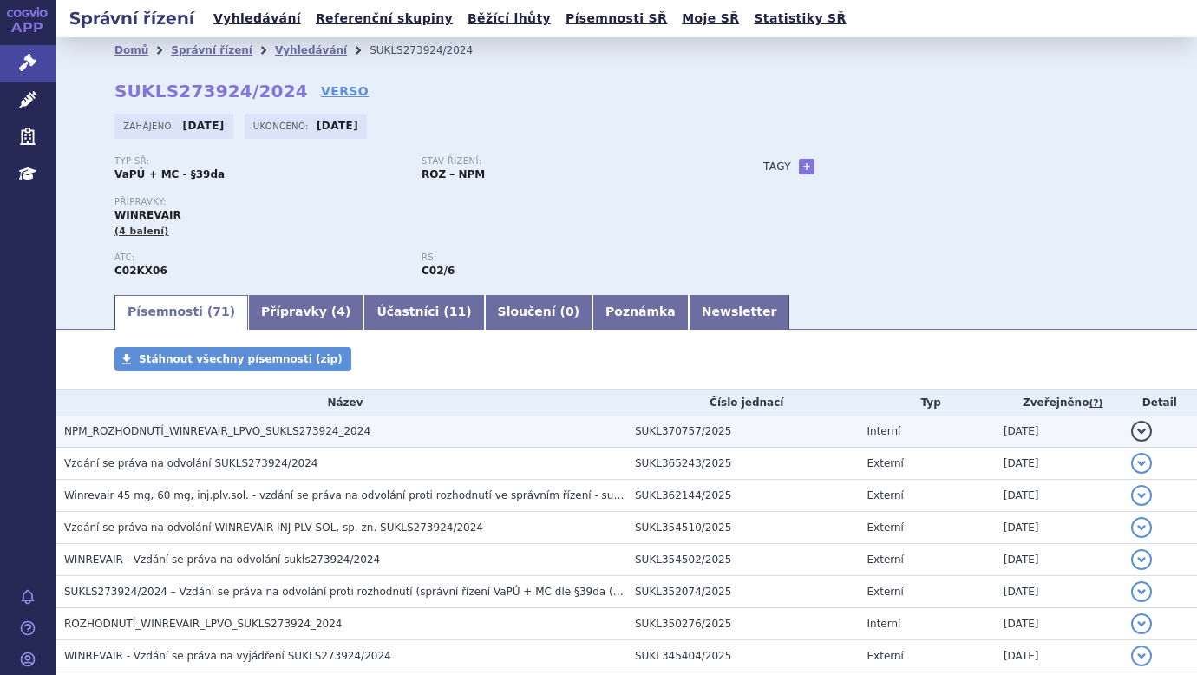
click at [205, 433] on span "NPM_ROZHODNUTÍ_WINREVAIR_LPVO_SUKLS273924_2024" at bounding box center [217, 431] width 306 height 12
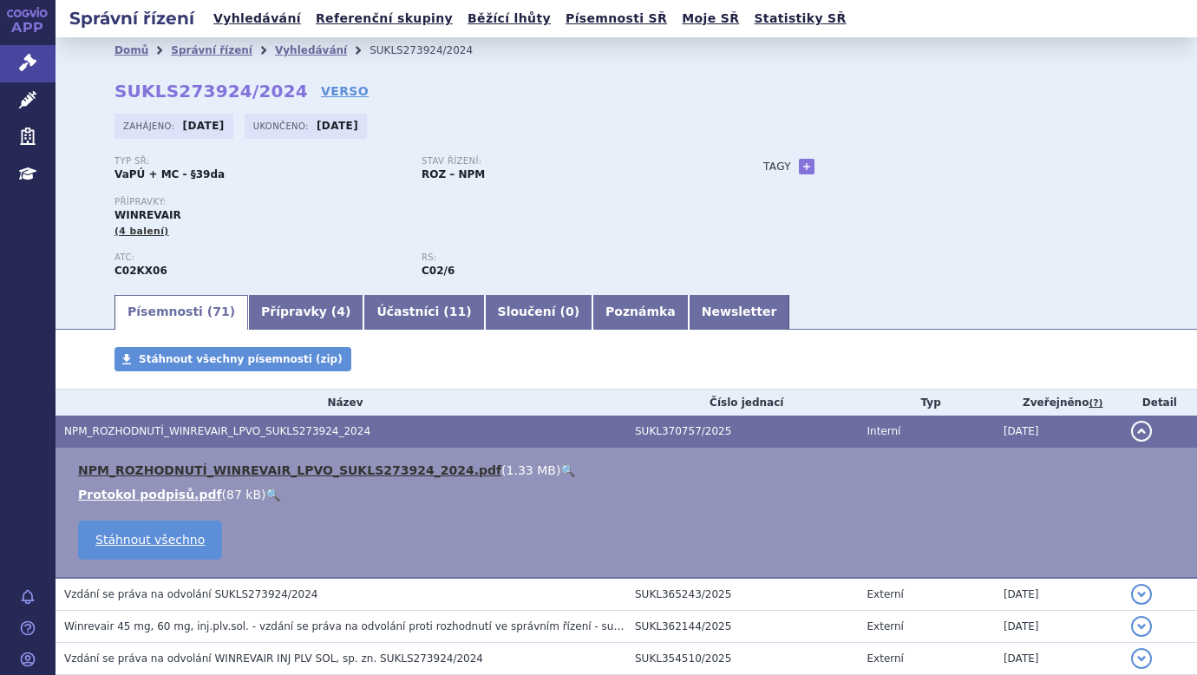
click at [260, 473] on link "NPM_ROZHODNUTÍ_WINREVAIR_LPVO_SUKLS273924_2024.pdf" at bounding box center [289, 470] width 423 height 14
click at [280, 45] on link "Vyhledávání" at bounding box center [311, 50] width 72 height 12
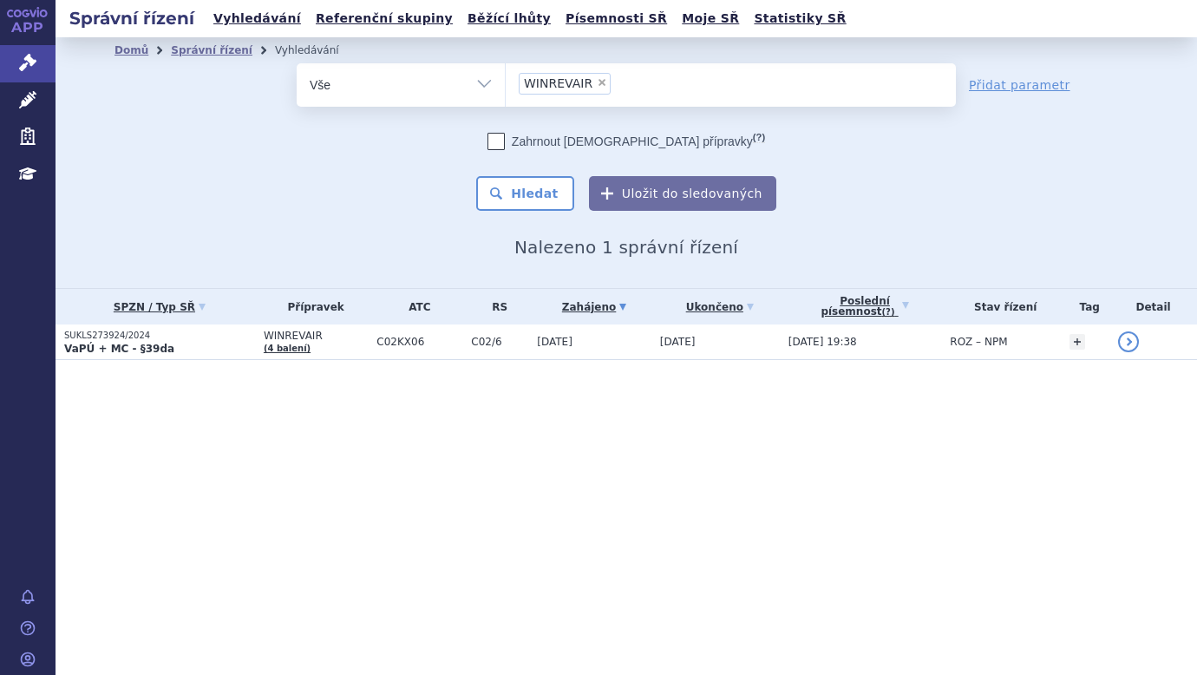
click at [598, 87] on span "×" at bounding box center [602, 82] width 10 height 10
click at [506, 87] on select "WINREVAIR" at bounding box center [505, 83] width 1 height 43
select select
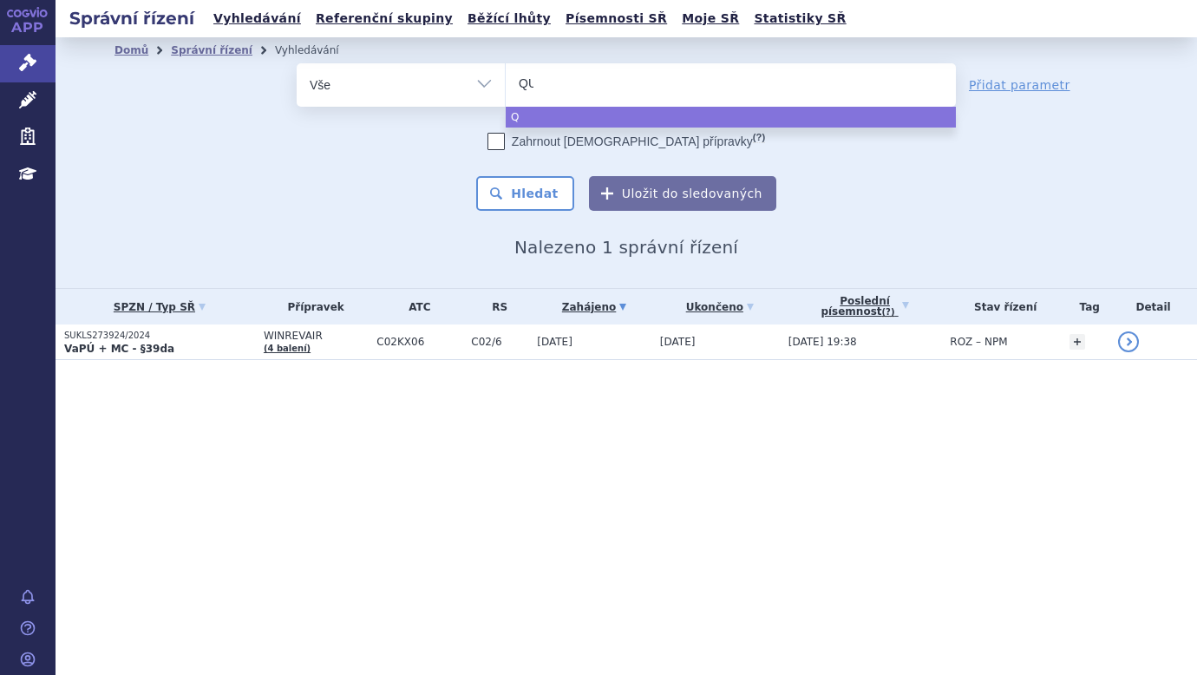
type input "QUI"
type input "QUIN"
type input "QUINL"
type input "QUINLO"
type input "QUINLOC"
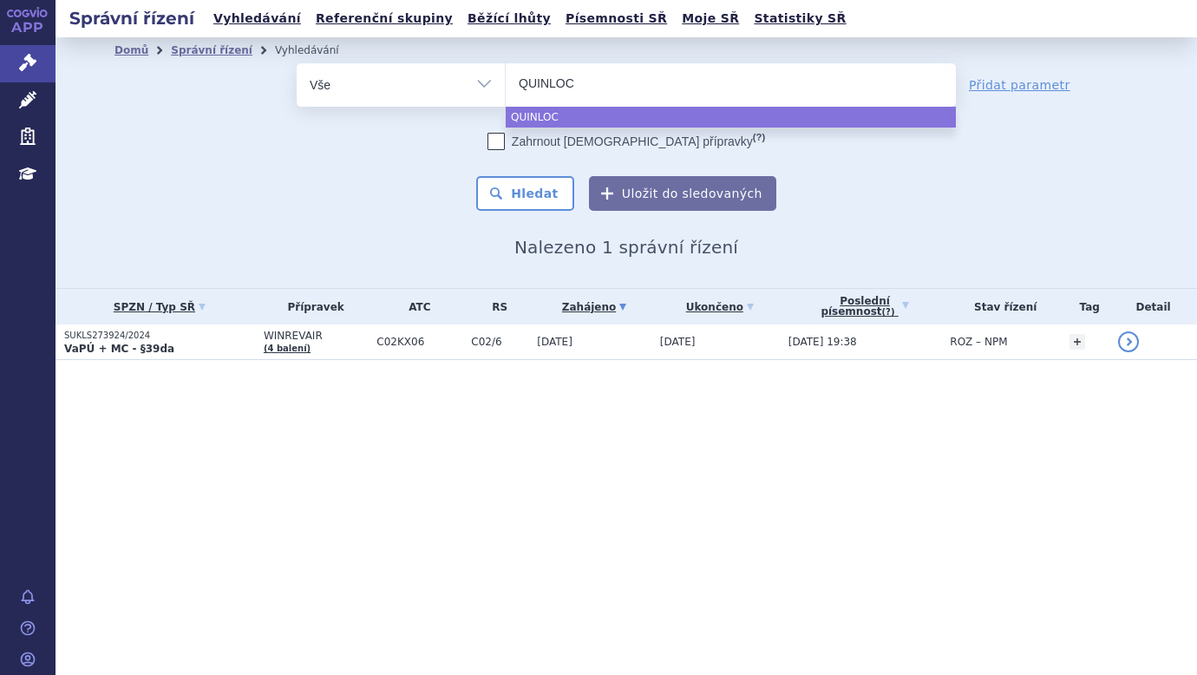
type input "QUINLOCK"
select select "QUINLOCK"
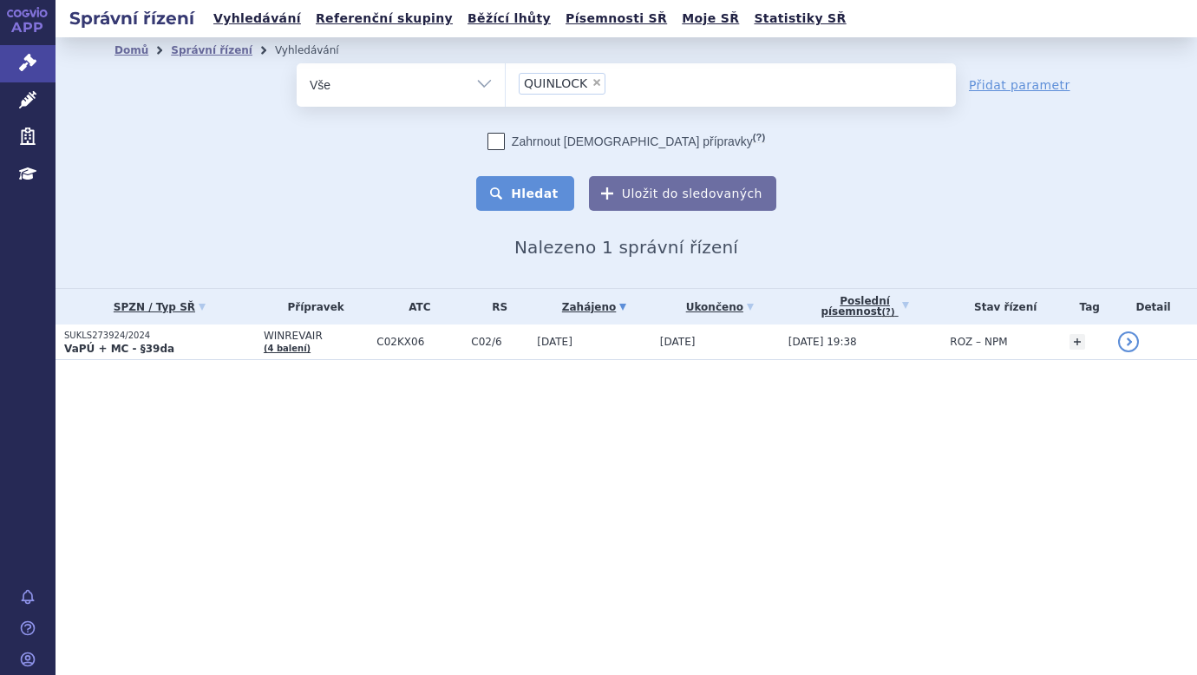
click at [553, 205] on button "Hledat" at bounding box center [525, 193] width 98 height 35
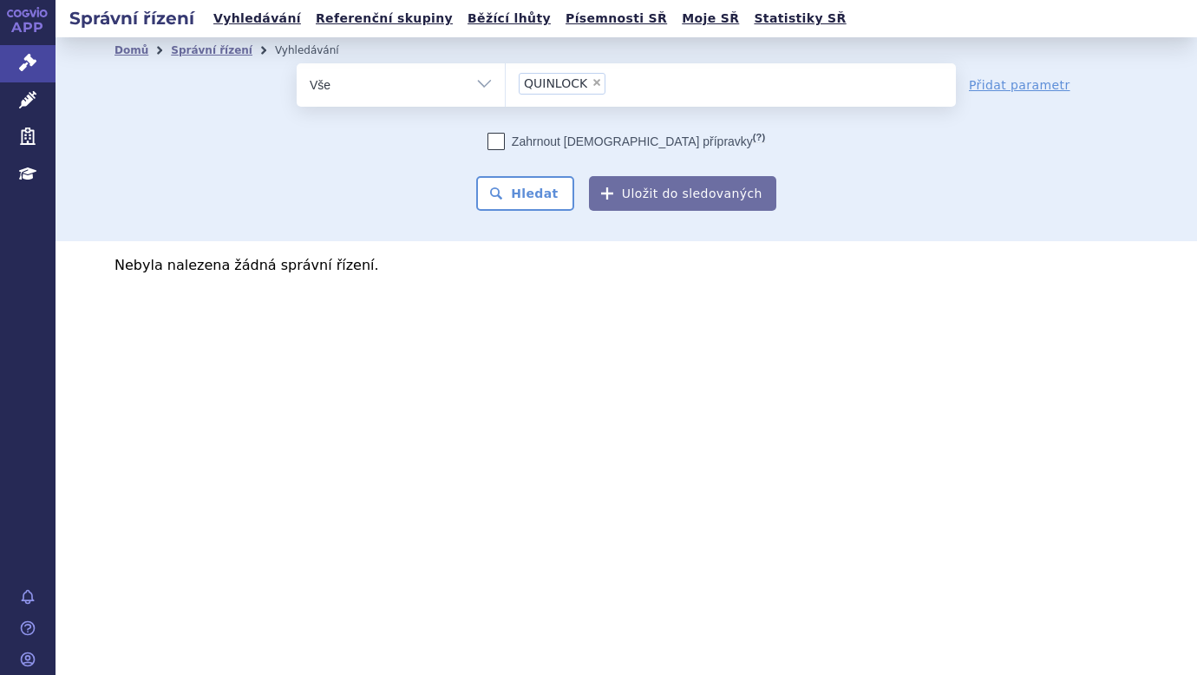
click at [297, 492] on div "Správní řízení Vyhledávání Referenční skupiny Běžící lhůty Písemnosti SŘ Moje S…" at bounding box center [625, 337] width 1141 height 675
click at [525, 634] on div "Správní řízení Vyhledávání Referenční skupiny Běžící lhůty Písemnosti SŘ Moje S…" at bounding box center [625, 337] width 1141 height 675
click at [593, 83] on span "×" at bounding box center [596, 82] width 10 height 10
click at [506, 83] on select "QUINLOCK" at bounding box center [505, 83] width 1 height 43
select select
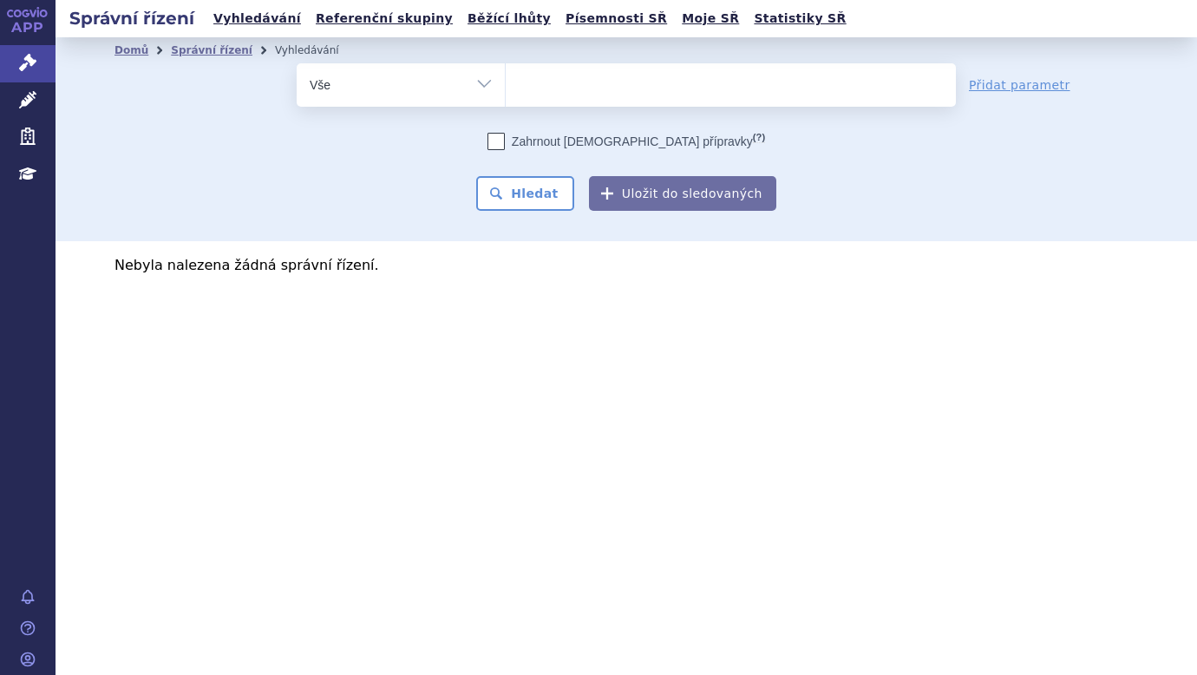
type input "QINLOCK"
select select "QINLOCK"
click at [517, 198] on button "Hledat" at bounding box center [525, 193] width 98 height 35
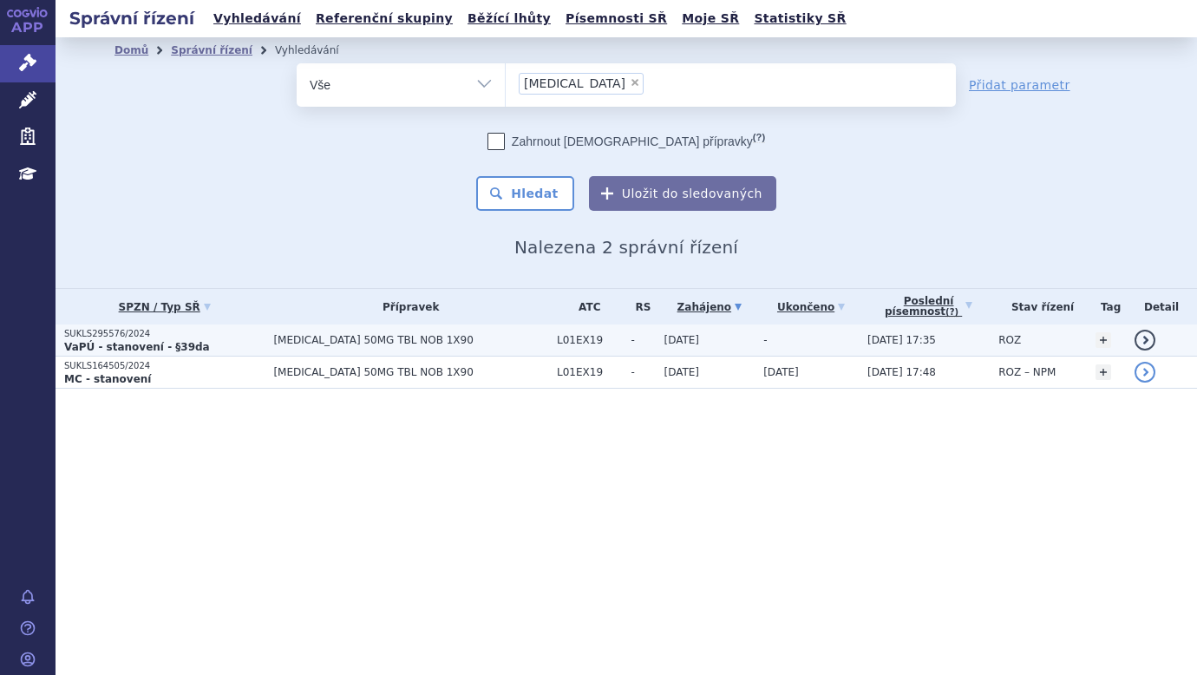
click at [108, 344] on strong "VaPÚ - stanovení - §39da" at bounding box center [137, 347] width 146 height 12
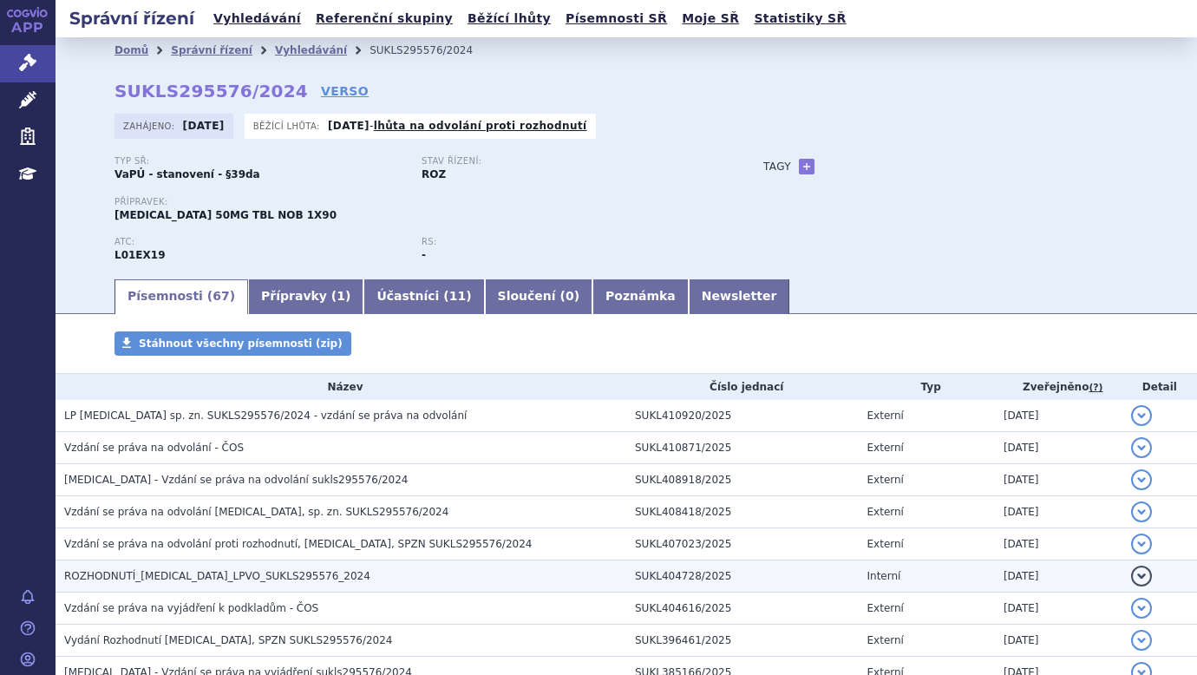
click at [265, 574] on span "ROZHODNUTÍ_QINLOCK_LPVO_SUKLS295576_2024" at bounding box center [217, 576] width 306 height 12
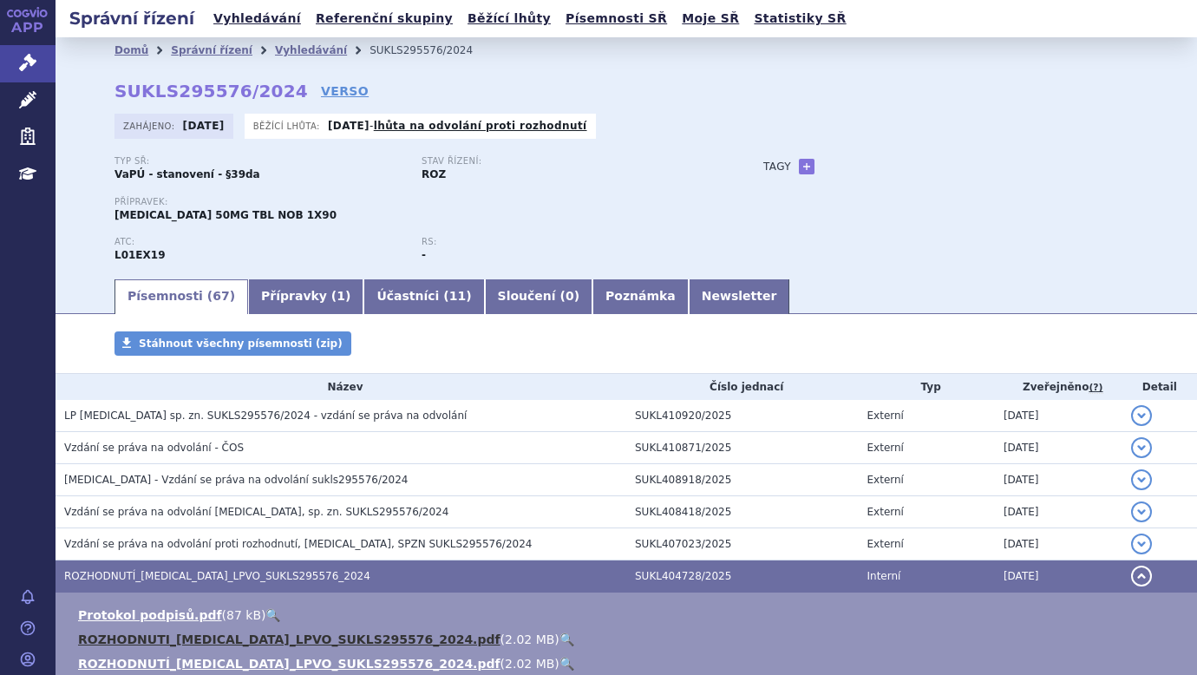
click at [232, 638] on link "ROZHODNUTI_QINLOCK_LPVO_SUKLS295576_2024.pdf" at bounding box center [289, 639] width 422 height 14
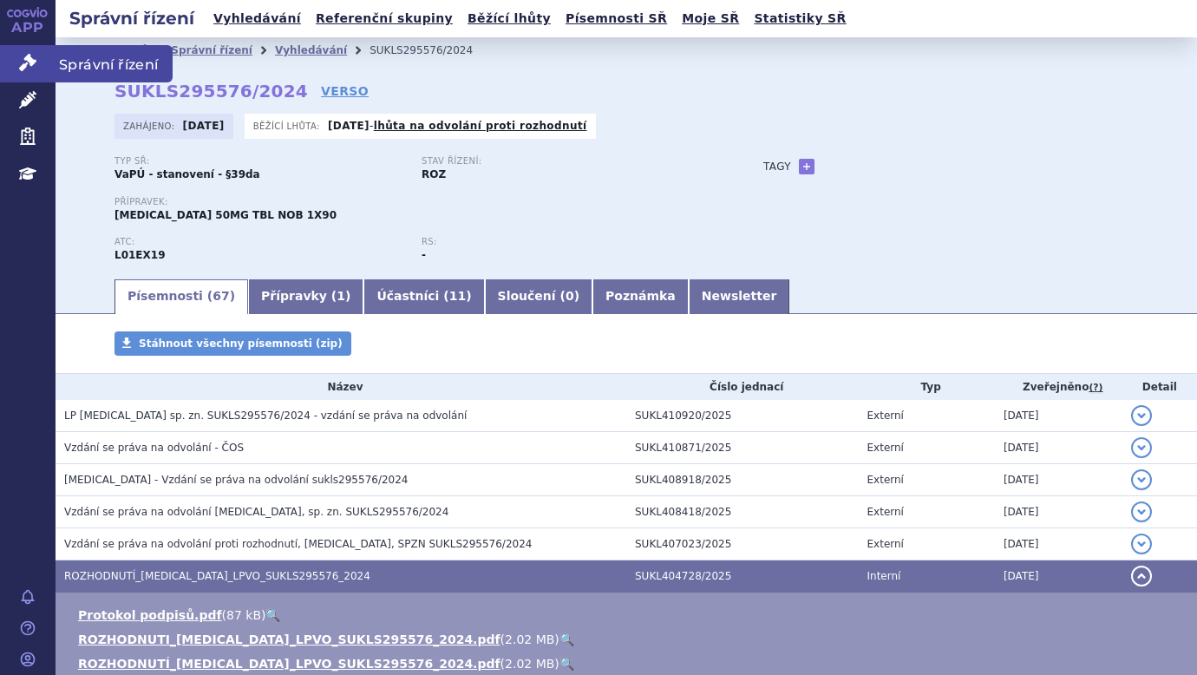
click at [67, 62] on span "Správní řízení" at bounding box center [113, 63] width 117 height 36
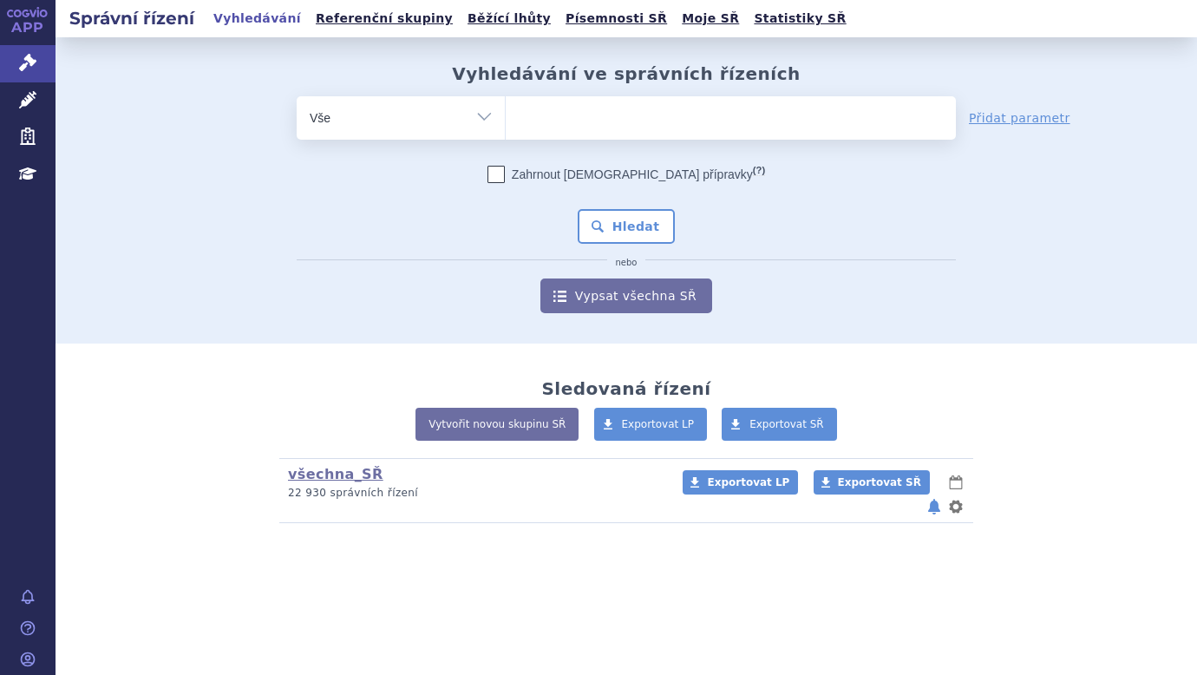
click at [594, 120] on ul at bounding box center [731, 114] width 450 height 36
click at [506, 120] on select at bounding box center [505, 116] width 1 height 43
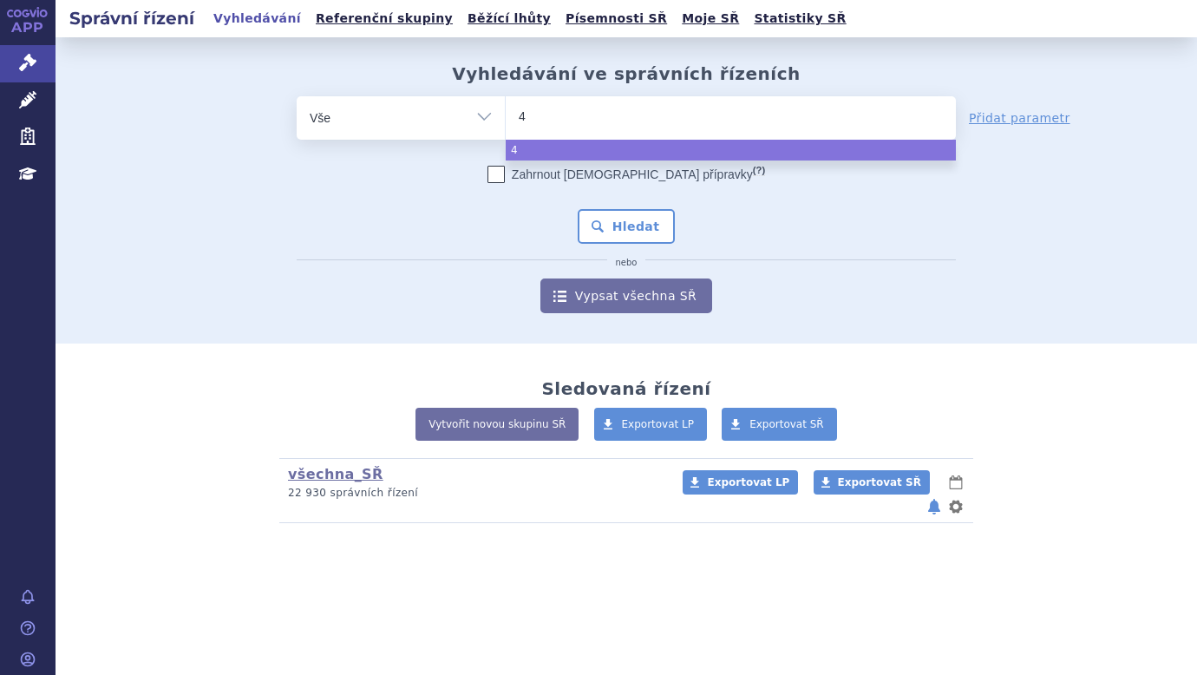
type input "44"
type input "44/"
type input "44/2"
select select "44/2"
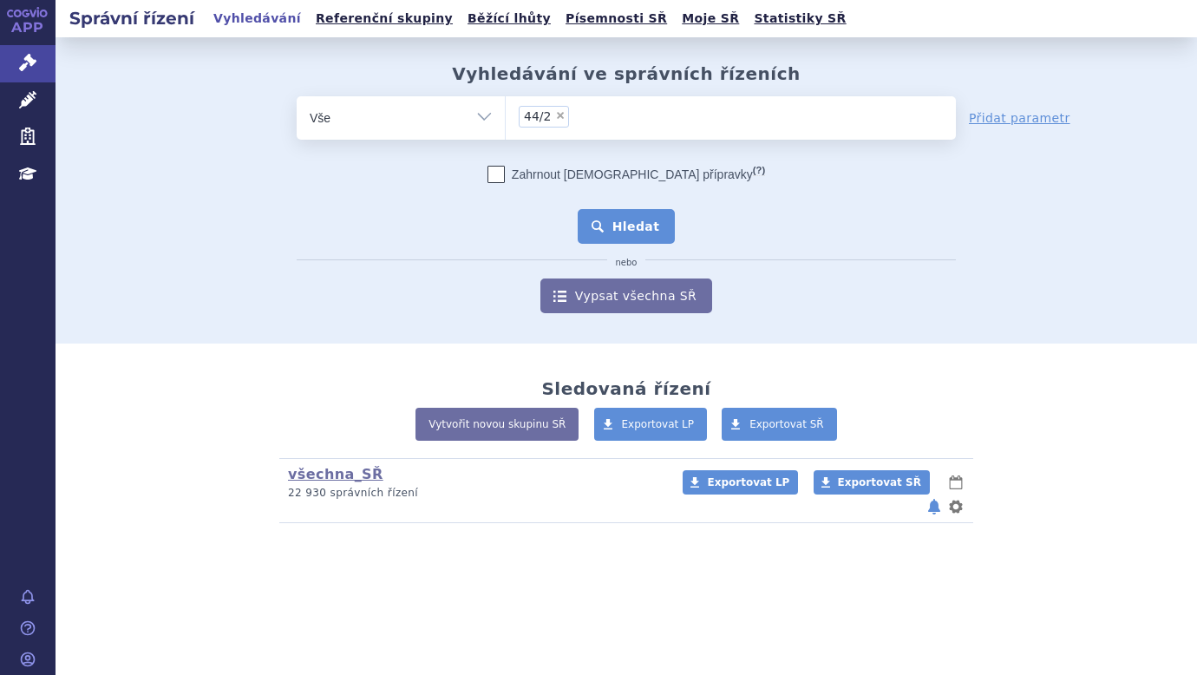
click at [593, 212] on button "Hledat" at bounding box center [626, 226] width 98 height 35
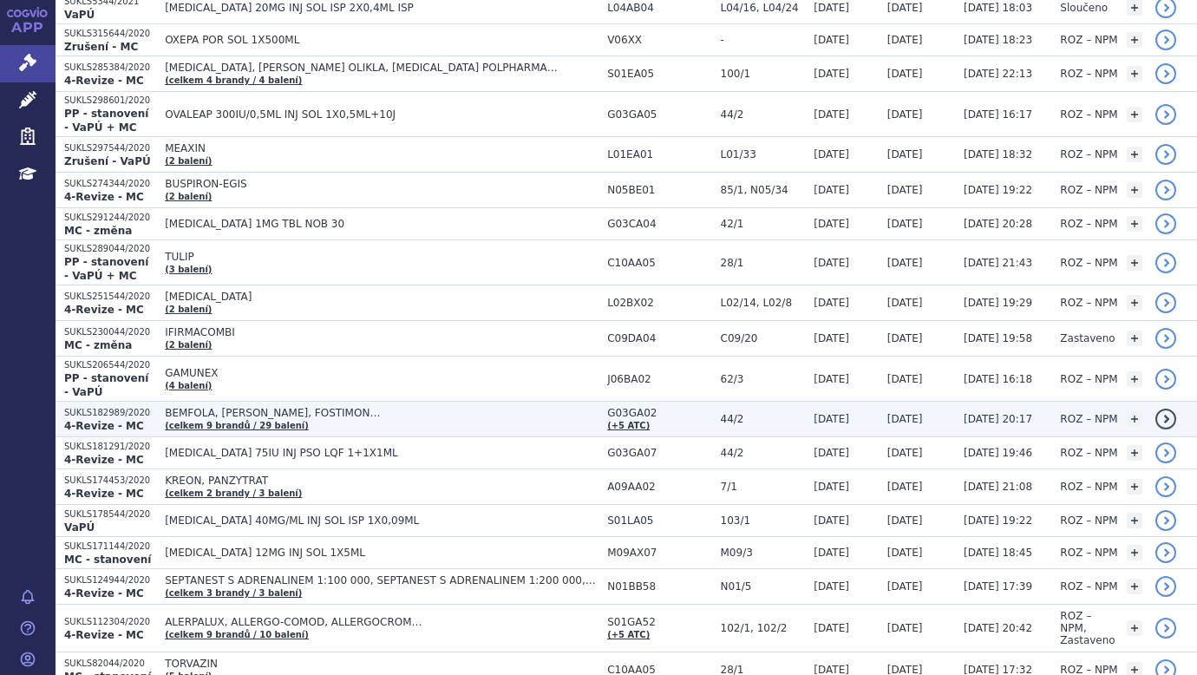
scroll to position [2838, 0]
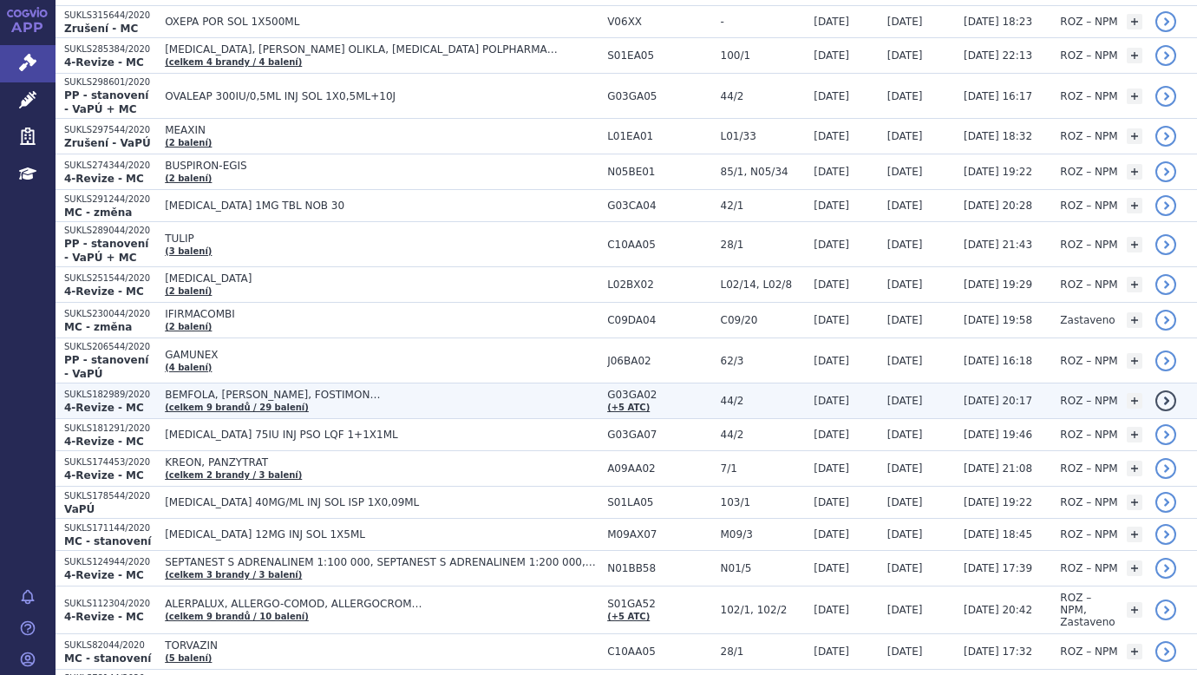
click at [242, 388] on span "BEMFOLA, ELONVA, FOSTIMON… (celkem 9 brandů / 29 balení)" at bounding box center [382, 400] width 434 height 24
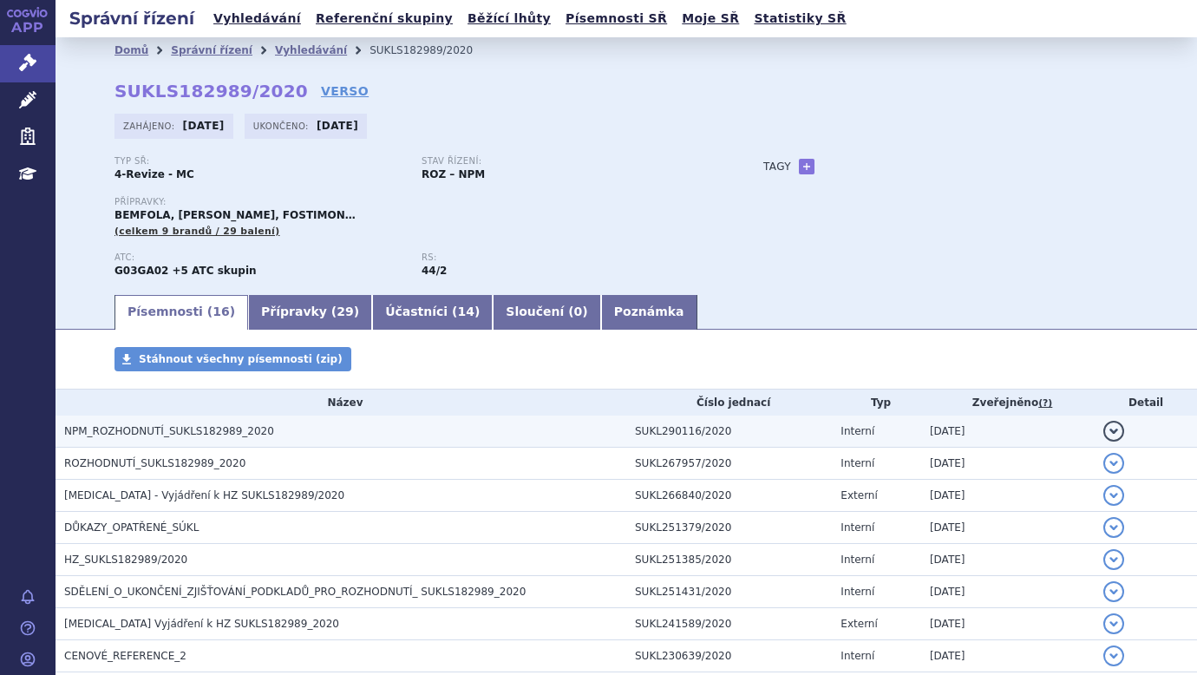
click at [137, 431] on span "NPM_ROZHODNUTÍ_SUKLS182989_2020" at bounding box center [169, 431] width 210 height 12
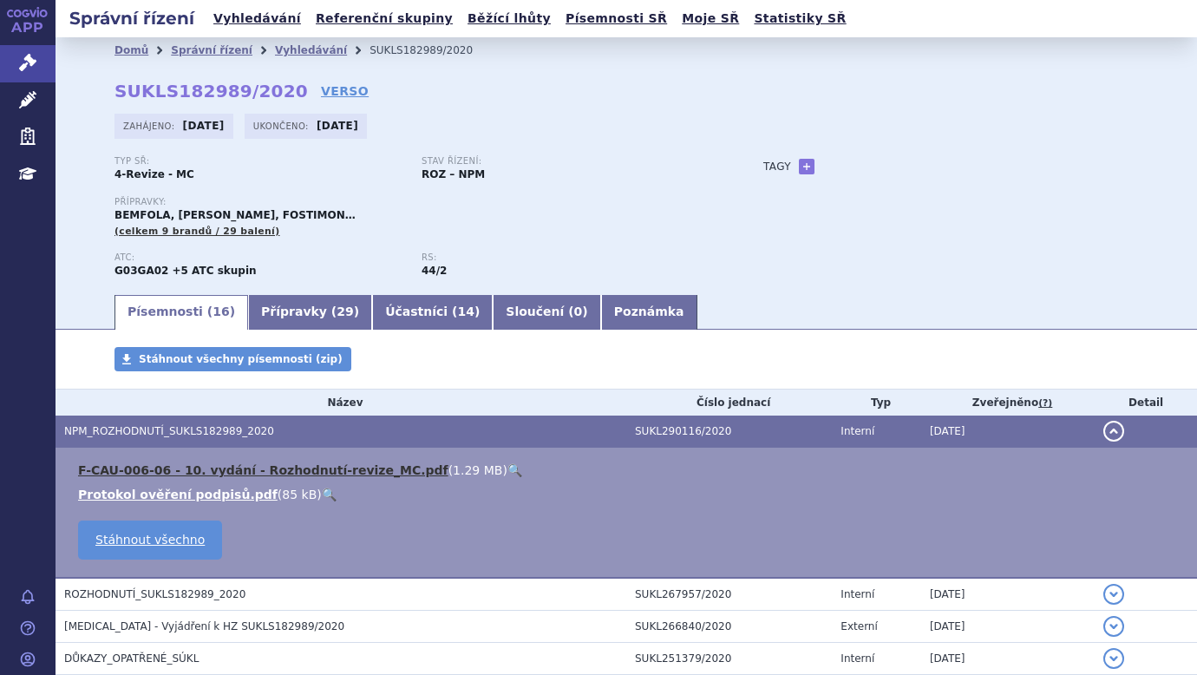
click at [251, 471] on link "F-CAU-006-06 - 10. vydání - Rozhodnutí-revize_MC.pdf" at bounding box center [263, 470] width 370 height 14
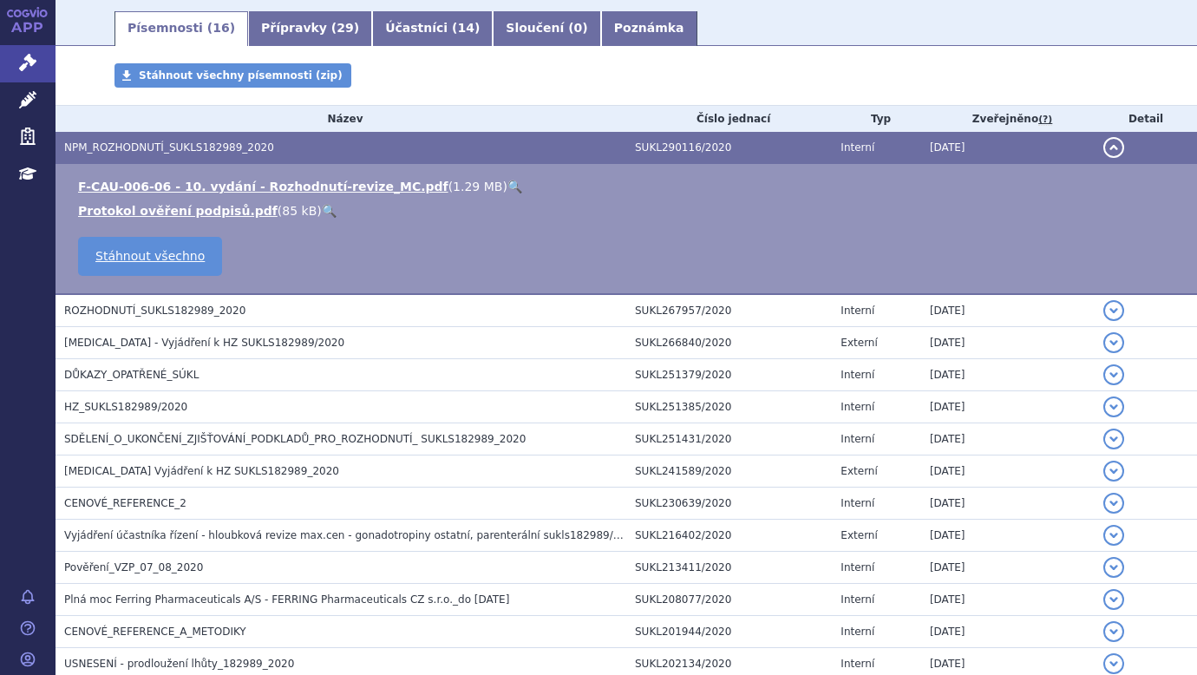
scroll to position [260, 0]
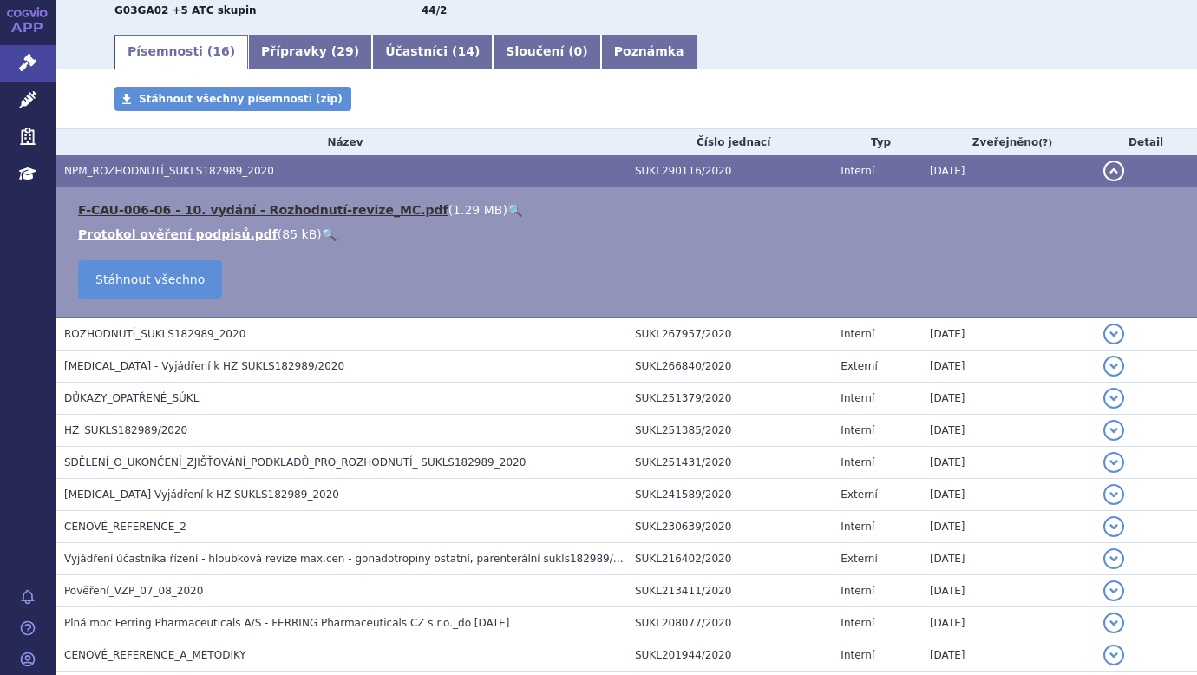
click at [321, 208] on link "F-CAU-006-06 - 10. vydání - Rozhodnutí-revize_MC.pdf" at bounding box center [263, 210] width 370 height 14
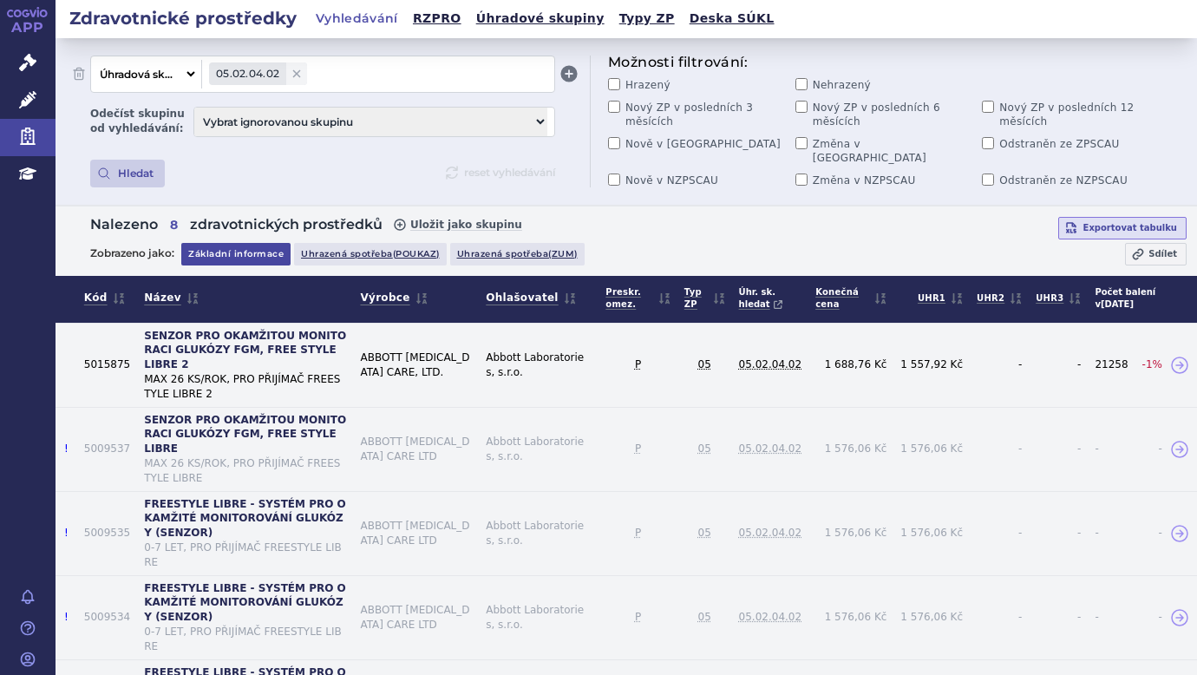
select select "filter-category-tree"
click at [36, 51] on link "Správní řízení" at bounding box center [27, 63] width 55 height 36
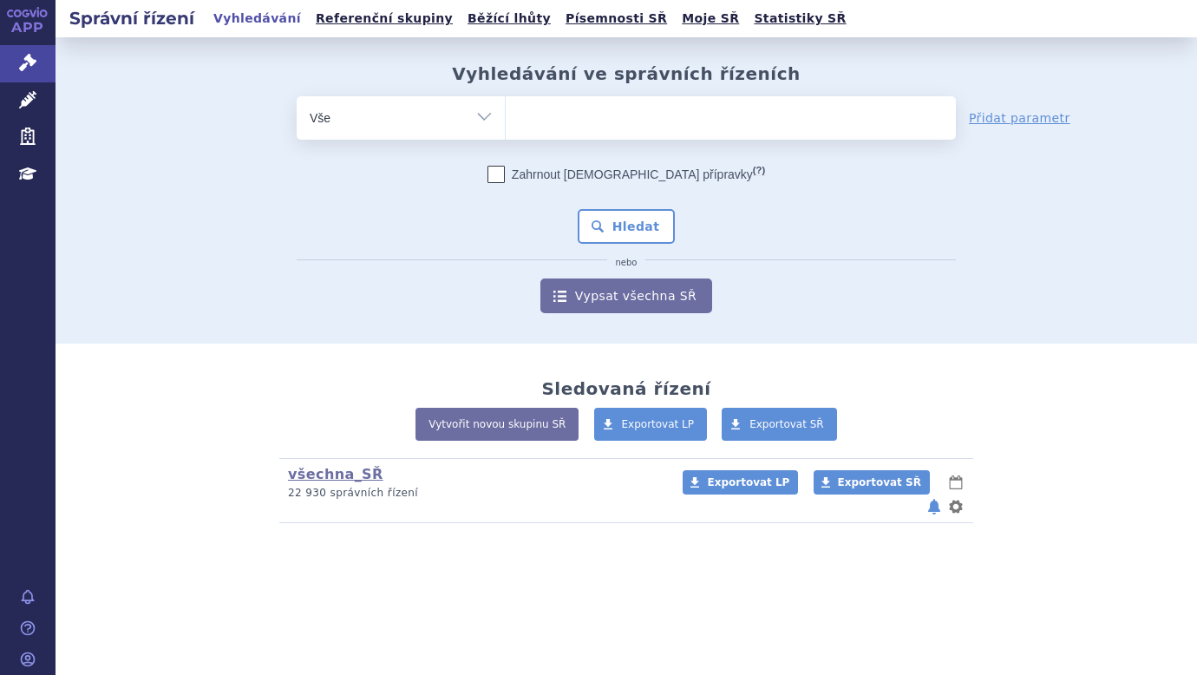
click at [565, 117] on ul at bounding box center [731, 114] width 450 height 36
click at [506, 117] on select at bounding box center [505, 116] width 1 height 43
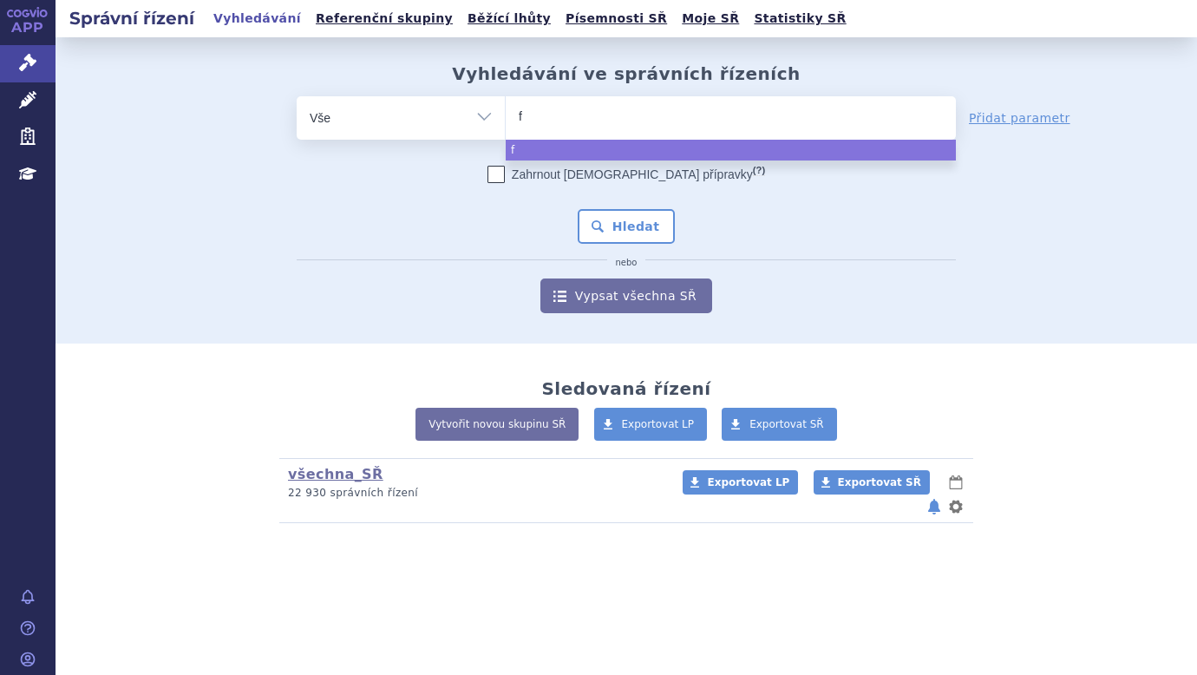
type input "fo"
type input "foli"
type input "folit"
type input "folitro"
type input "folitrop"
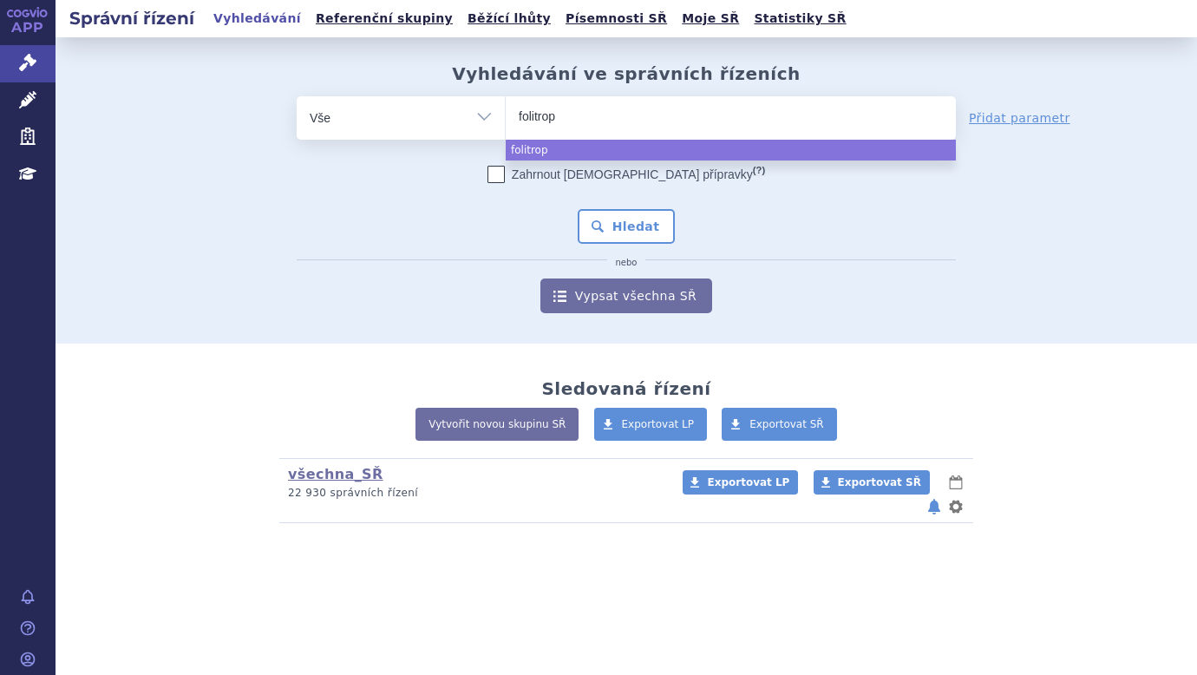
type input "folitropi"
type input "folitropin"
select select "folitropin"
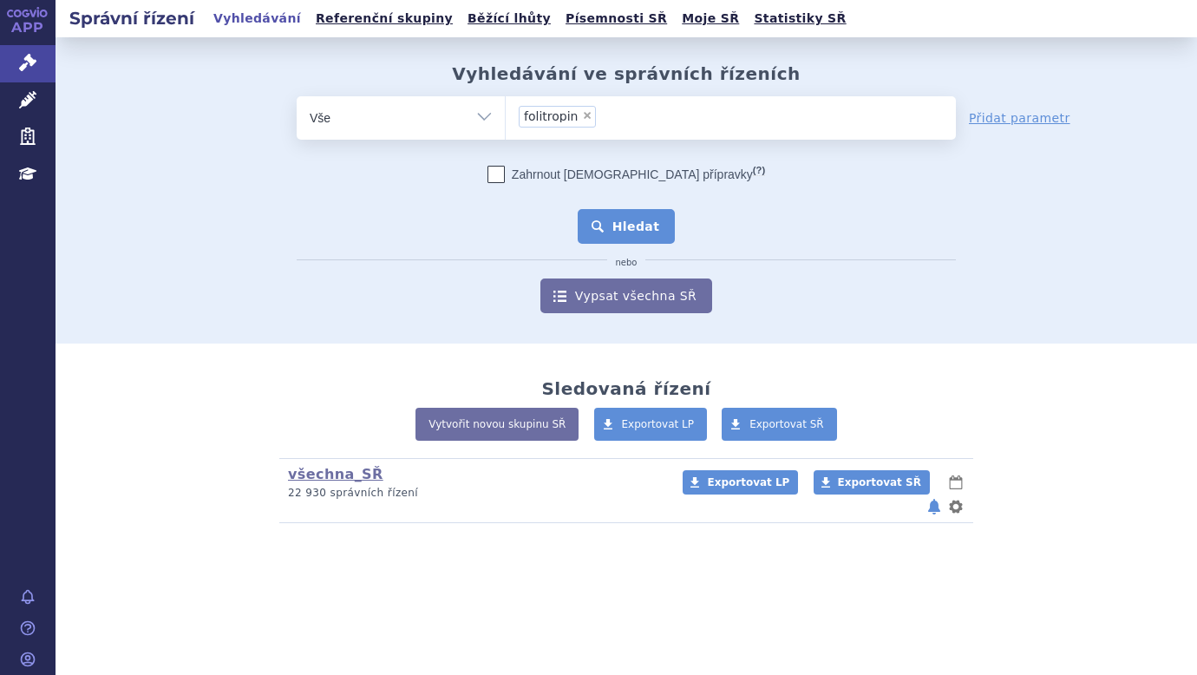
click at [645, 221] on button "Hledat" at bounding box center [626, 226] width 98 height 35
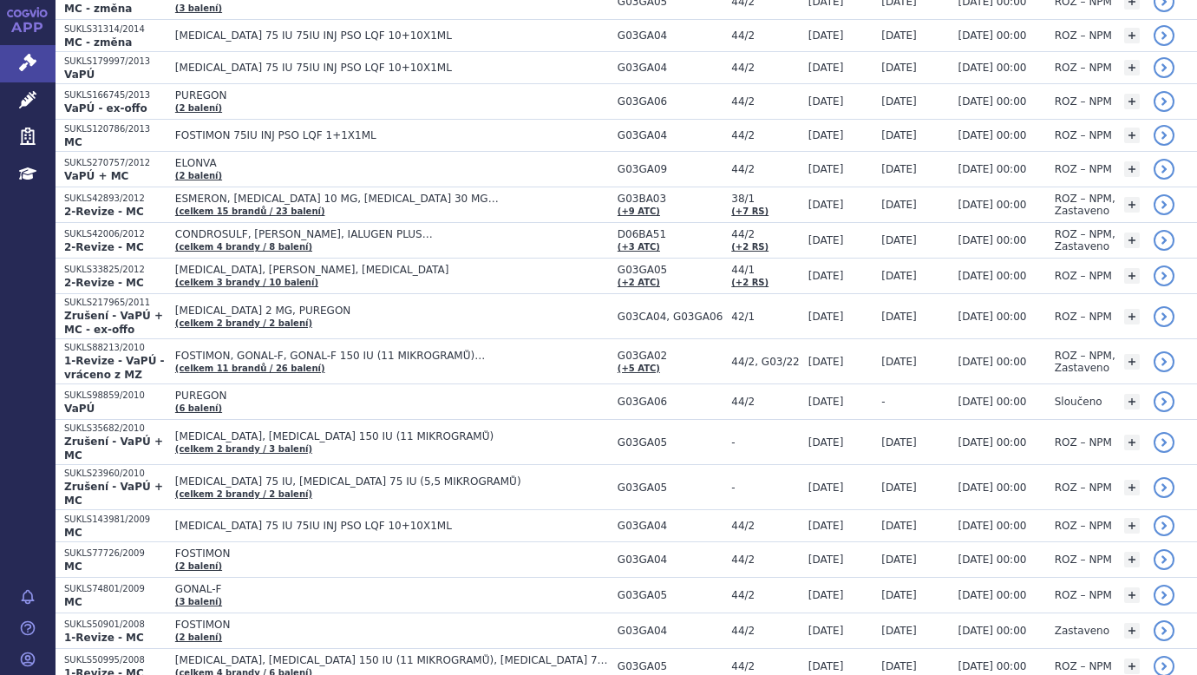
scroll to position [1113, 0]
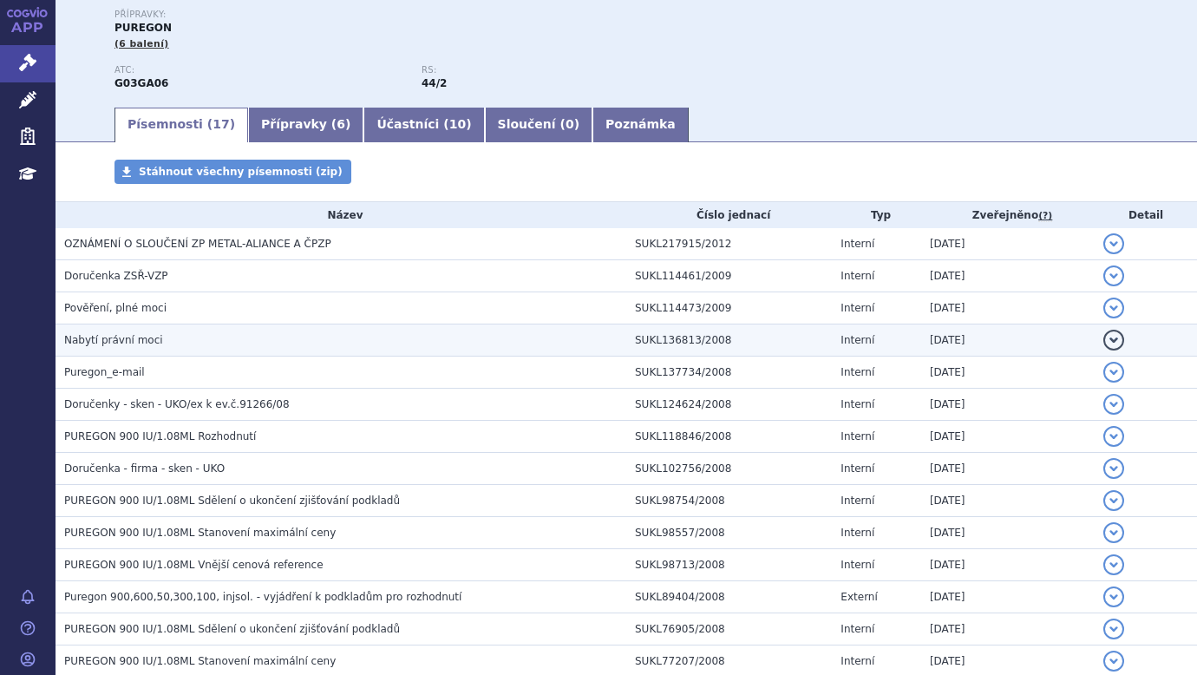
scroll to position [260, 0]
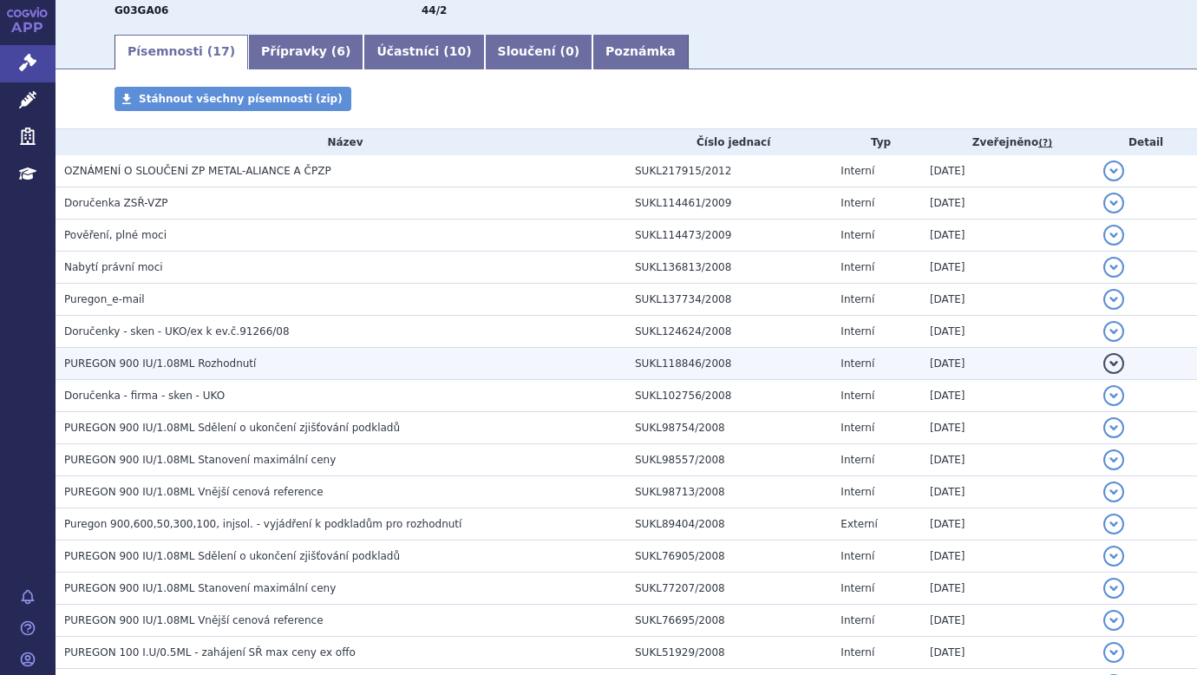
click at [171, 362] on span "PUREGON 900 IU/1.08ML Rozhodnutí" at bounding box center [160, 363] width 192 height 12
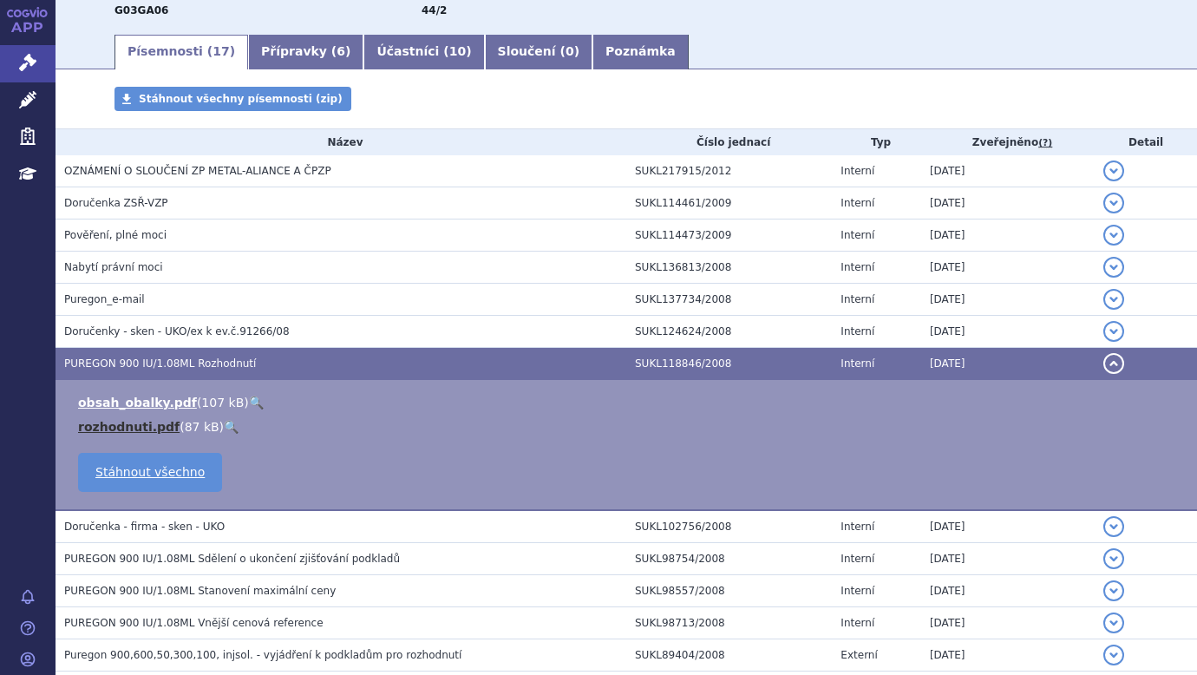
click at [123, 420] on link "rozhodnuti.pdf" at bounding box center [128, 427] width 101 height 14
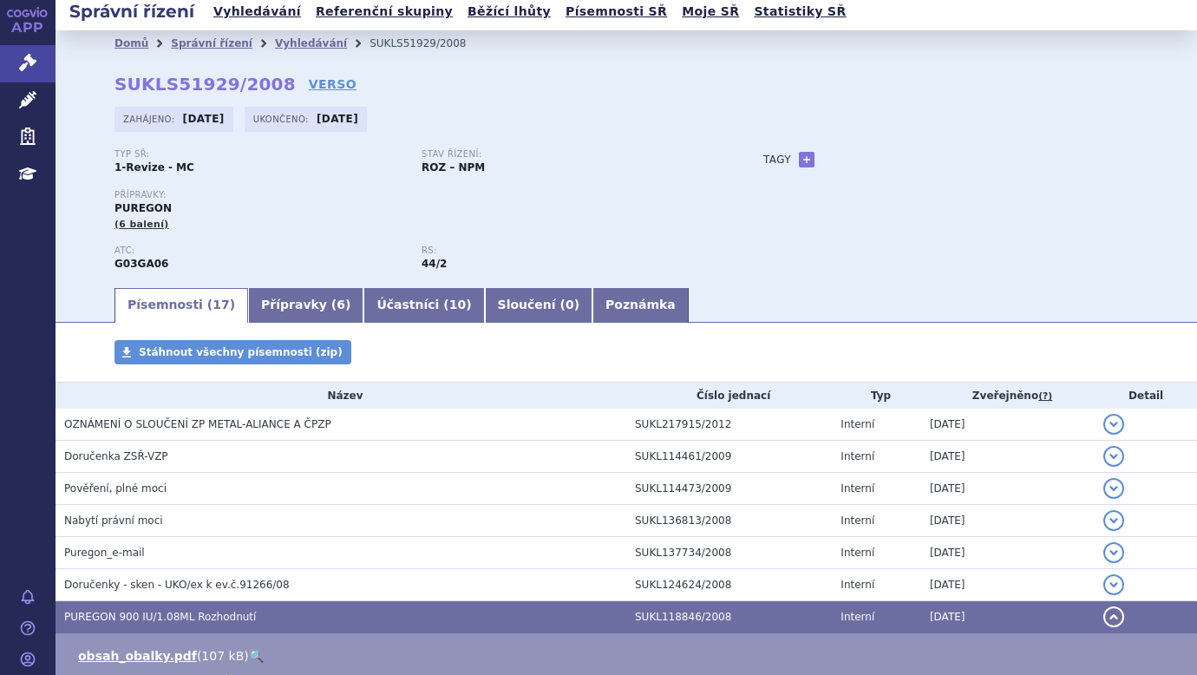
scroll to position [0, 0]
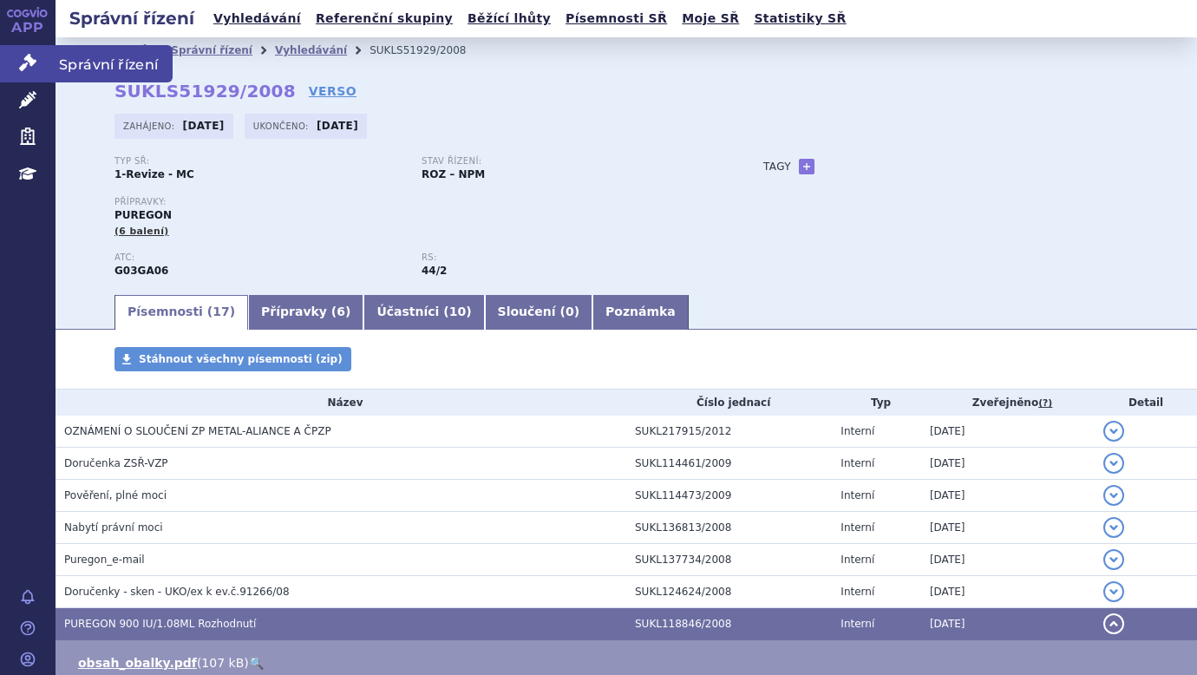
click at [19, 51] on link "Správní řízení" at bounding box center [27, 63] width 55 height 36
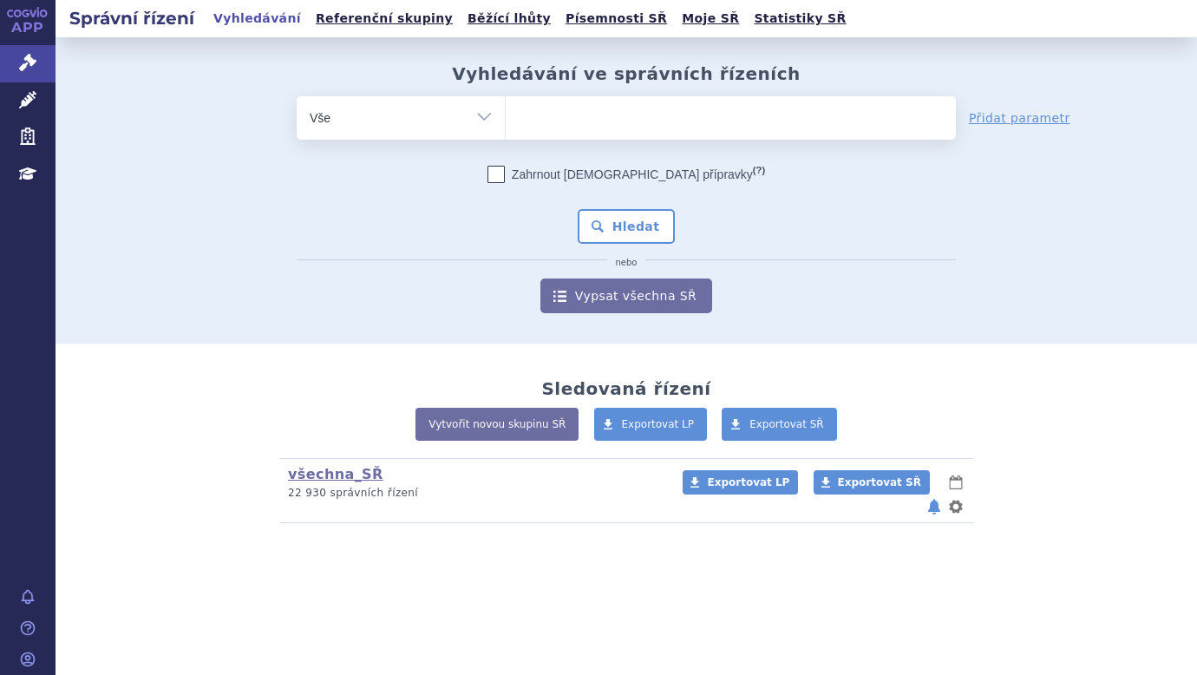
click at [11, 7] on icon at bounding box center [28, 12] width 42 height 10
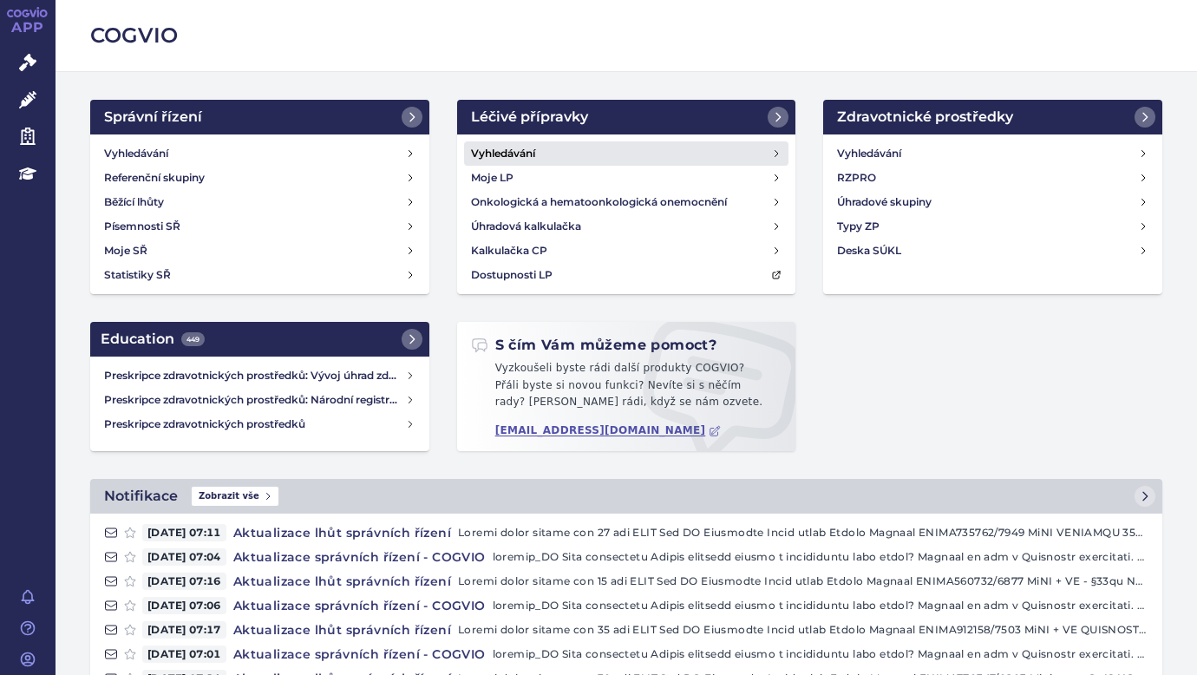
click at [522, 152] on h4 "Vyhledávání" at bounding box center [503, 153] width 64 height 17
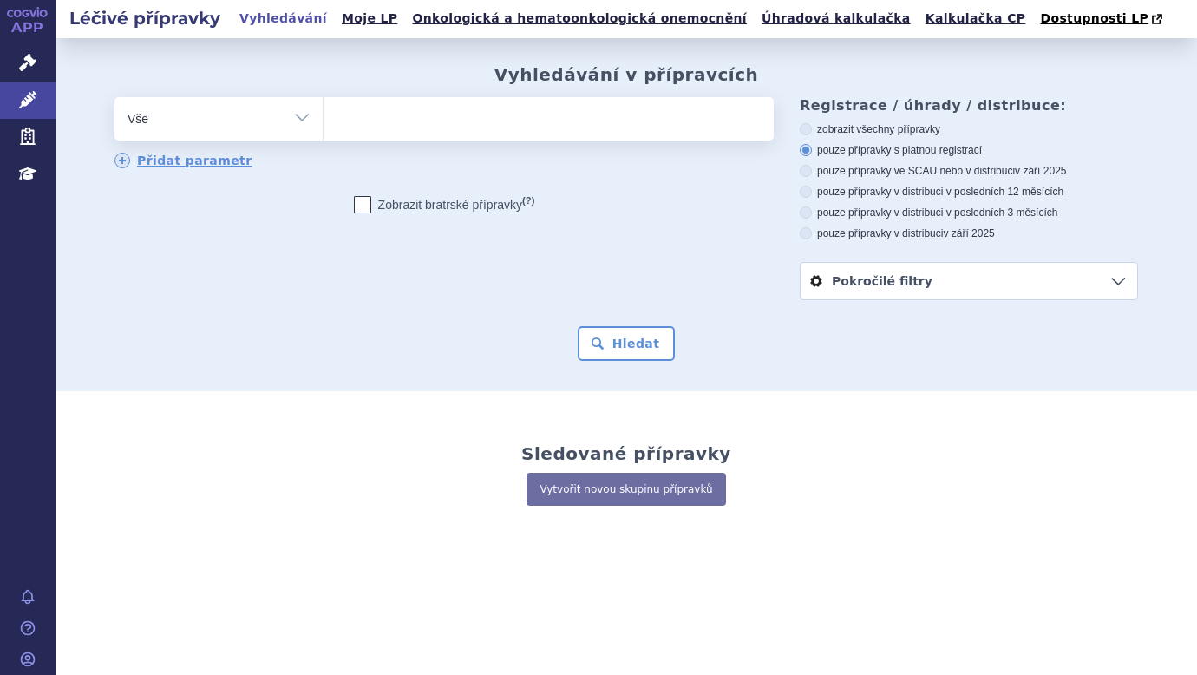
click at [1122, 284] on link "Pokročilé filtry" at bounding box center [968, 281] width 336 height 36
